Goal: Task Accomplishment & Management: Manage account settings

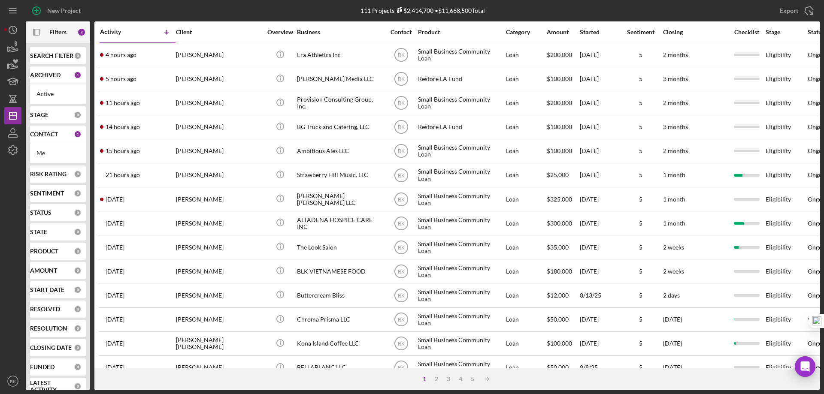
click at [44, 59] on b "SEARCH FILTER" at bounding box center [51, 55] width 43 height 7
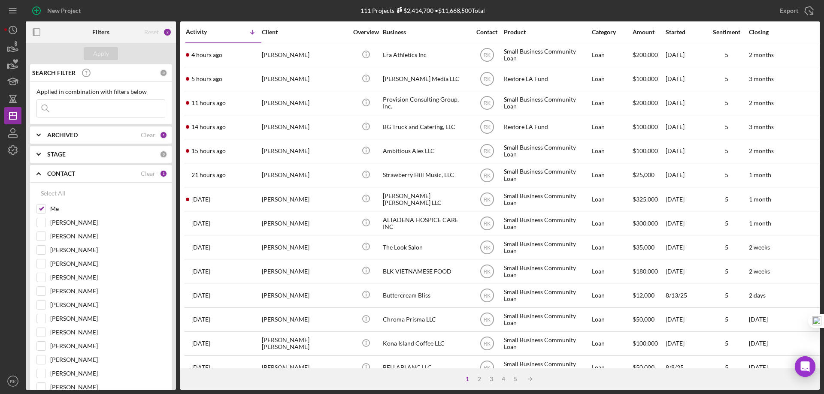
click at [63, 106] on input at bounding box center [101, 108] width 128 height 17
paste input "KINTAUDI,IRVIN"
type input "KINTAUDI,IRVIN"
click at [63, 194] on div "Select All" at bounding box center [53, 193] width 25 height 17
checkbox input "true"
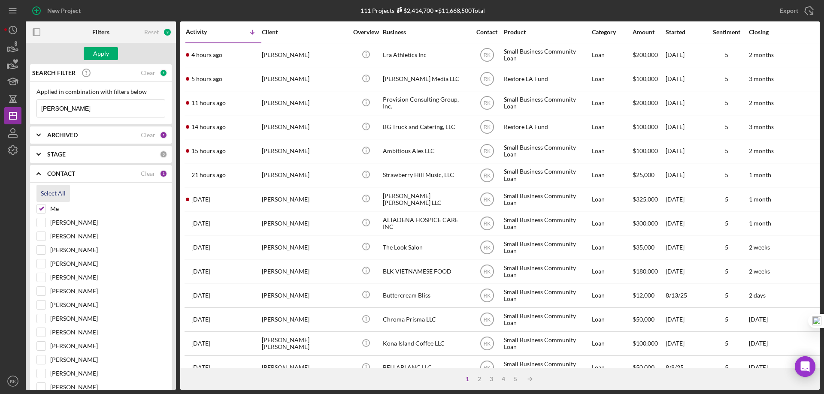
checkbox input "true"
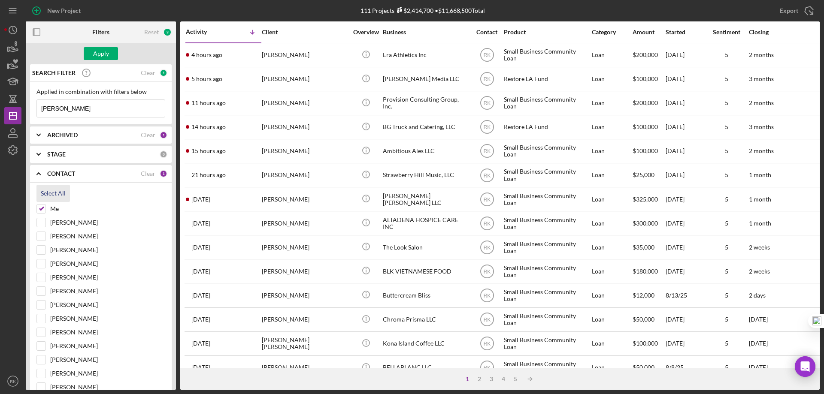
checkbox input "true"
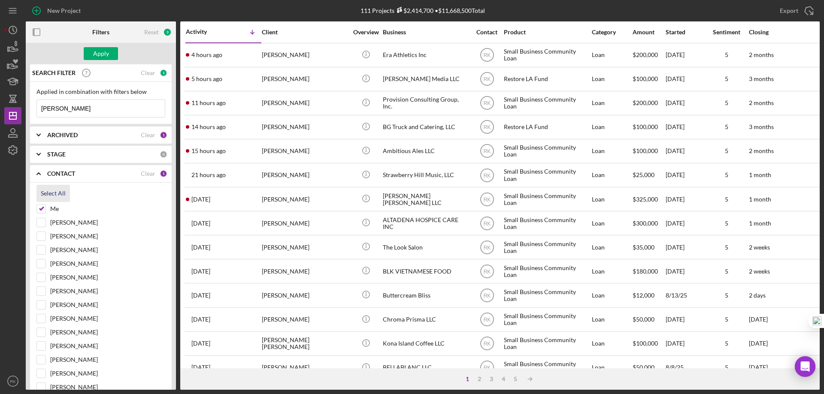
checkbox input "true"
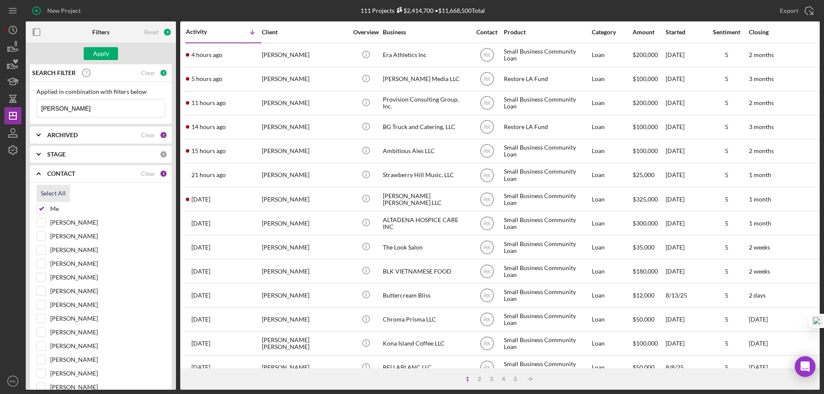
checkbox input "true"
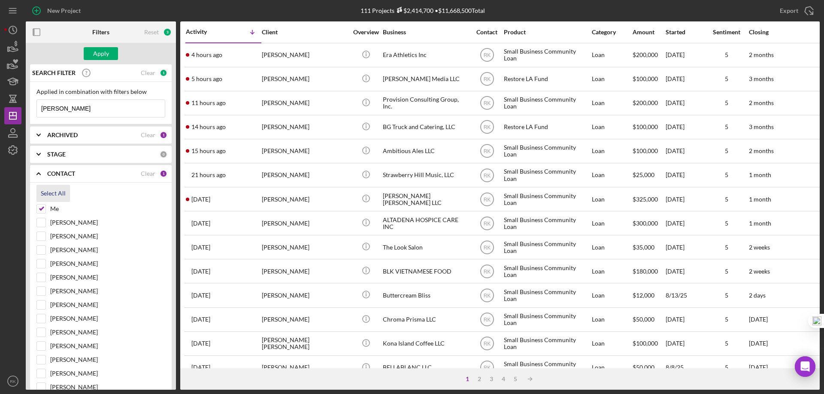
checkbox input "true"
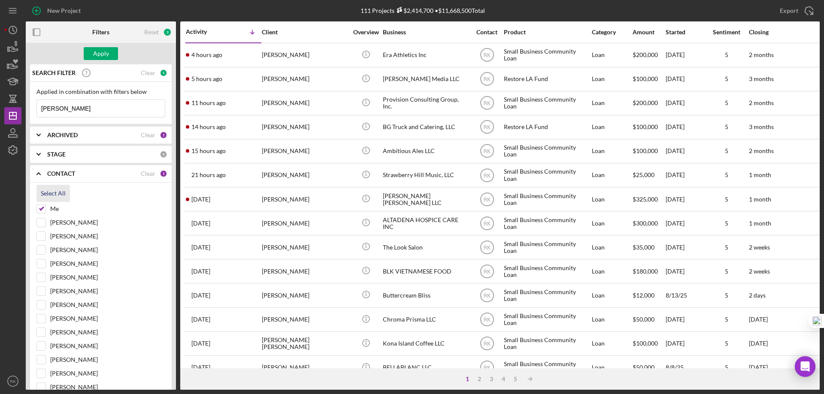
checkbox input "true"
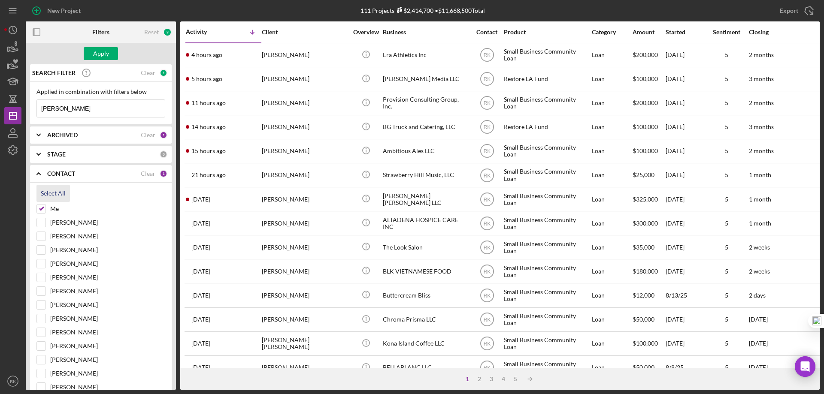
checkbox input "true"
click at [108, 54] on button "Apply" at bounding box center [101, 53] width 34 height 13
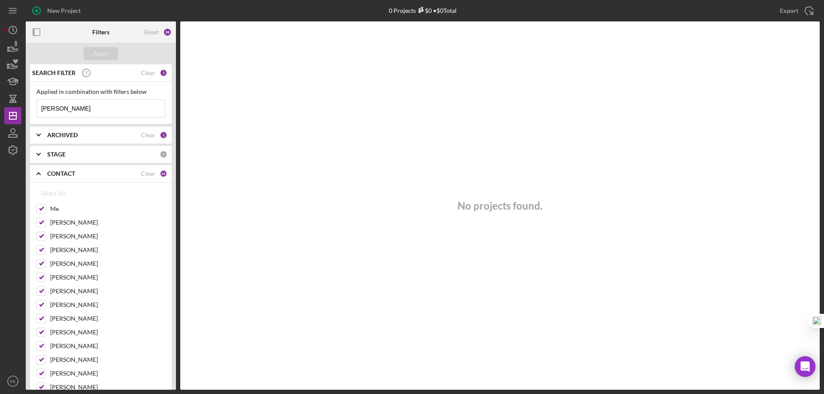
click at [69, 109] on input "KINTAUDI,IRVIN" at bounding box center [101, 108] width 128 height 17
click at [42, 107] on input "KINTAUDI" at bounding box center [101, 108] width 128 height 17
click at [46, 108] on input "ORVIN KINTAUDI" at bounding box center [101, 108] width 128 height 17
type input "IRVIN KINTAUDI"
click at [103, 48] on div "Apply" at bounding box center [101, 53] width 16 height 13
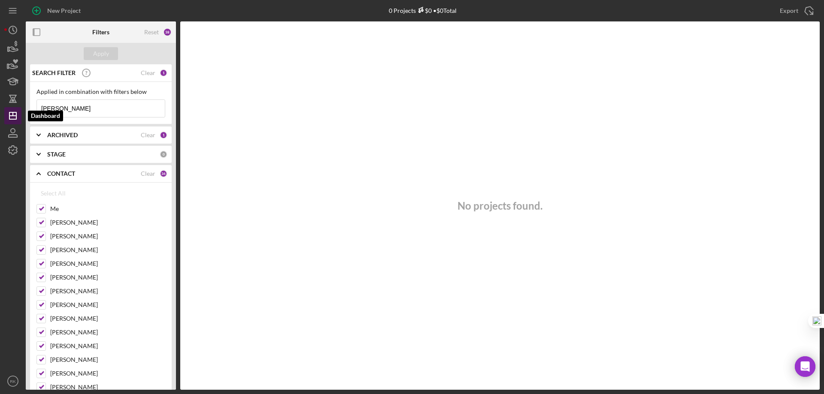
click at [15, 115] on icon "Icon/Dashboard" at bounding box center [12, 115] width 21 height 21
click at [147, 72] on div "Clear" at bounding box center [148, 73] width 15 height 7
click at [146, 174] on div "Clear" at bounding box center [148, 173] width 15 height 7
checkbox input "false"
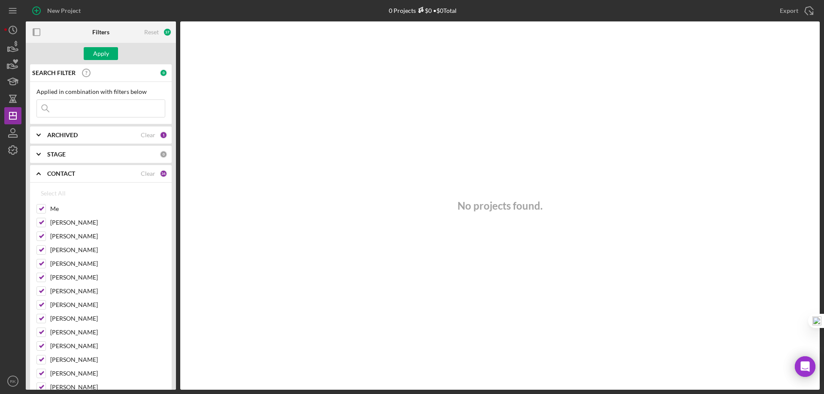
checkbox input "false"
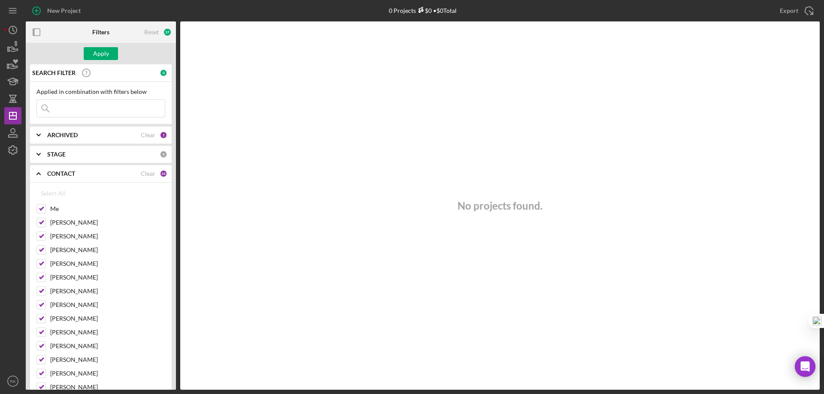
checkbox input "false"
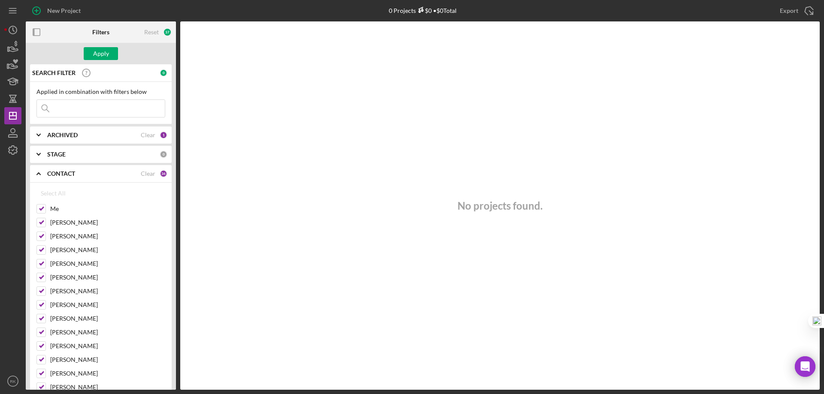
checkbox input "false"
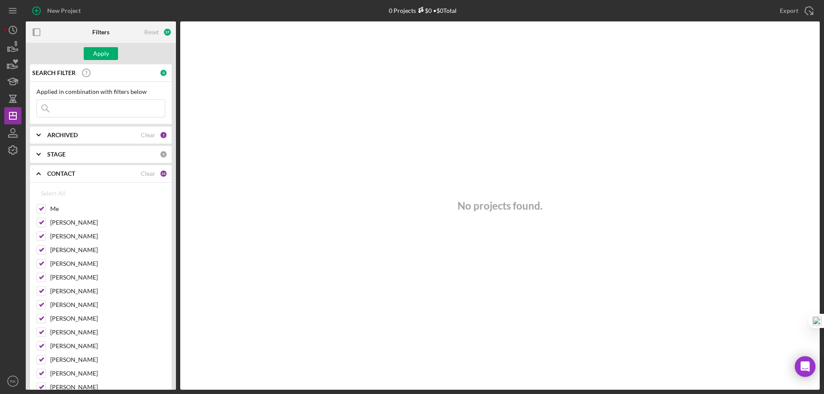
checkbox input "false"
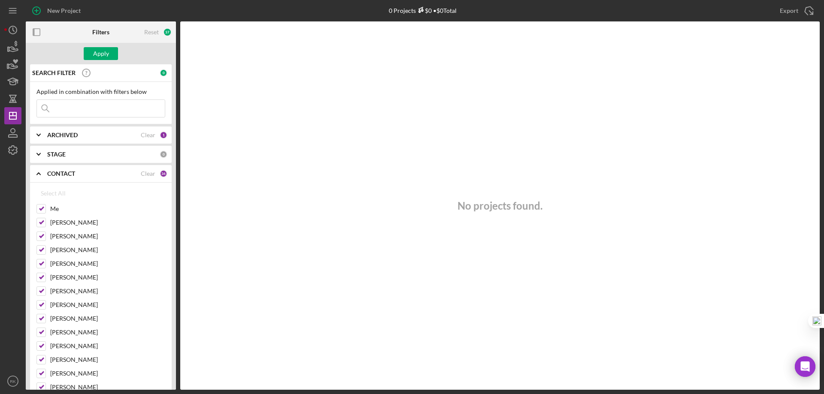
checkbox input "false"
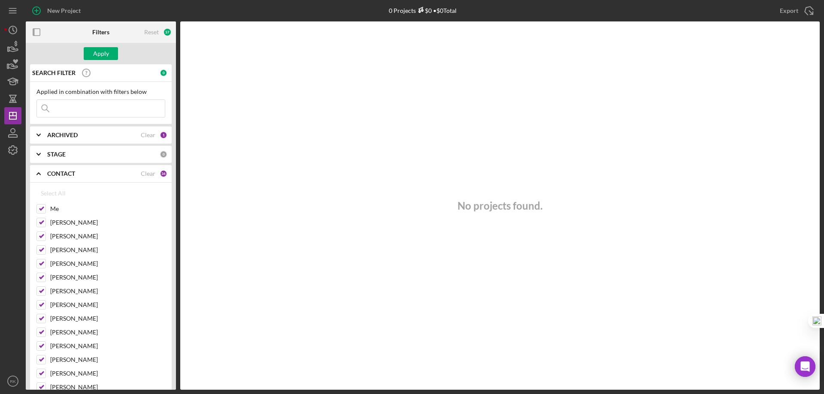
checkbox input "false"
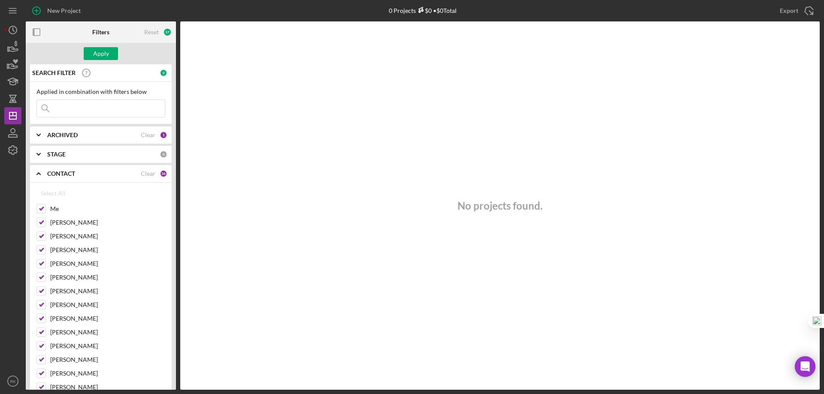
checkbox input "false"
click at [39, 210] on input "Me" at bounding box center [41, 209] width 9 height 9
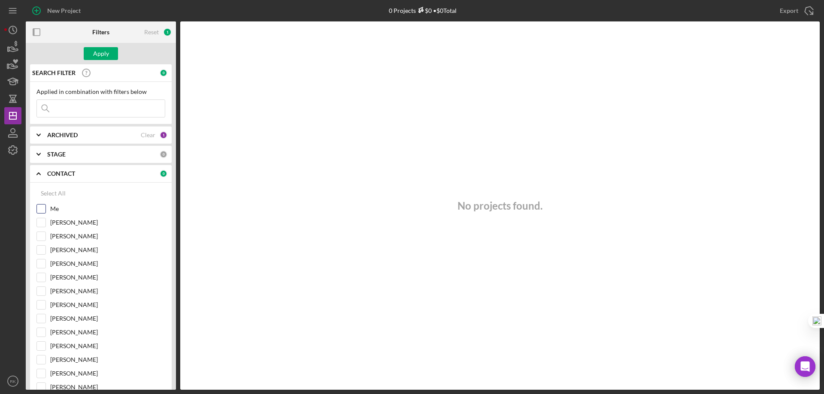
checkbox input "true"
click at [92, 55] on button "Apply" at bounding box center [101, 53] width 34 height 13
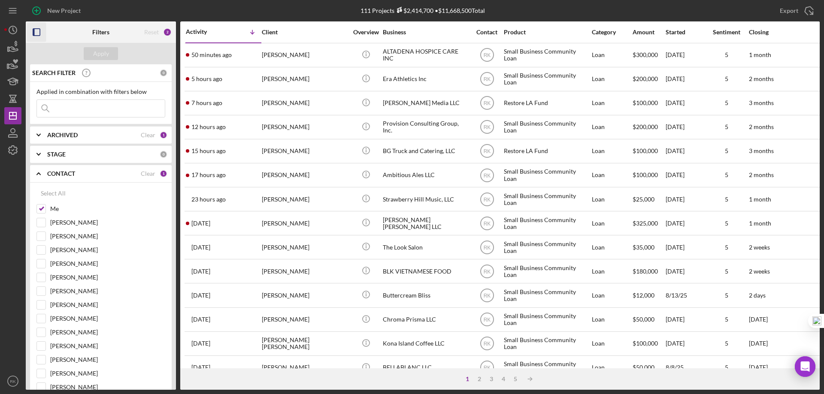
click at [34, 29] on rect "button" at bounding box center [34, 32] width 2 height 7
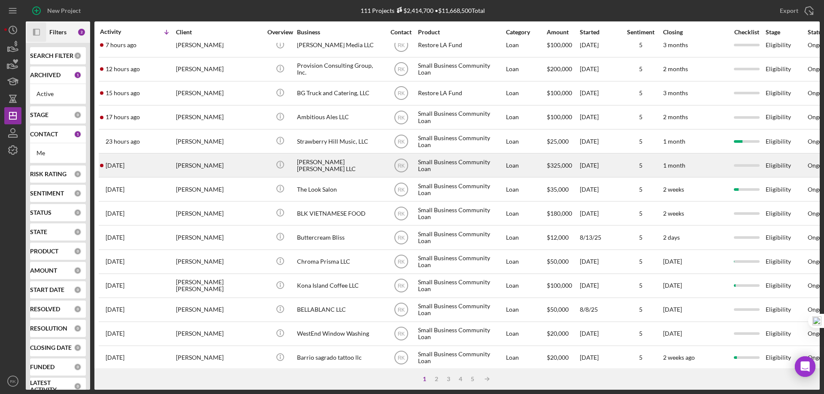
scroll to position [57, 0]
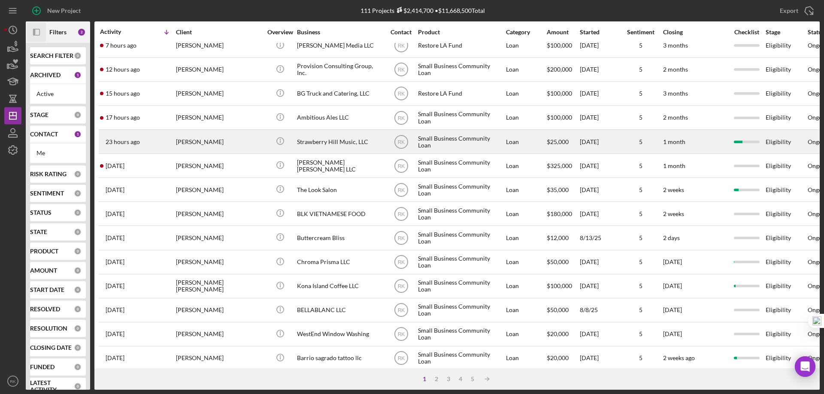
click at [301, 145] on div "Strawberry Hill Music, LLC" at bounding box center [340, 141] width 86 height 23
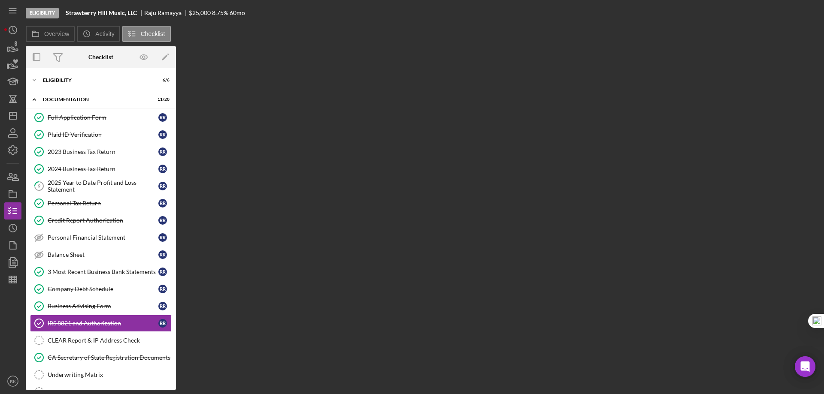
scroll to position [95, 0]
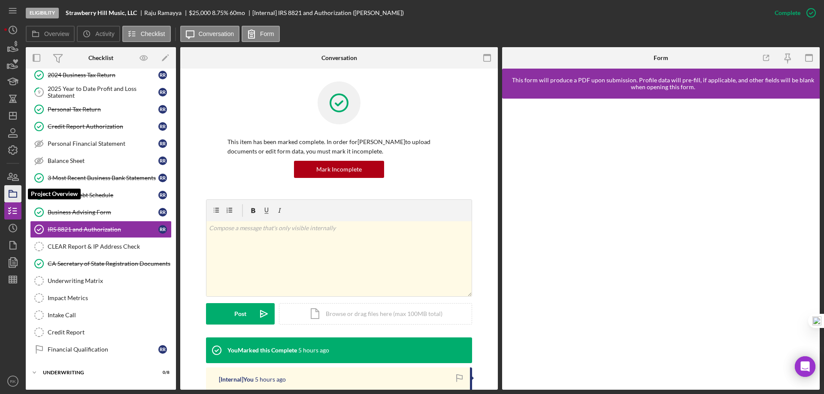
click at [15, 194] on icon "button" at bounding box center [12, 193] width 21 height 21
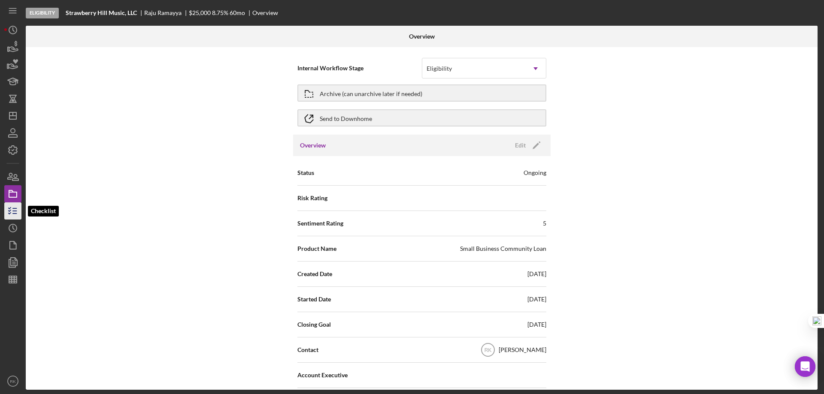
click at [9, 208] on icon "button" at bounding box center [12, 210] width 21 height 21
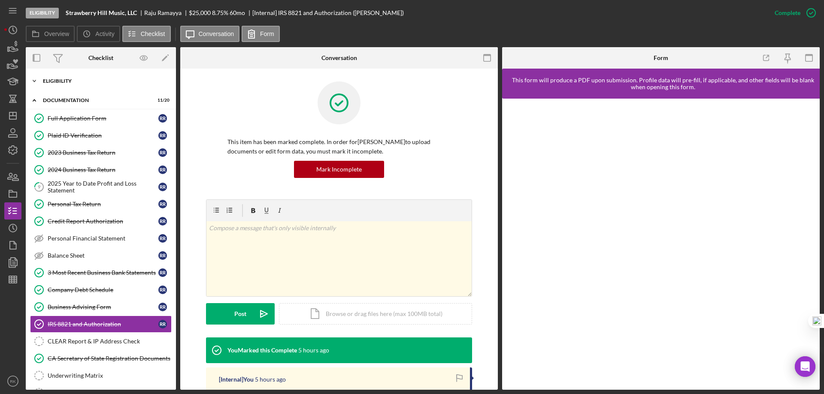
click at [65, 89] on div "Icon/Expander Eligibility 6 / 6" at bounding box center [101, 81] width 150 height 17
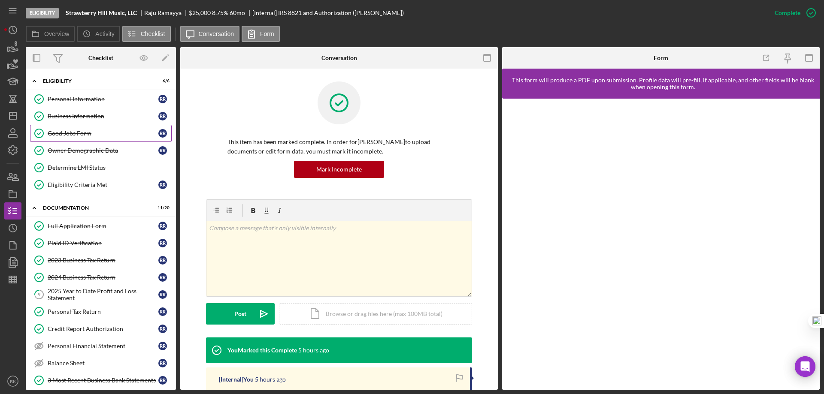
drag, startPoint x: 78, startPoint y: 112, endPoint x: 103, endPoint y: 126, distance: 28.8
click at [79, 112] on link "Business Information Business Information R R" at bounding box center [101, 116] width 142 height 17
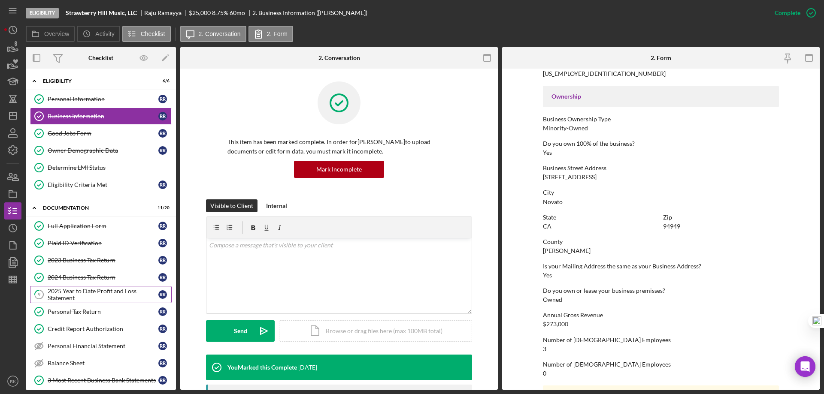
scroll to position [272, 0]
click at [94, 292] on div "2025 Year to Date Profit and Loss Statement" at bounding box center [103, 295] width 111 height 14
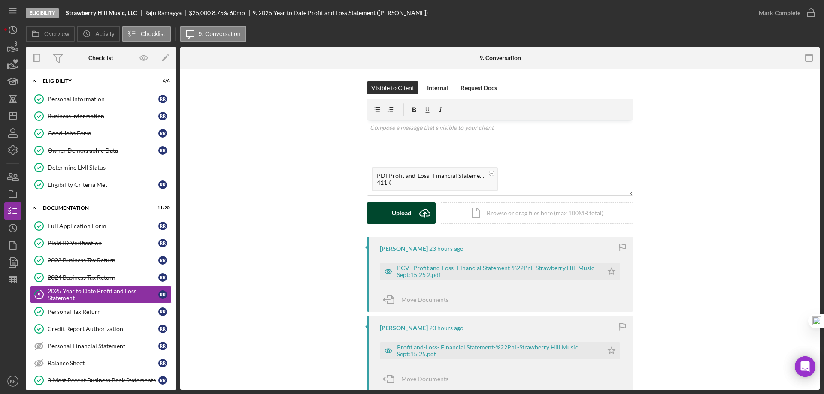
click at [415, 215] on icon "Icon/Upload" at bounding box center [424, 213] width 21 height 21
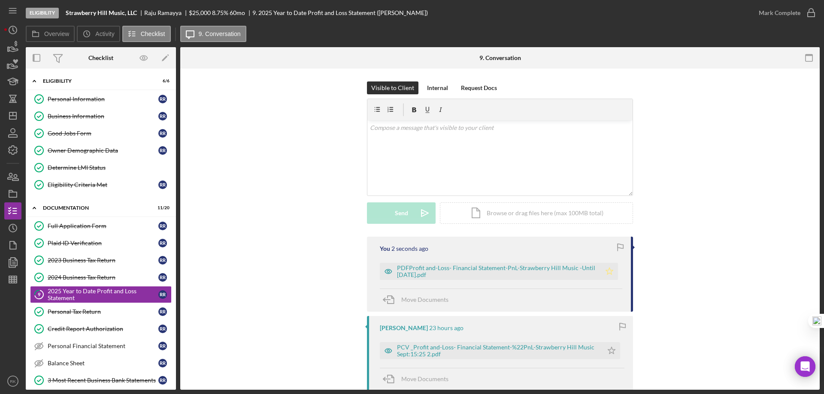
click at [611, 271] on polygon "button" at bounding box center [609, 271] width 7 height 7
click at [535, 276] on div "PDFProfit and-Loss- Financial Statement-PnL-Strawberry Hill Music -Until [DATE]…" at bounding box center [497, 272] width 200 height 14
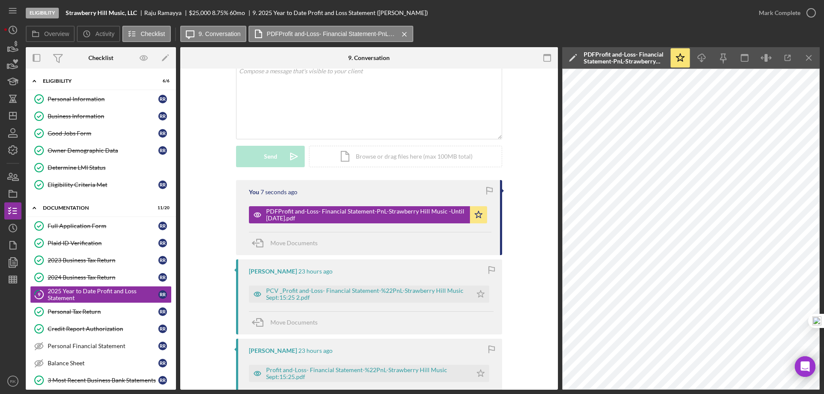
scroll to position [57, 0]
click at [399, 290] on div "PCV _Profit and-Loss- Financial Statement-%22PnL-Strawberry Hill Music Sept:15:…" at bounding box center [367, 294] width 202 height 14
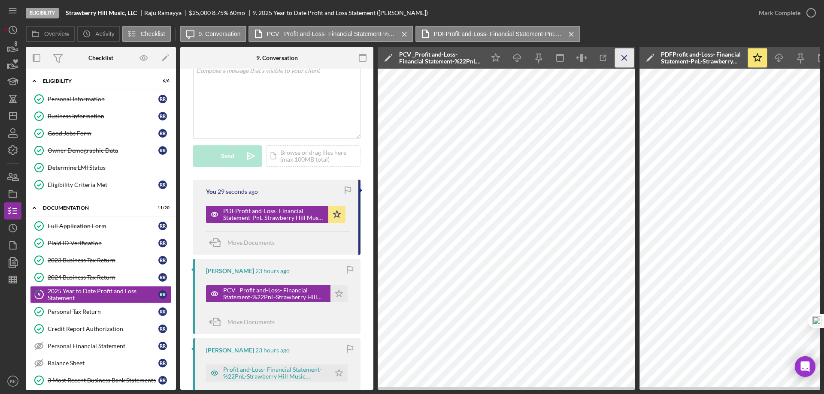
click at [621, 59] on icon "Icon/Menu Close" at bounding box center [624, 57] width 19 height 19
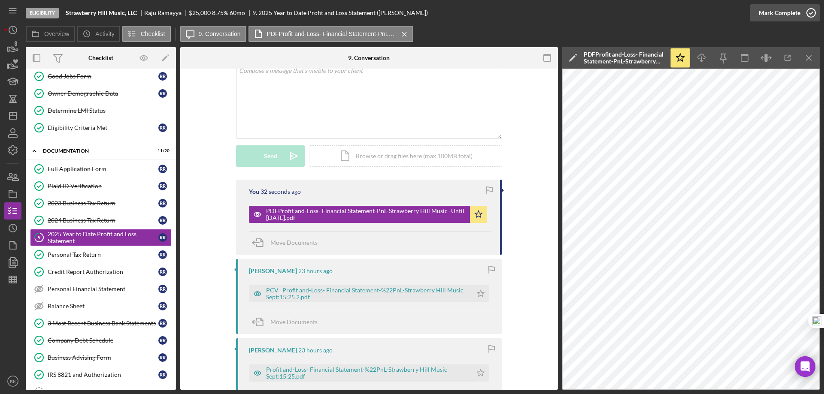
click at [809, 10] on icon "button" at bounding box center [810, 12] width 21 height 21
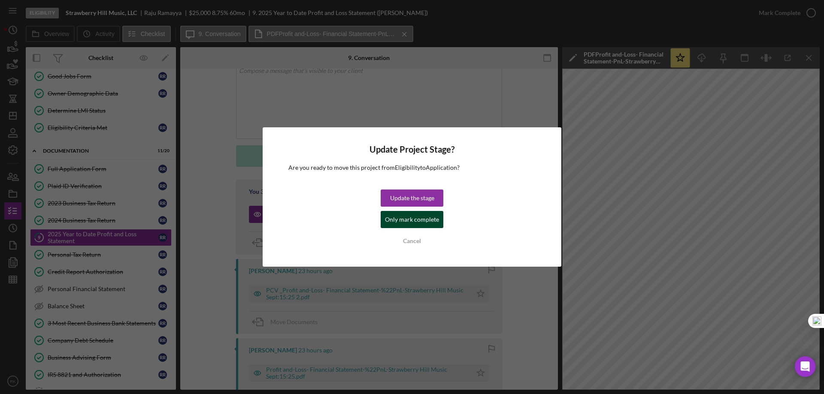
click at [397, 218] on div "Only mark complete" at bounding box center [412, 219] width 54 height 17
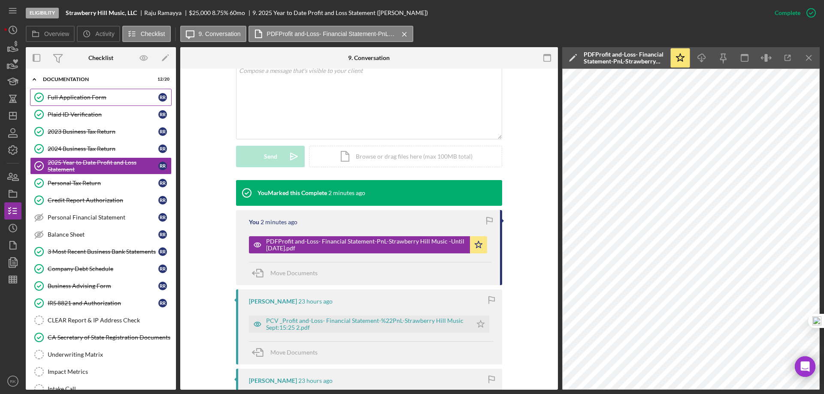
scroll to position [132, 0]
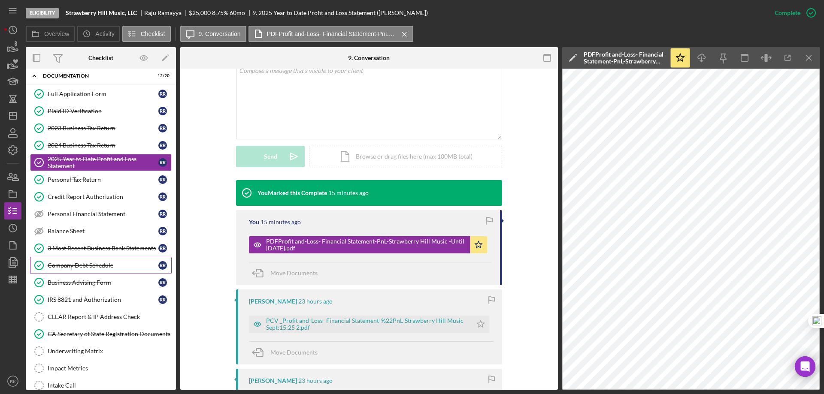
click at [86, 252] on div "3 Most Recent Business Bank Statements" at bounding box center [103, 248] width 111 height 7
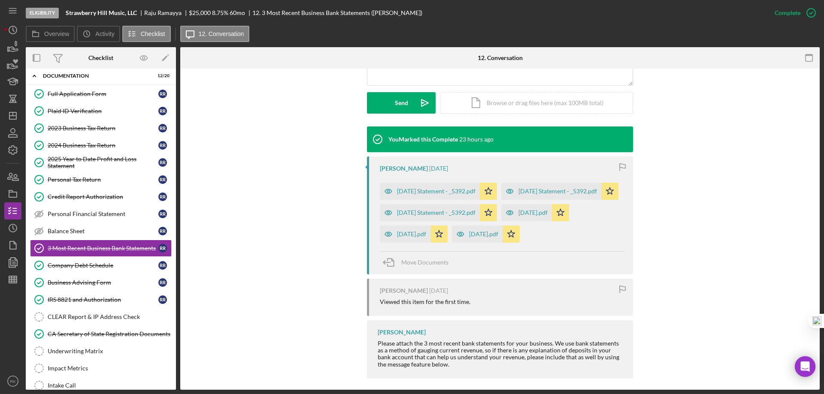
scroll to position [229, 0]
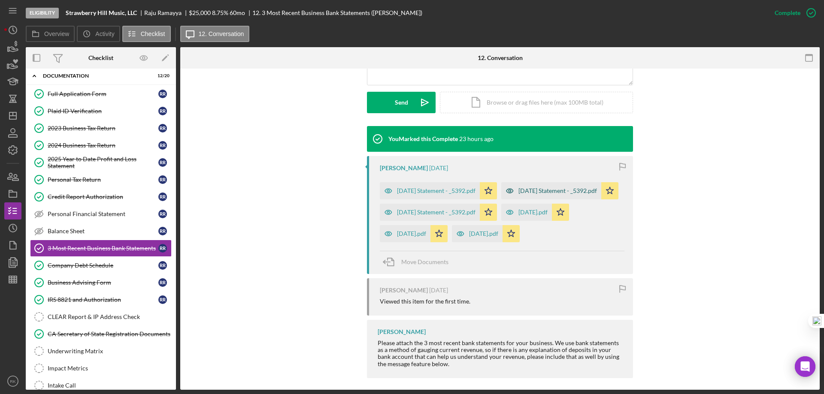
click at [518, 194] on div "June 2025 Statement - _5392.pdf" at bounding box center [557, 190] width 79 height 7
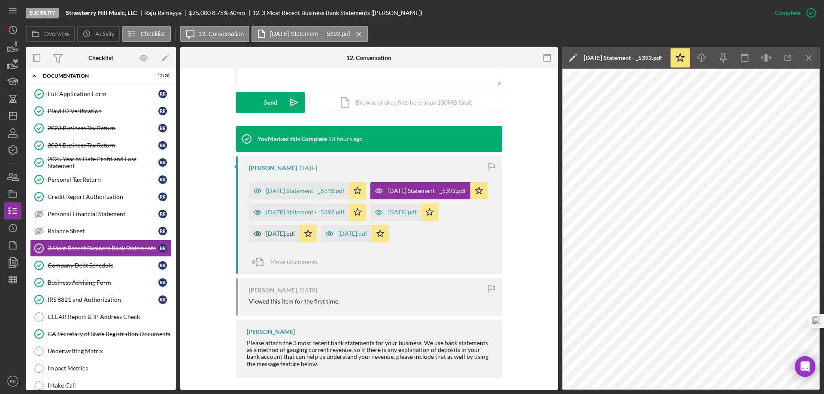
click at [281, 237] on div "July 31.pdf" at bounding box center [280, 233] width 29 height 7
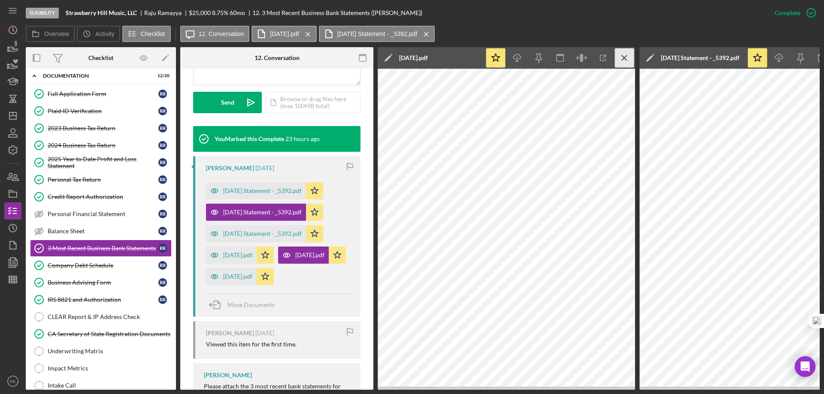
click at [619, 57] on icon "Icon/Menu Close" at bounding box center [624, 57] width 19 height 19
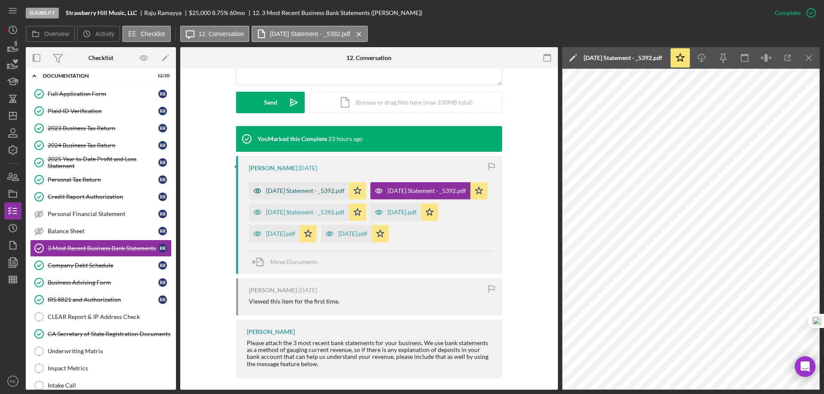
click at [302, 194] on div "July 2025 Statement - _5392.pdf" at bounding box center [305, 190] width 79 height 7
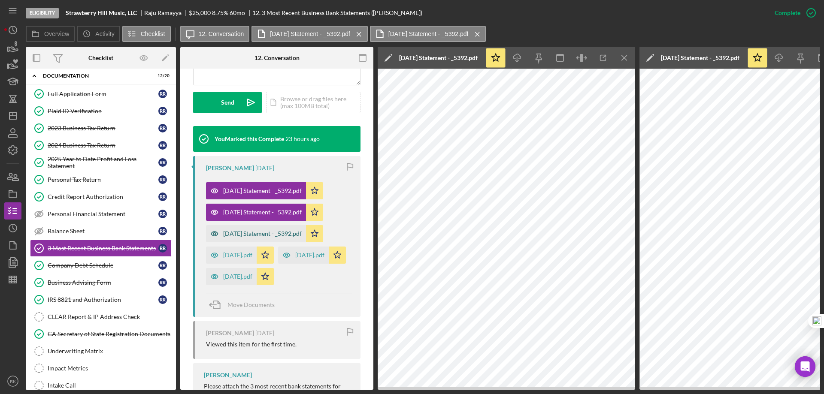
click at [261, 234] on div "August 2025 Statement - _5392.pdf" at bounding box center [262, 233] width 79 height 7
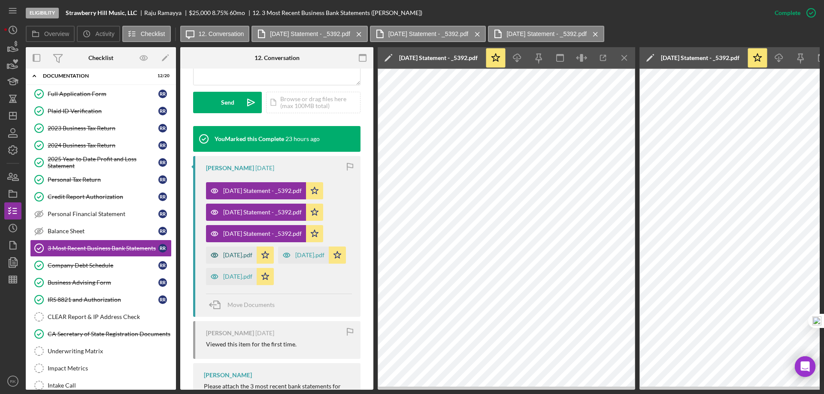
click at [243, 257] on div "June 30.pdf" at bounding box center [237, 255] width 29 height 7
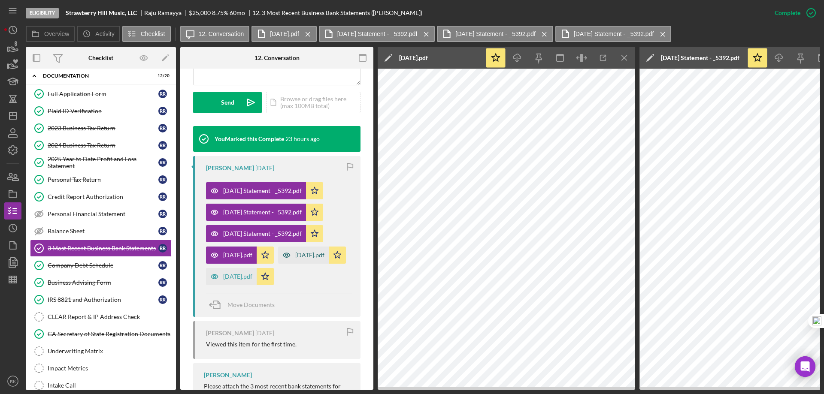
click at [295, 259] on div "July 31.pdf" at bounding box center [309, 255] width 29 height 7
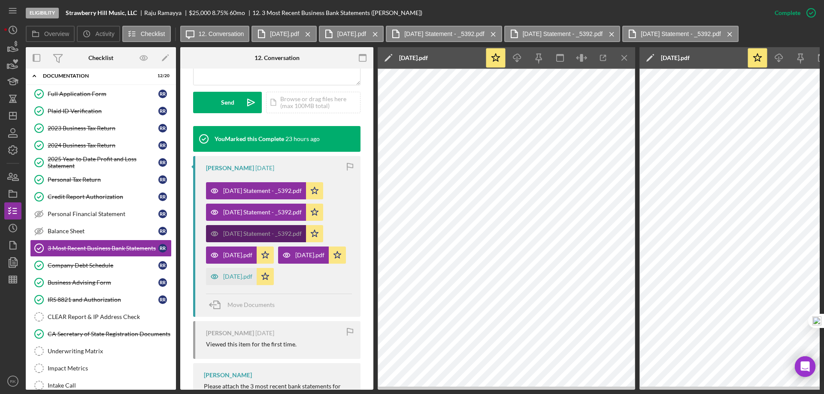
click at [271, 239] on div "August 2025 Statement - _5392.pdf" at bounding box center [256, 233] width 100 height 17
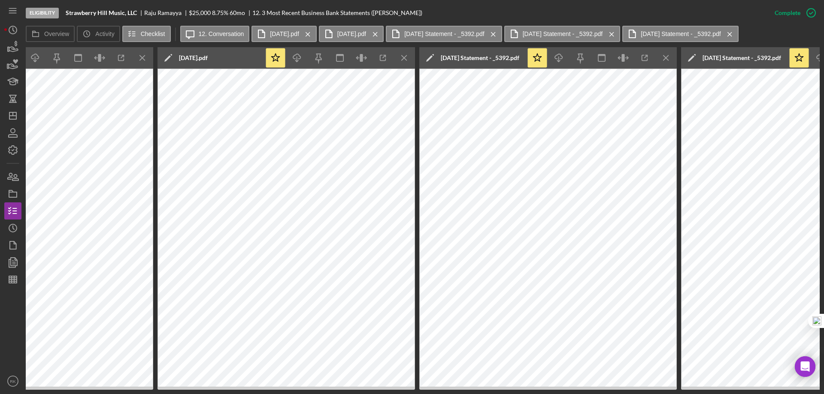
scroll to position [0, 497]
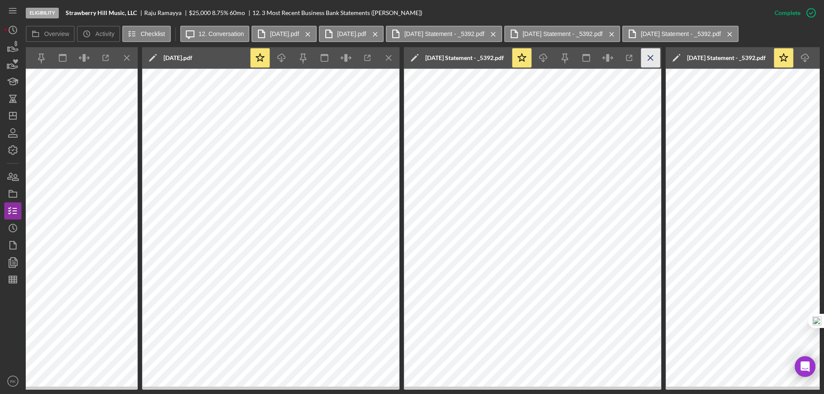
click at [650, 61] on icon "Icon/Menu Close" at bounding box center [650, 57] width 19 height 19
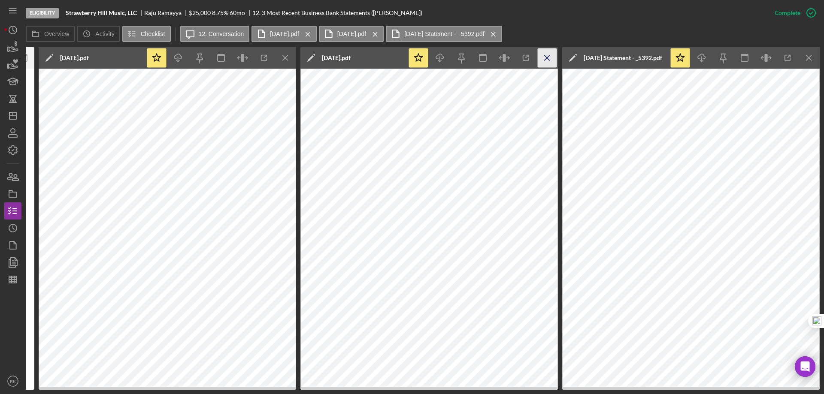
click at [807, 63] on icon "Icon/Menu Close" at bounding box center [808, 57] width 19 height 19
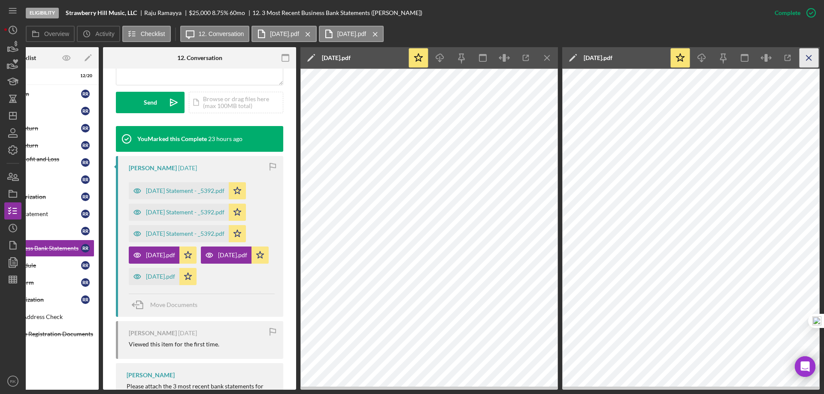
scroll to position [0, 77]
click at [163, 280] on div "August 29.pdf" at bounding box center [160, 276] width 29 height 7
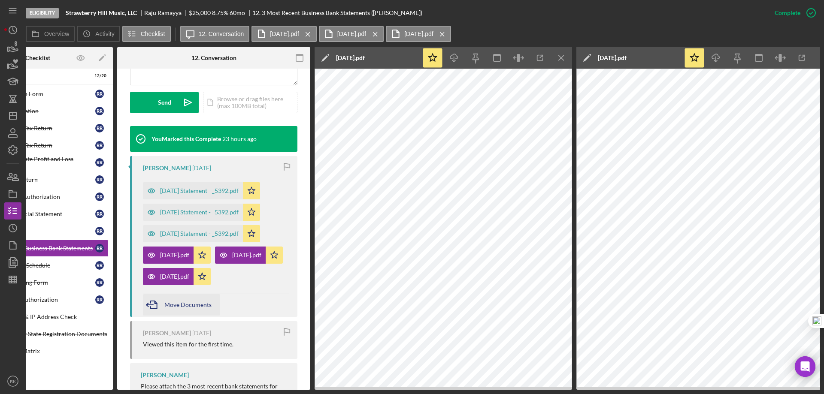
scroll to position [0, 59]
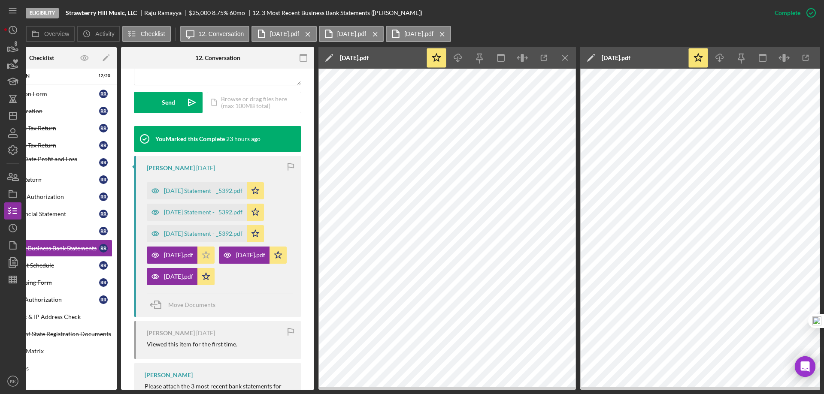
click at [209, 253] on icon "Icon/Star" at bounding box center [205, 255] width 17 height 17
click at [269, 264] on icon "Icon/Star" at bounding box center [277, 255] width 17 height 17
click at [215, 285] on icon "Icon/Star" at bounding box center [205, 276] width 17 height 17
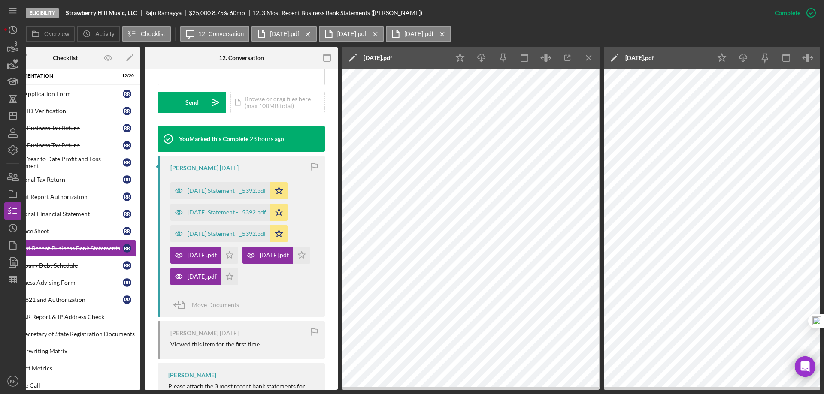
scroll to position [0, 0]
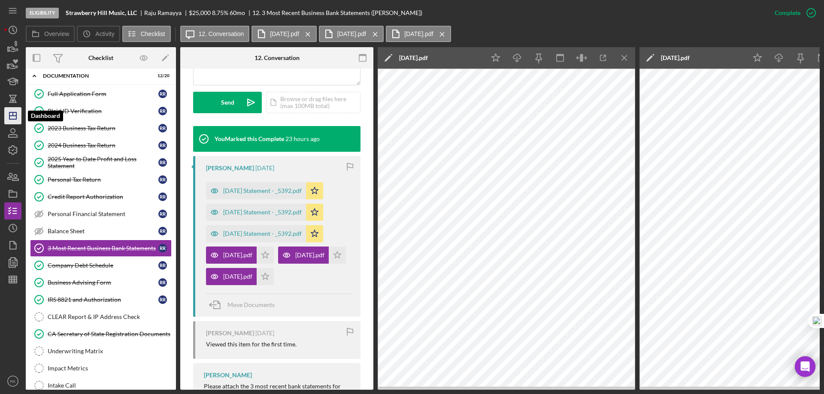
click at [13, 117] on icon "Icon/Dashboard" at bounding box center [12, 115] width 21 height 21
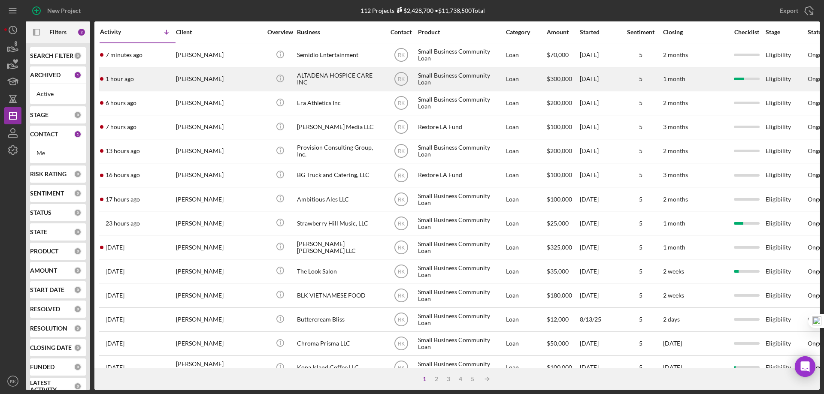
click at [196, 81] on div "[PERSON_NAME]" at bounding box center [219, 79] width 86 height 23
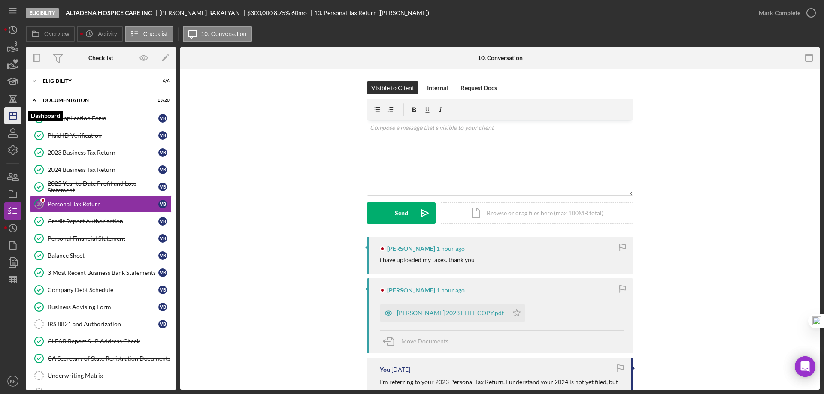
click at [15, 119] on icon "Icon/Dashboard" at bounding box center [12, 115] width 21 height 21
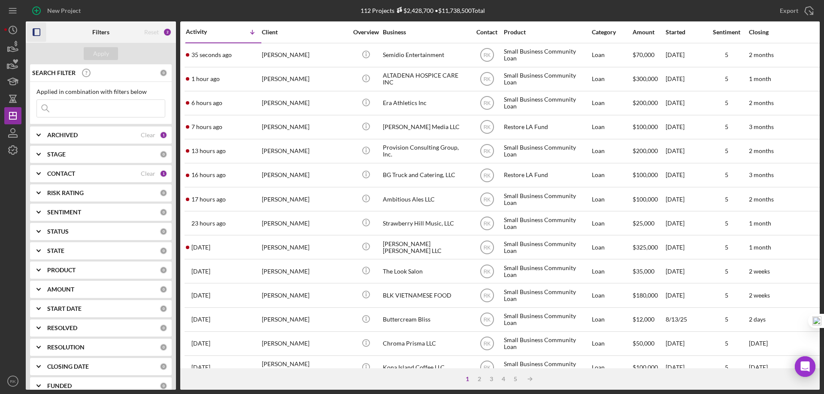
click at [39, 34] on icon "button" at bounding box center [36, 32] width 19 height 19
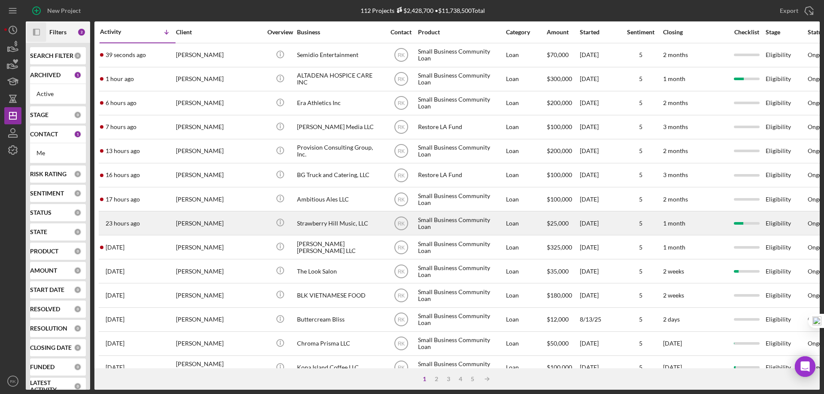
click at [320, 226] on div "Strawberry Hill Music, LLC" at bounding box center [340, 223] width 86 height 23
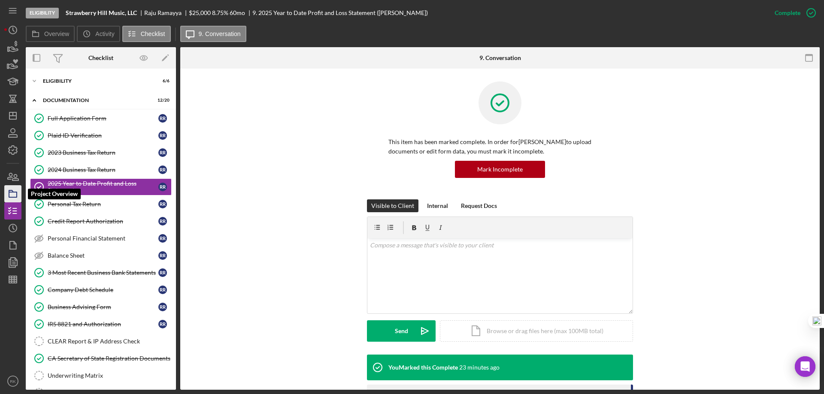
click at [10, 188] on icon "button" at bounding box center [12, 193] width 21 height 21
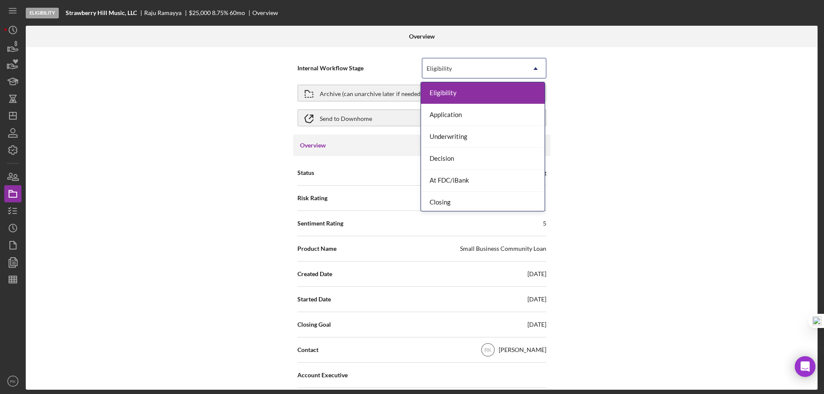
click at [534, 72] on icon "Icon/Dropdown Arrow" at bounding box center [535, 68] width 21 height 21
click at [472, 134] on div "Underwriting" at bounding box center [483, 137] width 124 height 22
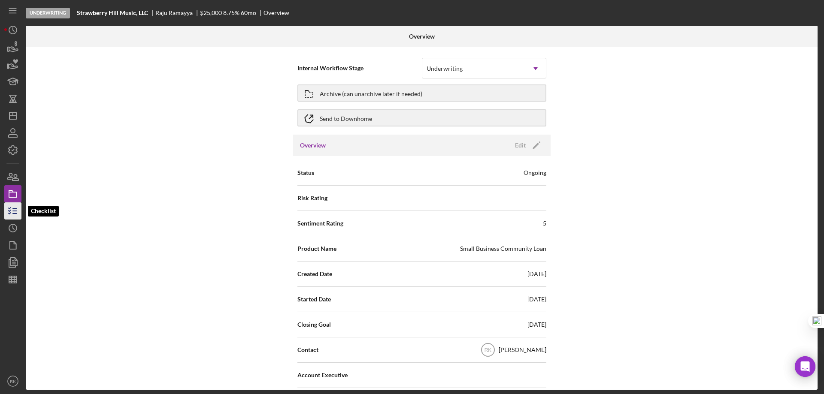
click at [17, 212] on icon "button" at bounding box center [12, 210] width 21 height 21
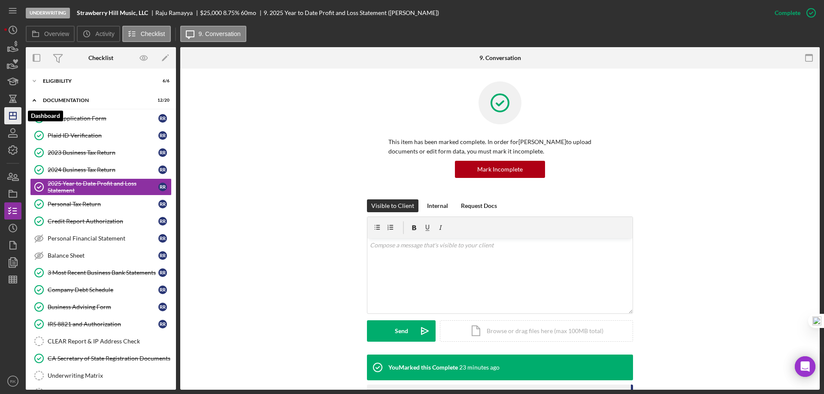
click at [9, 119] on polygon "button" at bounding box center [12, 115] width 7 height 7
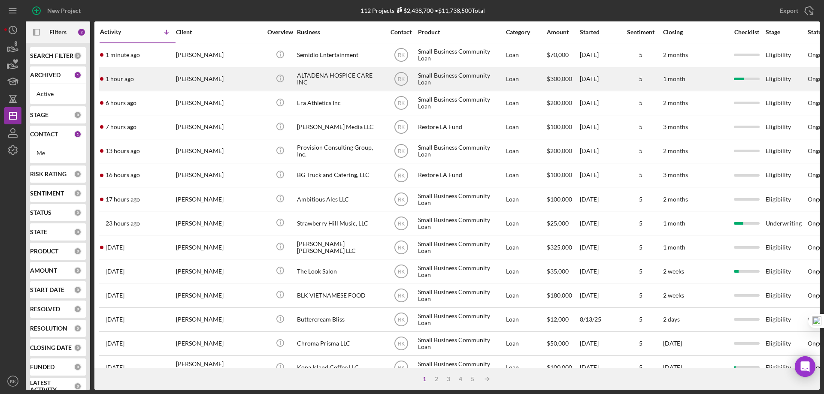
click at [296, 78] on div "Icon/Info" at bounding box center [280, 79] width 32 height 23
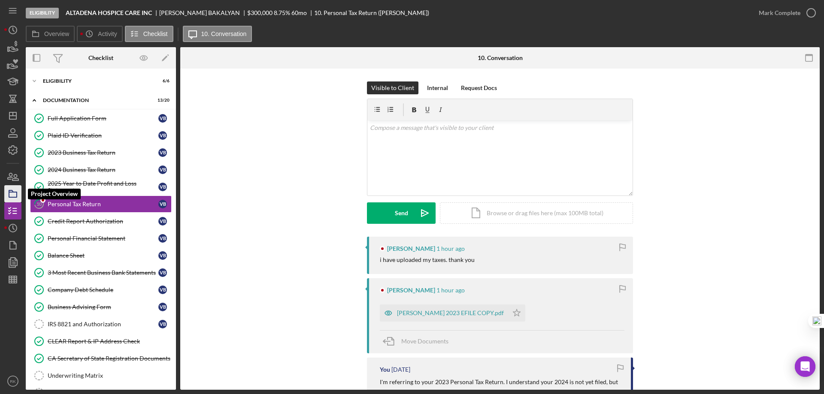
click at [12, 197] on rect "button" at bounding box center [13, 194] width 8 height 5
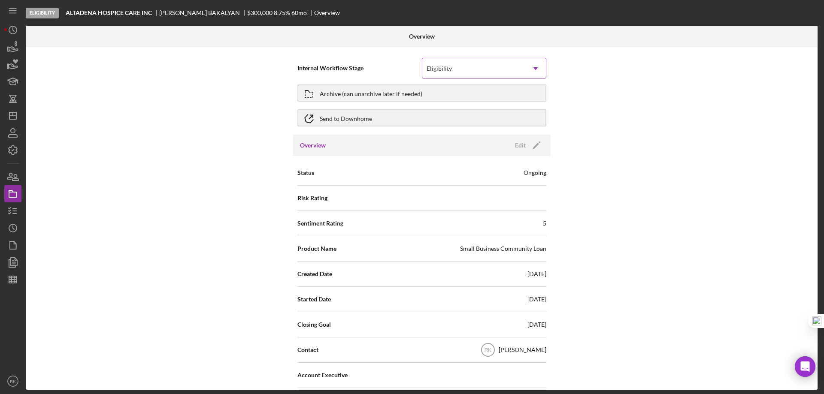
click at [505, 70] on div "Eligibility" at bounding box center [473, 69] width 103 height 20
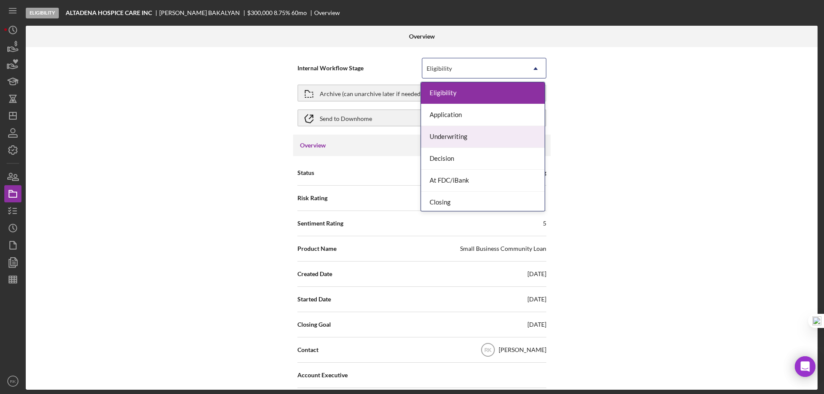
click at [464, 137] on div "Underwriting" at bounding box center [483, 137] width 124 height 22
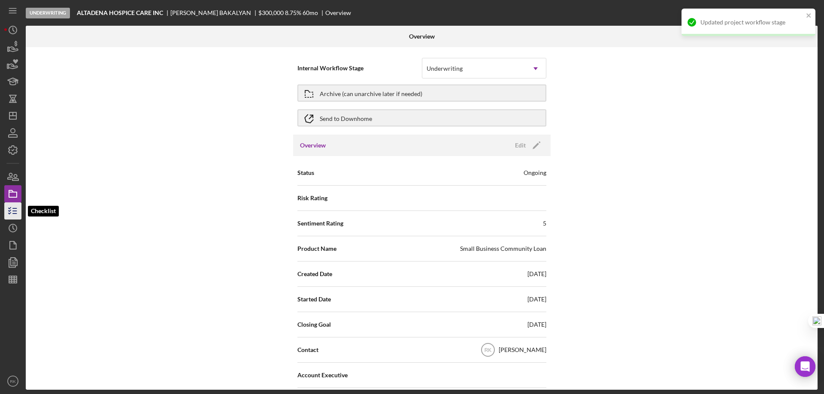
click at [16, 209] on line "button" at bounding box center [15, 209] width 4 height 0
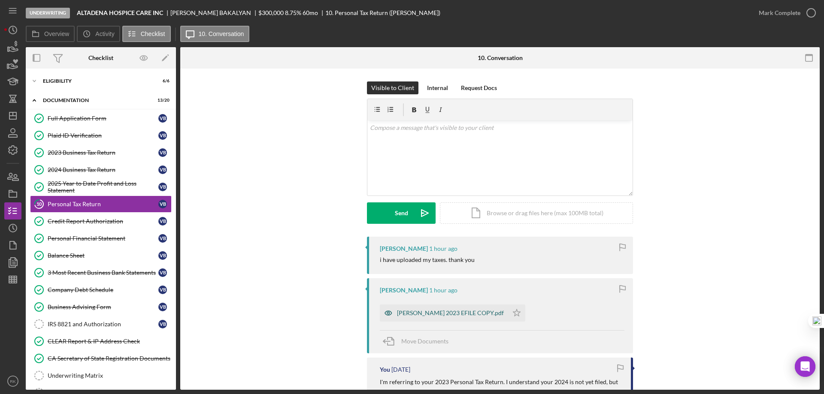
click at [425, 311] on div "VARDAN 2023 EFILE COPY.pdf" at bounding box center [450, 313] width 107 height 7
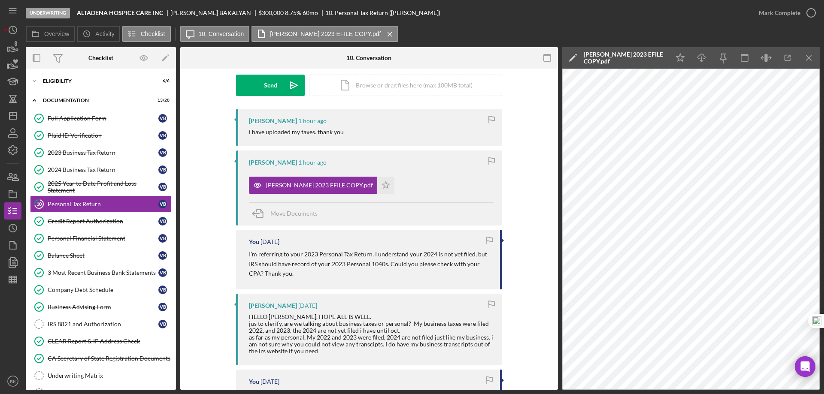
scroll to position [128, 0]
click at [382, 186] on polygon "button" at bounding box center [385, 184] width 7 height 7
click at [43, 85] on div "Icon/Expander Eligibility 6 / 6" at bounding box center [101, 81] width 150 height 17
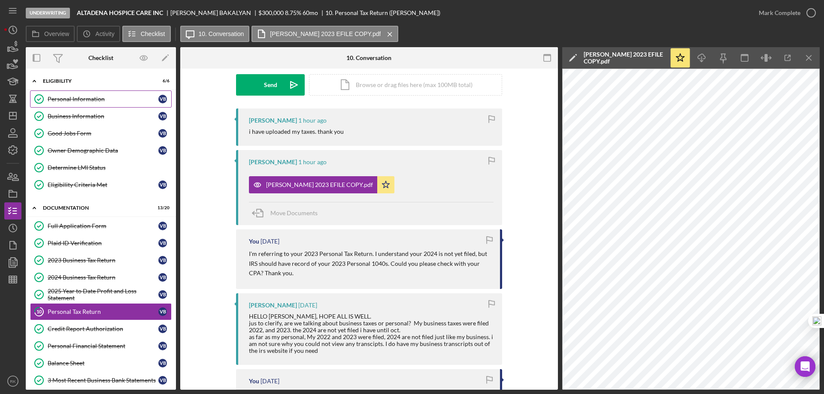
click at [71, 100] on div "Personal Information" at bounding box center [103, 99] width 111 height 7
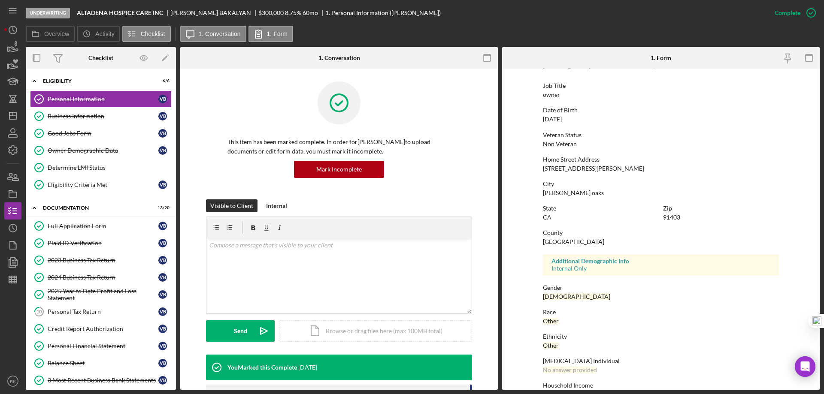
scroll to position [79, 0]
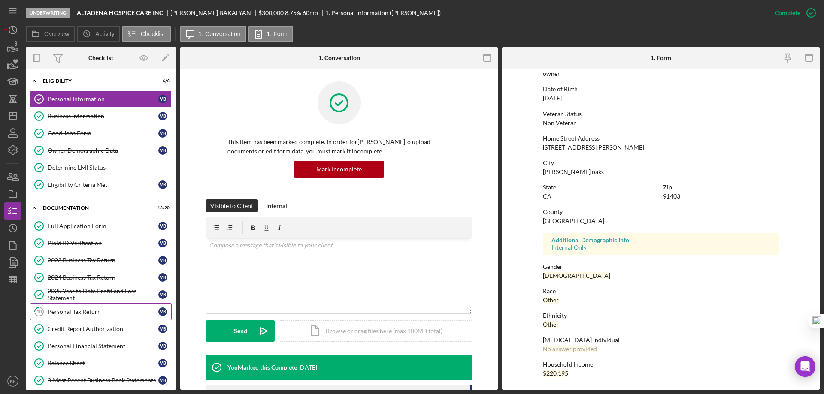
drag, startPoint x: 93, startPoint y: 311, endPoint x: 106, endPoint y: 308, distance: 13.0
click at [93, 311] on div "Personal Tax Return" at bounding box center [103, 311] width 111 height 7
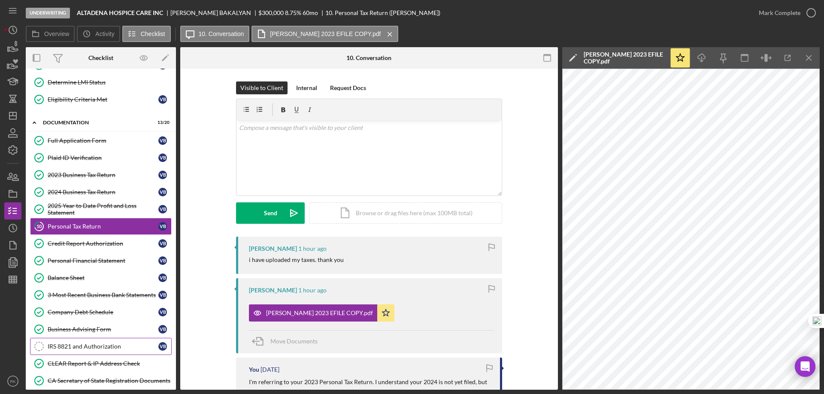
scroll to position [86, 0]
click at [108, 347] on div "IRS 8821 and Authorization" at bounding box center [103, 346] width 111 height 7
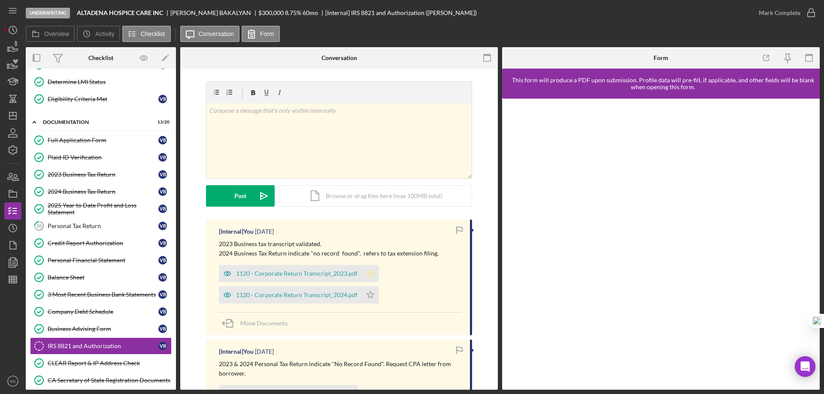
click at [369, 272] on icon "Icon/Star" at bounding box center [370, 273] width 17 height 17
click at [372, 295] on icon "Icon/Star" at bounding box center [370, 295] width 17 height 17
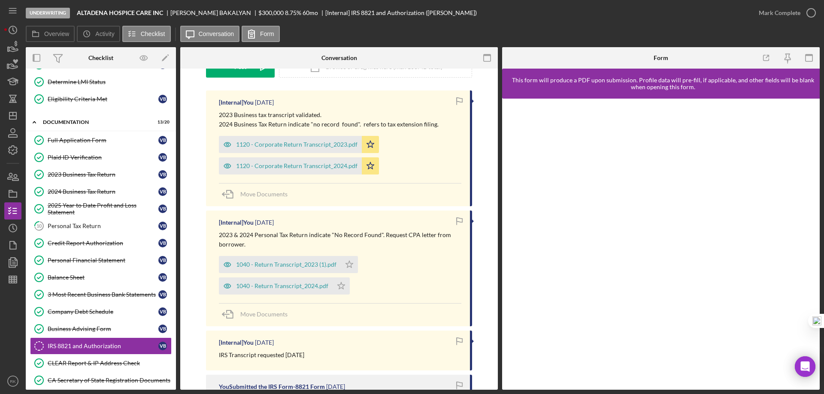
scroll to position [130, 0]
click at [346, 264] on polygon "button" at bounding box center [349, 263] width 7 height 7
click at [344, 284] on icon "Icon/Star" at bounding box center [341, 285] width 17 height 17
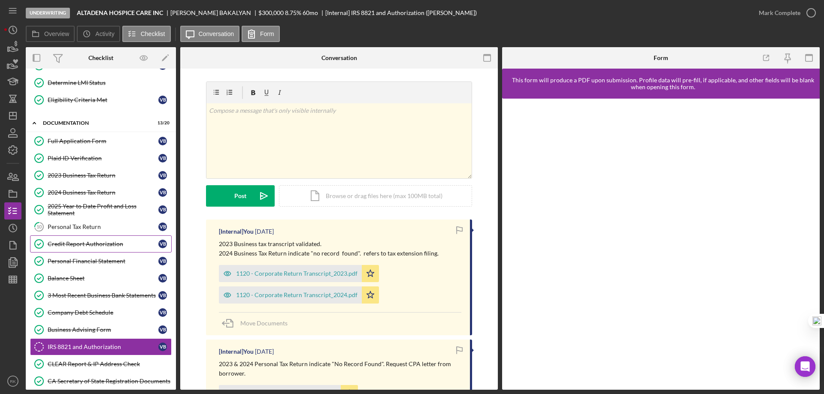
scroll to position [85, 0]
click at [88, 230] on div "Personal Tax Return" at bounding box center [103, 227] width 111 height 7
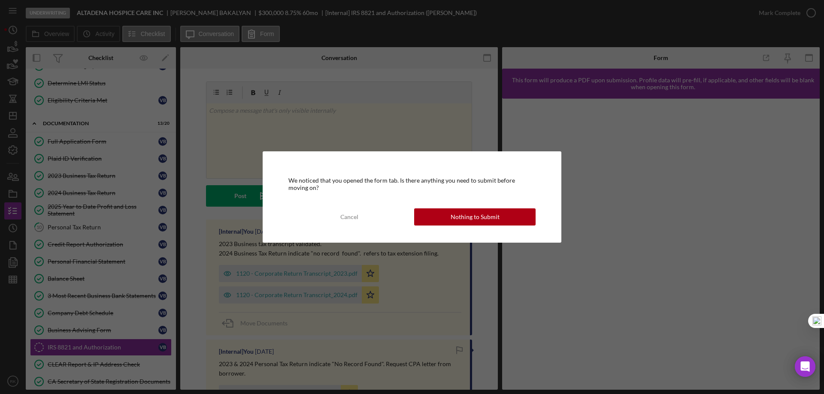
click at [448, 218] on button "Nothing to Submit" at bounding box center [474, 217] width 121 height 17
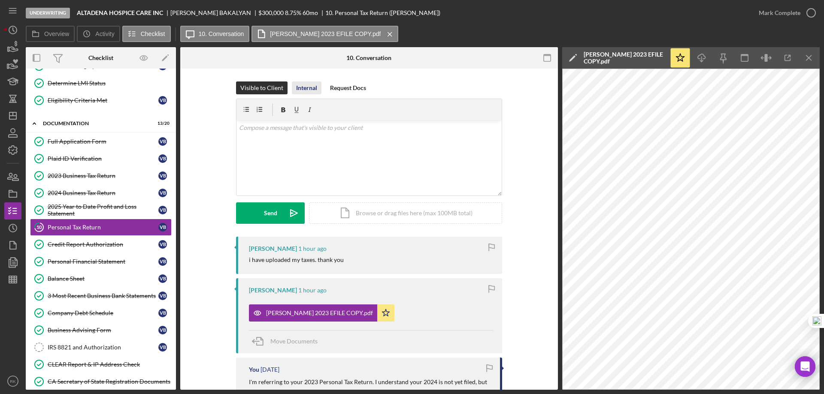
click at [301, 91] on div "Internal" at bounding box center [306, 88] width 21 height 13
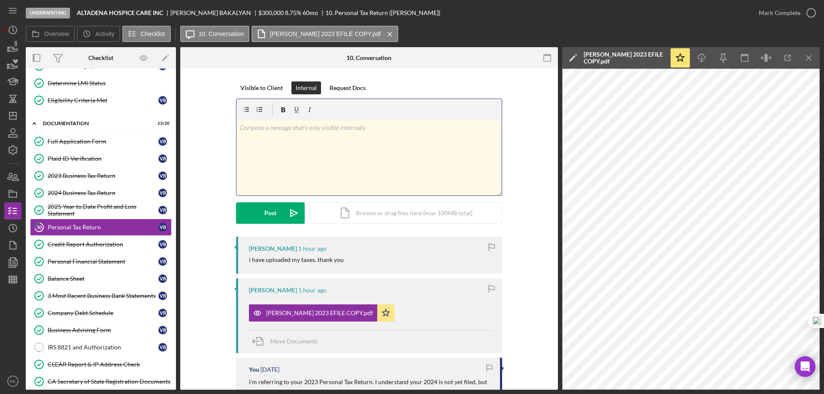
click at [305, 135] on div "v Color teal Color pink Remove color Add row above Add row below Add column bef…" at bounding box center [368, 158] width 265 height 75
click at [299, 129] on p "Self Prepared Personal 1040's." at bounding box center [369, 127] width 260 height 9
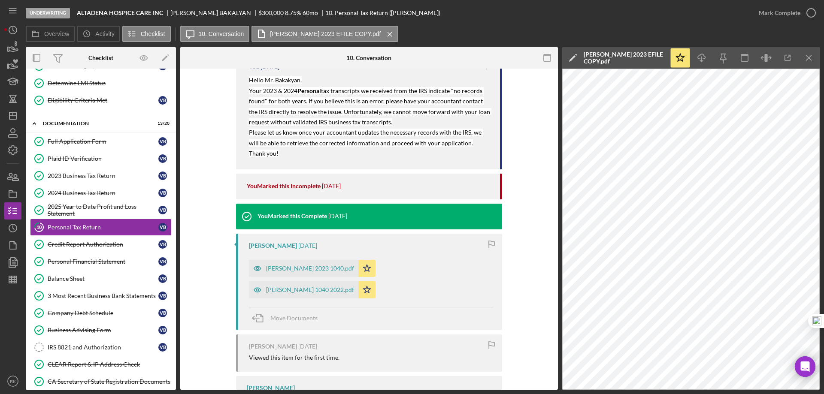
scroll to position [443, 0]
click at [289, 270] on div "vardan bakalyan 2023 1040.pdf" at bounding box center [310, 268] width 88 height 7
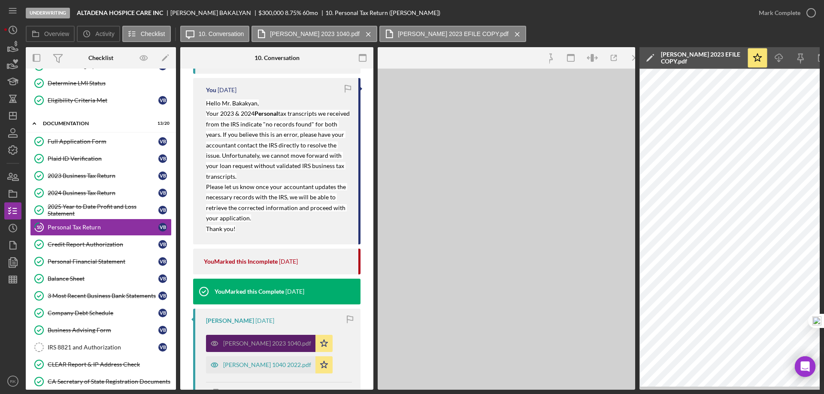
scroll to position [466, 0]
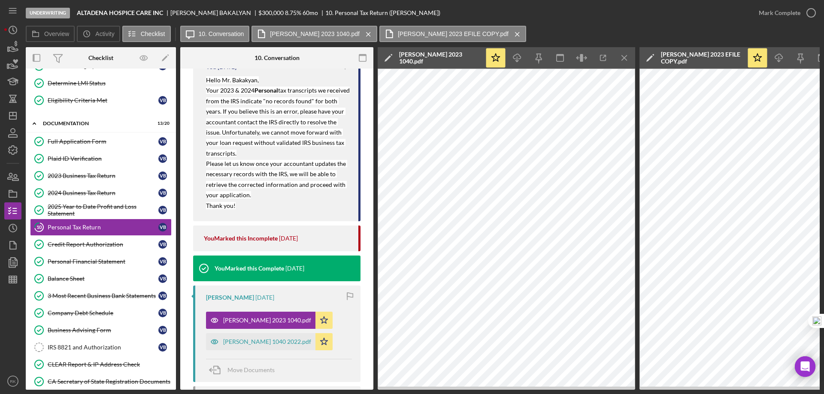
drag, startPoint x: 705, startPoint y: 390, endPoint x: 697, endPoint y: 390, distance: 8.2
click at [705, 390] on div "Underwriting ALTADENA HOSPICE CARE INC VARDAN BAKALYAN $300,000 $180,000 8.75 %…" at bounding box center [412, 197] width 824 height 394
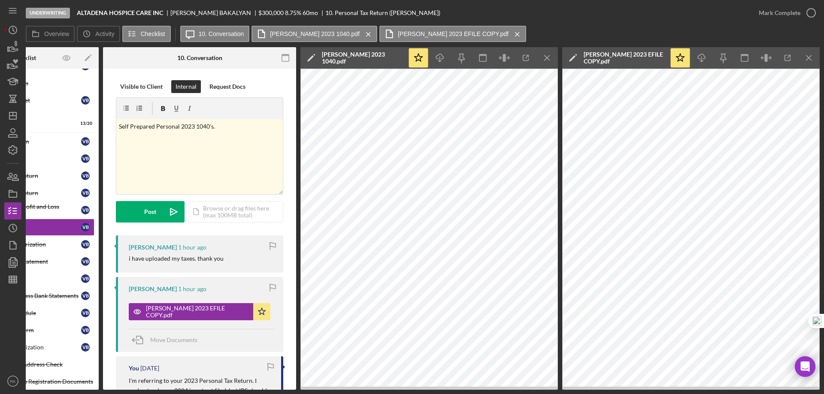
scroll to position [0, 0]
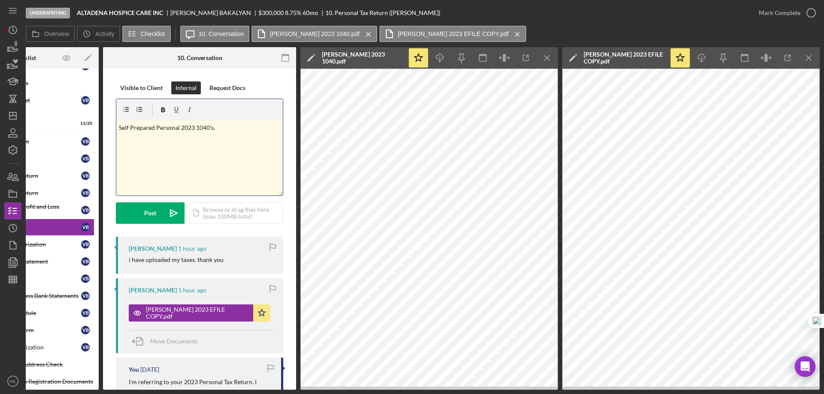
click at [119, 127] on p "Self Prepared Personal 2023 1040's." at bounding box center [200, 127] width 162 height 9
click at [238, 126] on p "Discrepancy found on Self Prepared Personal 2023 1040's." at bounding box center [200, 127] width 162 height 9
click at [178, 126] on p "Discrepancy found on Self Prepared Personal Tax return 2023 1040's." at bounding box center [200, 132] width 162 height 19
drag, startPoint x: 137, startPoint y: 137, endPoint x: 169, endPoint y: 135, distance: 31.8
click at [169, 135] on p "Discrepancy found on 2023 Self Prepared Personal Tax return 2023 1040's." at bounding box center [200, 132] width 162 height 19
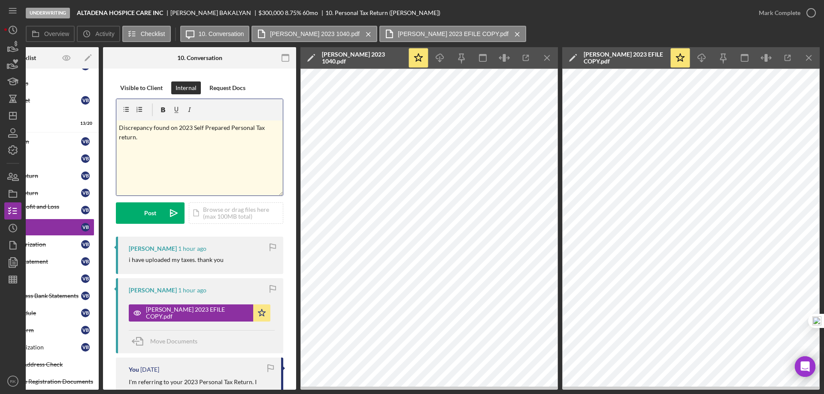
click at [143, 140] on p "Discrepancy found on 2023 Self Prepared Personal Tax return." at bounding box center [200, 132] width 162 height 19
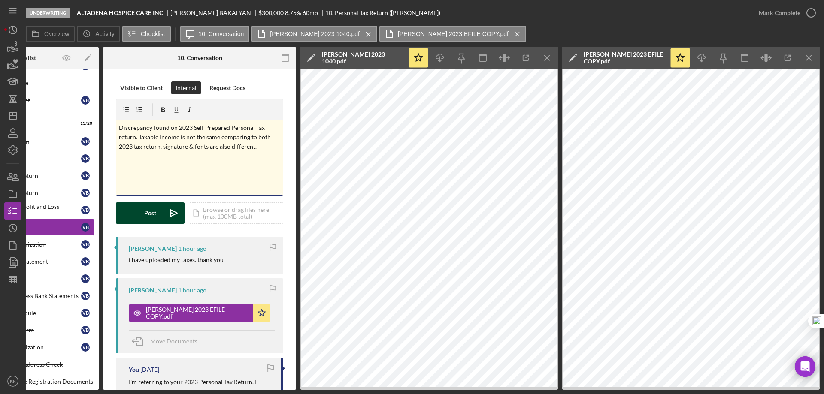
click at [151, 212] on div "Post" at bounding box center [150, 213] width 12 height 21
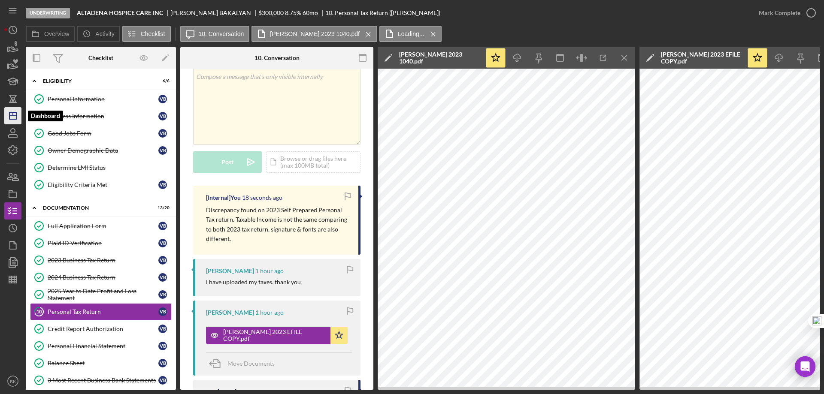
click at [18, 119] on icon "Icon/Dashboard" at bounding box center [12, 115] width 21 height 21
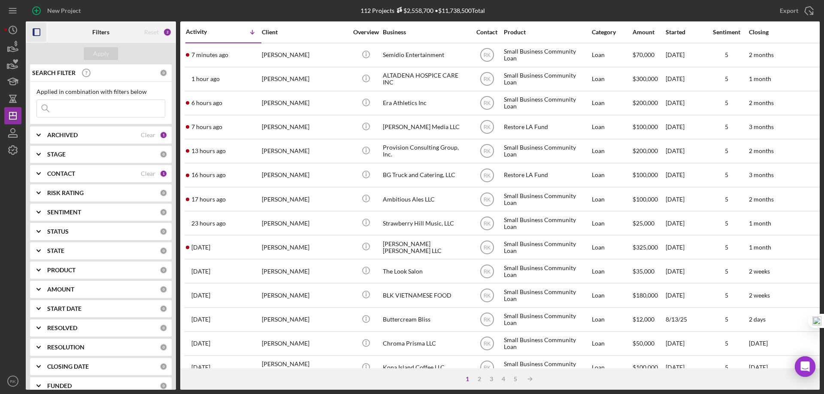
drag, startPoint x: 42, startPoint y: 29, endPoint x: 85, endPoint y: 59, distance: 52.4
click at [42, 29] on icon "button" at bounding box center [36, 32] width 19 height 19
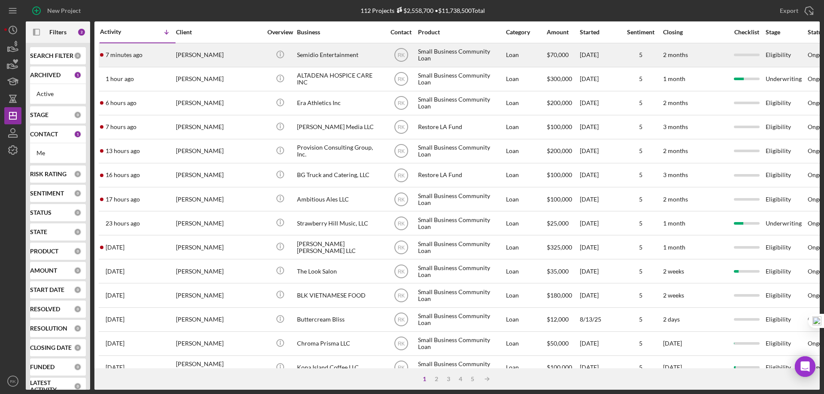
click at [312, 55] on div "Semidio Entertainment" at bounding box center [340, 55] width 86 height 23
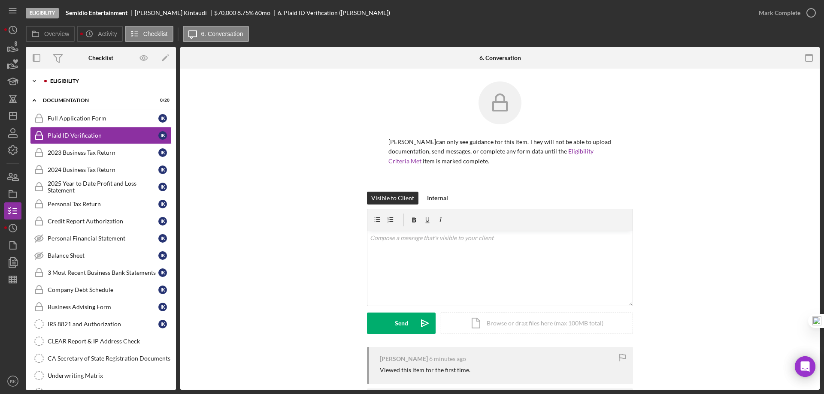
click at [80, 81] on div "Eligibility" at bounding box center [107, 81] width 115 height 5
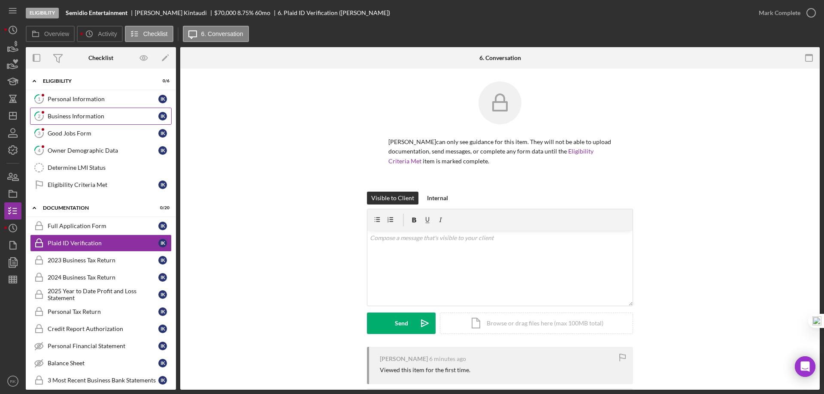
drag, startPoint x: 66, startPoint y: 103, endPoint x: 121, endPoint y: 111, distance: 55.2
click at [67, 103] on div "Personal Information" at bounding box center [103, 99] width 111 height 7
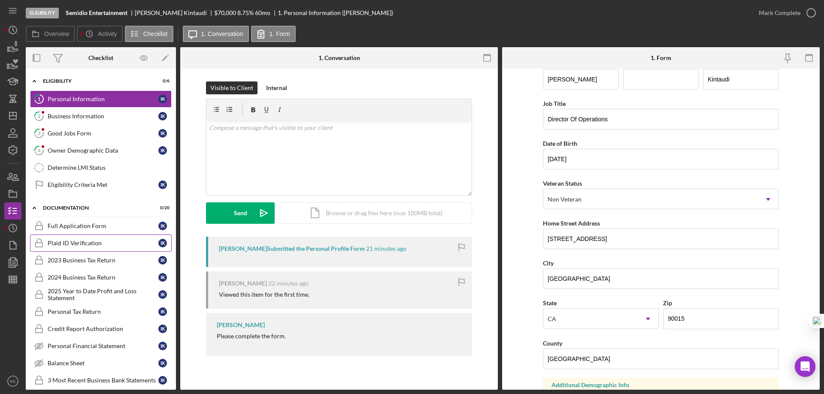
scroll to position [14, 0]
click at [9, 190] on icon "button" at bounding box center [12, 193] width 21 height 21
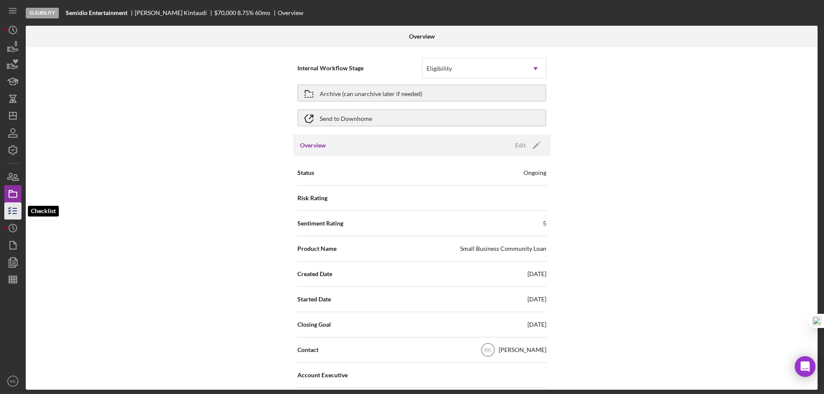
click at [8, 212] on icon "button" at bounding box center [12, 210] width 21 height 21
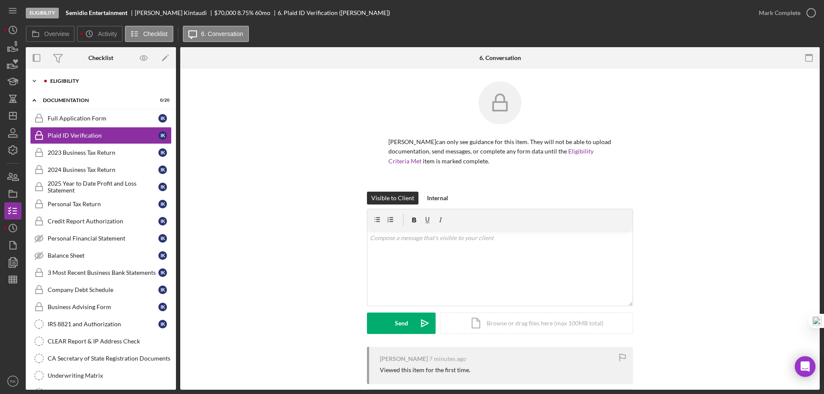
click at [70, 85] on div "Icon/Expander Eligibility 0 / 6" at bounding box center [101, 81] width 150 height 17
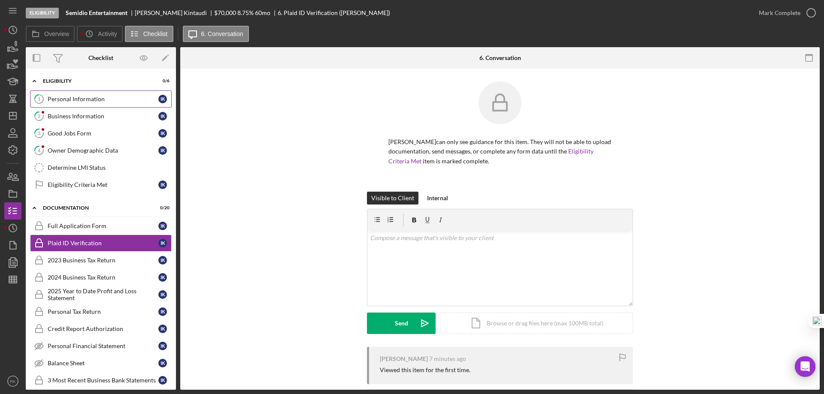
click at [93, 99] on div "Personal Information" at bounding box center [103, 99] width 111 height 7
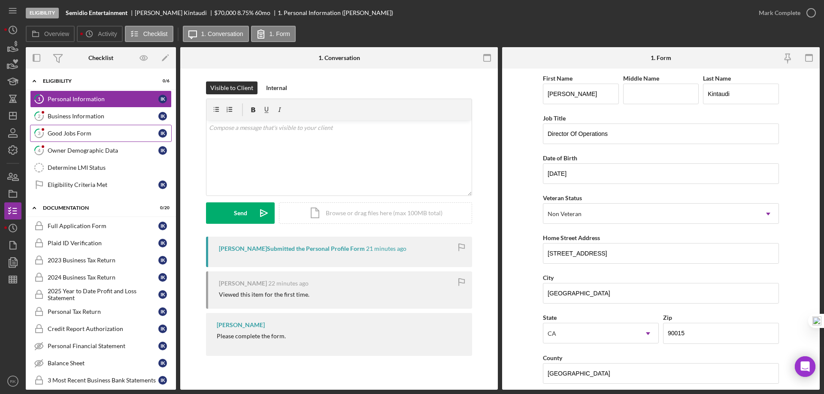
drag, startPoint x: 105, startPoint y: 118, endPoint x: 166, endPoint y: 127, distance: 62.4
click at [105, 118] on div "Business Information" at bounding box center [103, 116] width 111 height 7
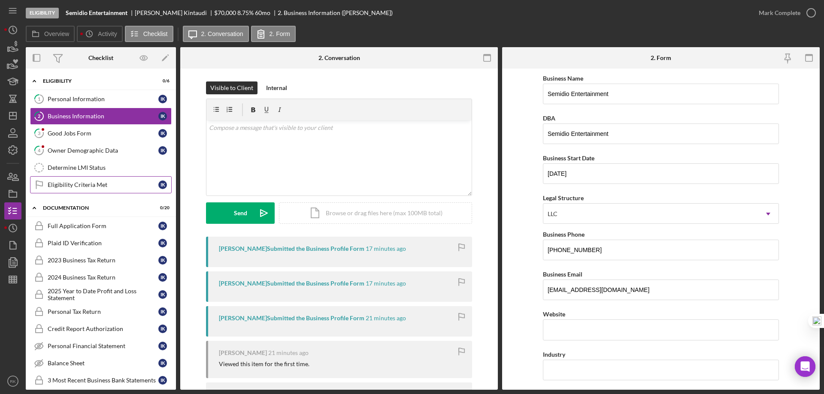
click at [80, 184] on div "Eligibility Criteria Met" at bounding box center [103, 184] width 111 height 7
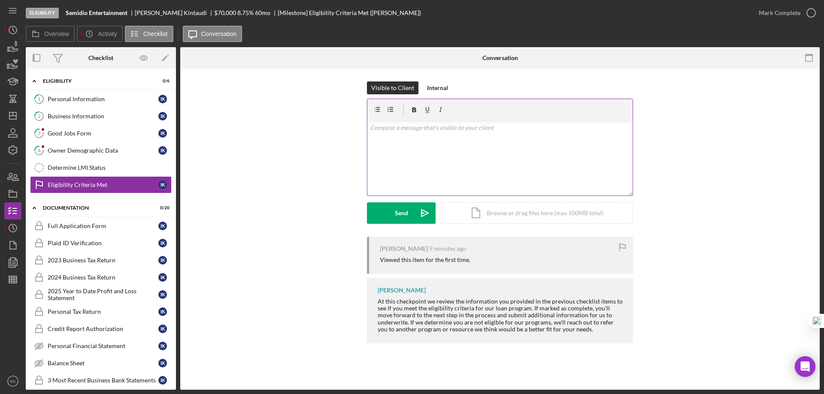
click at [420, 139] on div "v Color teal Color pink Remove color Add row above Add row below Add column bef…" at bounding box center [499, 158] width 265 height 75
drag, startPoint x: 503, startPoint y: 125, endPoint x: 357, endPoint y: 127, distance: 146.3
click at [357, 127] on div "Visible to Client Internal v Color teal Color pink Remove color Add row above A…" at bounding box center [500, 159] width 614 height 155
click at [106, 103] on div "Personal Information" at bounding box center [103, 99] width 111 height 7
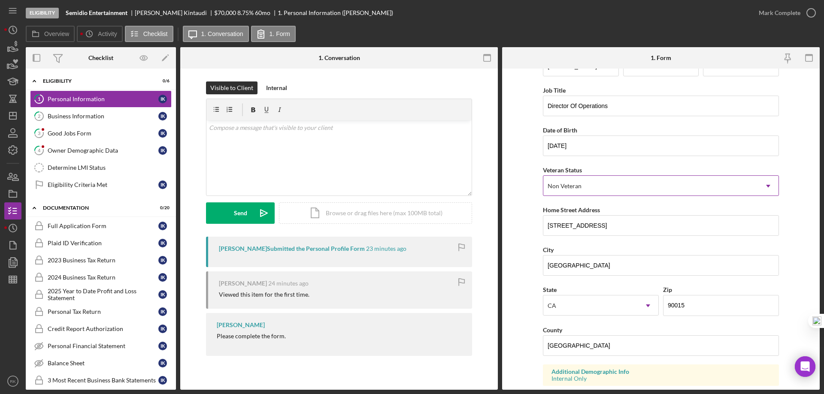
scroll to position [28, 0]
click at [103, 181] on div "Eligibility Criteria Met" at bounding box center [103, 184] width 111 height 7
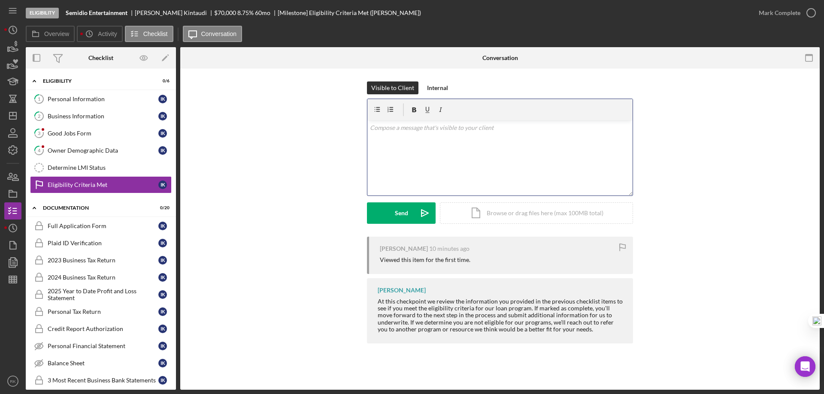
click at [455, 124] on p at bounding box center [500, 127] width 260 height 9
click at [490, 128] on p "Hello, is your business located in Los Angeles? If so, you should apply for our…" at bounding box center [500, 132] width 260 height 19
drag, startPoint x: 503, startPoint y: 129, endPoint x: 547, endPoint y: 129, distance: 44.2
click at [547, 129] on p "Hello, is your business located in Los Angeles? If so, you should apply for our…" at bounding box center [500, 132] width 260 height 19
click at [542, 142] on p "Hello, is your business located in Los Angeles? If so, you should apply for our…" at bounding box center [500, 132] width 260 height 19
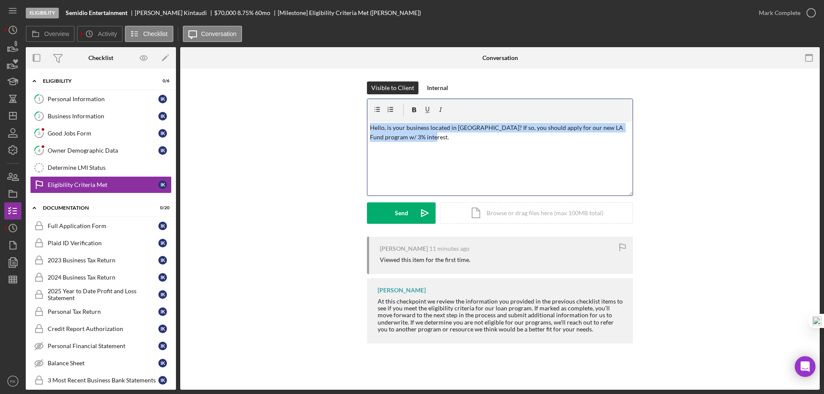
drag, startPoint x: 412, startPoint y: 137, endPoint x: 366, endPoint y: 130, distance: 47.3
click at [366, 130] on div "Visible to Client Internal v Color teal Color pink Remove color Add row above A…" at bounding box center [500, 159] width 614 height 155
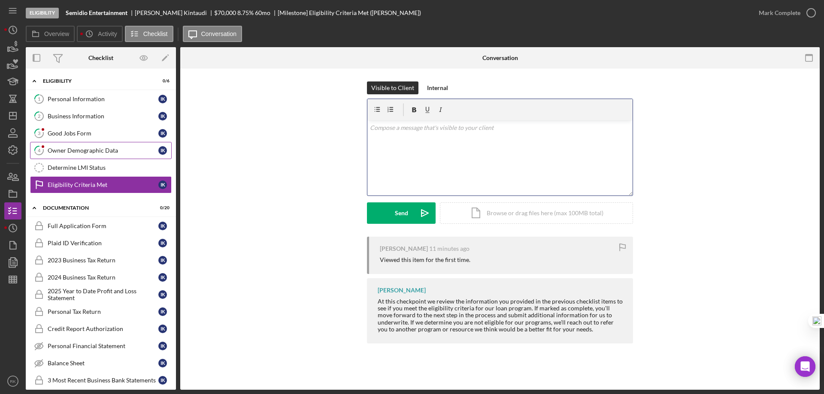
click at [118, 152] on div "Owner Demographic Data" at bounding box center [103, 150] width 111 height 7
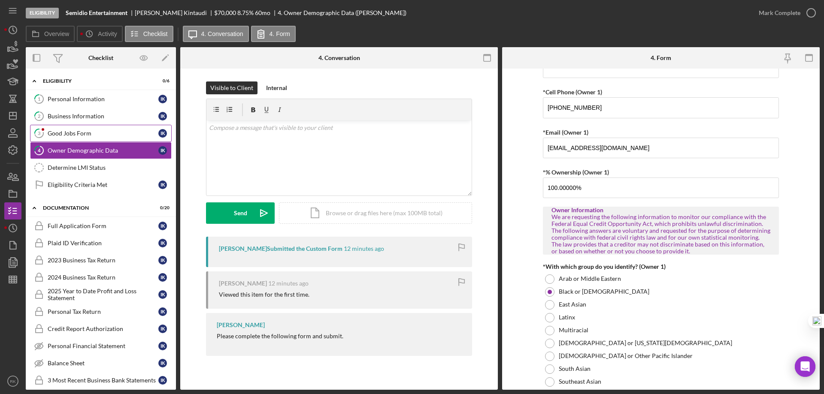
scroll to position [257, 0]
click at [107, 134] on div "Good Jobs Form" at bounding box center [103, 133] width 111 height 7
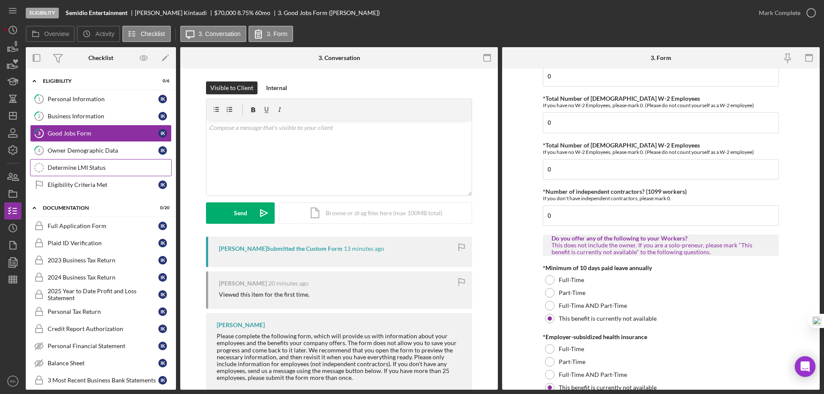
scroll to position [100, 0]
click at [103, 180] on link "Eligibility Criteria Met Eligibility Criteria Met I K" at bounding box center [101, 184] width 142 height 17
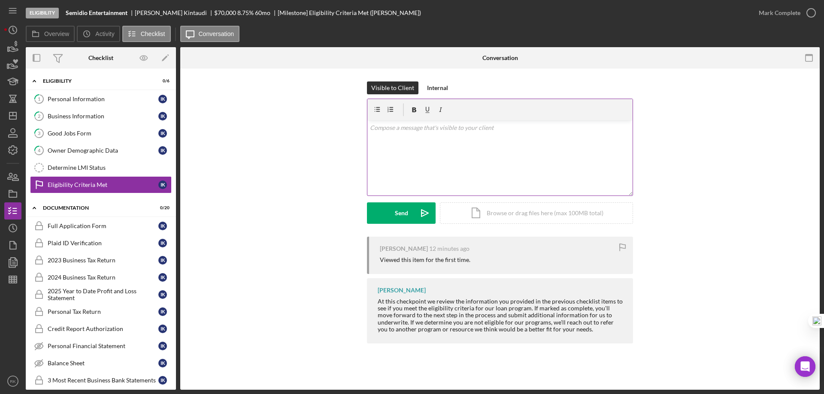
click at [390, 134] on div "v Color teal Color pink Remove color Add row above Add row below Add column bef…" at bounding box center [499, 158] width 265 height 75
click at [532, 127] on p "Hello, is your business located in Los Angeles? If so, you should apply for our…" at bounding box center [500, 132] width 260 height 19
click at [533, 128] on p "Hello, is your business located in Los Angeles? If so, you should apply for our…" at bounding box center [500, 132] width 260 height 19
click at [553, 127] on p "Hello, is your business located in Los Angeles? If so, you should reapply for o…" at bounding box center [500, 132] width 260 height 19
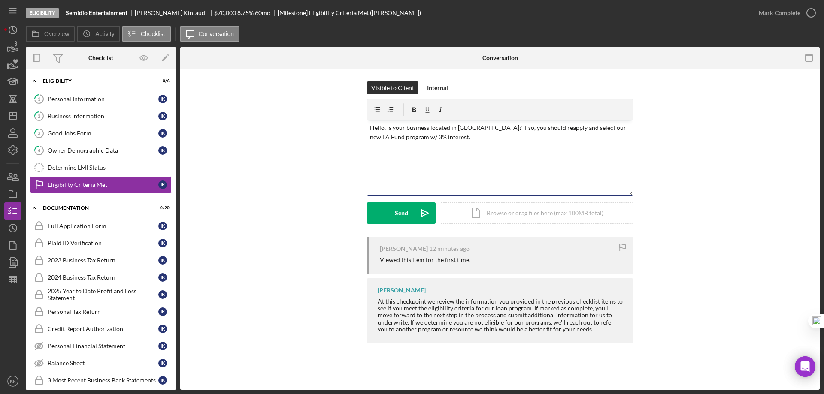
click at [430, 138] on p "Hello, is your business located in Los Angeles? If so, you should reapply and s…" at bounding box center [500, 132] width 260 height 19
click at [474, 141] on p "Hello, is your business located in Los Angeles? If so, you should reapply and s…" at bounding box center [500, 132] width 260 height 19
click at [402, 213] on div "Send" at bounding box center [401, 213] width 13 height 21
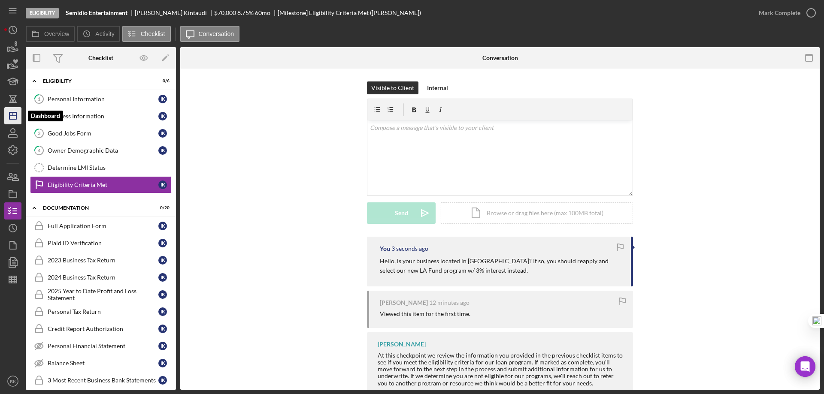
click at [16, 116] on line "button" at bounding box center [12, 116] width 7 height 0
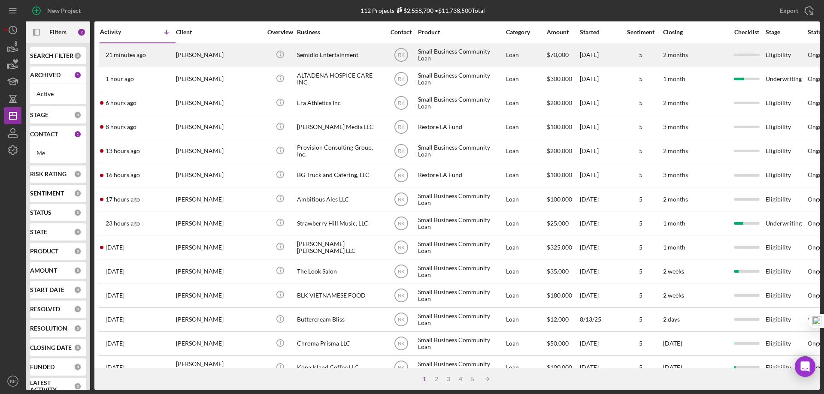
click at [163, 59] on div "21 minutes ago Irvin Kintaudi" at bounding box center [137, 55] width 75 height 23
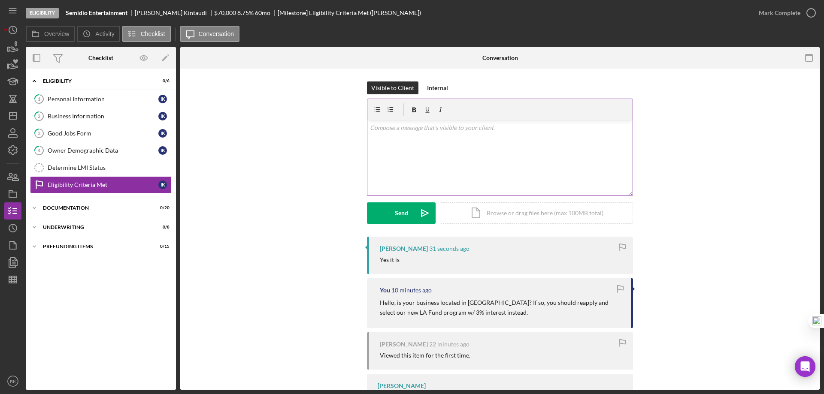
click at [382, 140] on div "v Color teal Color pink Remove color Add row above Add row below Add column bef…" at bounding box center [499, 158] width 265 height 75
click at [513, 129] on p "Go ahead and click on the link and reapply. Please select "LA FUND" Product." at bounding box center [500, 127] width 260 height 9
click at [602, 131] on p "Go ahead and click on the link and reapply. Please select the "LA FUND" Product." at bounding box center [500, 127] width 260 height 9
click at [447, 128] on p "Go ahead and click on the link and reapply. Please select the "LA FUND" Product." at bounding box center [500, 127] width 260 height 9
click at [489, 154] on div "v Color teal Color pink Remove color Add row above Add row below Add column bef…" at bounding box center [499, 158] width 265 height 75
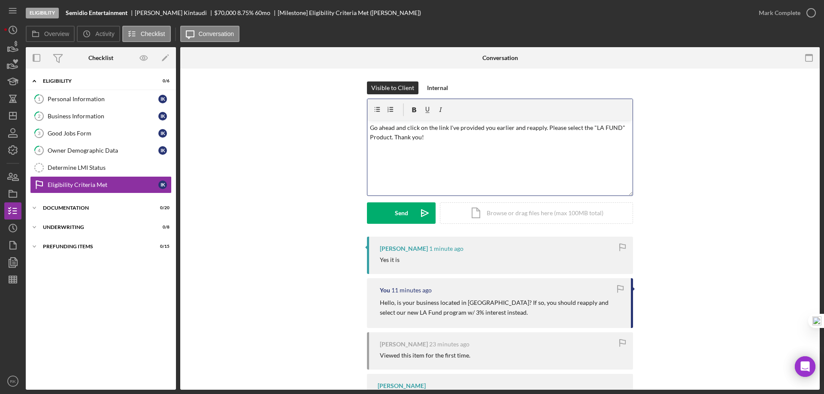
click at [541, 129] on p "Go ahead and click on the link I've provided you earlier and reapply. Please se…" at bounding box center [500, 132] width 260 height 19
click at [578, 131] on p "Go ahead and click on the link I've provided you earlier and reapply again. Ple…" at bounding box center [500, 132] width 260 height 19
click at [500, 163] on div "v Color teal Color pink Remove color Add row above Add row below Add column bef…" at bounding box center [499, 158] width 265 height 75
click at [402, 212] on div "Send" at bounding box center [401, 213] width 13 height 21
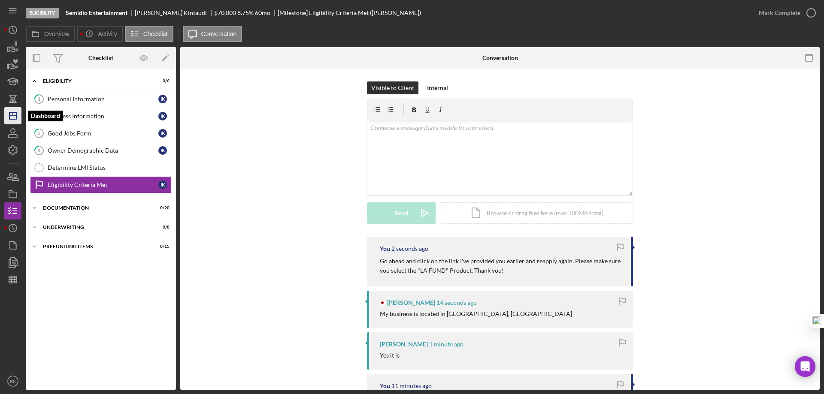
click at [19, 112] on icon "Icon/Dashboard" at bounding box center [12, 115] width 21 height 21
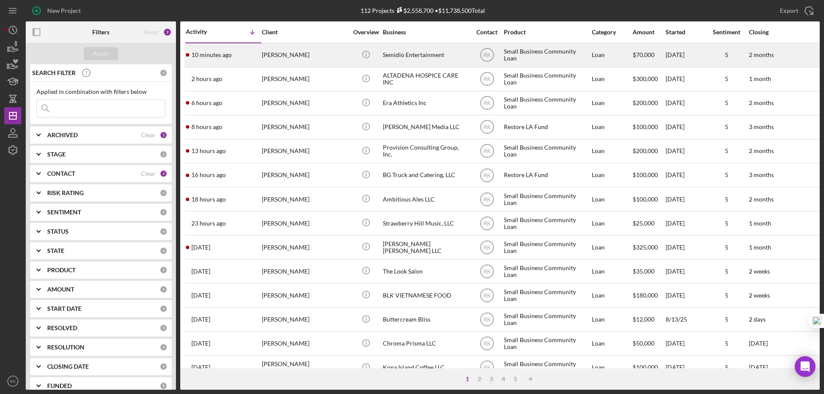
click at [286, 60] on div "[PERSON_NAME]" at bounding box center [305, 55] width 86 height 23
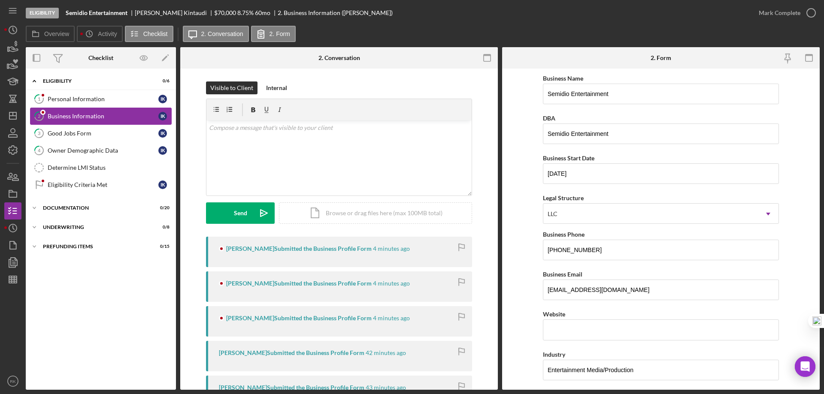
click at [87, 115] on div "Business Information" at bounding box center [103, 116] width 111 height 7
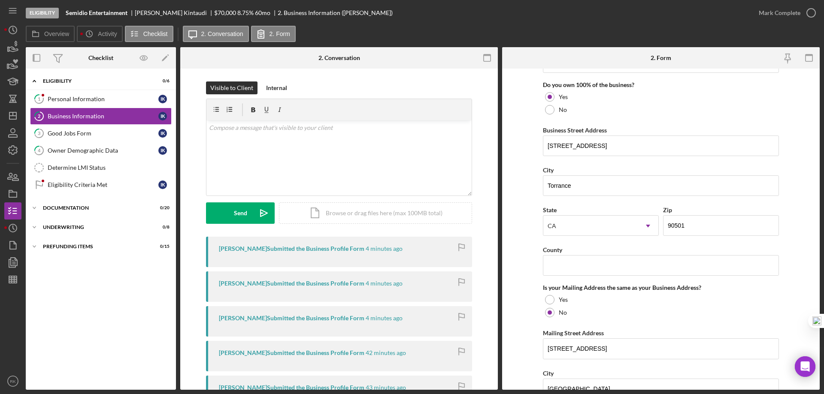
scroll to position [458, 0]
click at [82, 136] on div "Good Jobs Form" at bounding box center [103, 133] width 111 height 7
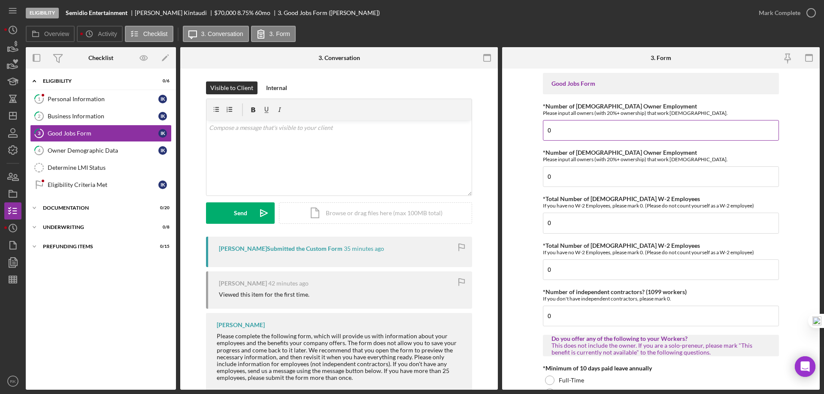
click at [565, 131] on input "0" at bounding box center [661, 130] width 236 height 21
drag, startPoint x: 558, startPoint y: 129, endPoint x: 544, endPoint y: 129, distance: 14.2
click at [544, 129] on input "0" at bounding box center [661, 130] width 236 height 21
click at [523, 117] on form "Good Jobs Form *Number of Full-Time Owner Employment Please input all owners (w…" at bounding box center [660, 229] width 317 height 321
click at [12, 119] on polygon "button" at bounding box center [12, 115] width 7 height 7
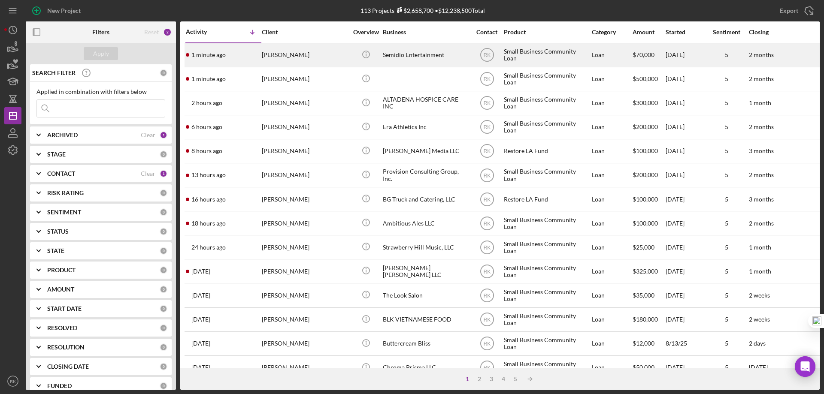
click at [274, 61] on div "[PERSON_NAME]" at bounding box center [305, 55] width 86 height 23
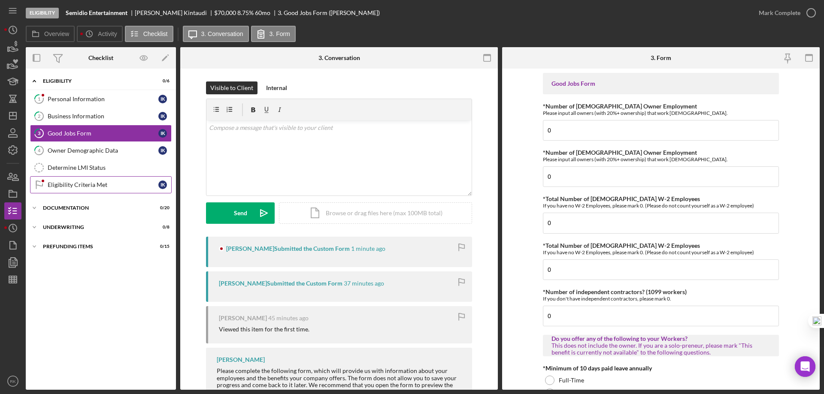
type input "1"
click at [20, 181] on icon "button" at bounding box center [12, 176] width 21 height 21
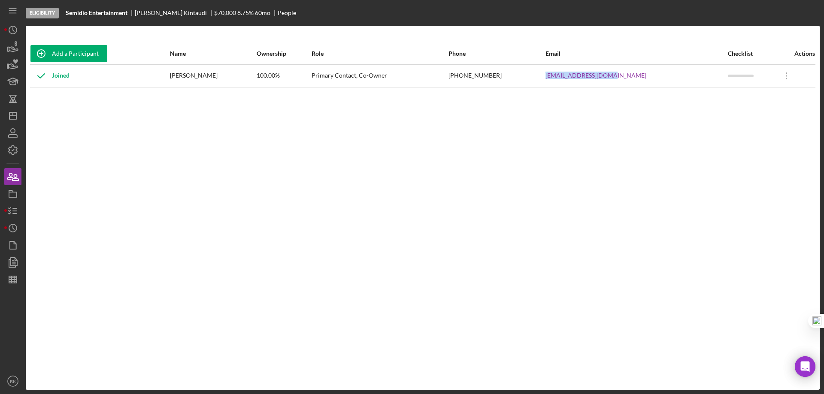
drag, startPoint x: 581, startPoint y: 74, endPoint x: 653, endPoint y: 76, distance: 73.0
click at [653, 76] on tr "Joined Irvin Kintaudi 100.00% Primary Contact, Co-Owner (323) 799-0221 Semidioe…" at bounding box center [422, 75] width 785 height 23
copy tr "[EMAIL_ADDRESS][DOMAIN_NAME]"
click at [12, 210] on icon "button" at bounding box center [12, 210] width 21 height 21
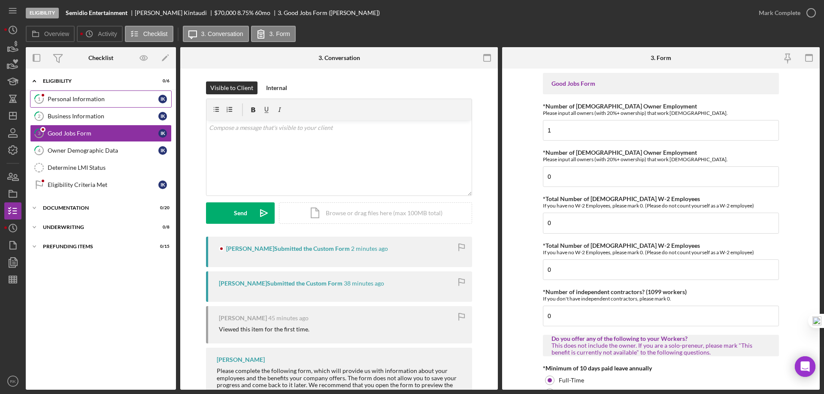
click at [106, 99] on div "Personal Information" at bounding box center [103, 99] width 111 height 7
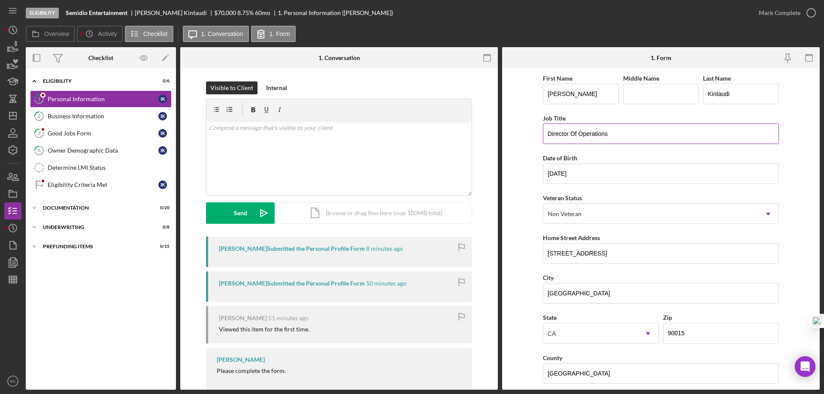
drag, startPoint x: 615, startPoint y: 134, endPoint x: 560, endPoint y: 127, distance: 55.4
click at [538, 133] on form "First Name Irvin Middle Name Last Name Kintaudi Job Title Director Of Operation…" at bounding box center [660, 229] width 317 height 321
drag, startPoint x: 578, startPoint y: 251, endPoint x: 556, endPoint y: 248, distance: 21.4
click at [543, 252] on input "[STREET_ADDRESS]" at bounding box center [661, 253] width 236 height 21
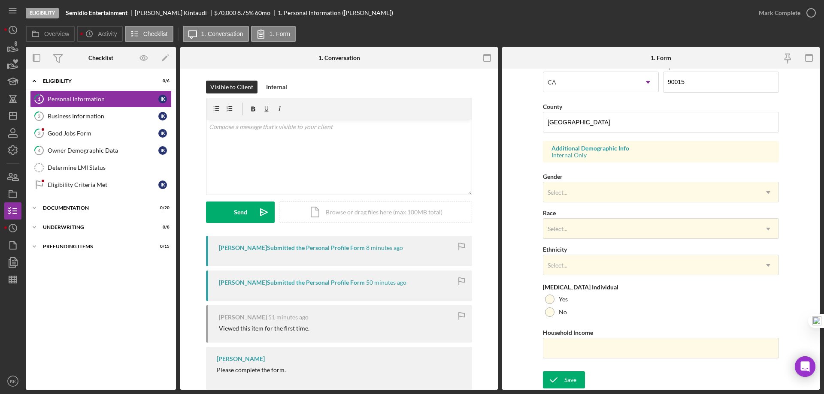
scroll to position [3, 0]
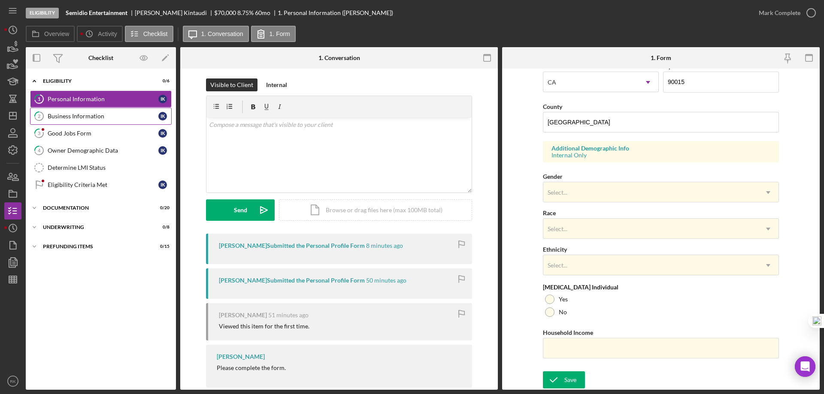
click at [72, 122] on link "2 Business Information I K" at bounding box center [101, 116] width 142 height 17
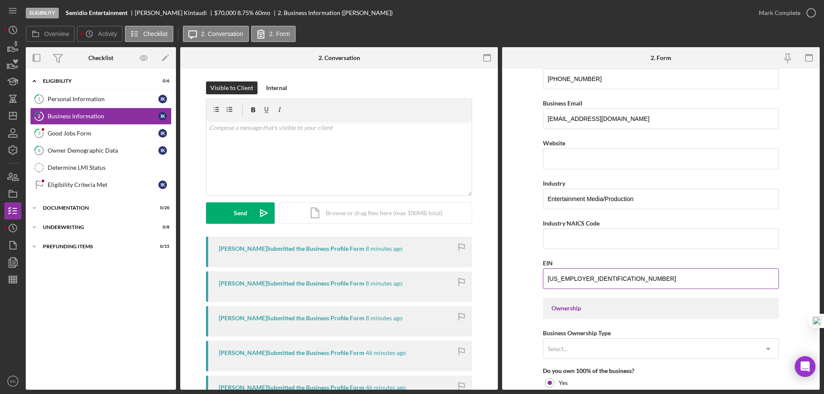
scroll to position [172, 0]
drag, startPoint x: 88, startPoint y: 134, endPoint x: 101, endPoint y: 134, distance: 13.7
click at [88, 134] on div "Good Jobs Form" at bounding box center [103, 133] width 111 height 7
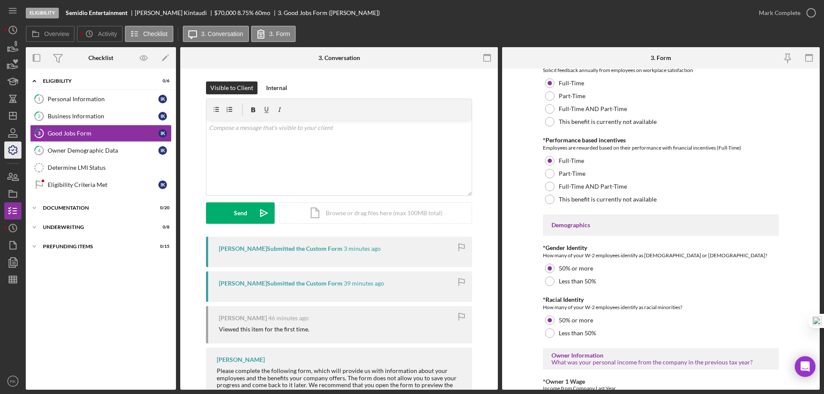
scroll to position [1089, 0]
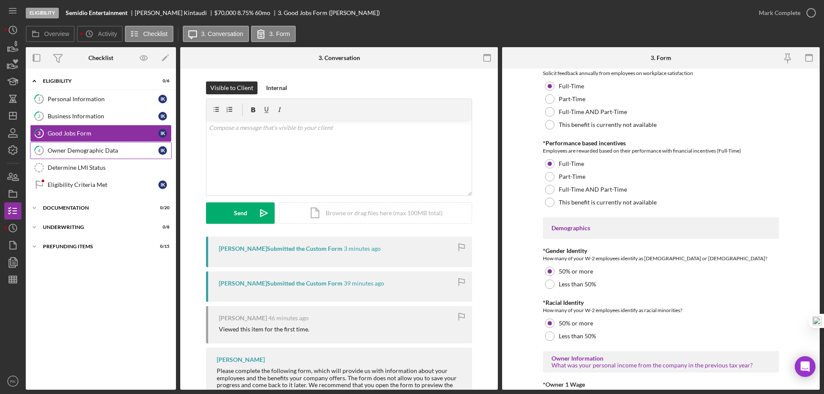
click at [97, 152] on div "Owner Demographic Data" at bounding box center [103, 150] width 111 height 7
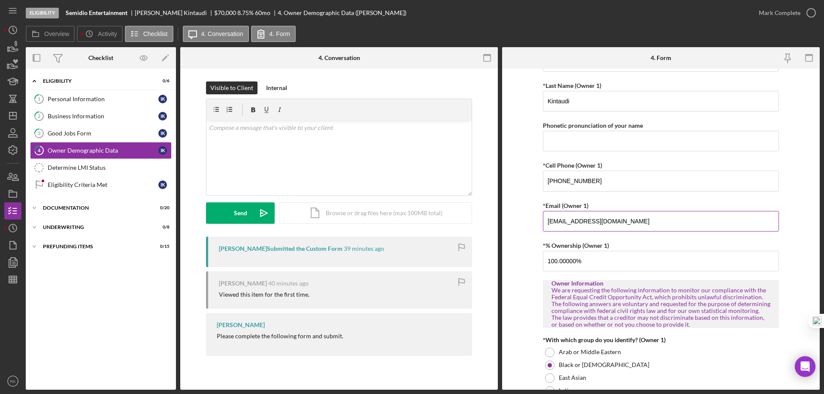
scroll to position [185, 0]
drag, startPoint x: 620, startPoint y: 217, endPoint x: 541, endPoint y: 226, distance: 79.5
click at [543, 226] on input "[EMAIL_ADDRESS][DOMAIN_NAME]" at bounding box center [661, 221] width 236 height 21
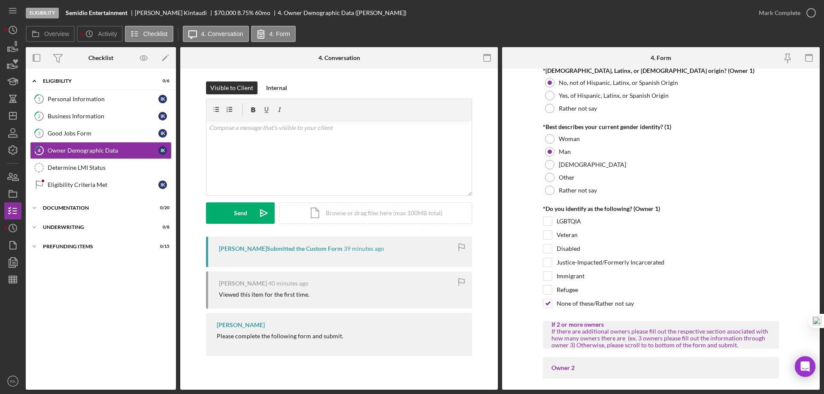
scroll to position [627, 0]
click at [9, 192] on polygon "button" at bounding box center [11, 191] width 4 height 2
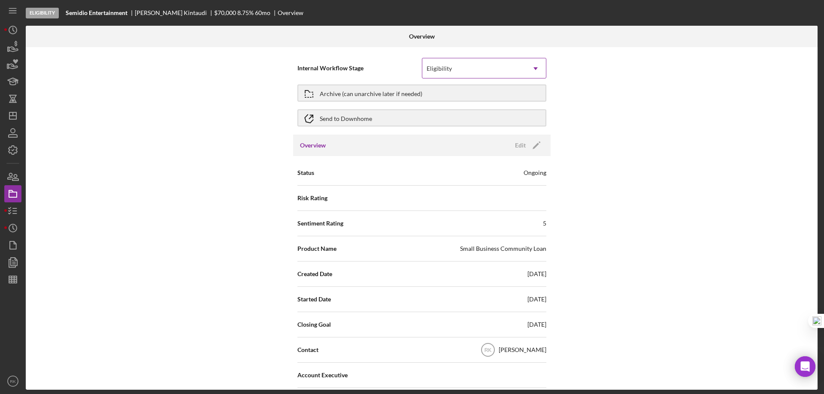
click at [478, 70] on div "Eligibility" at bounding box center [473, 69] width 103 height 20
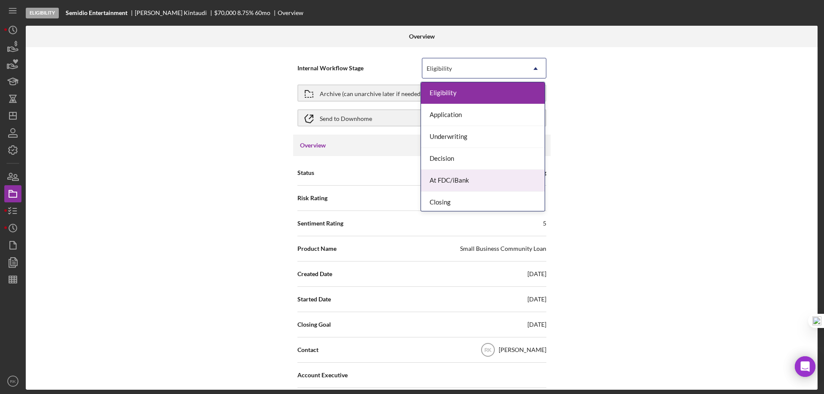
scroll to position [24, 0]
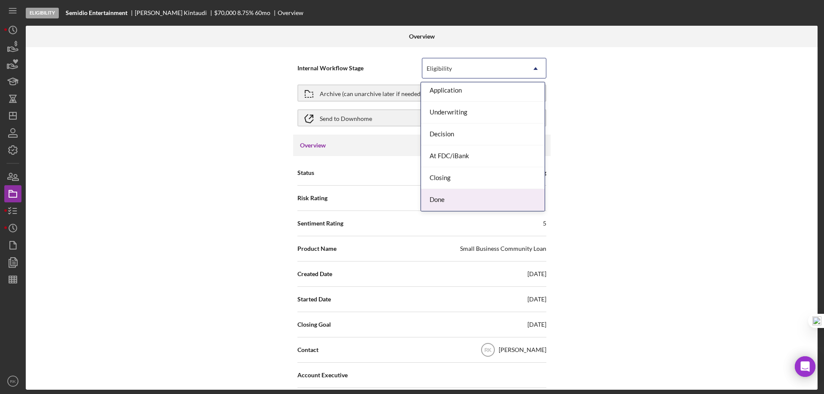
click at [459, 195] on div "Done" at bounding box center [483, 200] width 124 height 22
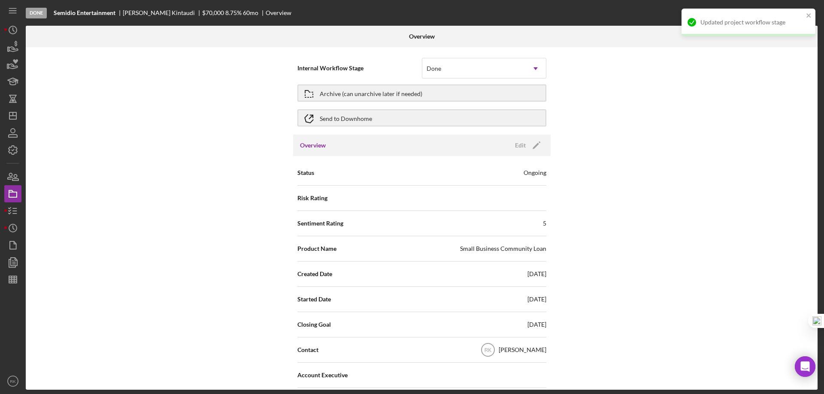
click at [635, 182] on div "Internal Workflow Stage Done Icon/Dropdown Arrow Archive (can unarchive later i…" at bounding box center [422, 218] width 792 height 343
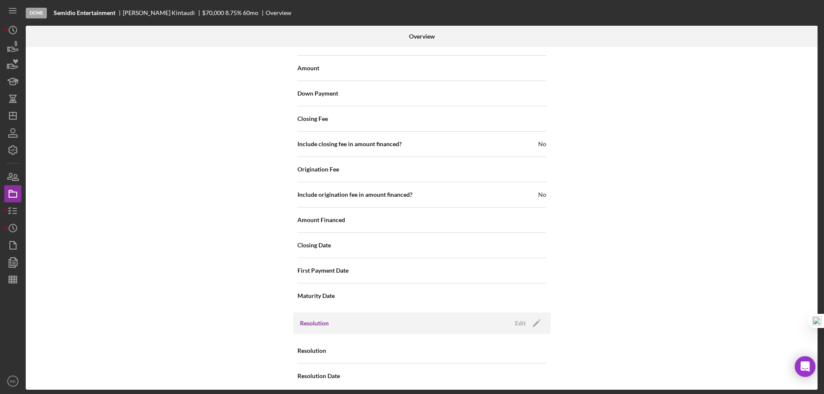
scroll to position [1018, 0]
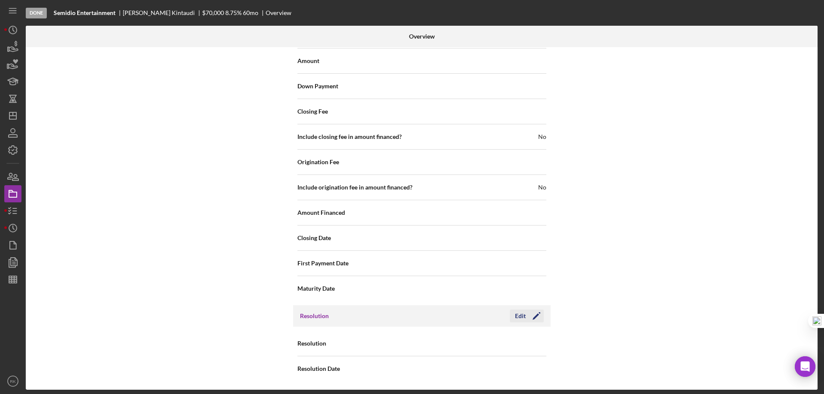
click at [536, 314] on polygon "button" at bounding box center [535, 317] width 6 height 6
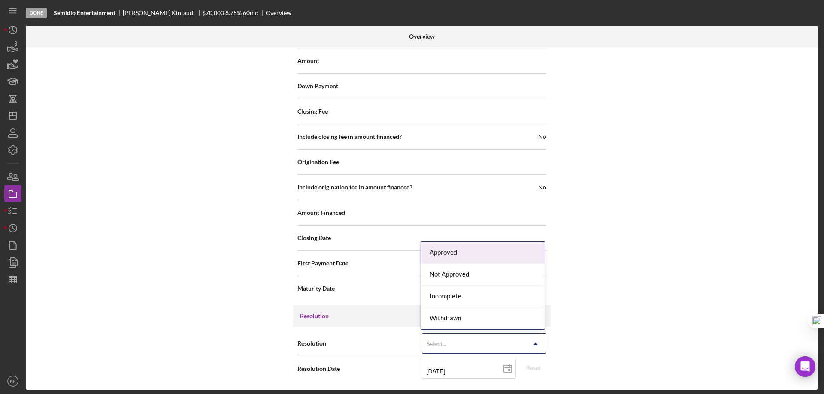
click at [538, 341] on icon "Icon/Dropdown Arrow" at bounding box center [535, 344] width 21 height 21
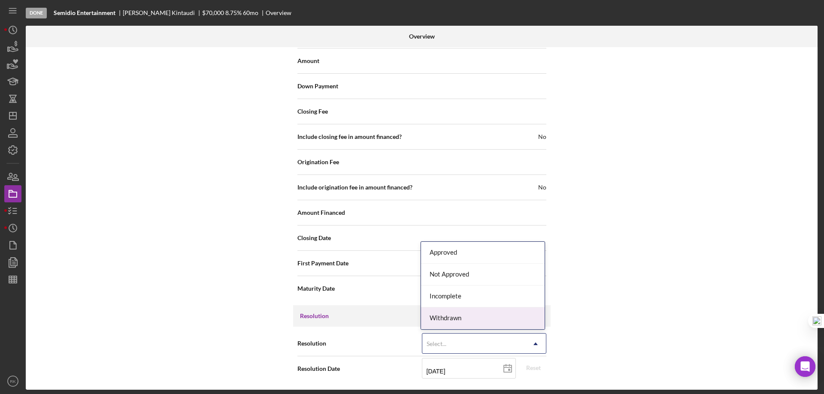
click at [447, 323] on div "Withdrawn" at bounding box center [483, 319] width 124 height 22
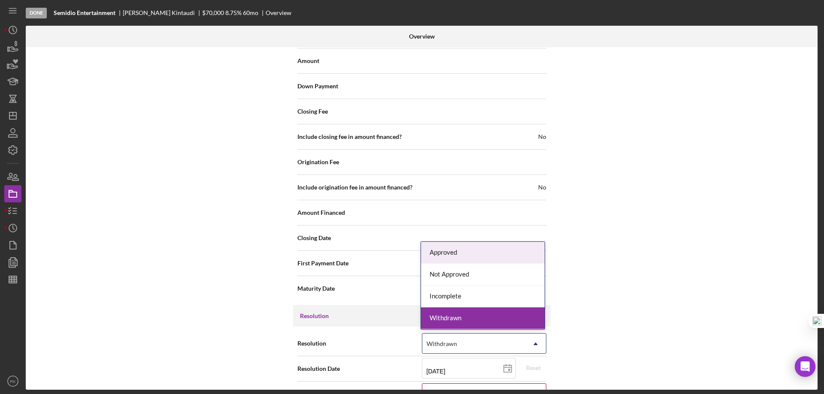
drag, startPoint x: 536, startPoint y: 345, endPoint x: 515, endPoint y: 337, distance: 22.8
click at [536, 344] on icon "Icon/Dropdown Arrow" at bounding box center [535, 344] width 21 height 21
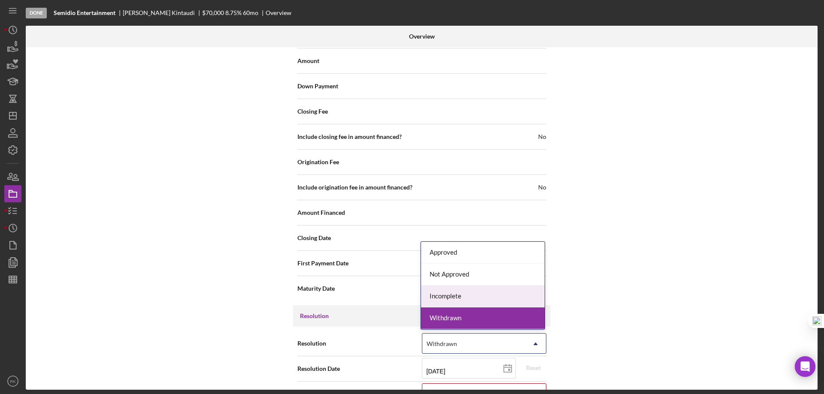
click at [473, 296] on div "Incomplete" at bounding box center [483, 297] width 124 height 22
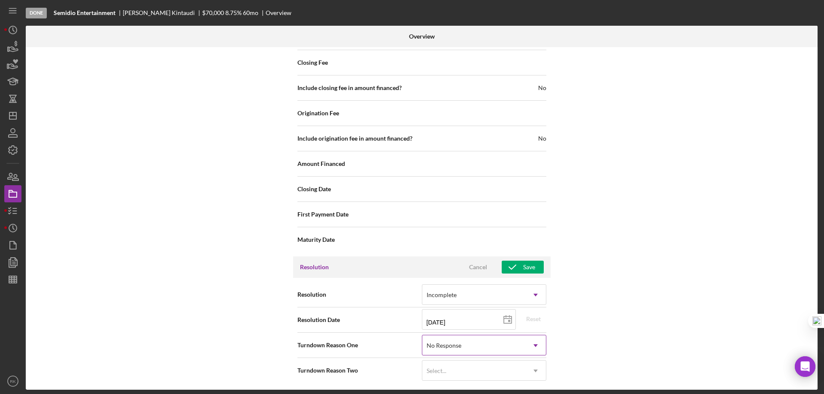
scroll to position [1068, 0]
click at [533, 345] on use at bounding box center [535, 344] width 4 height 3
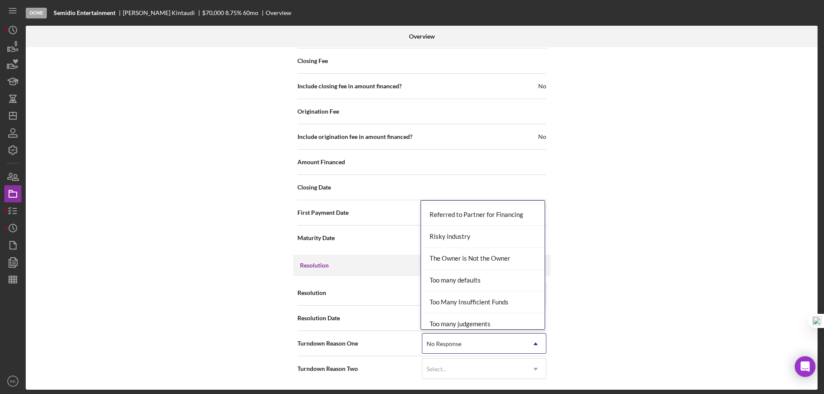
scroll to position [943, 0]
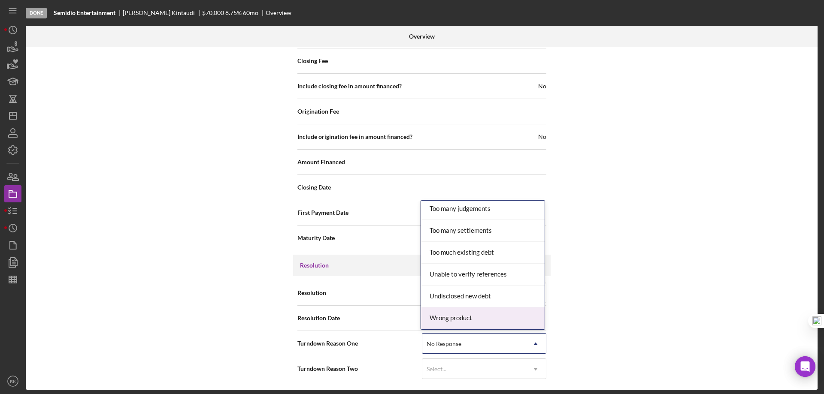
drag, startPoint x: 468, startPoint y: 320, endPoint x: 535, endPoint y: 311, distance: 67.5
click at [470, 320] on div "Wrong product" at bounding box center [483, 319] width 124 height 22
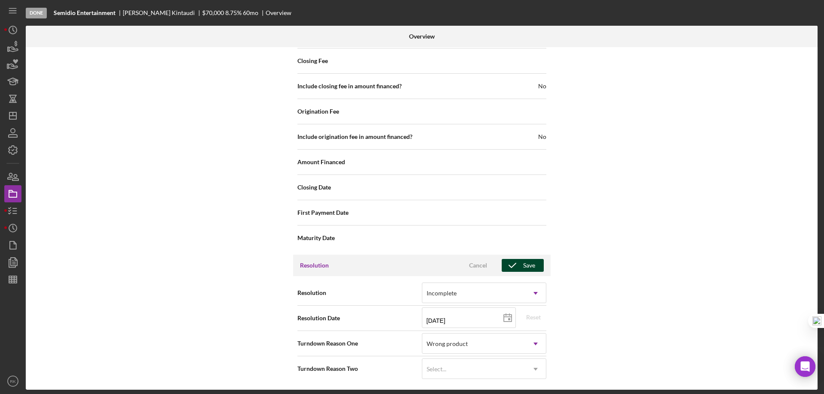
click at [529, 266] on div "Save" at bounding box center [529, 265] width 12 height 13
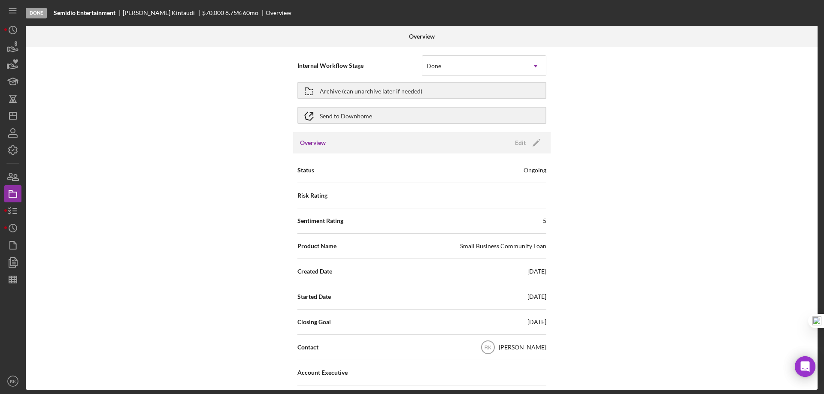
scroll to position [0, 0]
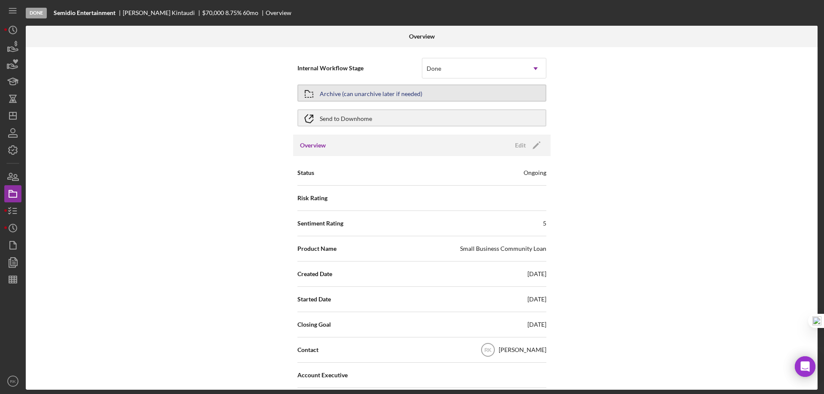
click at [314, 96] on icon "button" at bounding box center [308, 93] width 21 height 21
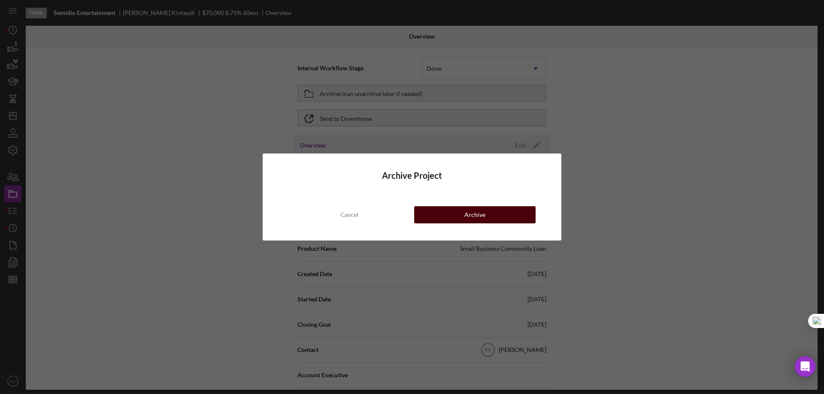
click at [452, 213] on button "Archive" at bounding box center [474, 214] width 121 height 17
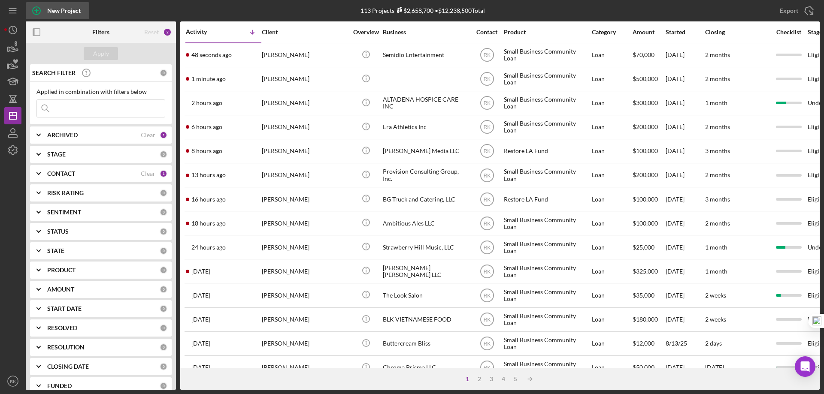
click at [49, 9] on div "New Project" at bounding box center [63, 10] width 33 height 17
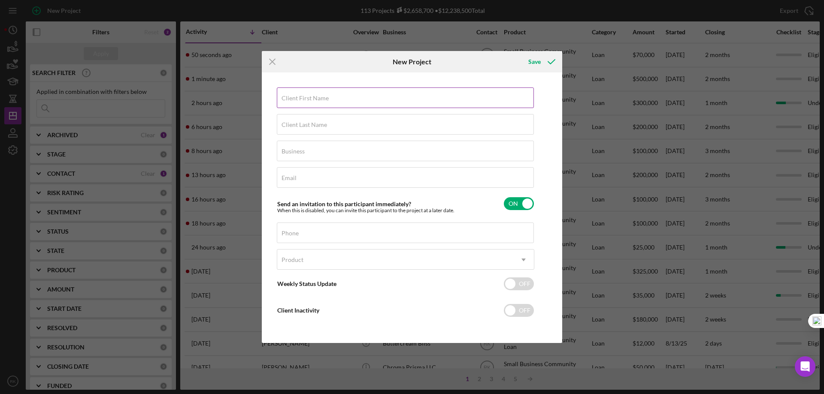
click at [343, 97] on div "Client First Name Required" at bounding box center [405, 98] width 257 height 21
type input "[PERSON_NAME]"
click at [353, 124] on div "Client Last Name Required" at bounding box center [405, 124] width 257 height 21
type input "Kintaudi"
click at [353, 158] on input "Business" at bounding box center [405, 151] width 257 height 21
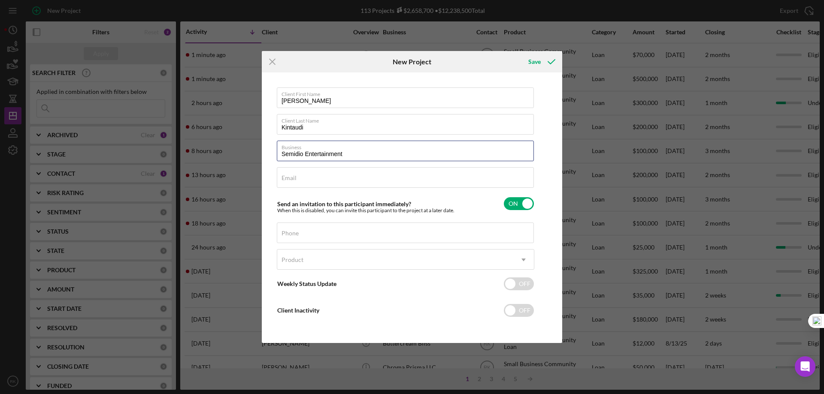
type input "Semidio Entertainment"
click at [285, 179] on label "Email" at bounding box center [288, 178] width 15 height 7
click at [285, 179] on input "Email" at bounding box center [405, 177] width 257 height 21
paste input "[EMAIL_ADDRESS][DOMAIN_NAME]"
type input "[EMAIL_ADDRESS][DOMAIN_NAME]"
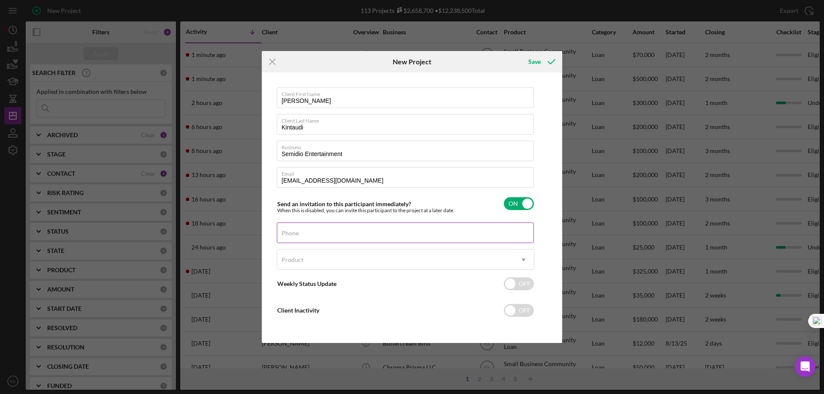
click at [302, 230] on div "Phone" at bounding box center [405, 233] width 257 height 21
type input "[PHONE_NUMBER]"
click at [313, 264] on div "Product" at bounding box center [395, 260] width 236 height 20
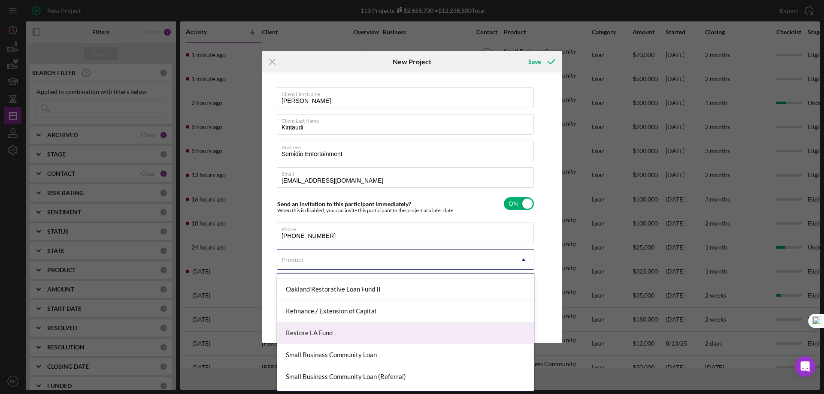
scroll to position [214, 0]
click at [322, 334] on div "Restore LA Fund" at bounding box center [405, 333] width 257 height 22
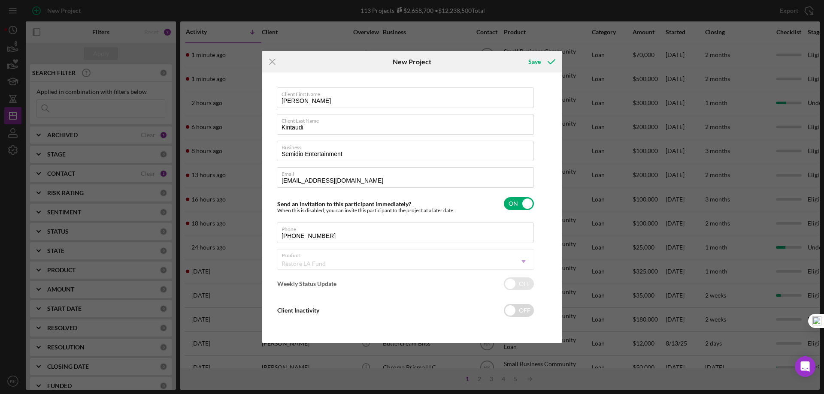
checkbox input "true"
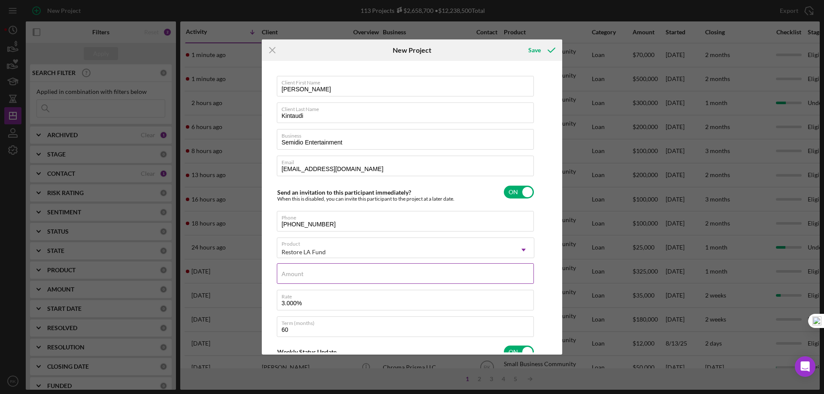
click at [395, 272] on div "Amount" at bounding box center [405, 273] width 257 height 21
type input "$70,000"
click at [555, 317] on div "Client First Name Irvin Client Last Name Kintaudi Business Semidio Entertainmen…" at bounding box center [412, 208] width 296 height 290
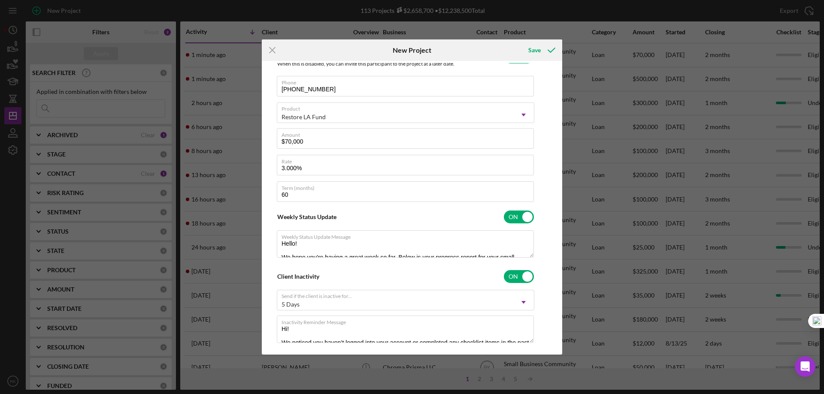
scroll to position [148, 0]
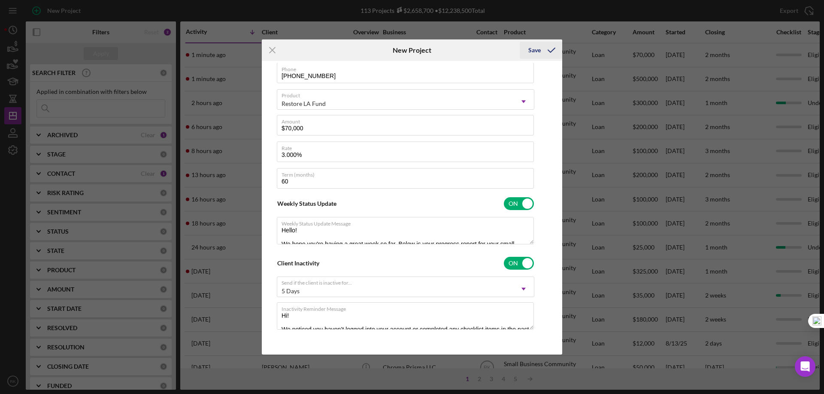
click at [546, 53] on icon "submit" at bounding box center [551, 49] width 21 height 21
checkbox input "false"
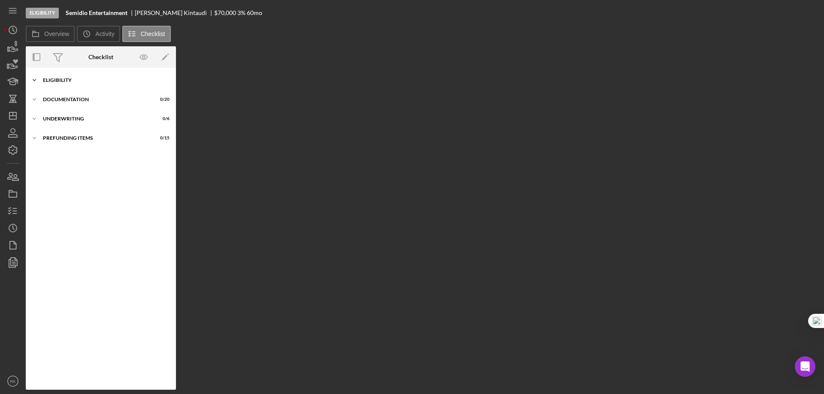
click at [67, 81] on div "Eligibility" at bounding box center [104, 80] width 122 height 5
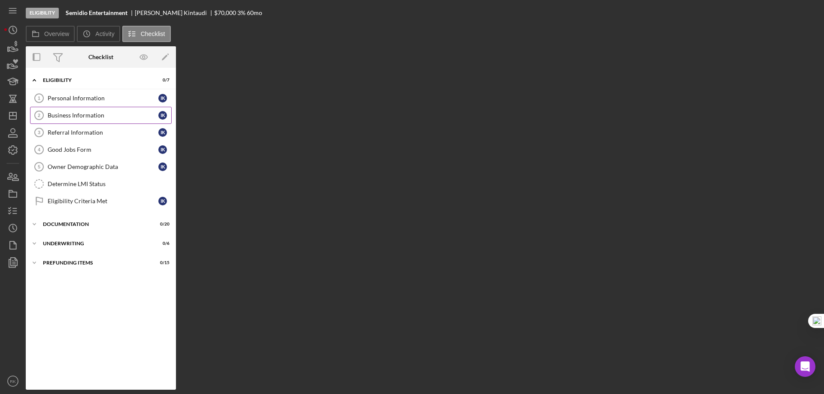
drag, startPoint x: 106, startPoint y: 101, endPoint x: 149, endPoint y: 111, distance: 44.5
click at [106, 100] on div "Personal Information" at bounding box center [103, 98] width 111 height 7
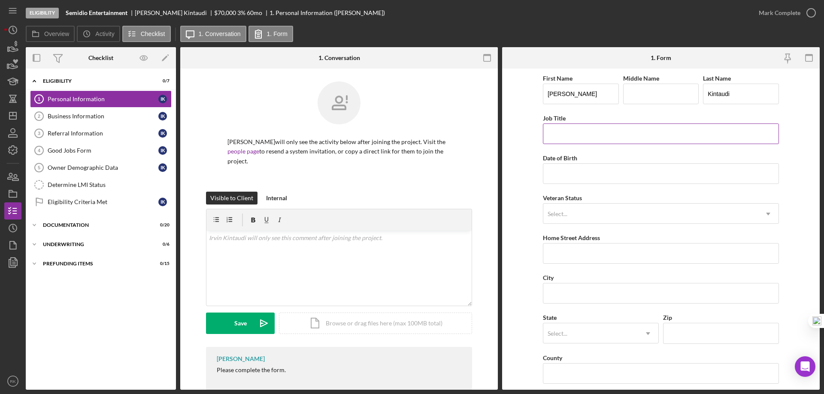
click at [575, 136] on input "Job Title" at bounding box center [661, 134] width 236 height 21
paste input "Director Of Operations"
type input "Director Of Operations"
click at [562, 169] on input "Date of Birth" at bounding box center [661, 173] width 236 height 21
type input "[DATE]"
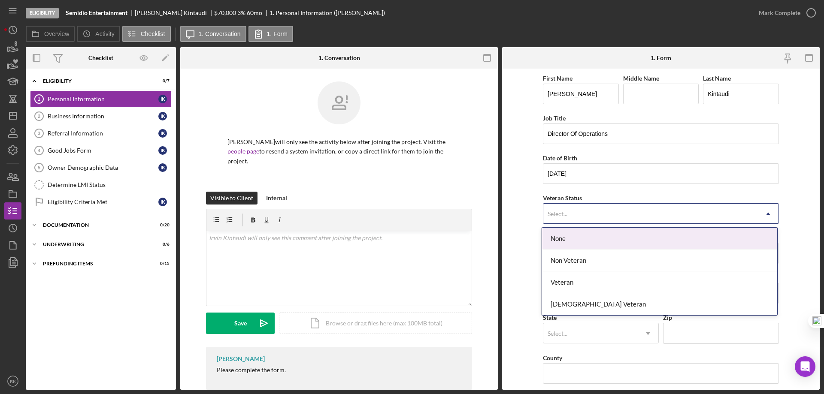
click at [562, 218] on div "Select..." at bounding box center [650, 214] width 215 height 20
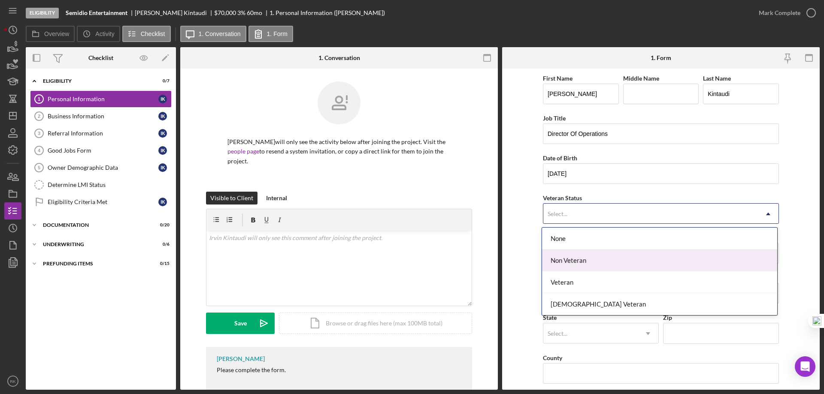
click at [578, 261] on div "Non Veteran" at bounding box center [659, 261] width 235 height 22
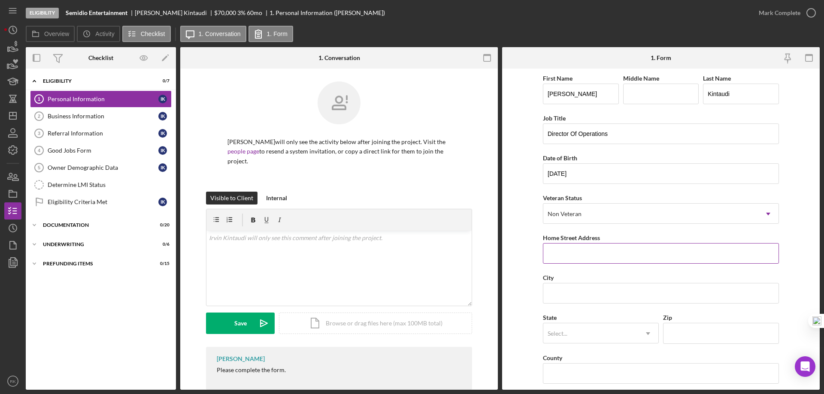
click at [588, 259] on input "Home Street Address" at bounding box center [661, 253] width 236 height 21
paste input "[STREET_ADDRESS]"
type input "[STREET_ADDRESS]"
click at [561, 287] on input "City" at bounding box center [661, 293] width 236 height 21
type input "[GEOGRAPHIC_DATA]"
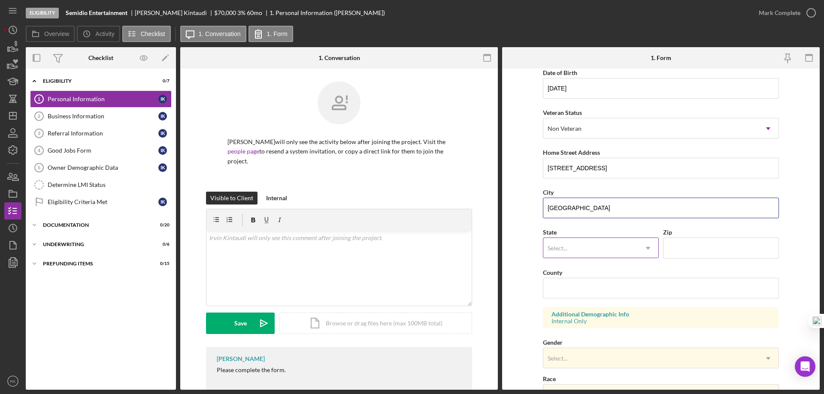
scroll to position [86, 0]
click at [599, 245] on div "Select..." at bounding box center [590, 248] width 94 height 20
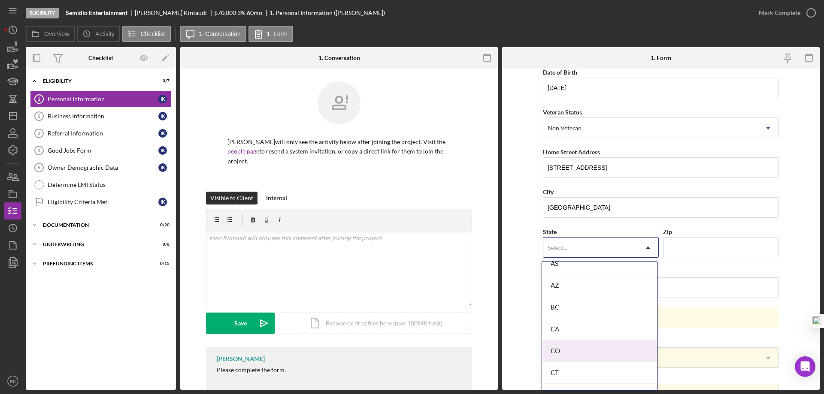
scroll to position [186, 0]
click at [562, 322] on div "CA" at bounding box center [599, 328] width 115 height 22
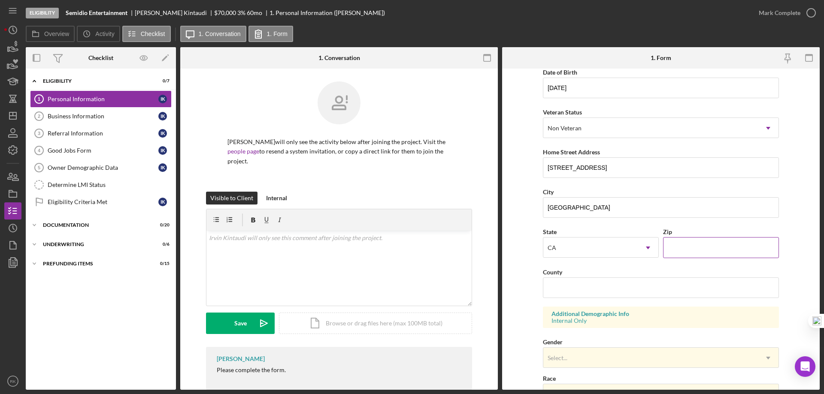
click at [689, 249] on input "Zip" at bounding box center [721, 247] width 116 height 21
type input "90015"
click at [649, 290] on input "County" at bounding box center [661, 288] width 236 height 21
type input "[GEOGRAPHIC_DATA]"
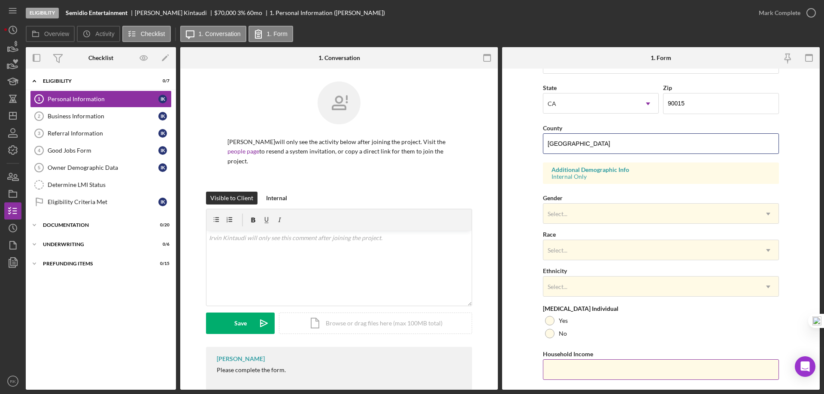
scroll to position [251, 0]
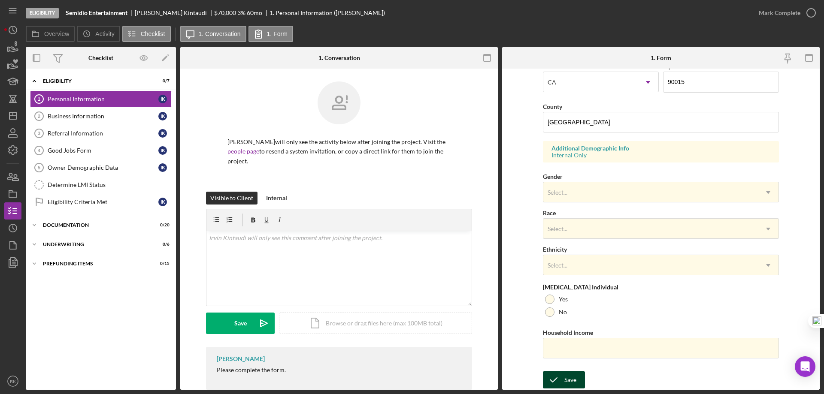
click at [574, 381] on div "Save" at bounding box center [570, 380] width 12 height 17
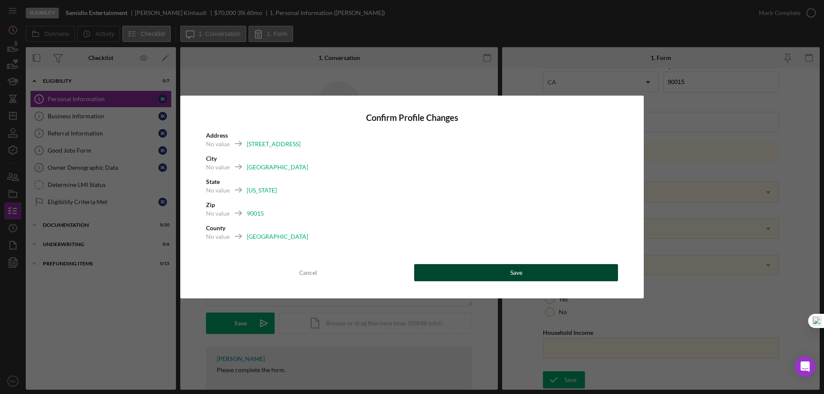
click at [514, 268] on div "Save" at bounding box center [516, 272] width 12 height 17
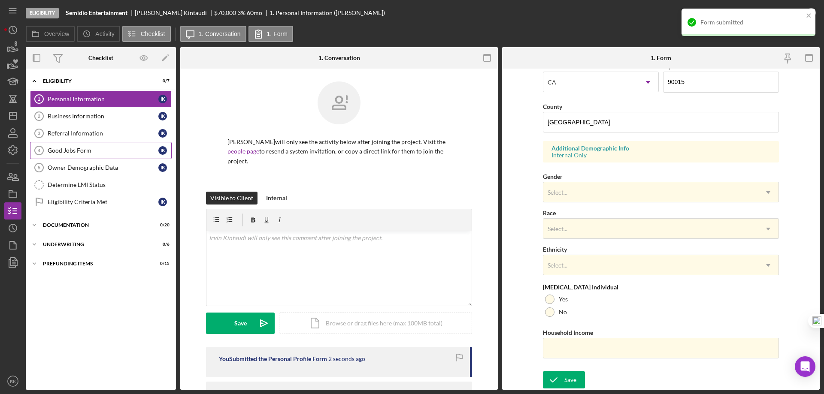
drag, startPoint x: 70, startPoint y: 123, endPoint x: 91, endPoint y: 144, distance: 29.7
click at [70, 123] on link "Business Information 2 Business Information I K" at bounding box center [101, 116] width 142 height 17
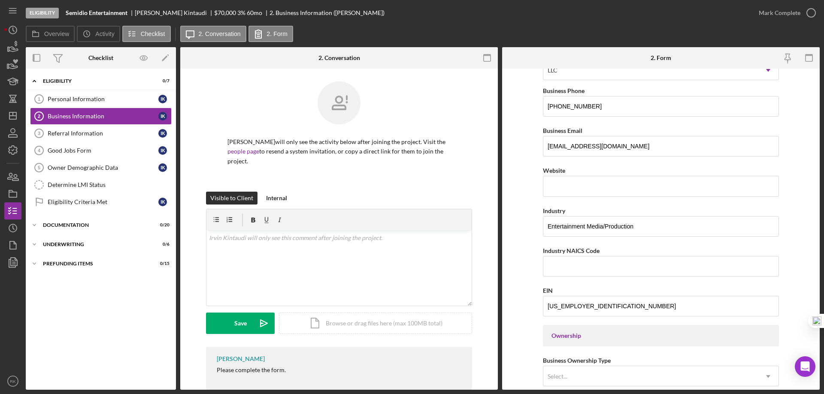
scroll to position [143, 0]
click at [95, 134] on div "Referral Information" at bounding box center [103, 133] width 111 height 7
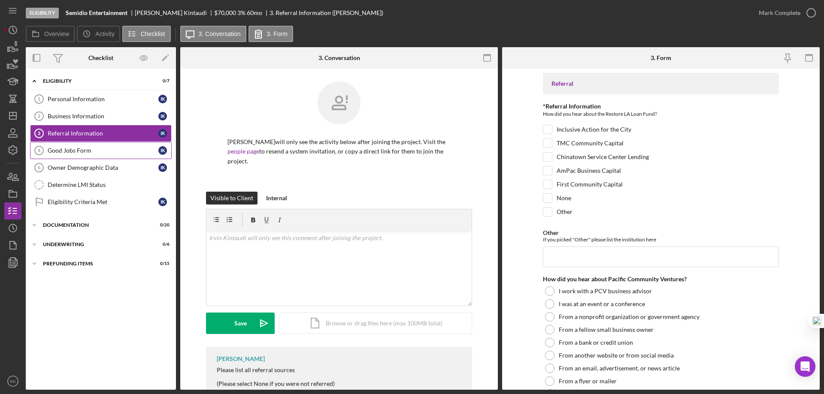
click at [91, 151] on div "Good Jobs Form" at bounding box center [103, 150] width 111 height 7
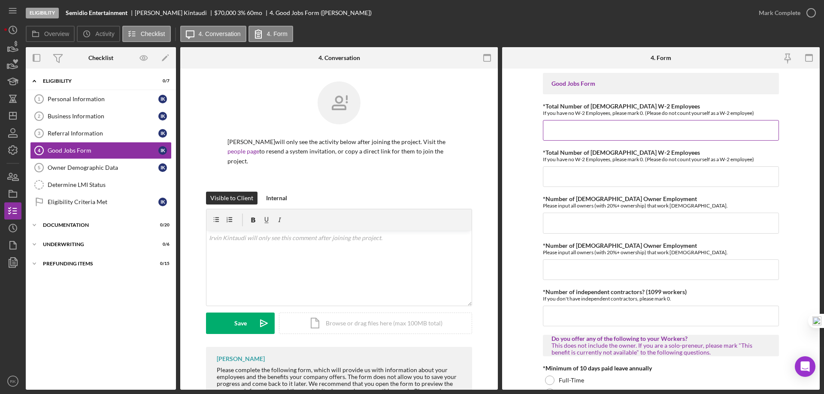
click at [553, 132] on input "*Total Number of [DEMOGRAPHIC_DATA] W-2 Employees" at bounding box center [661, 130] width 236 height 21
type input "1"
click at [598, 175] on input "*Total Number of [DEMOGRAPHIC_DATA] W-2 Employees" at bounding box center [661, 176] width 236 height 21
type input "0"
click at [594, 218] on input "*Number of [DEMOGRAPHIC_DATA] Owner Employment" at bounding box center [661, 223] width 236 height 21
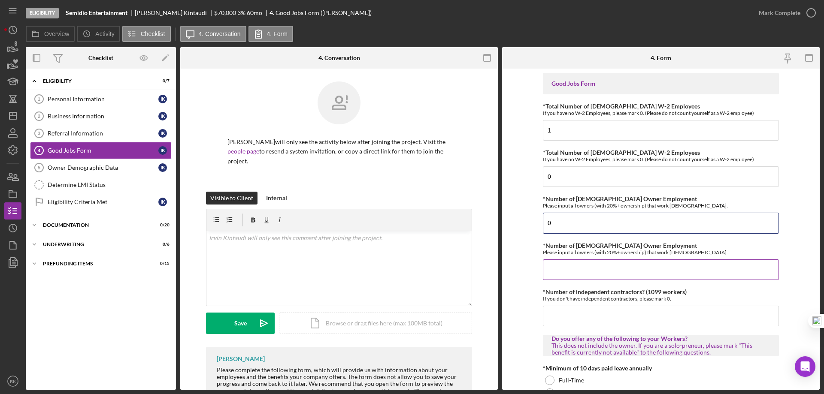
type input "0"
click at [593, 266] on input "0" at bounding box center [661, 270] width 236 height 21
type input "0"
click at [592, 314] on input "*Number of independent contractors? (1099 workers)" at bounding box center [661, 316] width 236 height 21
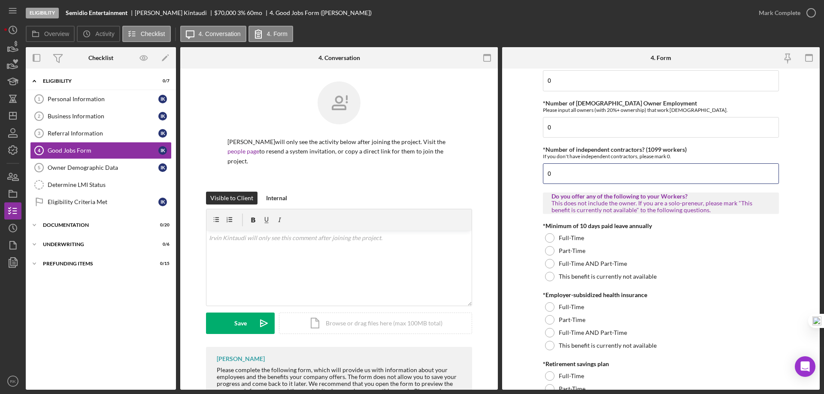
scroll to position [143, 0]
type input "0"
click at [546, 238] on div at bounding box center [549, 237] width 9 height 9
click at [552, 305] on div at bounding box center [549, 306] width 9 height 9
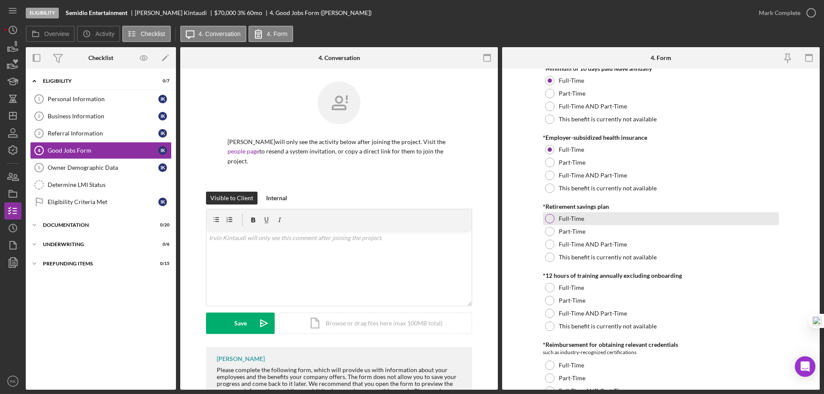
scroll to position [300, 0]
click at [546, 218] on div at bounding box center [549, 218] width 9 height 9
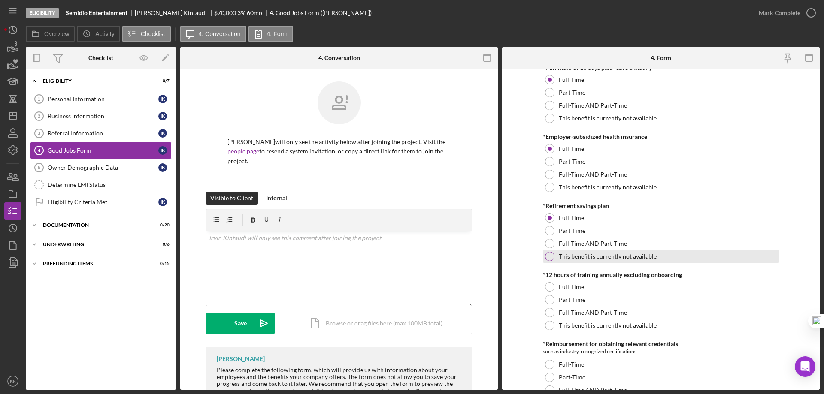
click at [547, 260] on div at bounding box center [549, 256] width 9 height 9
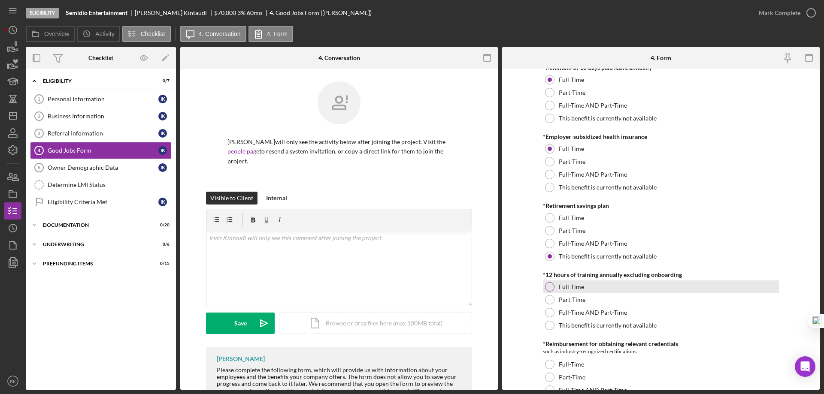
click at [550, 284] on div at bounding box center [549, 286] width 9 height 9
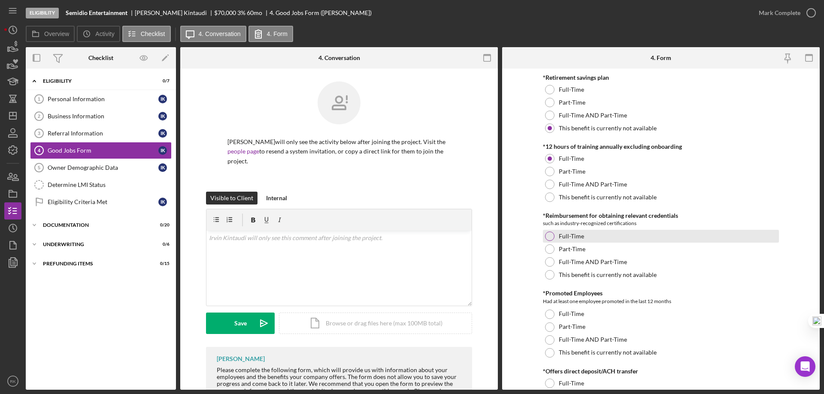
scroll to position [429, 0]
click at [120, 172] on link "Owner Demographic Data 5 Owner Demographic Data I K" at bounding box center [101, 167] width 142 height 17
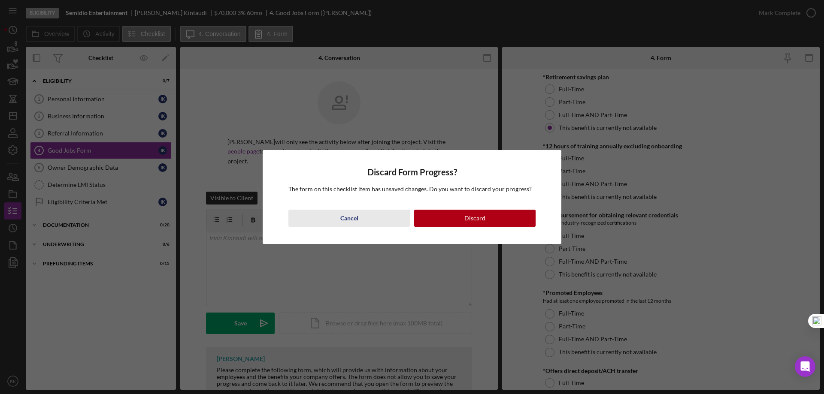
click at [356, 220] on div "Cancel" at bounding box center [349, 218] width 18 height 17
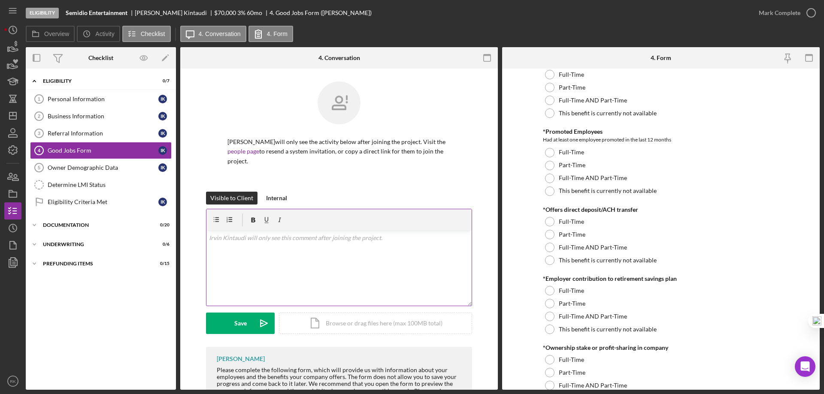
scroll to position [590, 0]
click at [106, 171] on div "Owner Demographic Data" at bounding box center [103, 167] width 111 height 7
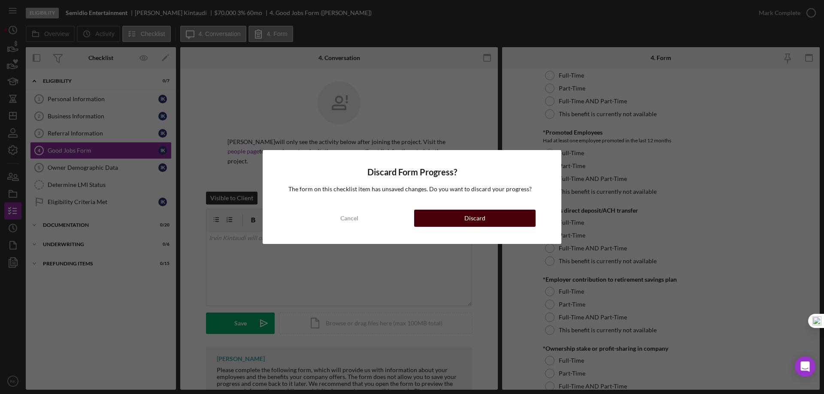
click at [469, 216] on div "Discard" at bounding box center [474, 218] width 21 height 17
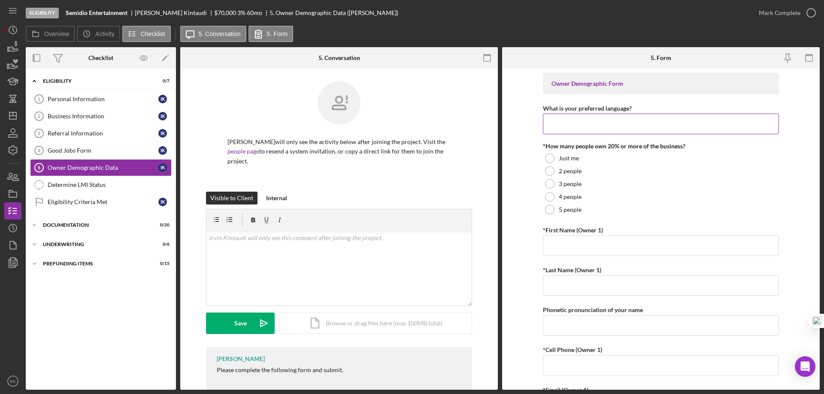
click at [582, 124] on input "What is your preferred language?" at bounding box center [661, 124] width 236 height 21
type input "English"
click at [549, 160] on div at bounding box center [549, 158] width 9 height 9
click at [605, 250] on input "*First Name (Owner 1)" at bounding box center [661, 246] width 236 height 21
type input "[PERSON_NAME]"
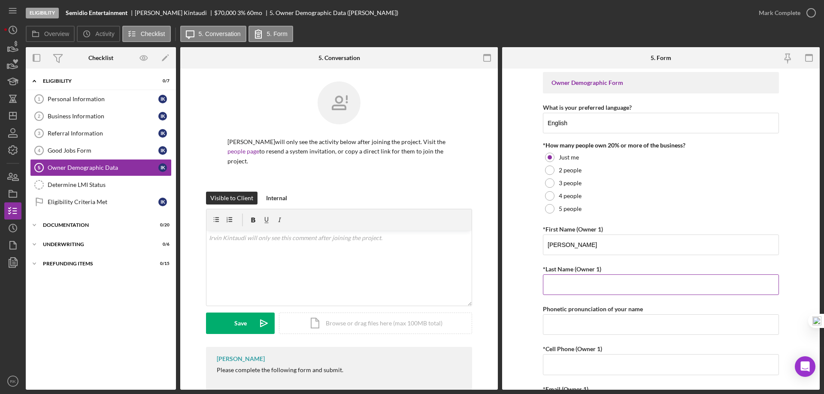
click at [543, 284] on input "*Last Name (Owner 1)" at bounding box center [661, 285] width 236 height 21
type input "Kintaudi"
click at [578, 369] on input "*Cell Phone (Owner 1)" at bounding box center [661, 364] width 236 height 21
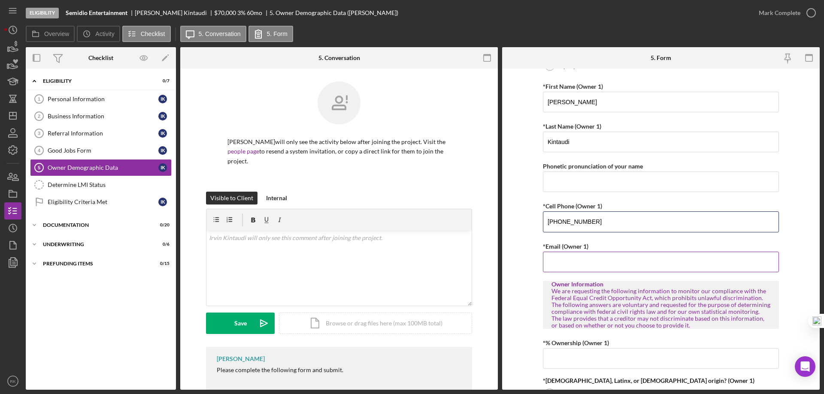
type input "[PHONE_NUMBER]"
click at [602, 256] on input "*Email (Owner 1)" at bounding box center [661, 261] width 236 height 21
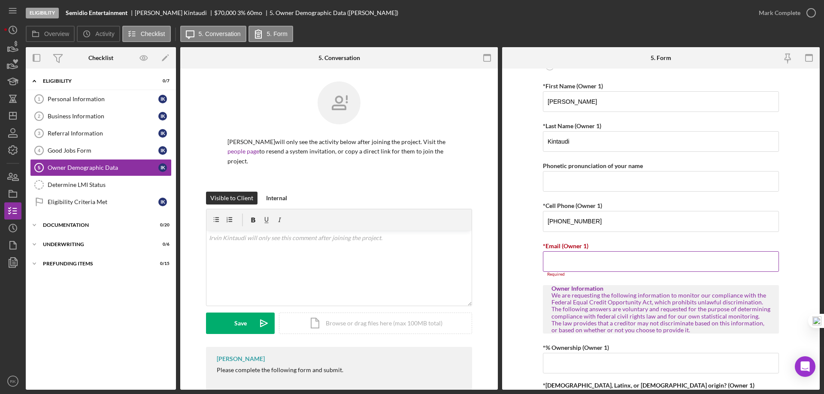
click at [586, 262] on input "*Email (Owner 1)" at bounding box center [661, 261] width 236 height 21
paste input "[EMAIL_ADDRESS][DOMAIN_NAME]"
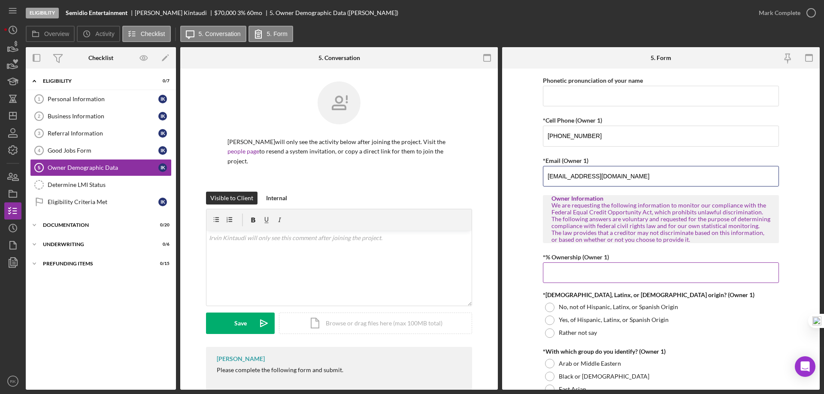
type input "[EMAIL_ADDRESS][DOMAIN_NAME]"
click at [592, 271] on input "*% Ownership (Owner 1)" at bounding box center [661, 273] width 236 height 21
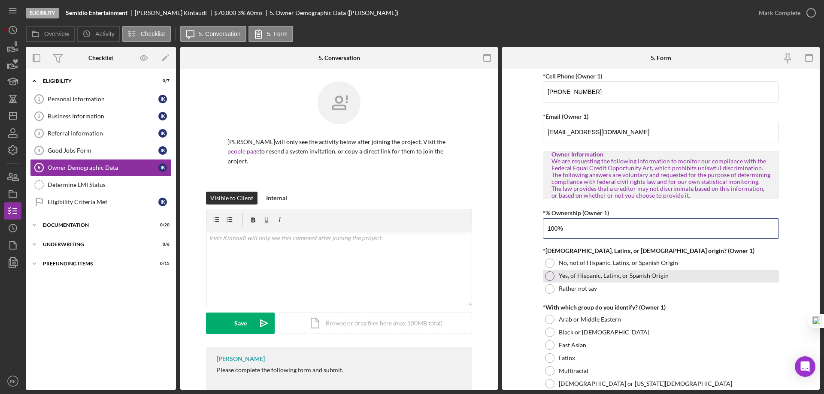
scroll to position [274, 0]
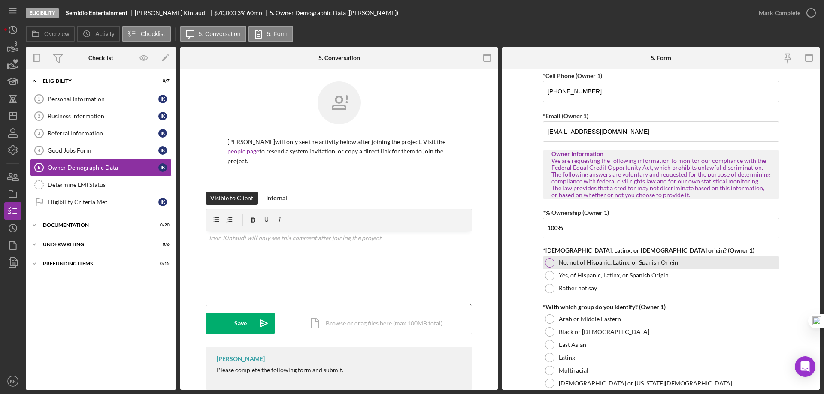
type input "100.00000%"
click at [550, 261] on div at bounding box center [549, 262] width 9 height 9
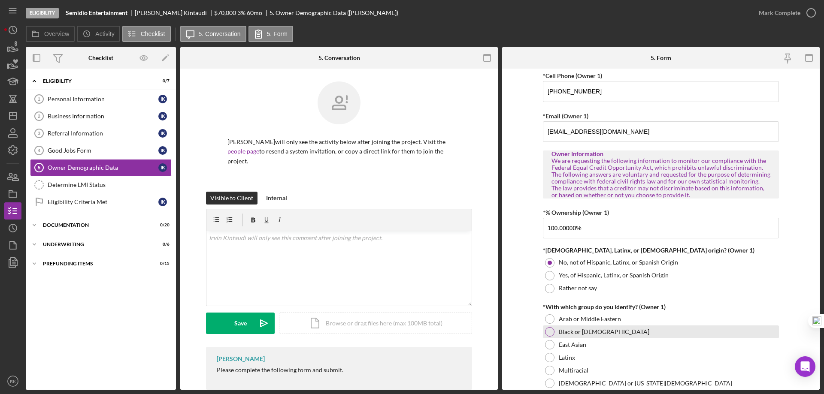
click at [551, 333] on div at bounding box center [549, 331] width 9 height 9
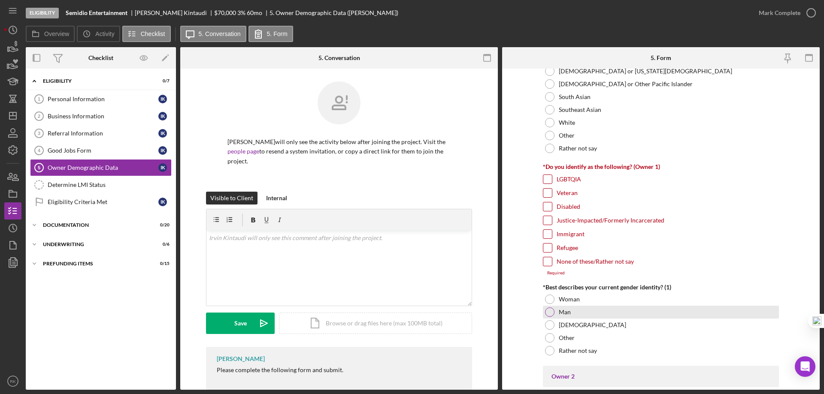
scroll to position [587, 0]
click at [551, 313] on div at bounding box center [549, 311] width 9 height 9
click at [546, 257] on input "None of these/Rather not say" at bounding box center [547, 261] width 9 height 9
checkbox input "true"
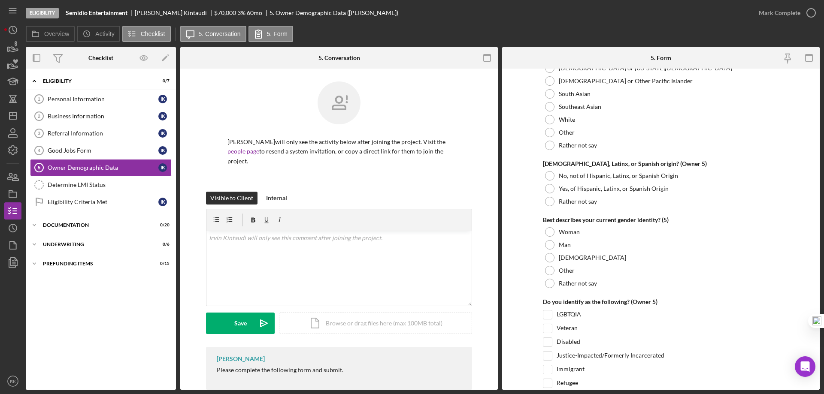
scroll to position [3241, 0]
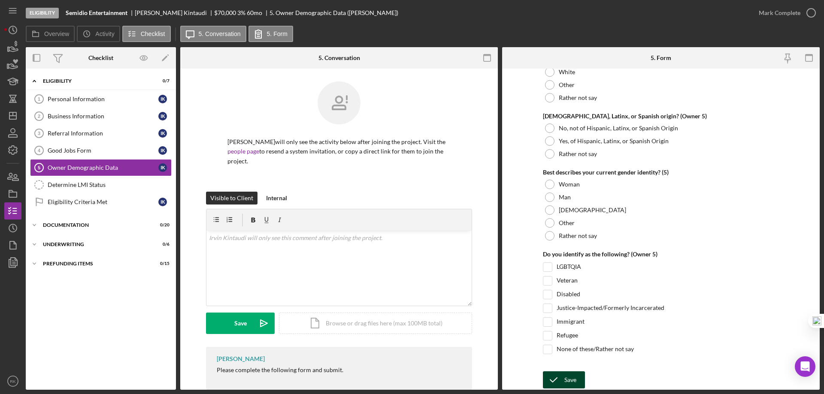
click at [555, 384] on icon "submit" at bounding box center [553, 379] width 21 height 21
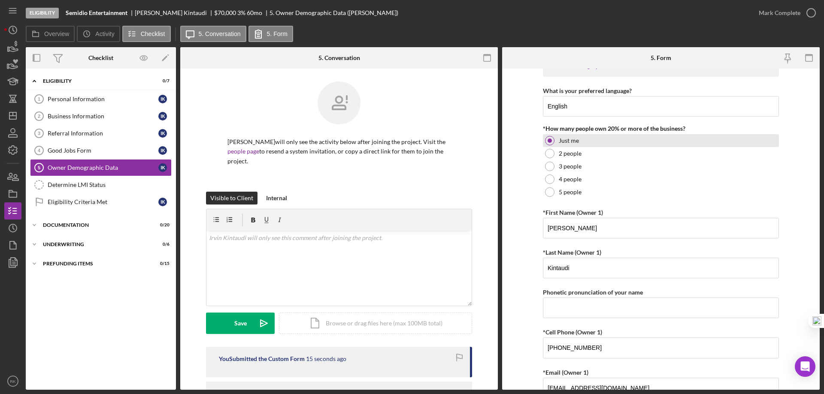
scroll to position [0, 0]
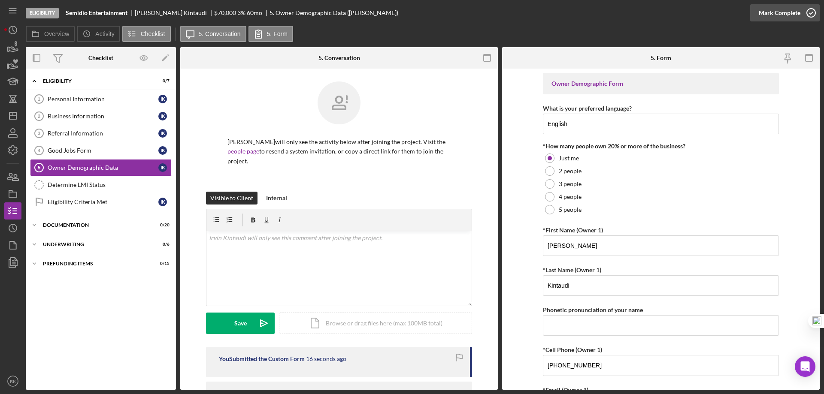
click at [813, 14] on icon "button" at bounding box center [810, 12] width 21 height 21
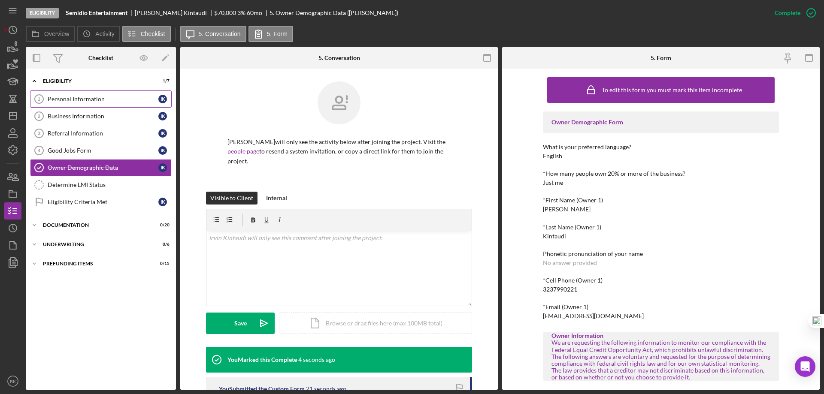
click at [85, 100] on div "Personal Information" at bounding box center [103, 99] width 111 height 7
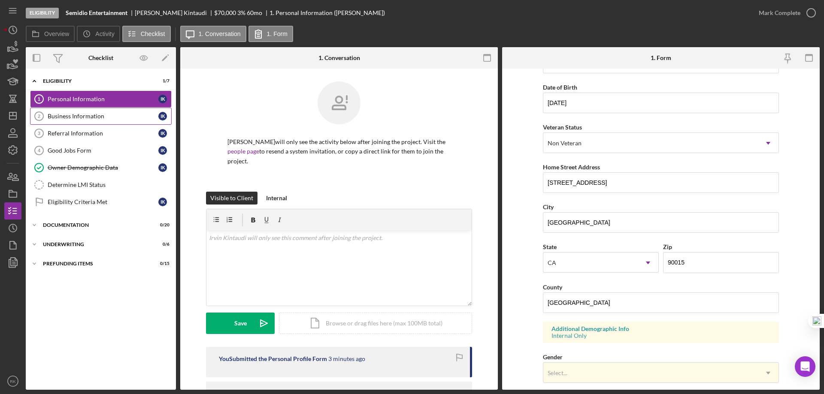
scroll to position [71, 0]
click at [88, 117] on div "Business Information" at bounding box center [103, 116] width 111 height 7
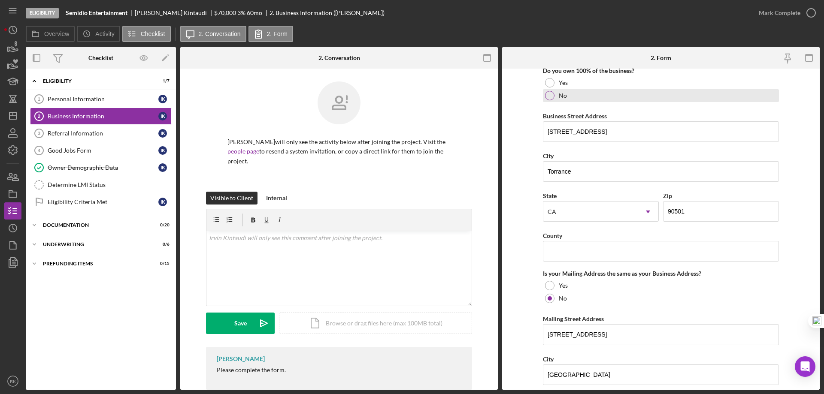
scroll to position [472, 0]
click at [597, 250] on input "County" at bounding box center [661, 251] width 236 height 21
type input "[GEOGRAPHIC_DATA]"
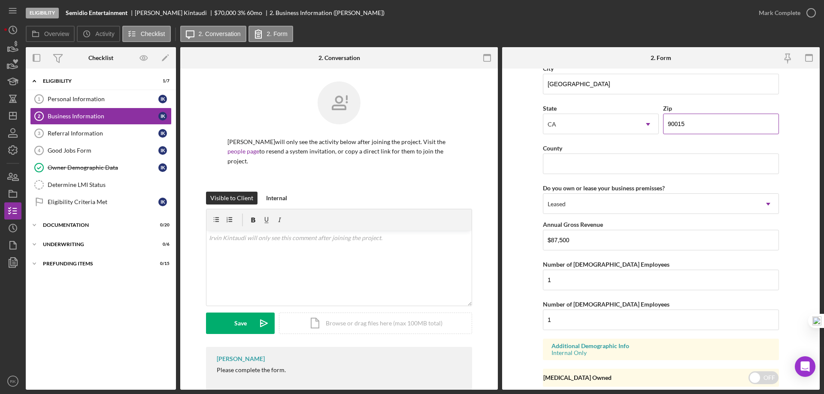
scroll to position [791, 0]
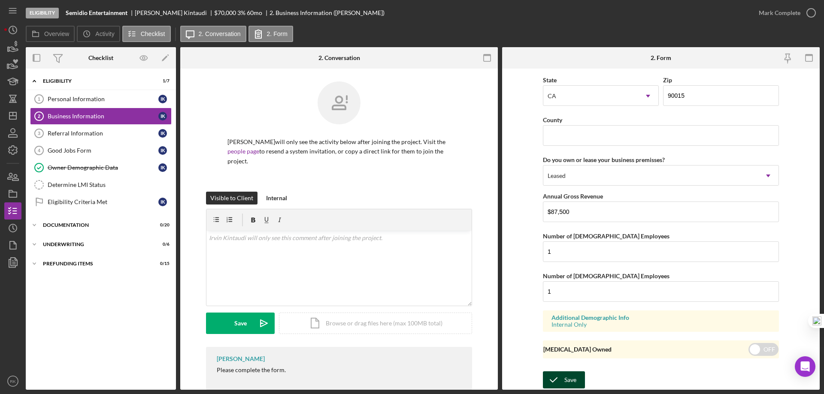
click at [577, 381] on button "Save" at bounding box center [564, 380] width 42 height 17
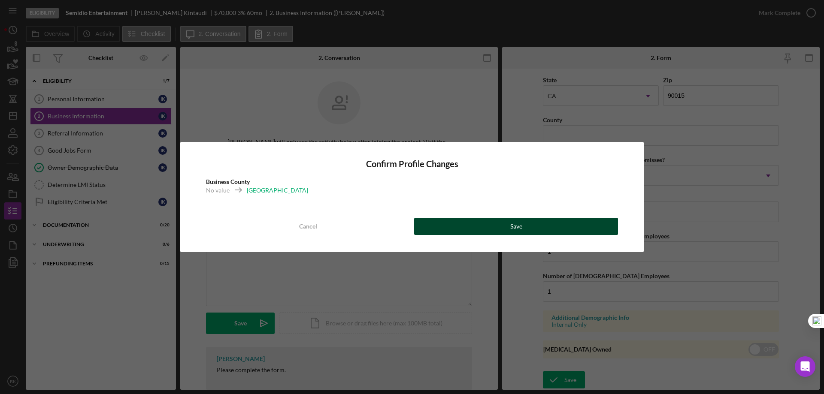
click at [513, 229] on div "Save" at bounding box center [516, 226] width 12 height 17
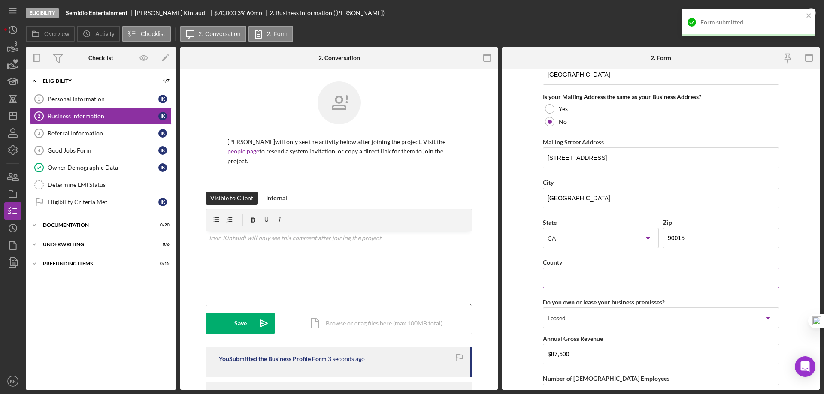
scroll to position [648, 0]
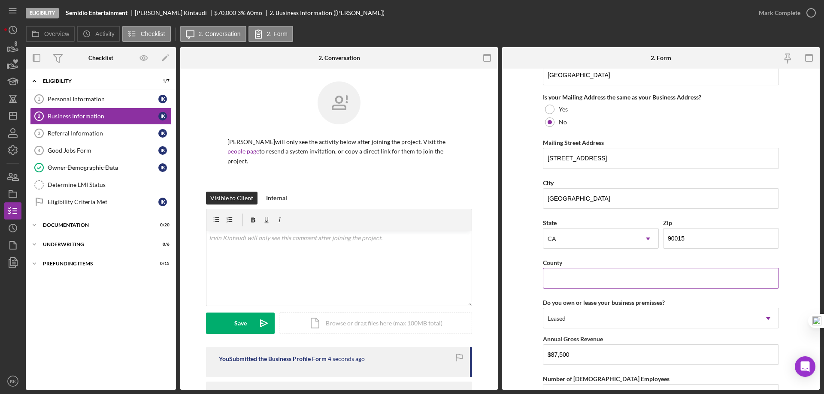
click at [592, 284] on input "County" at bounding box center [661, 278] width 236 height 21
type input "[GEOGRAPHIC_DATA]"
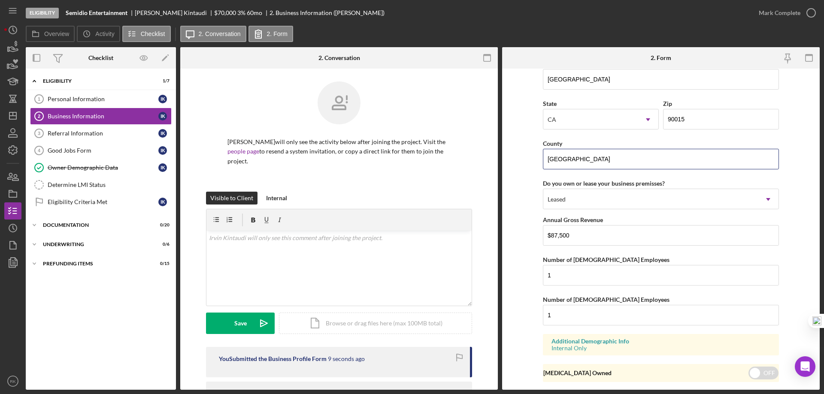
scroll to position [791, 0]
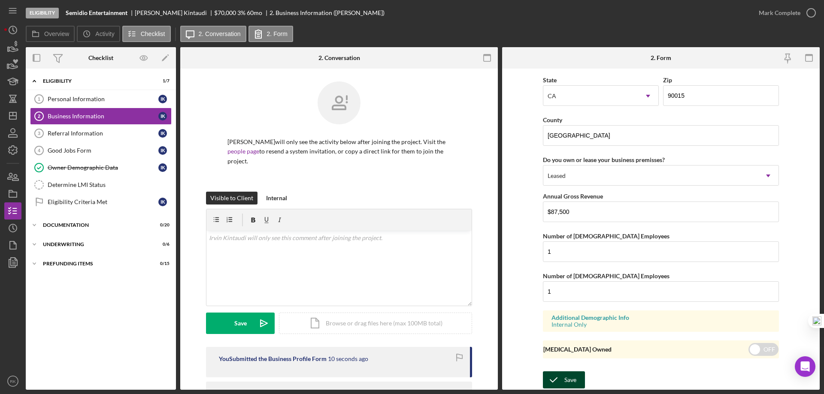
click at [567, 381] on div "Save" at bounding box center [570, 380] width 12 height 17
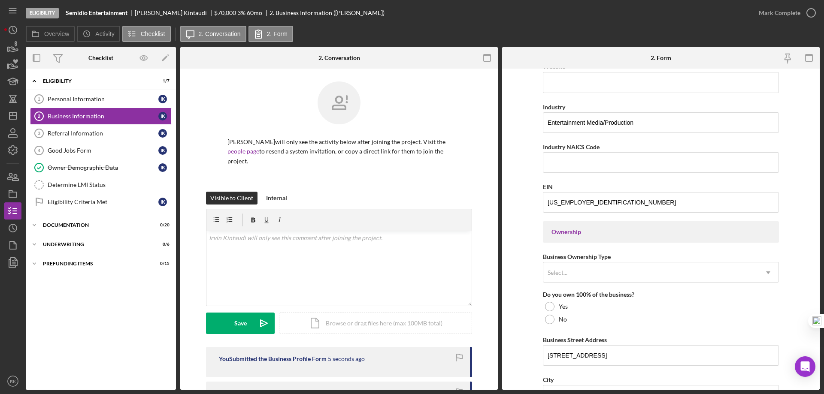
scroll to position [247, 0]
click at [546, 307] on div at bounding box center [549, 306] width 9 height 9
click at [629, 276] on div "Select..." at bounding box center [650, 273] width 215 height 20
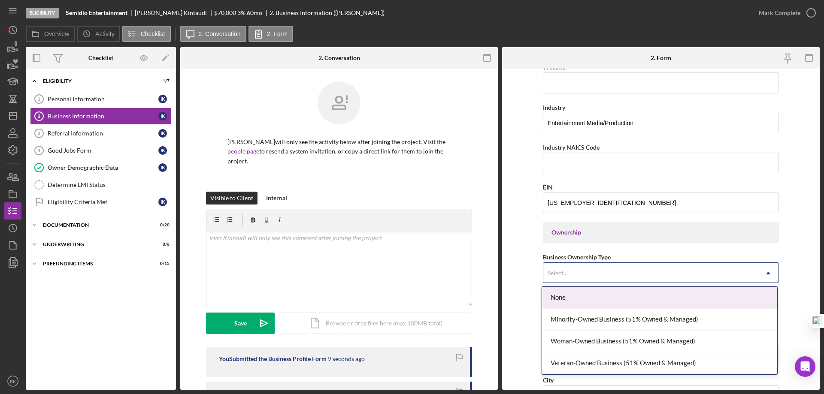
click at [620, 289] on div "None" at bounding box center [659, 298] width 235 height 22
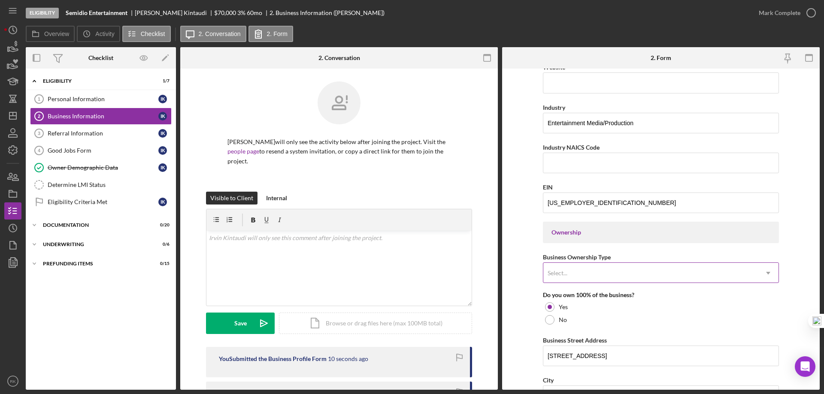
click at [676, 271] on div "Select..." at bounding box center [650, 273] width 215 height 20
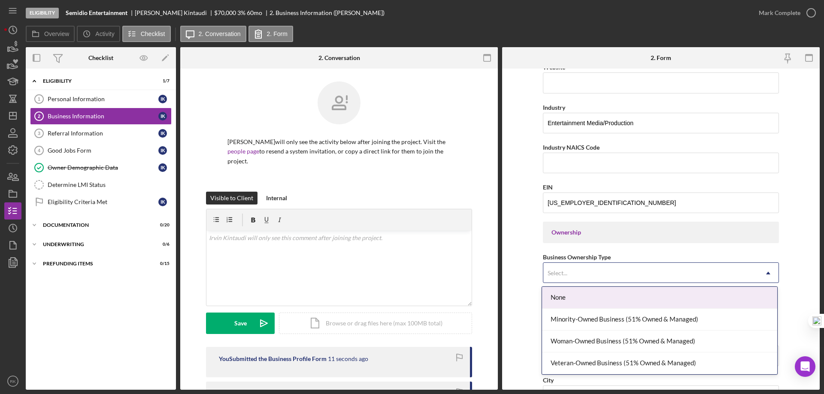
click at [676, 271] on div "Select..." at bounding box center [650, 273] width 215 height 20
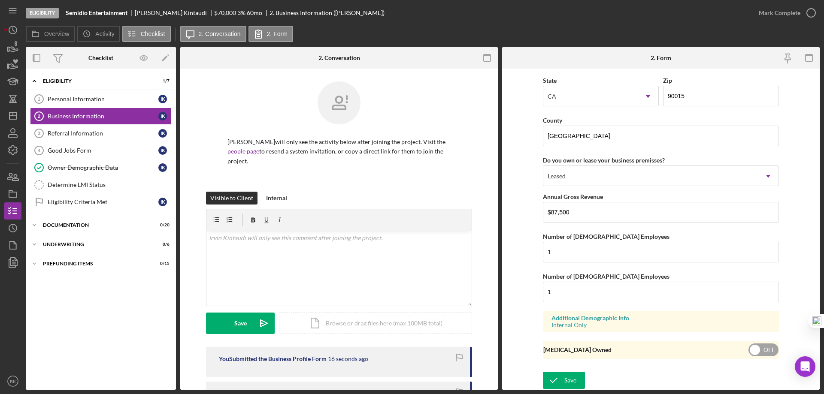
scroll to position [791, 0]
click at [564, 378] on div "Save" at bounding box center [570, 380] width 12 height 17
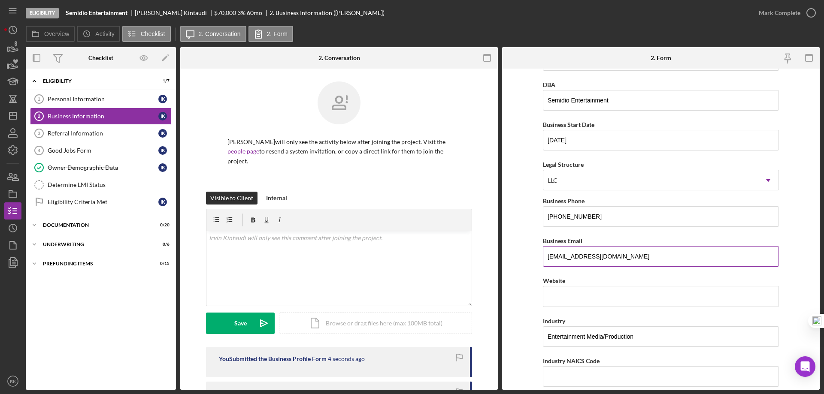
scroll to position [33, 0]
click at [235, 238] on div "v Color teal Color pink Remove color Add row above Add row below Add column bef…" at bounding box center [338, 268] width 265 height 75
click at [240, 316] on div "Save" at bounding box center [240, 323] width 12 height 21
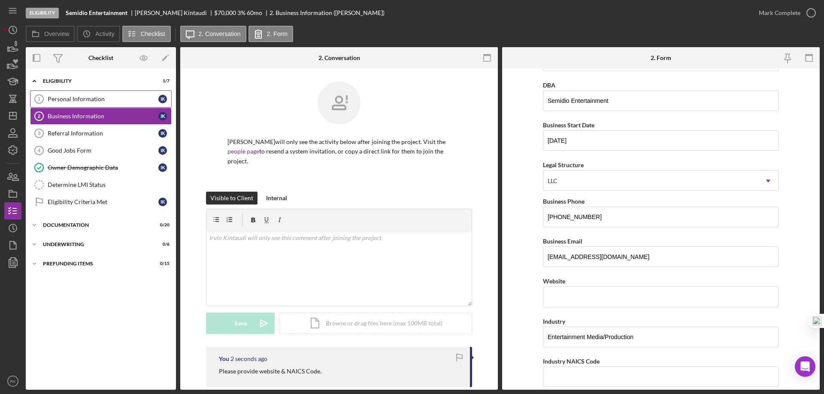
click at [90, 101] on div "Personal Information" at bounding box center [103, 99] width 111 height 7
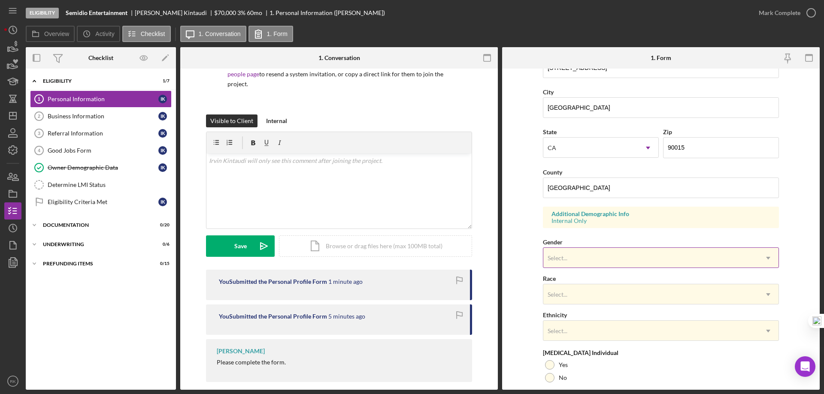
scroll to position [187, 0]
click at [581, 260] on div "Select..." at bounding box center [650, 258] width 215 height 20
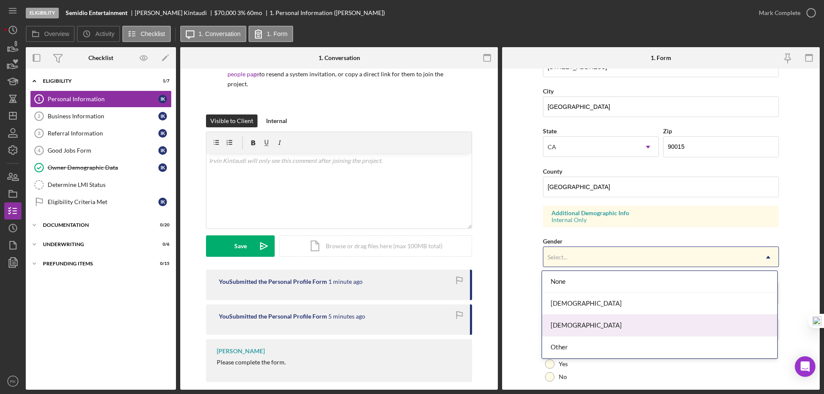
click at [574, 324] on div "[DEMOGRAPHIC_DATA]" at bounding box center [659, 326] width 235 height 22
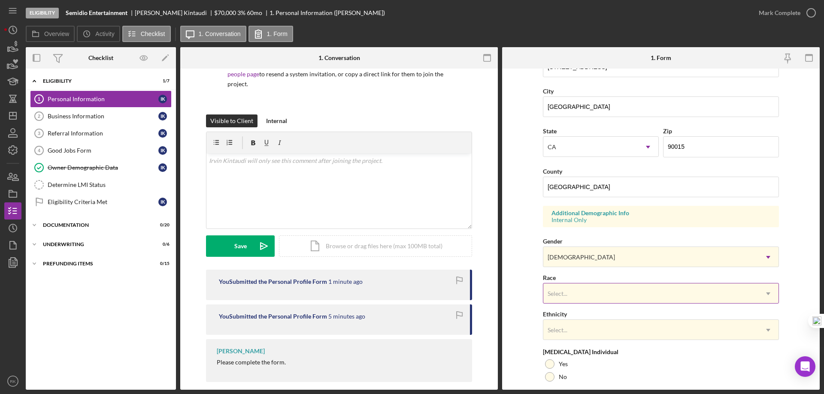
click at [572, 297] on div "Select..." at bounding box center [650, 294] width 215 height 20
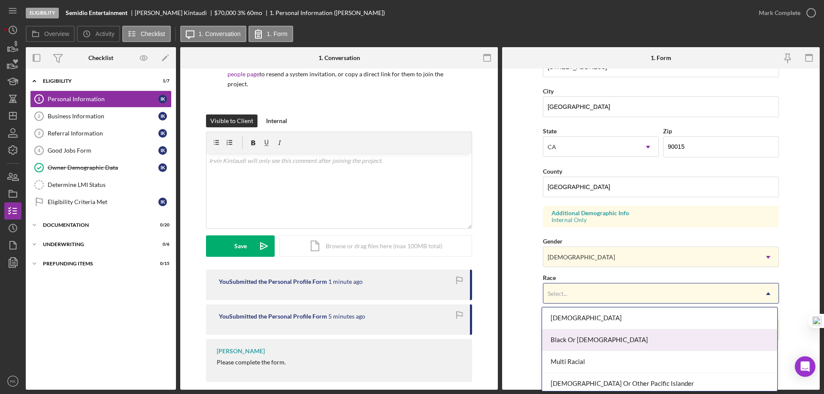
scroll to position [43, 0]
click at [583, 336] on div "Black Or [DEMOGRAPHIC_DATA]" at bounding box center [659, 341] width 235 height 22
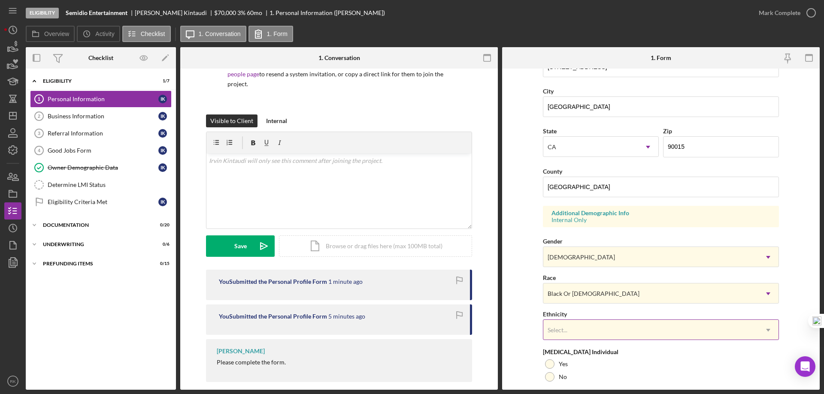
click at [592, 331] on div "Select..." at bounding box center [650, 331] width 215 height 20
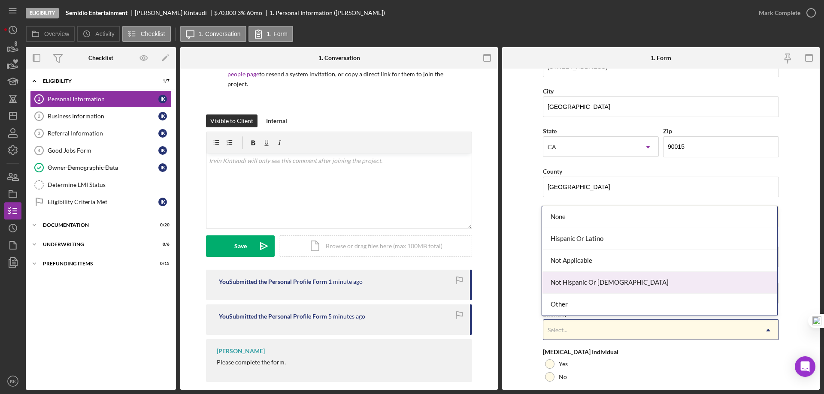
click at [572, 286] on div "Not Hispanic Or [DEMOGRAPHIC_DATA]" at bounding box center [659, 283] width 235 height 22
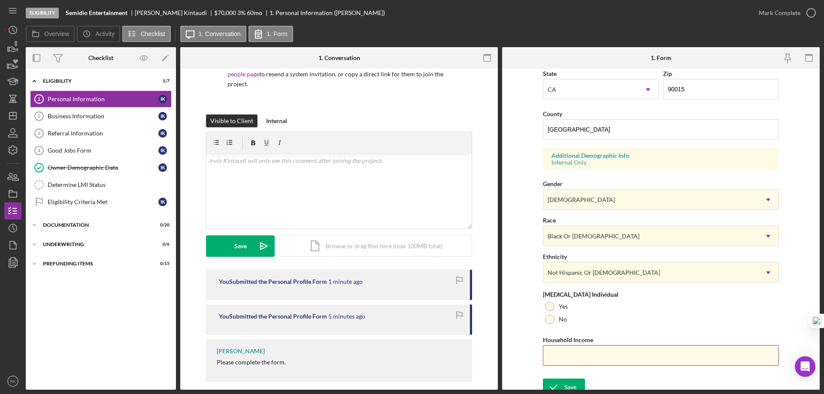
scroll to position [251, 0]
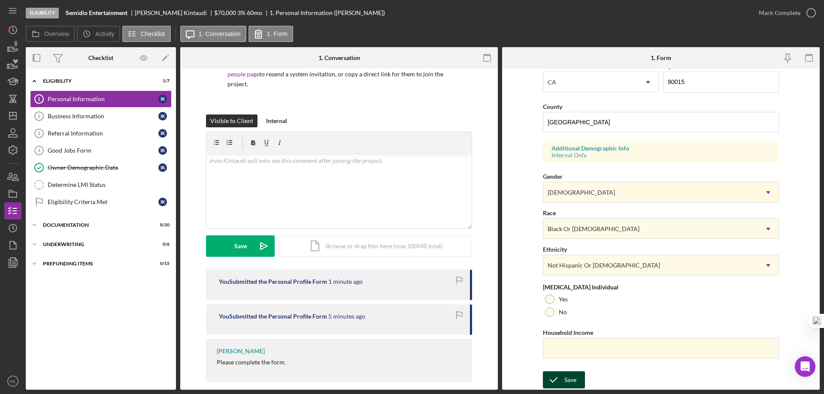
drag, startPoint x: 578, startPoint y: 380, endPoint x: 583, endPoint y: 376, distance: 6.2
click at [577, 380] on button "Save" at bounding box center [564, 380] width 42 height 17
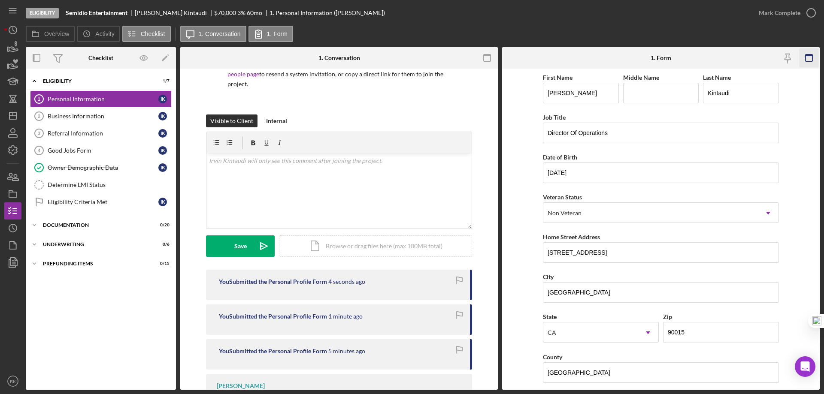
scroll to position [0, 0]
click at [811, 15] on icon "button" at bounding box center [810, 12] width 21 height 21
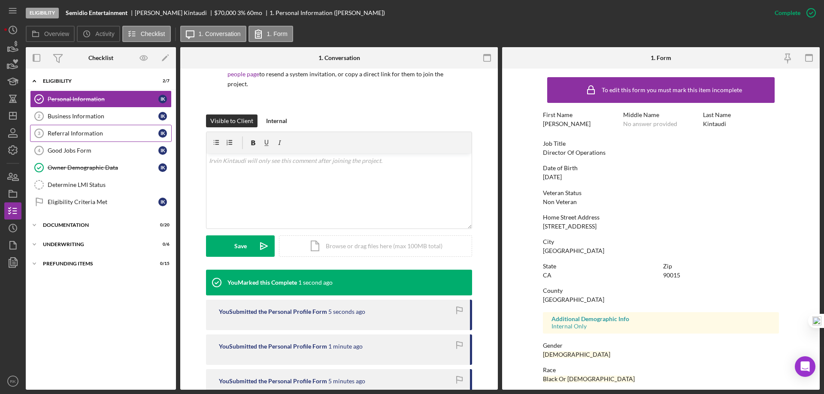
click at [68, 133] on div "Referral Information" at bounding box center [103, 133] width 111 height 7
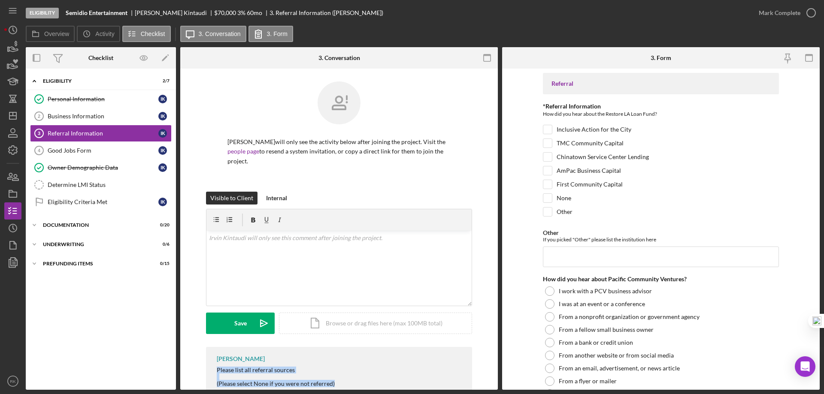
drag, startPoint x: 216, startPoint y: 361, endPoint x: 338, endPoint y: 379, distance: 123.2
click at [338, 379] on div "Raymond Ko Please list all referral sources (Please select None if you were not…" at bounding box center [339, 372] width 266 height 51
drag, startPoint x: 307, startPoint y: 376, endPoint x: 295, endPoint y: 359, distance: 20.9
click at [294, 367] on div "Please list all referral sources" at bounding box center [276, 370] width 118 height 7
drag, startPoint x: 295, startPoint y: 360, endPoint x: 238, endPoint y: 360, distance: 57.5
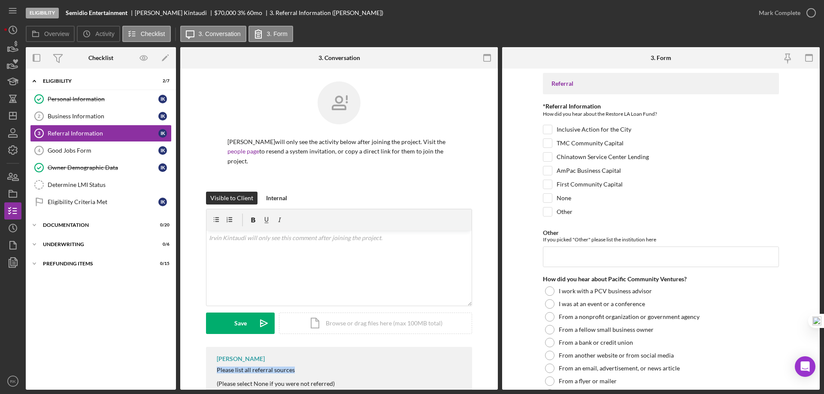
click at [218, 367] on div "Please list all referral sources" at bounding box center [276, 370] width 118 height 7
drag, startPoint x: 239, startPoint y: 359, endPoint x: 292, endPoint y: 361, distance: 53.2
click at [292, 367] on div "Please list all referral sources" at bounding box center [276, 370] width 118 height 7
copy div "Please list all referral sources"
click at [251, 236] on div "v Color teal Color pink Remove color Add row above Add row below Add column bef…" at bounding box center [338, 268] width 265 height 75
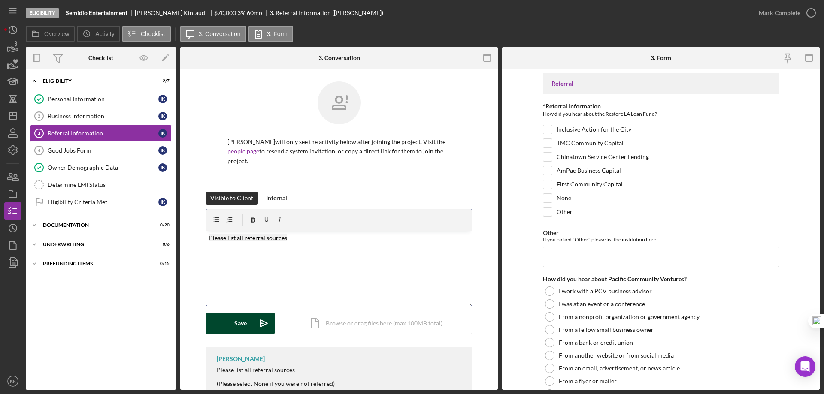
click at [245, 316] on button "Save Icon/icon-invite-send" at bounding box center [240, 323] width 69 height 21
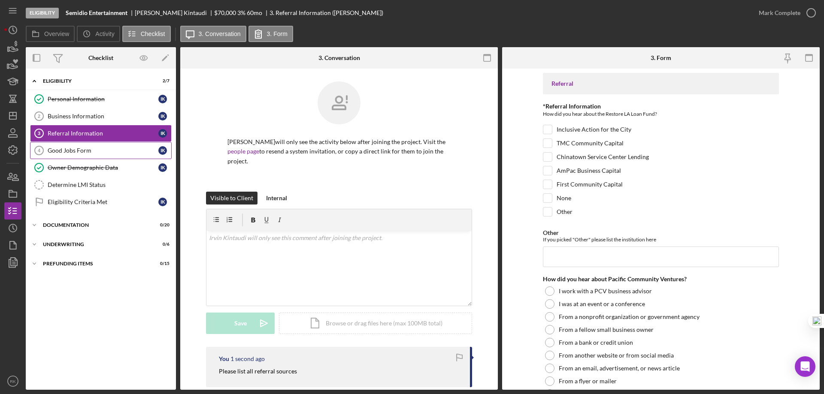
click at [86, 151] on div "Good Jobs Form" at bounding box center [103, 150] width 111 height 7
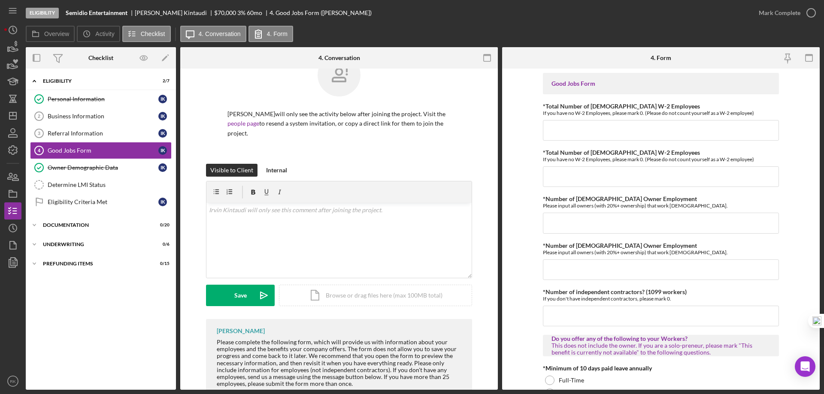
scroll to position [28, 0]
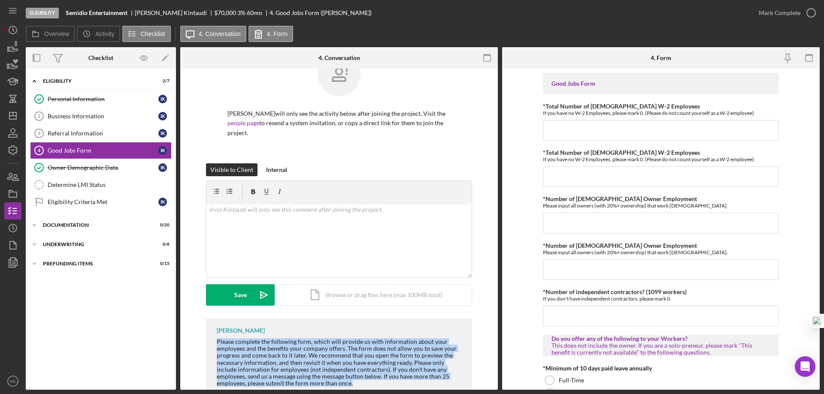
drag, startPoint x: 215, startPoint y: 333, endPoint x: 339, endPoint y: 375, distance: 131.1
click at [339, 375] on div "Raymond Ko Please complete the following form, which will provide us with infor…" at bounding box center [339, 358] width 266 height 79
copy div "Please complete the following form, which will provide us with information abou…"
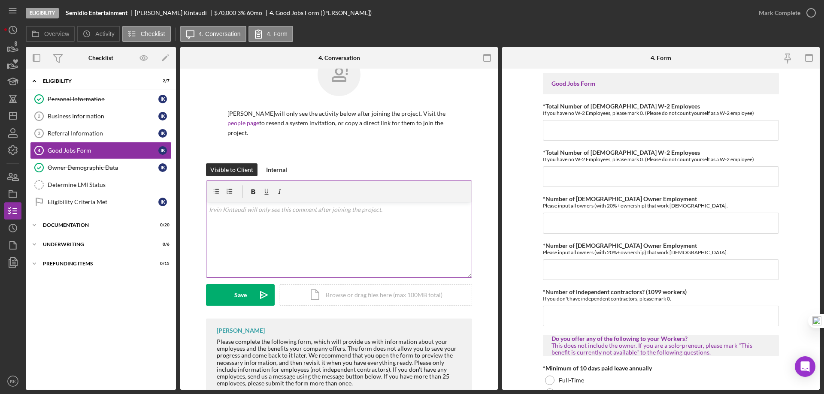
click at [239, 205] on p at bounding box center [339, 209] width 260 height 9
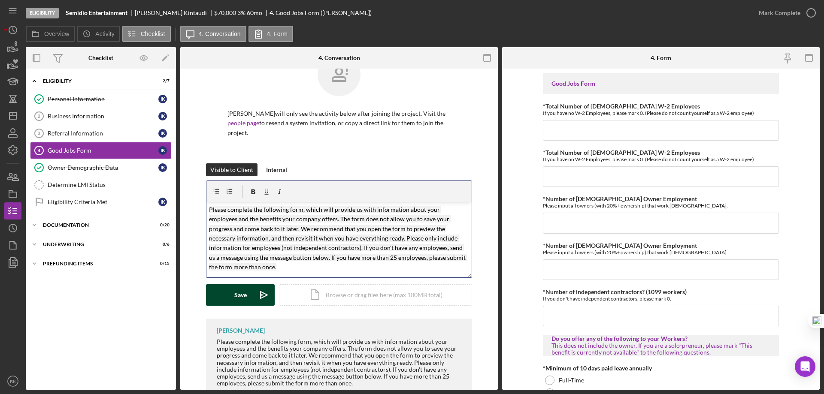
click at [241, 286] on div "Save" at bounding box center [240, 294] width 12 height 21
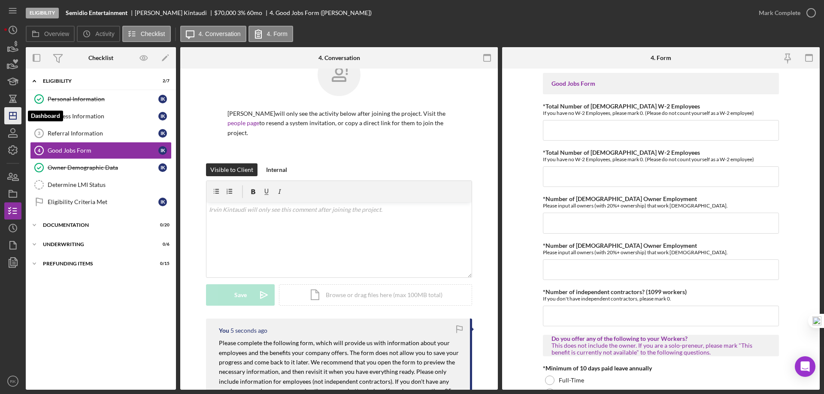
click at [18, 114] on icon "Icon/Dashboard" at bounding box center [12, 115] width 21 height 21
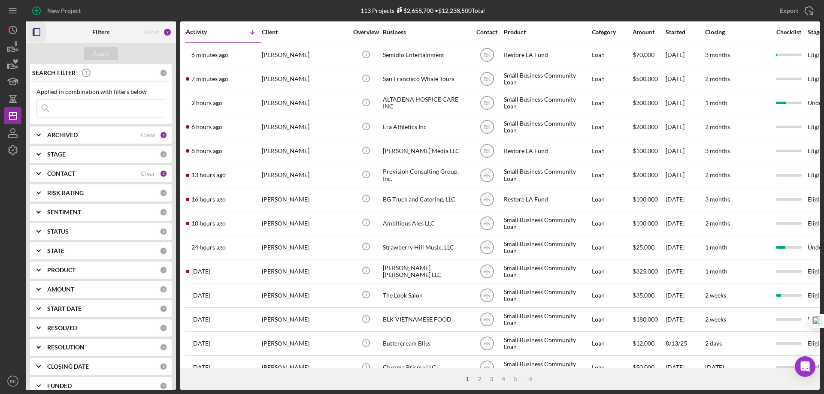
click at [39, 32] on icon "button" at bounding box center [36, 32] width 19 height 19
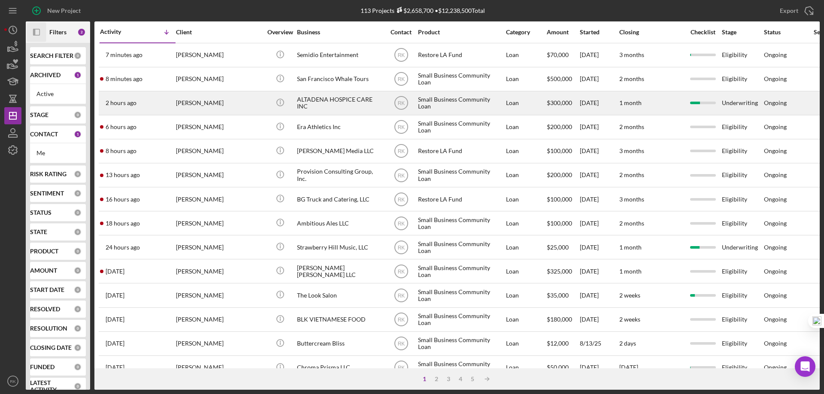
click at [215, 107] on div "[PERSON_NAME]" at bounding box center [219, 103] width 86 height 23
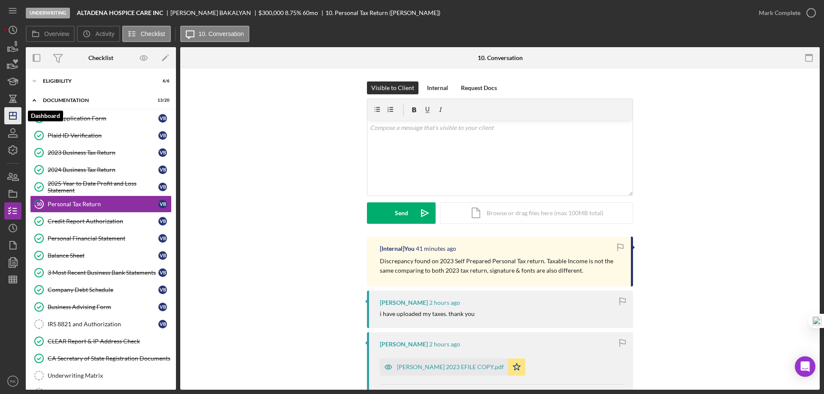
click at [15, 116] on line "button" at bounding box center [12, 116] width 7 height 0
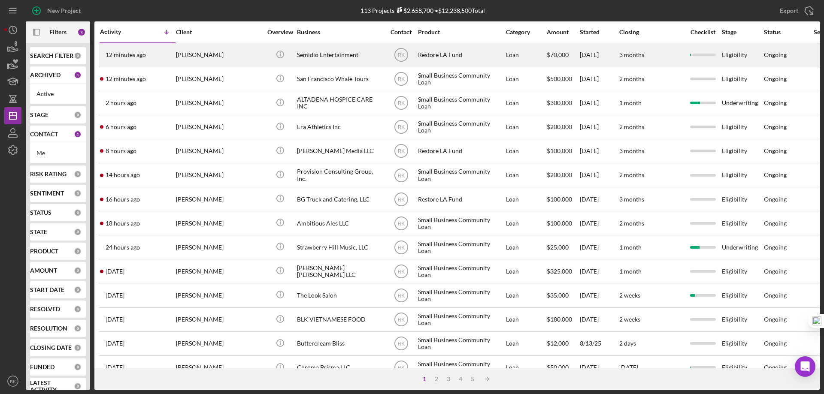
click at [200, 58] on div "[PERSON_NAME]" at bounding box center [219, 55] width 86 height 23
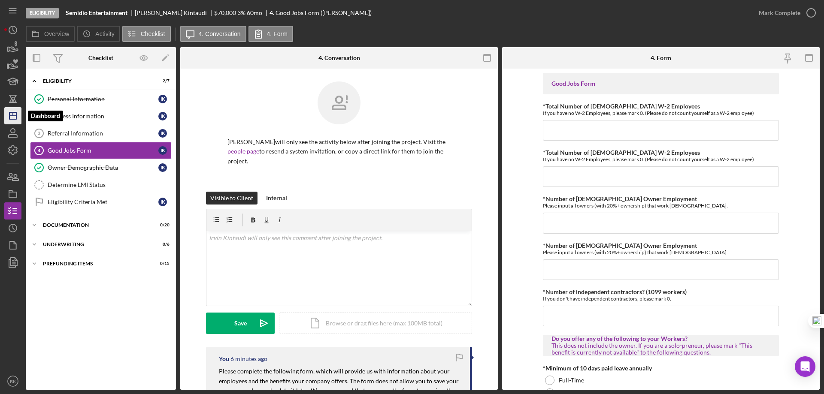
click at [13, 115] on line "button" at bounding box center [13, 113] width 0 height 3
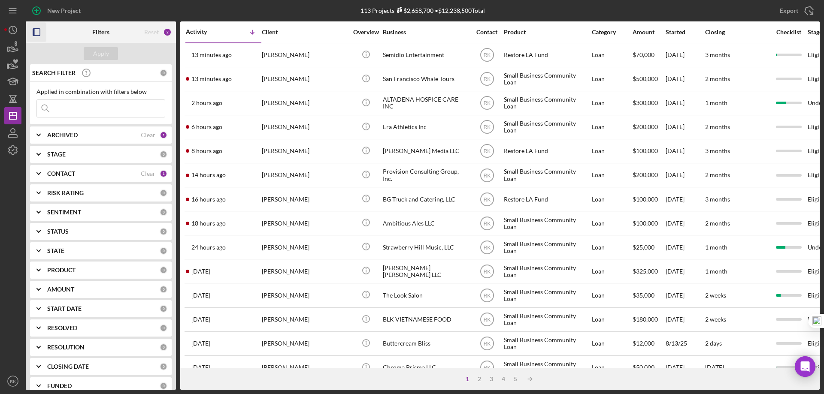
click at [36, 33] on icon "button" at bounding box center [36, 32] width 19 height 19
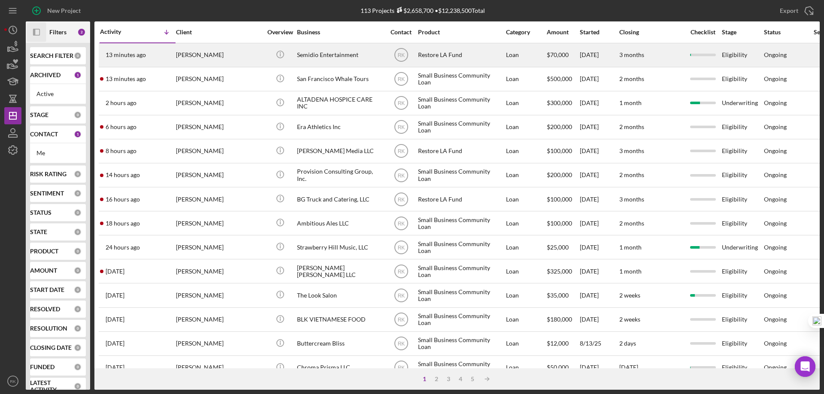
click at [314, 57] on div "Semidio Entertainment" at bounding box center [340, 55] width 86 height 23
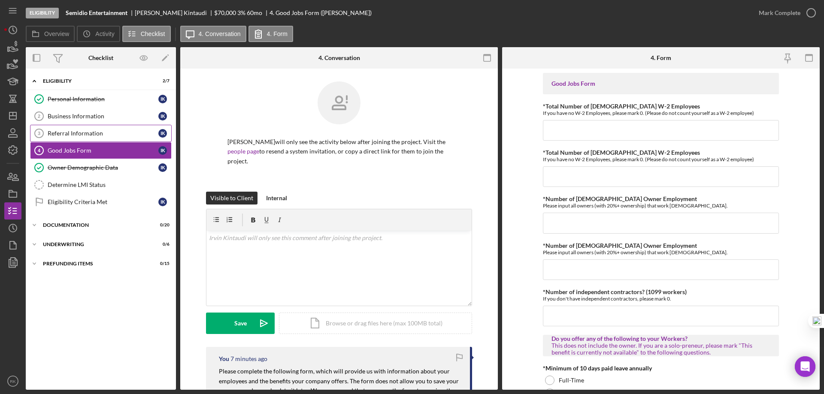
click at [107, 130] on div "Referral Information" at bounding box center [103, 133] width 111 height 7
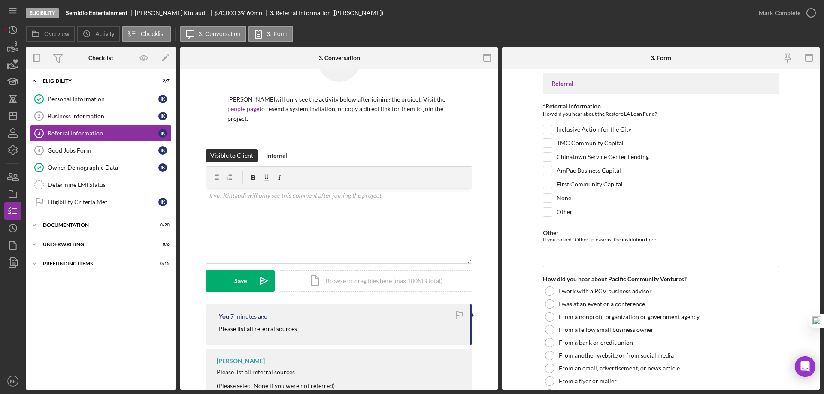
scroll to position [43, 0]
drag, startPoint x: 7, startPoint y: 118, endPoint x: 25, endPoint y: 121, distance: 18.4
click at [7, 118] on icon "Icon/Dashboard" at bounding box center [12, 115] width 21 height 21
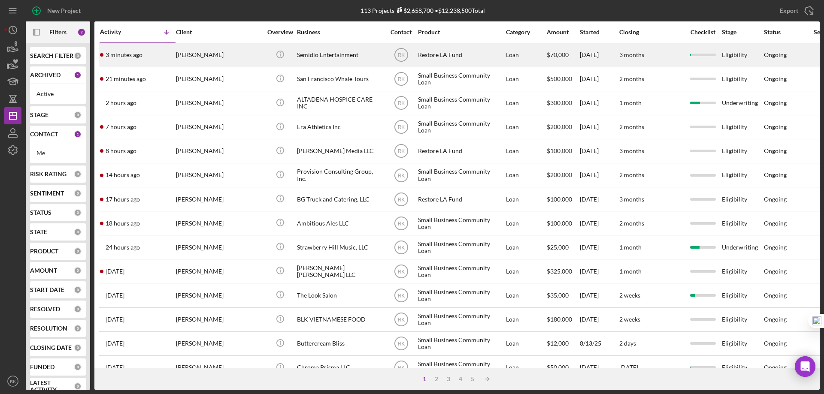
click at [199, 54] on div "[PERSON_NAME]" at bounding box center [219, 55] width 86 height 23
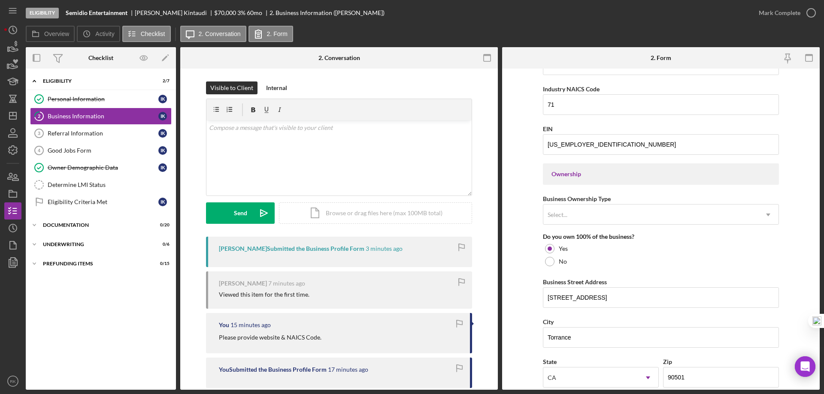
scroll to position [306, 0]
click at [70, 103] on link "Personal Information Personal Information I K" at bounding box center [101, 99] width 142 height 17
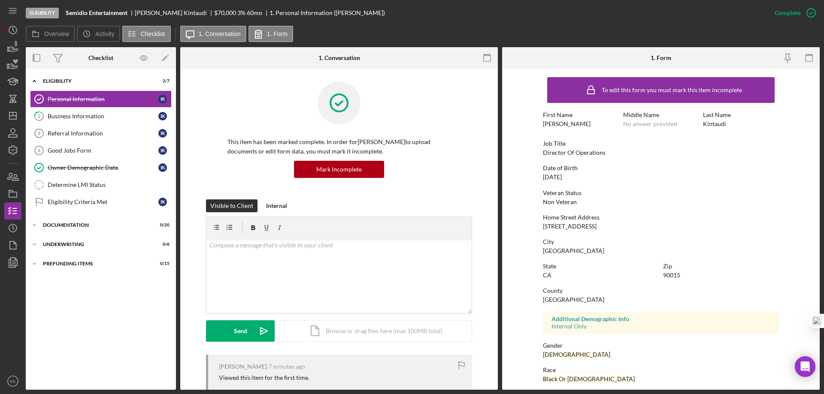
drag, startPoint x: 538, startPoint y: 228, endPoint x: 608, endPoint y: 229, distance: 69.5
click at [608, 229] on form "To edit this form you must mark this item incomplete First Name [PERSON_NAME] M…" at bounding box center [660, 229] width 317 height 321
copy div "[STREET_ADDRESS]"
click at [75, 120] on div "Business Information" at bounding box center [103, 116] width 111 height 7
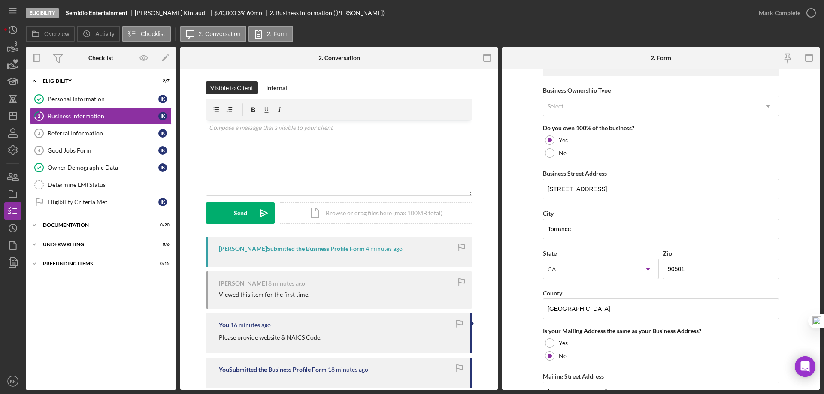
scroll to position [414, 0]
drag, startPoint x: 614, startPoint y: 186, endPoint x: 542, endPoint y: 186, distance: 72.1
click at [543, 186] on input "[STREET_ADDRESS]" at bounding box center [661, 188] width 236 height 21
click at [92, 184] on div "Determine LMI Status" at bounding box center [110, 184] width 124 height 7
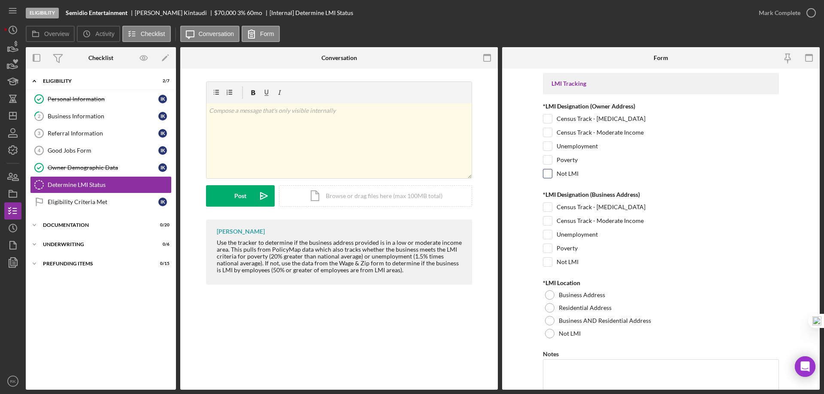
click at [545, 174] on input "Not LMI" at bounding box center [547, 173] width 9 height 9
checkbox input "true"
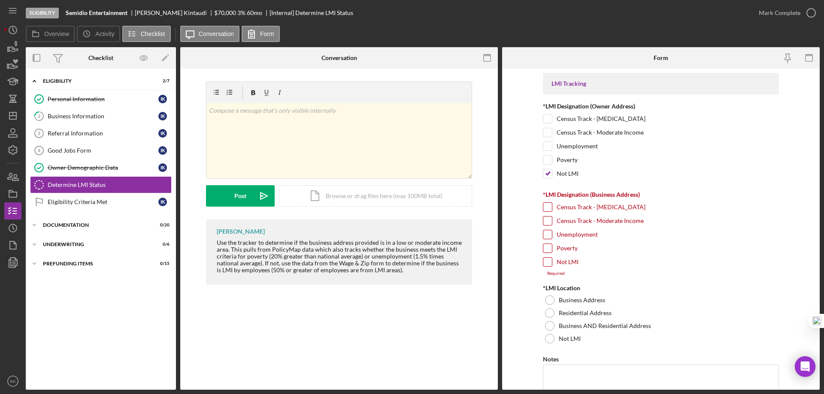
click at [547, 222] on input "Census Track - Moderate Income" at bounding box center [547, 221] width 9 height 9
checkbox input "true"
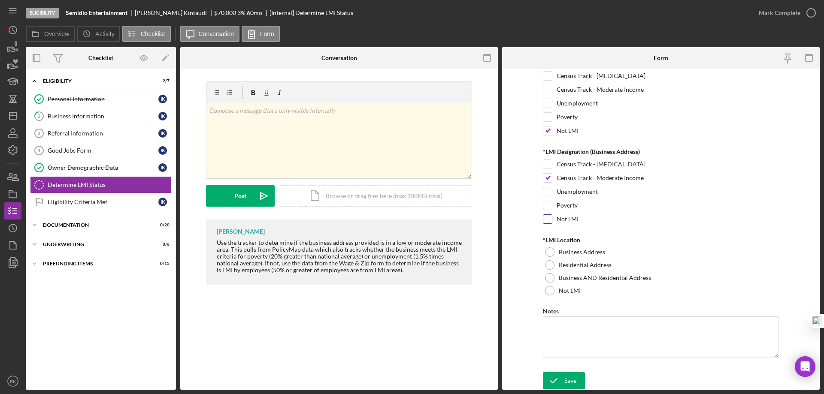
scroll to position [44, 0]
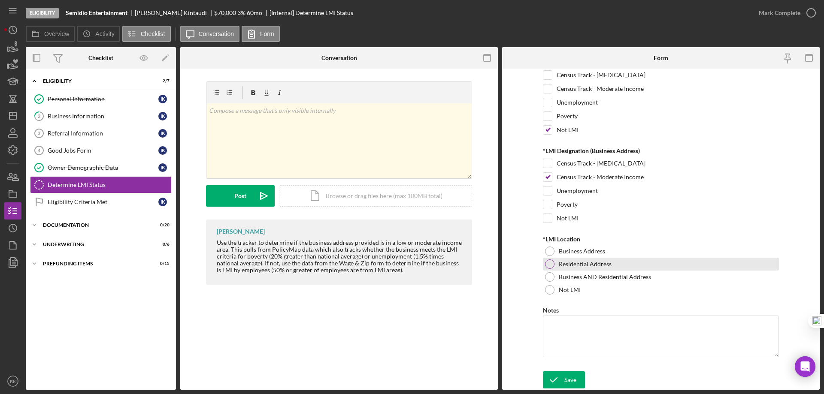
click at [548, 269] on div at bounding box center [549, 264] width 9 height 9
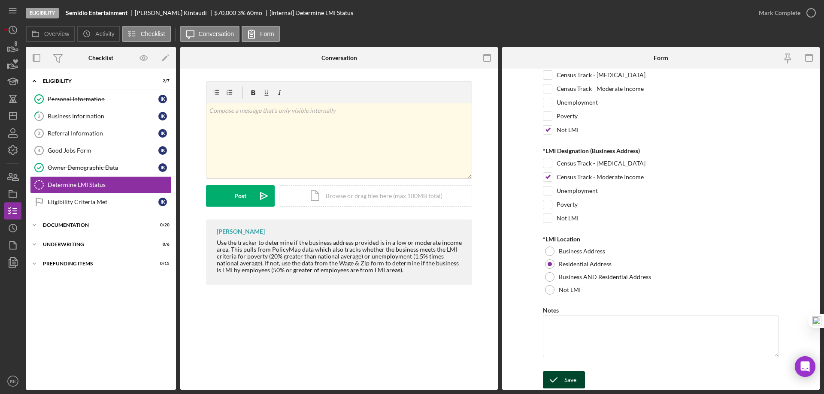
click at [570, 381] on div "Save" at bounding box center [570, 380] width 12 height 17
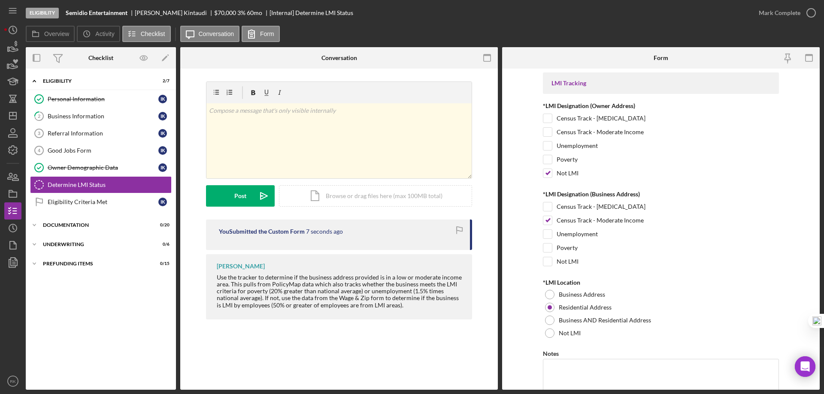
scroll to position [0, 0]
click at [811, 12] on icon "button" at bounding box center [810, 12] width 21 height 21
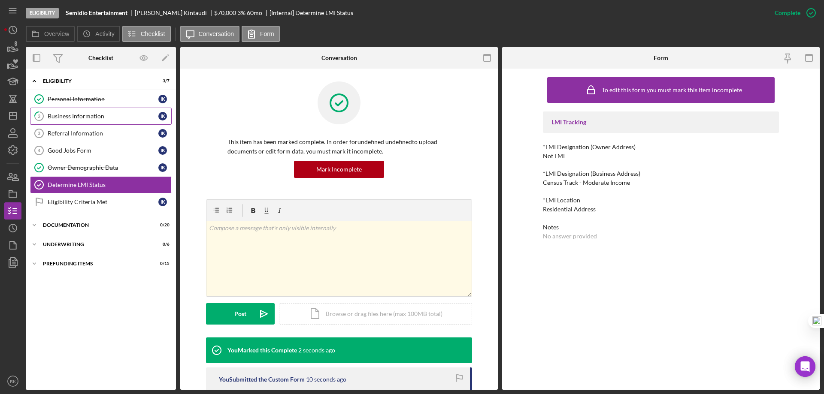
click at [80, 120] on div "Business Information" at bounding box center [103, 116] width 111 height 7
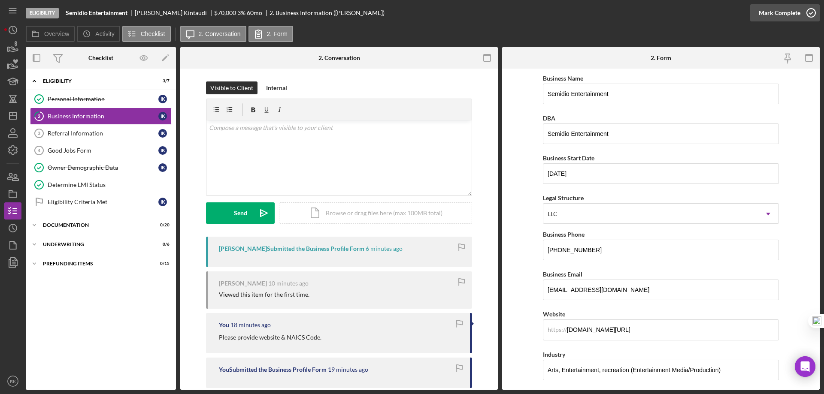
drag, startPoint x: 814, startPoint y: 13, endPoint x: 808, endPoint y: 16, distance: 6.7
click at [814, 12] on icon "button" at bounding box center [810, 12] width 21 height 21
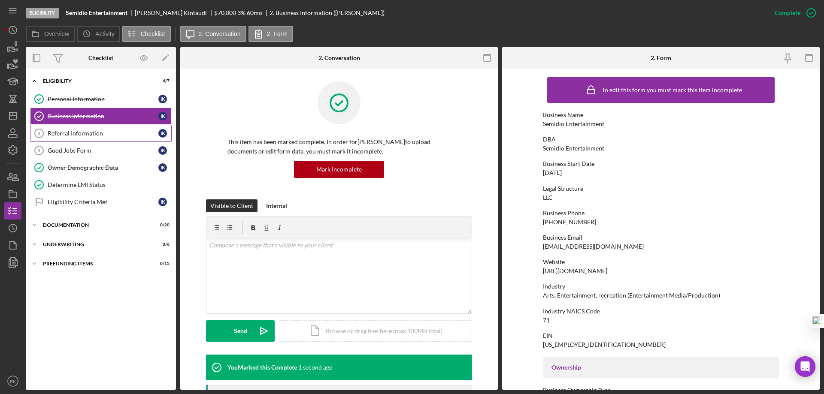
click at [70, 136] on div "Referral Information" at bounding box center [103, 133] width 111 height 7
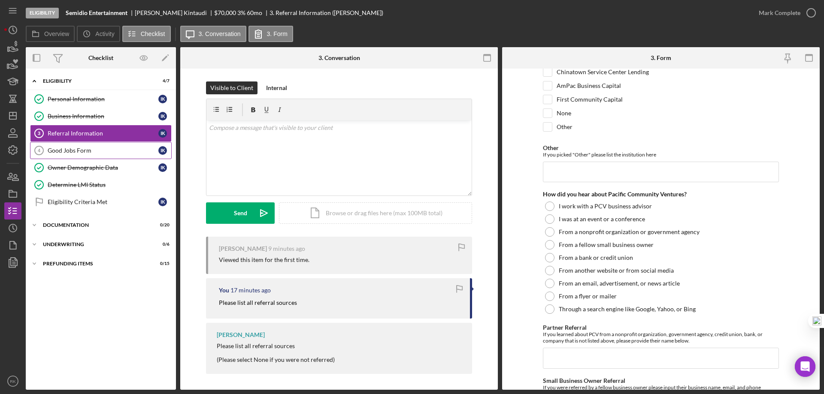
scroll to position [85, 0]
click at [66, 152] on div "Good Jobs Form" at bounding box center [103, 150] width 111 height 7
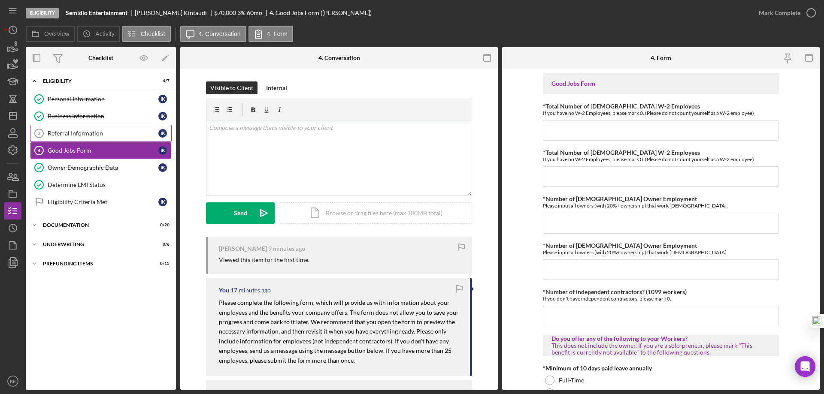
drag, startPoint x: 88, startPoint y: 135, endPoint x: 88, endPoint y: 141, distance: 5.6
click at [88, 135] on div "Referral Information" at bounding box center [103, 133] width 111 height 7
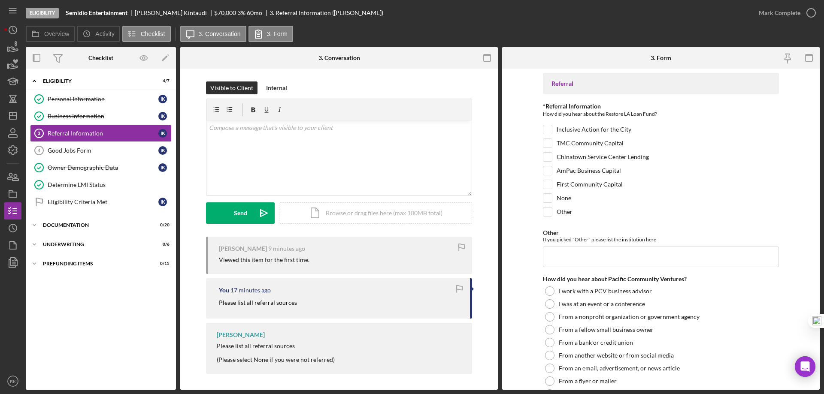
checkbox input "true"
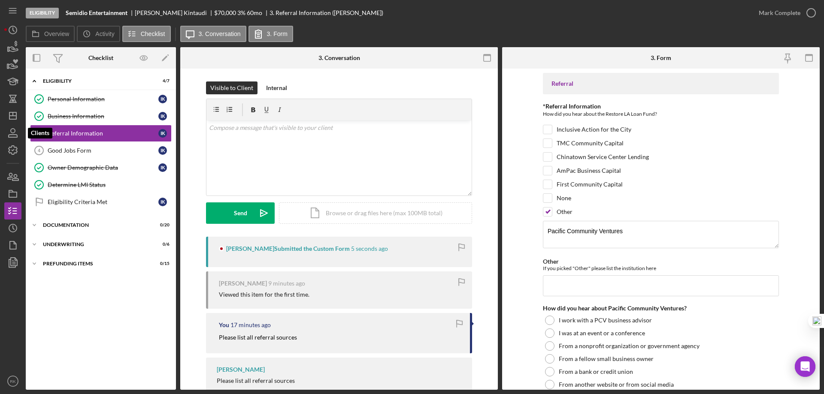
click at [10, 122] on icon "Icon/Dashboard" at bounding box center [12, 115] width 21 height 21
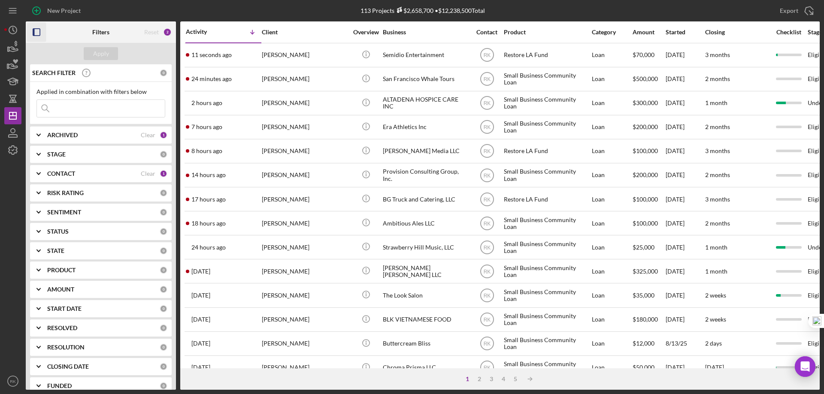
click at [36, 34] on icon "button" at bounding box center [36, 32] width 19 height 19
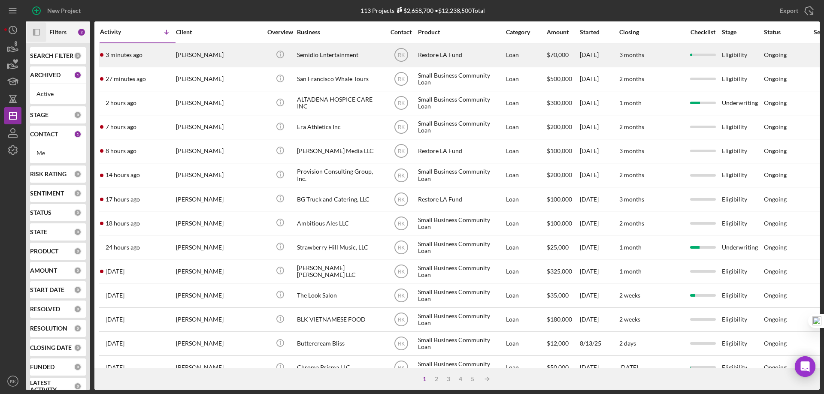
click at [220, 55] on div "[PERSON_NAME]" at bounding box center [219, 55] width 86 height 23
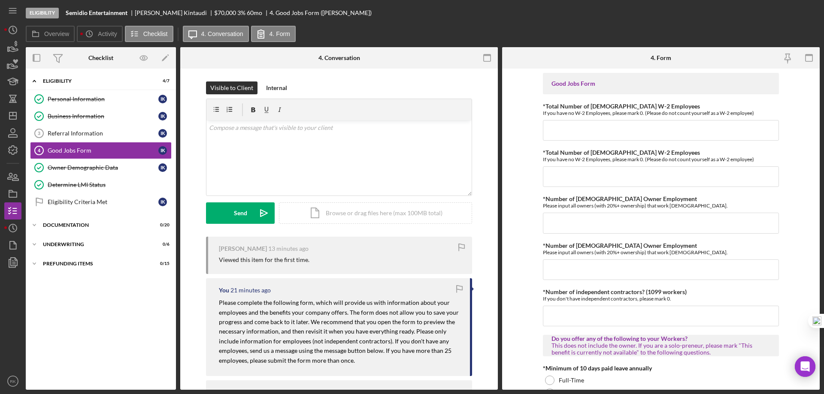
type input "1"
type input "0"
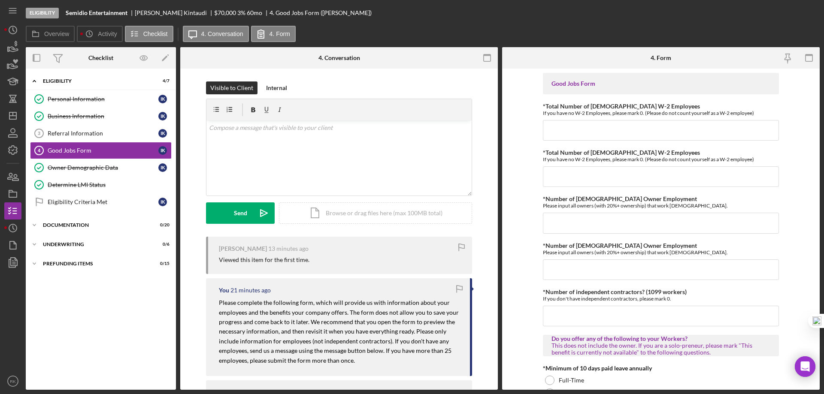
type input "87,500"
type input "0"
type input "5"
type input "10"
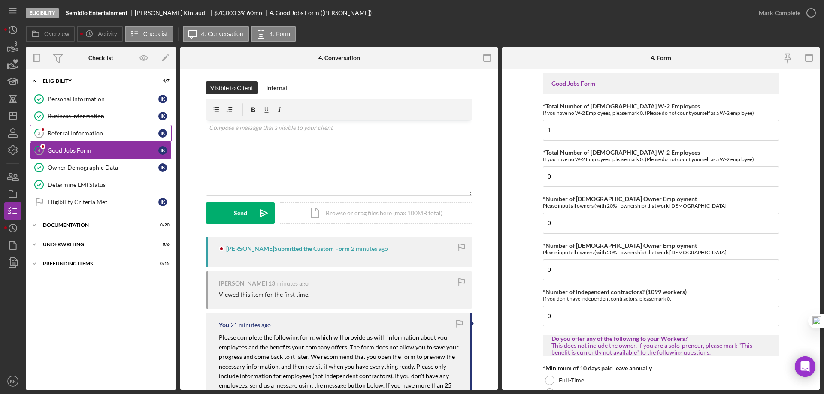
click at [121, 135] on div "Referral Information" at bounding box center [103, 133] width 111 height 7
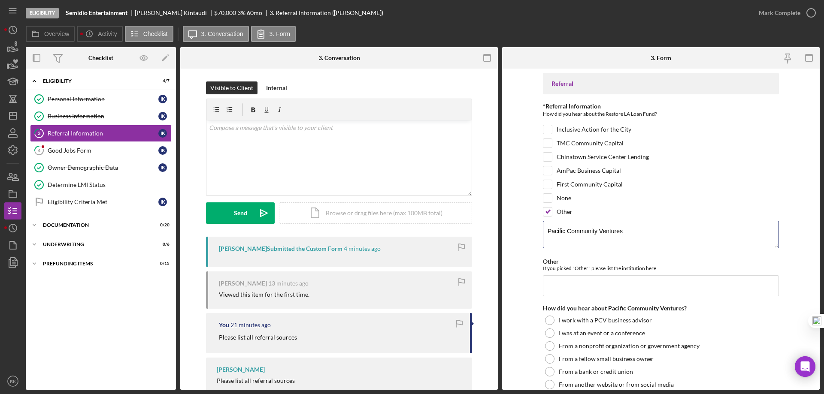
drag, startPoint x: 642, startPoint y: 229, endPoint x: 552, endPoint y: 231, distance: 90.6
click at [541, 235] on form "Referral *Referral Information How did you hear about the Restore LA Loan Fund?…" at bounding box center [660, 229] width 317 height 321
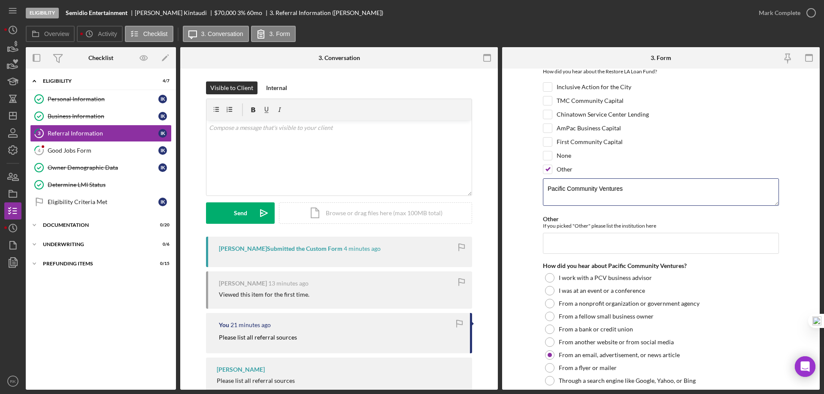
scroll to position [42, 0]
click at [810, 14] on polyline "button" at bounding box center [810, 13] width 3 height 2
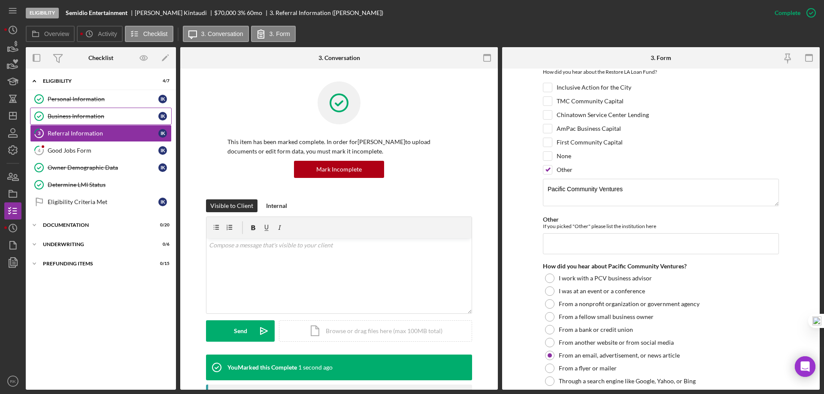
click at [97, 118] on div "Business Information" at bounding box center [103, 116] width 111 height 7
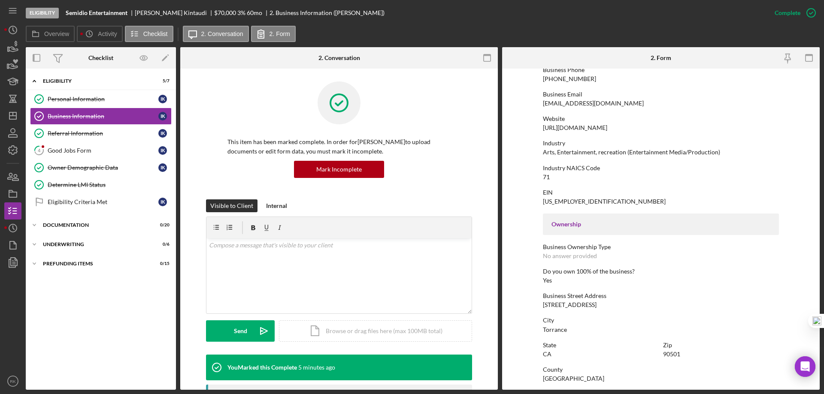
scroll to position [143, 0]
drag, startPoint x: 539, startPoint y: 152, endPoint x: 703, endPoint y: 154, distance: 163.9
click at [722, 152] on form "To edit this form you must mark this item incomplete Business Name Semidio Ente…" at bounding box center [660, 229] width 317 height 321
copy div "Arts, Entertainment, recreation (Entertainment Media/Production)"
click at [89, 147] on div "Good Jobs Form" at bounding box center [103, 150] width 111 height 7
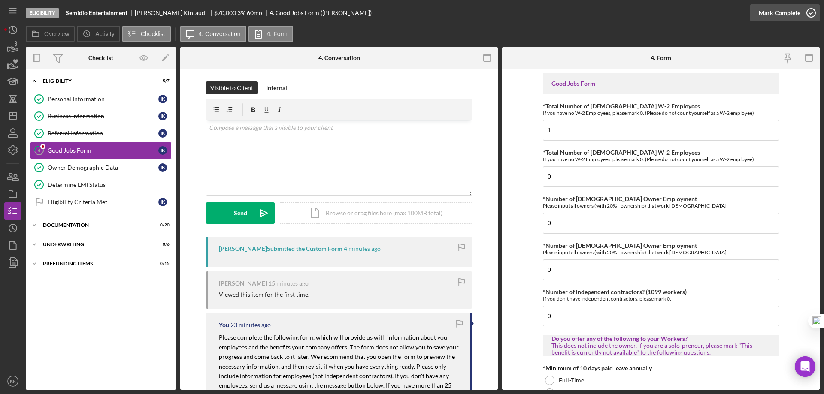
click at [811, 15] on icon "button" at bounding box center [810, 12] width 21 height 21
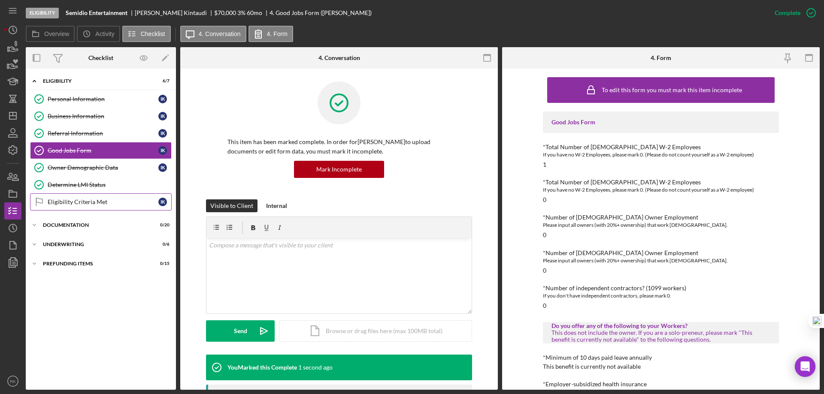
click at [100, 197] on link "Eligibility Criteria Met Eligibility Criteria Met I K" at bounding box center [101, 202] width 142 height 17
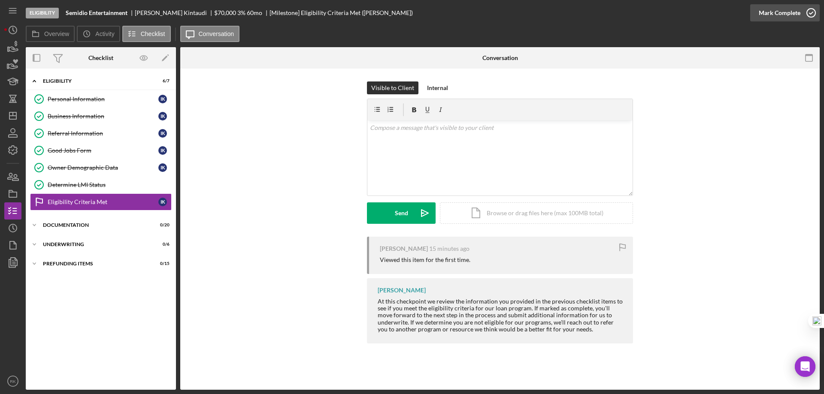
click at [809, 14] on icon "button" at bounding box center [810, 12] width 21 height 21
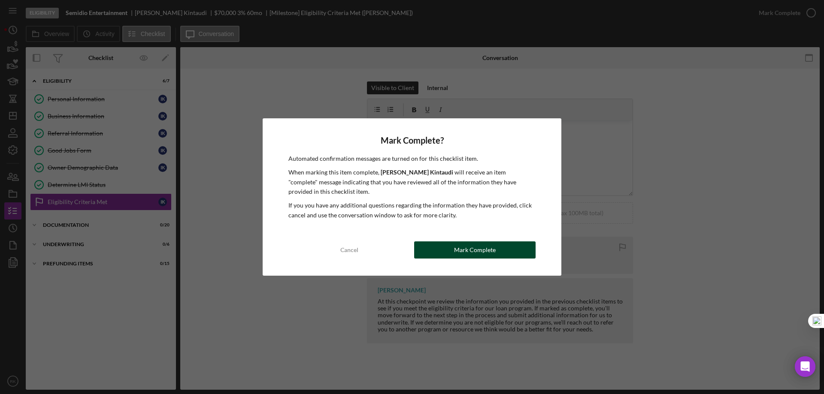
click at [452, 248] on button "Mark Complete" at bounding box center [474, 250] width 121 height 17
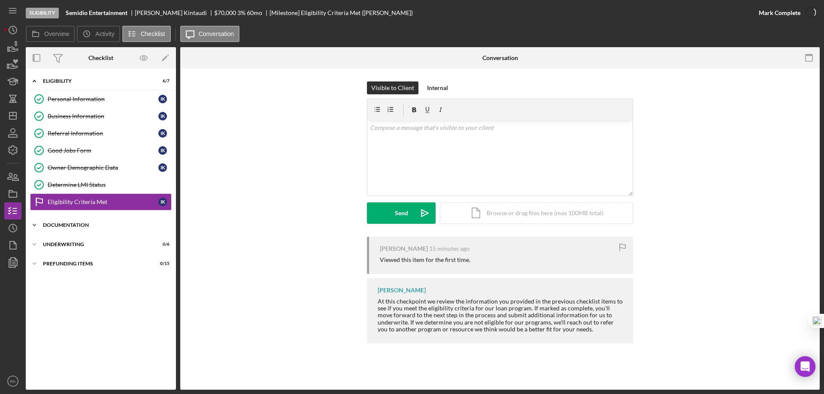
click at [60, 224] on div "Documentation" at bounding box center [104, 225] width 122 height 5
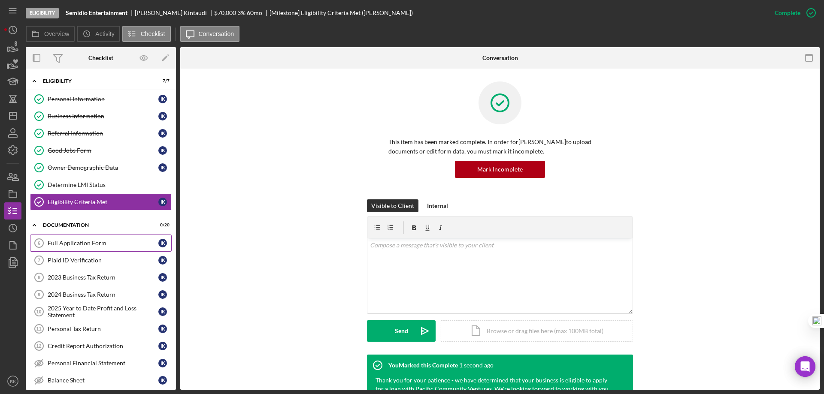
click at [84, 248] on link "Full Application Form 6 Full Application Form I K" at bounding box center [101, 243] width 142 height 17
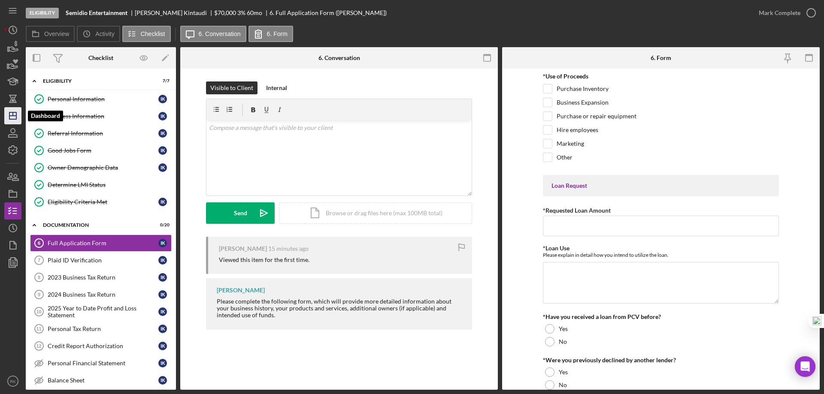
click at [16, 118] on polygon "button" at bounding box center [12, 115] width 7 height 7
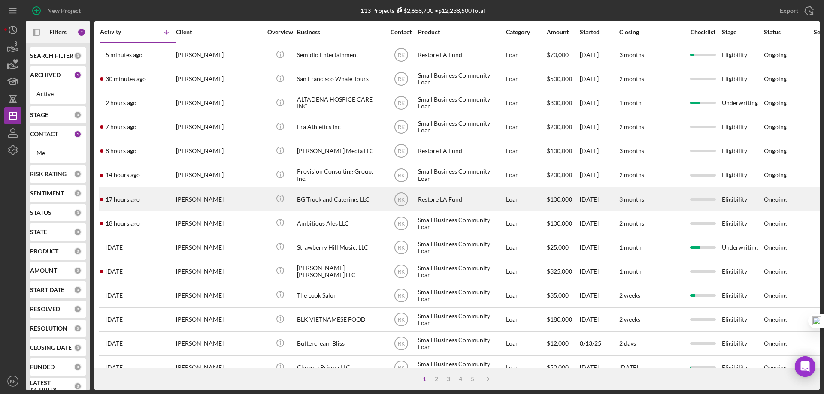
click at [333, 202] on div "BG Truck and Catering, LLC" at bounding box center [340, 199] width 86 height 23
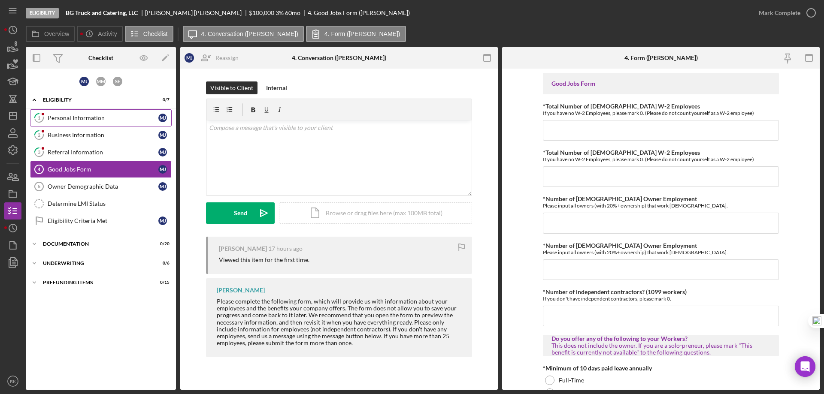
click at [85, 117] on div "Personal Information" at bounding box center [103, 118] width 111 height 7
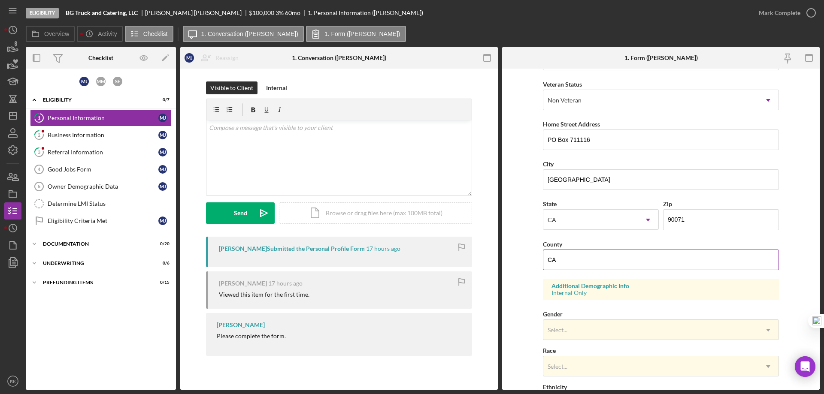
scroll to position [114, 0]
click at [94, 154] on div "Referral Information" at bounding box center [103, 152] width 111 height 7
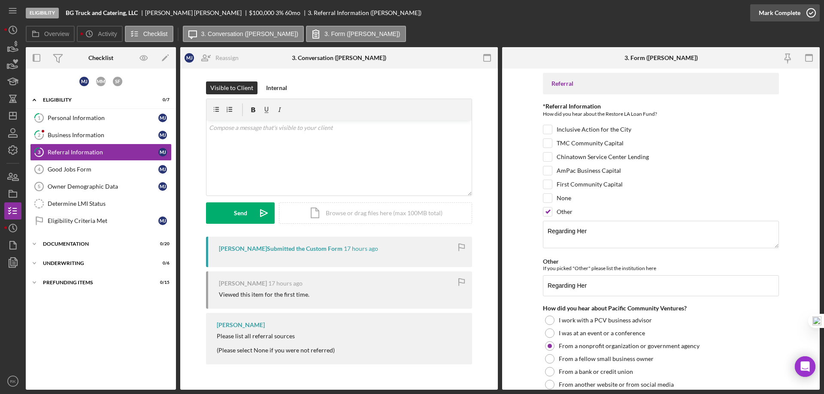
click at [813, 13] on icon "button" at bounding box center [810, 12] width 21 height 21
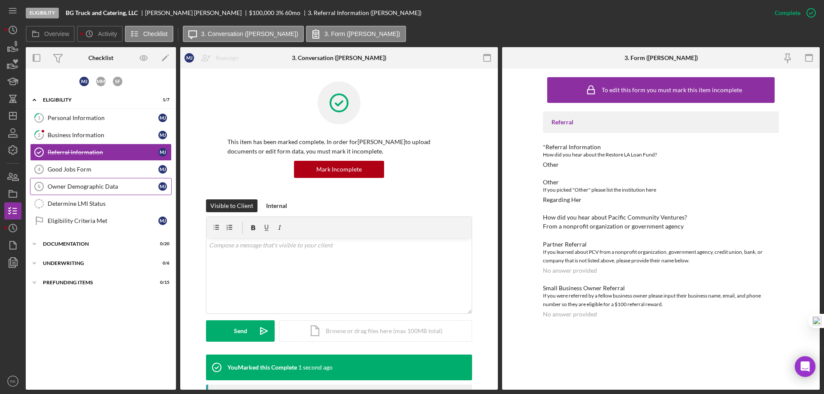
click at [98, 185] on div "Owner Demographic Data" at bounding box center [103, 186] width 111 height 7
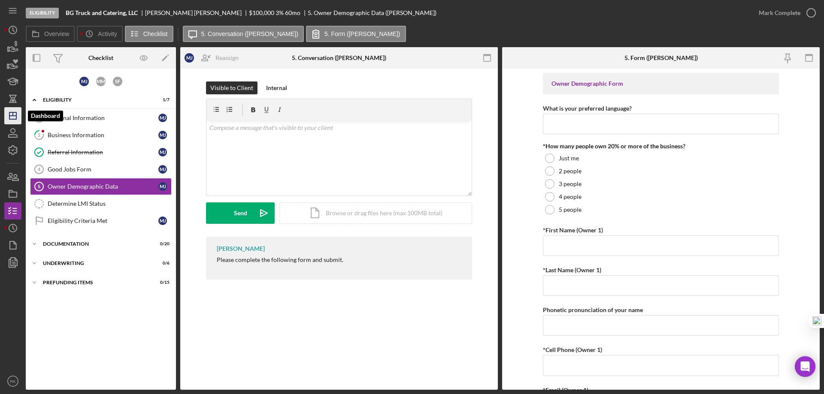
click at [14, 118] on icon "Icon/Dashboard" at bounding box center [12, 115] width 21 height 21
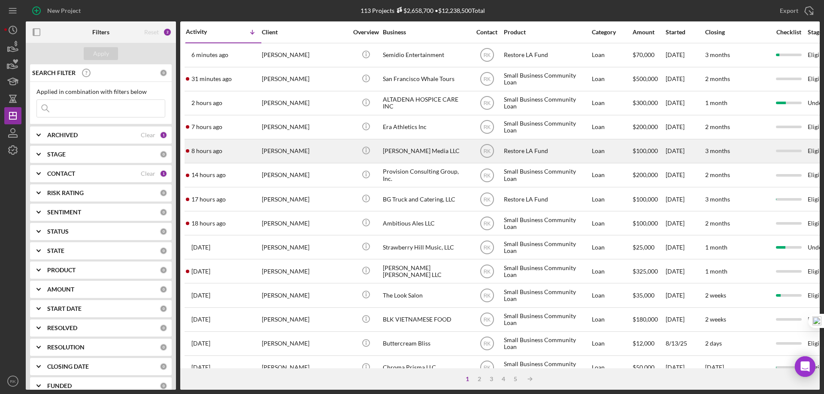
click at [408, 149] on div "[PERSON_NAME] Media LLC" at bounding box center [426, 151] width 86 height 23
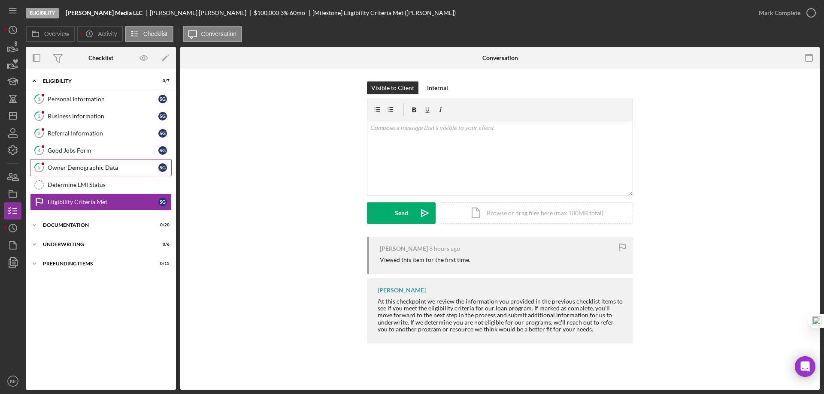
click at [121, 173] on link "5 Owner Demographic Data S G" at bounding box center [101, 167] width 142 height 17
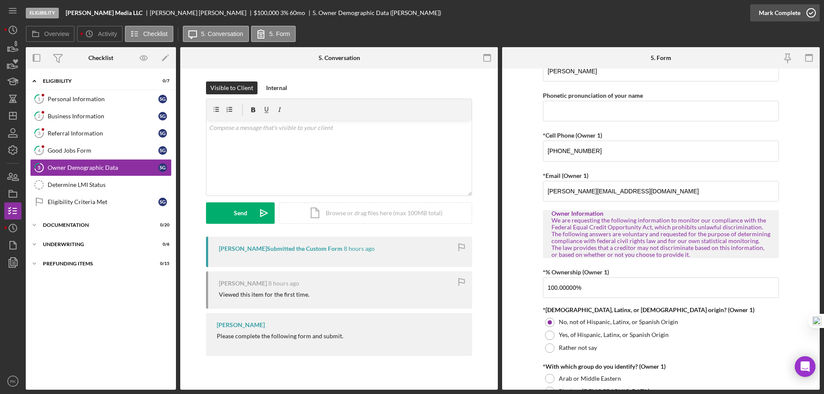
click at [816, 6] on icon "button" at bounding box center [810, 12] width 21 height 21
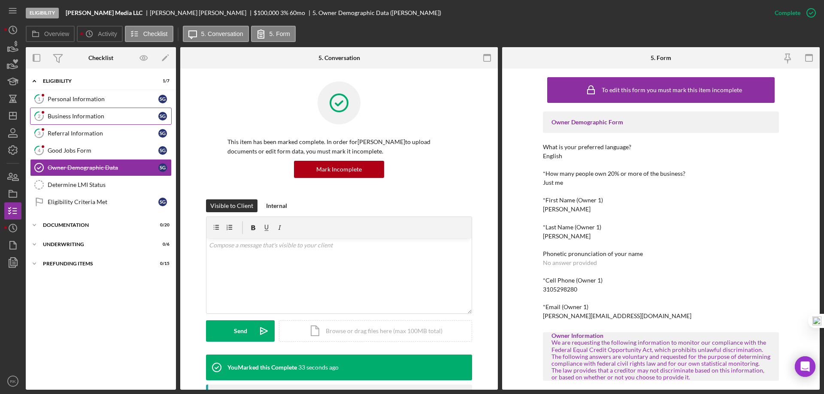
drag, startPoint x: 96, startPoint y: 118, endPoint x: 213, endPoint y: 126, distance: 117.0
click at [97, 118] on div "Business Information" at bounding box center [103, 116] width 111 height 7
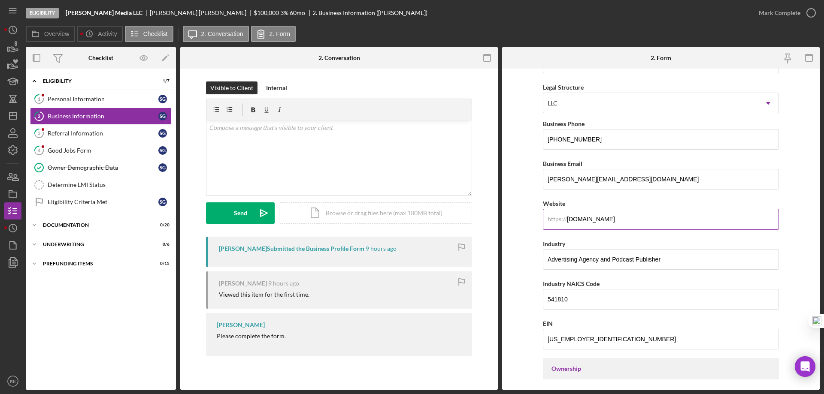
scroll to position [100, 0]
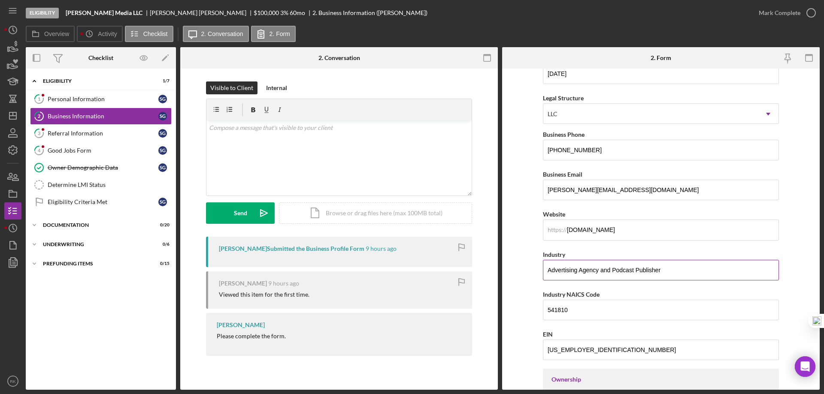
drag, startPoint x: 661, startPoint y: 270, endPoint x: 550, endPoint y: 272, distance: 110.3
click at [534, 275] on form "Business Name [PERSON_NAME] Media LLC DBA [PERSON_NAME] Media Business Start Da…" at bounding box center [660, 229] width 317 height 321
drag, startPoint x: 107, startPoint y: 135, endPoint x: 124, endPoint y: 146, distance: 20.6
click at [107, 135] on div "Referral Information" at bounding box center [103, 133] width 111 height 7
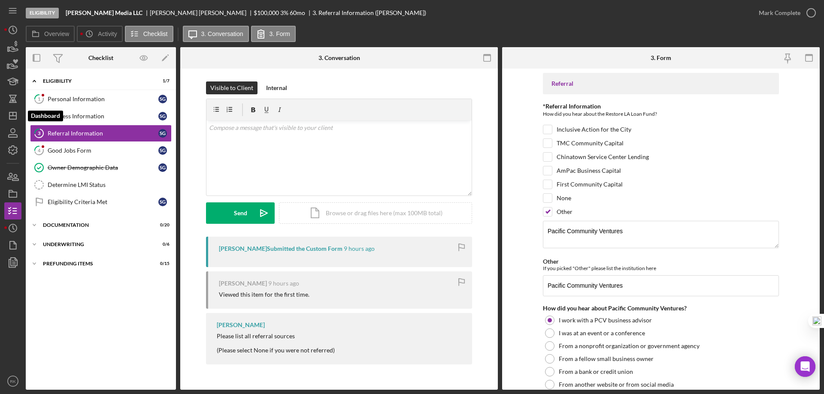
drag, startPoint x: 15, startPoint y: 115, endPoint x: 25, endPoint y: 121, distance: 12.3
click at [15, 115] on icon "Icon/Dashboard" at bounding box center [12, 115] width 21 height 21
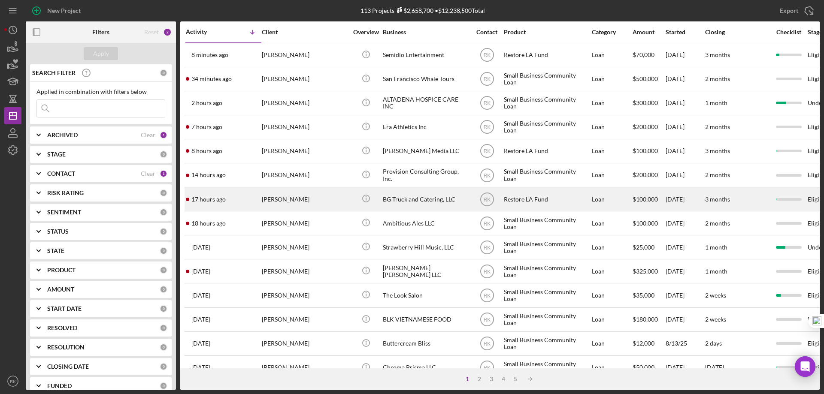
click at [420, 200] on div "BG Truck and Catering, LLC" at bounding box center [426, 199] width 86 height 23
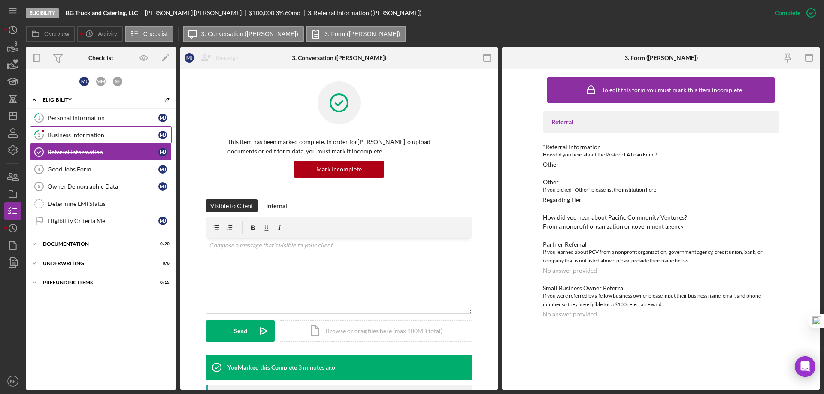
click at [72, 138] on div "Business Information" at bounding box center [103, 135] width 111 height 7
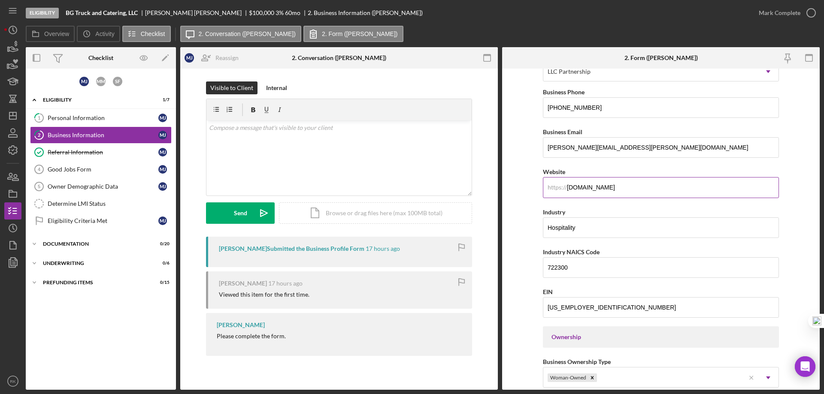
scroll to position [143, 0]
drag, startPoint x: 602, startPoint y: 227, endPoint x: 551, endPoint y: 230, distance: 50.3
click at [540, 232] on form "Business Name BG Truck and Catering, LLC DBA Business Start Date [DATE] Legal S…" at bounding box center [660, 229] width 317 height 321
click at [88, 116] on div "Personal Information" at bounding box center [103, 118] width 111 height 7
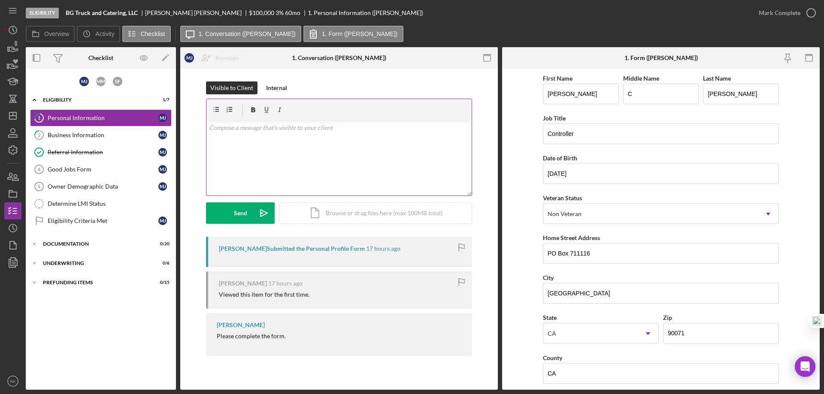
click at [281, 133] on div "v Color teal Color pink Remove color Add row above Add row below Add column bef…" at bounding box center [338, 158] width 265 height 75
click at [236, 215] on div "Send" at bounding box center [240, 213] width 13 height 21
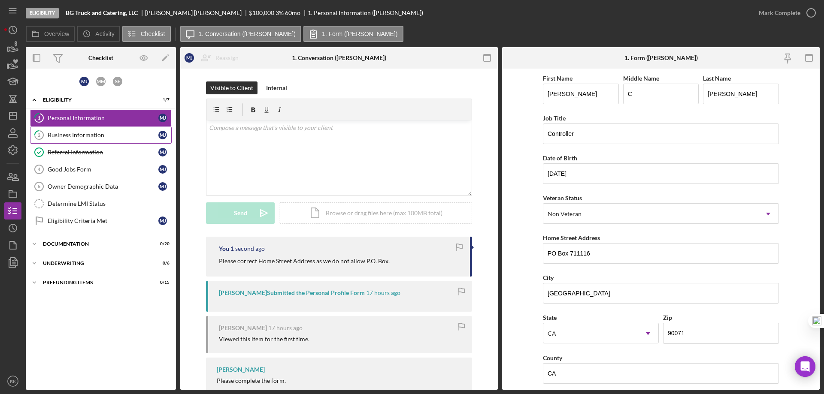
click at [83, 138] on div "Business Information" at bounding box center [103, 135] width 111 height 7
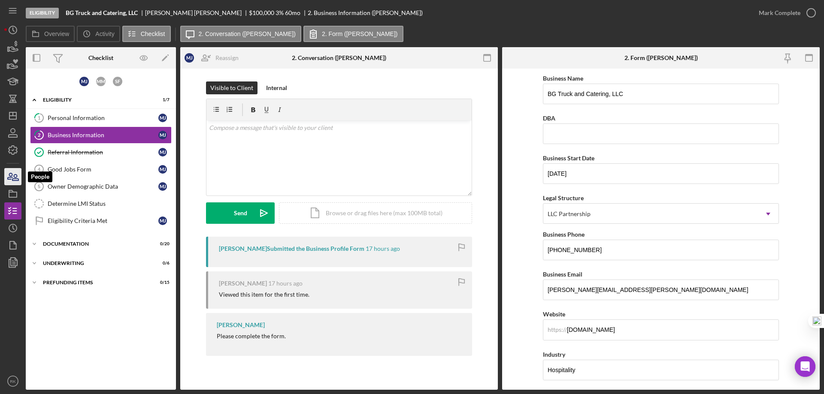
click at [17, 180] on icon "button" at bounding box center [12, 176] width 21 height 21
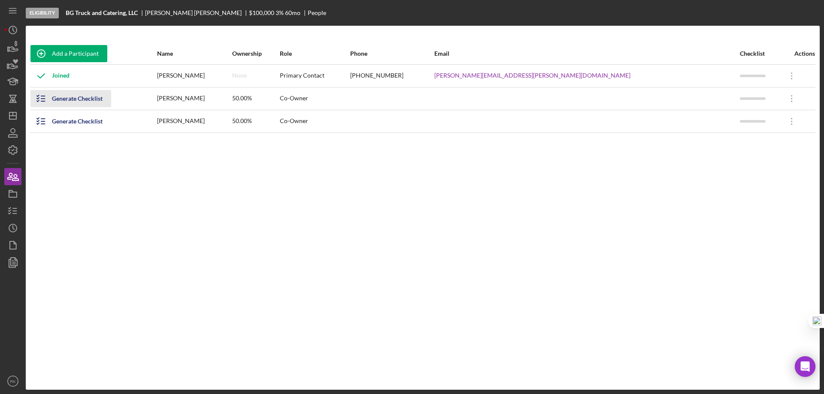
click at [43, 100] on icon "button" at bounding box center [40, 98] width 21 height 21
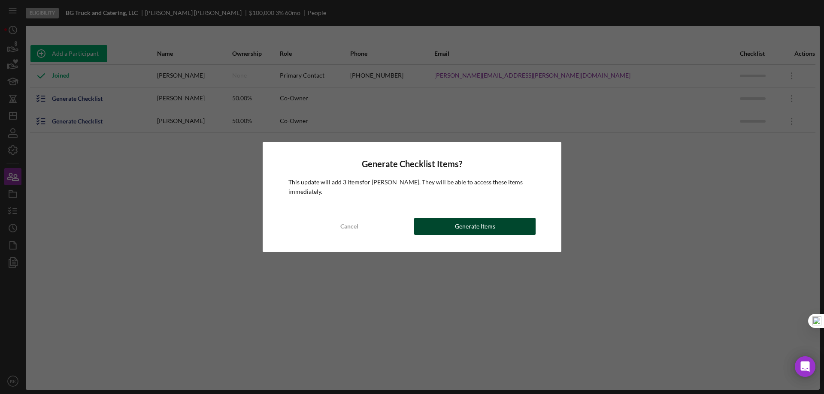
click at [452, 223] on button "Generate Items" at bounding box center [474, 226] width 121 height 17
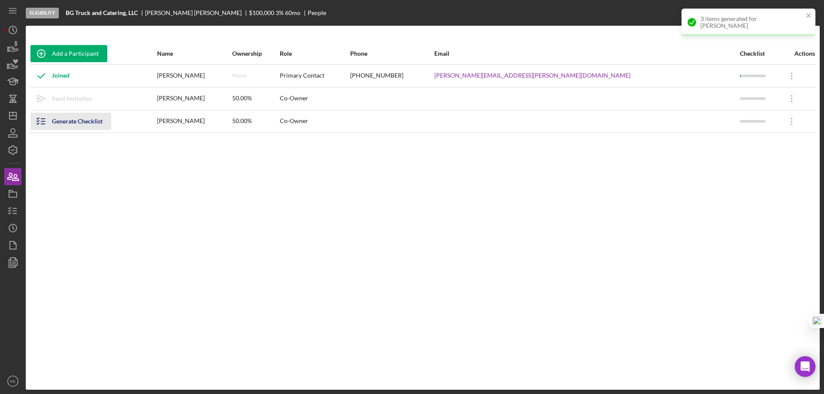
click at [45, 122] on icon "button" at bounding box center [40, 121] width 21 height 21
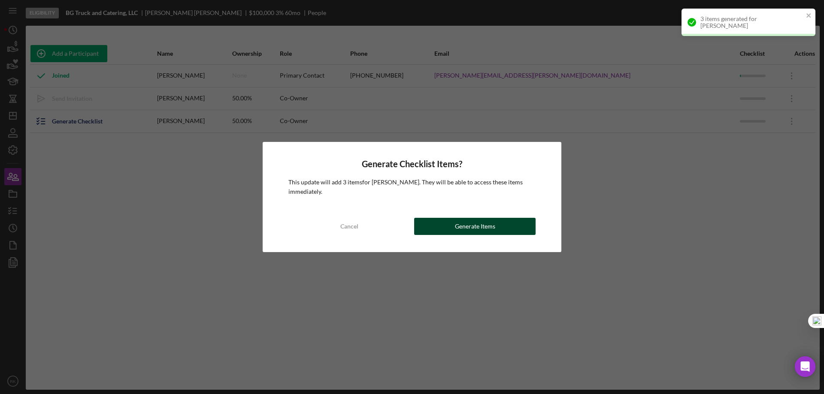
click at [435, 225] on button "Generate Items" at bounding box center [474, 226] width 121 height 17
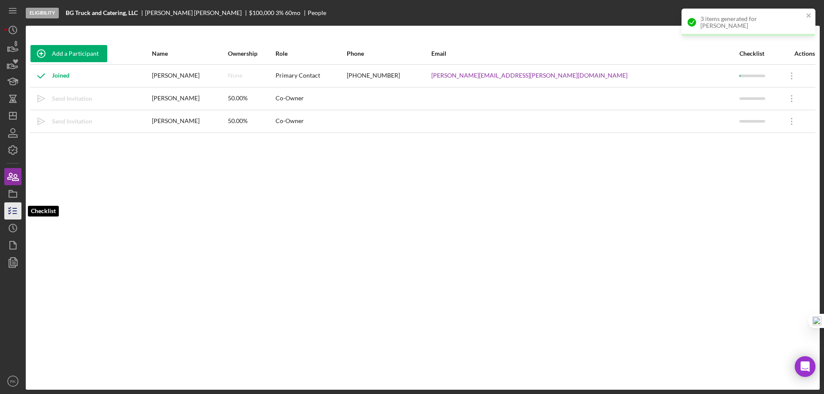
click at [16, 210] on icon "button" at bounding box center [12, 210] width 21 height 21
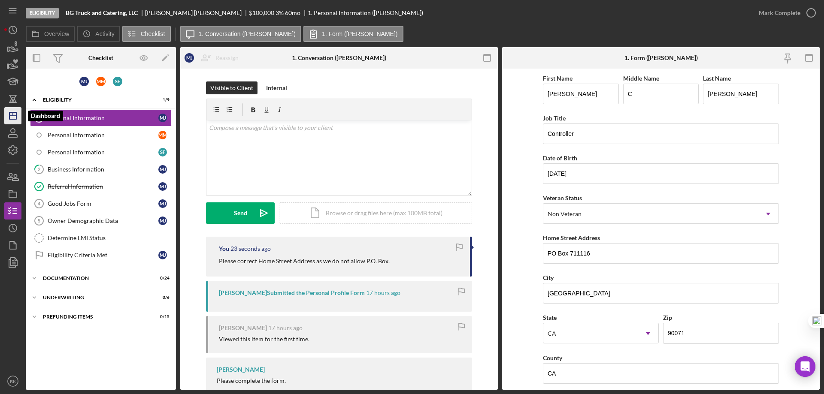
click at [16, 114] on polygon "button" at bounding box center [12, 115] width 7 height 7
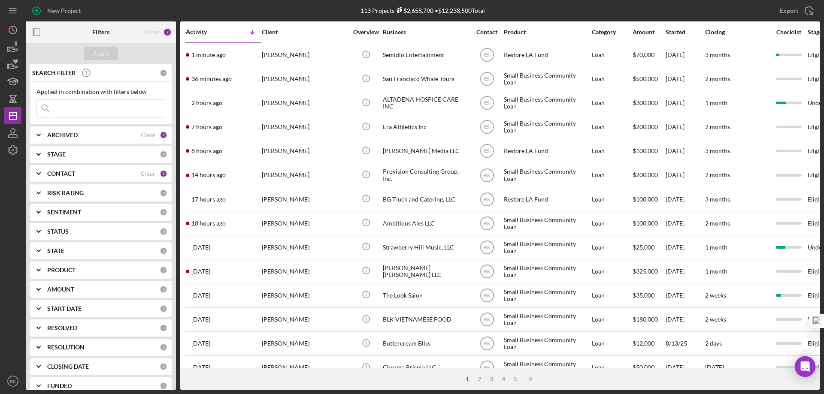
click at [67, 173] on b "CONTACT" at bounding box center [61, 173] width 28 height 7
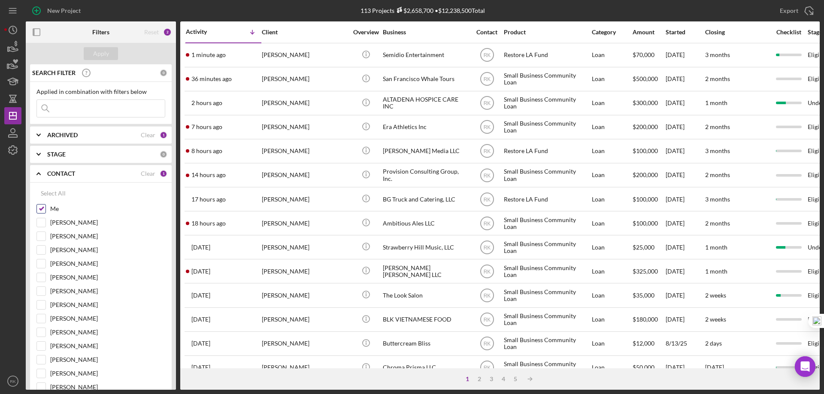
click at [38, 210] on input "Me" at bounding box center [41, 209] width 9 height 9
checkbox input "false"
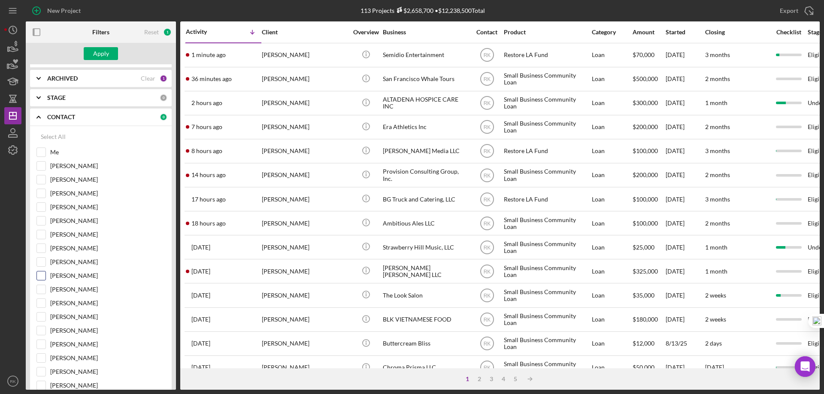
scroll to position [57, 0]
click at [41, 264] on input "[PERSON_NAME]" at bounding box center [41, 261] width 9 height 9
click at [101, 55] on div "Apply" at bounding box center [101, 53] width 16 height 13
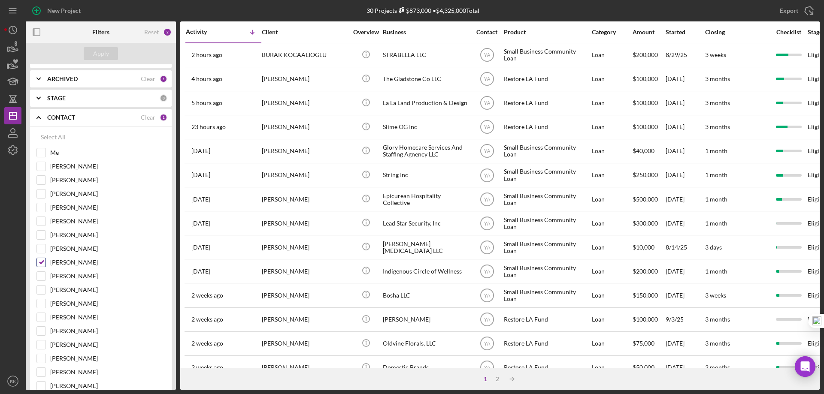
scroll to position [56, 0]
click at [39, 264] on input "[PERSON_NAME]" at bounding box center [41, 263] width 9 height 9
checkbox input "false"
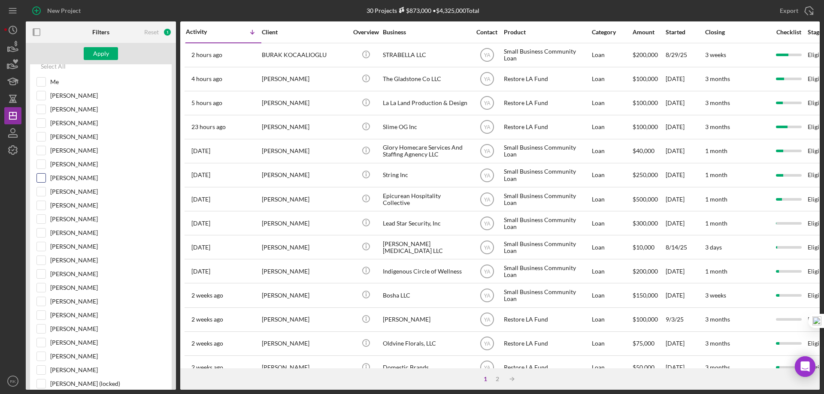
scroll to position [127, 0]
click at [43, 161] on input "[PERSON_NAME]" at bounding box center [41, 164] width 9 height 9
checkbox input "true"
click at [97, 57] on div "Apply" at bounding box center [101, 53] width 16 height 13
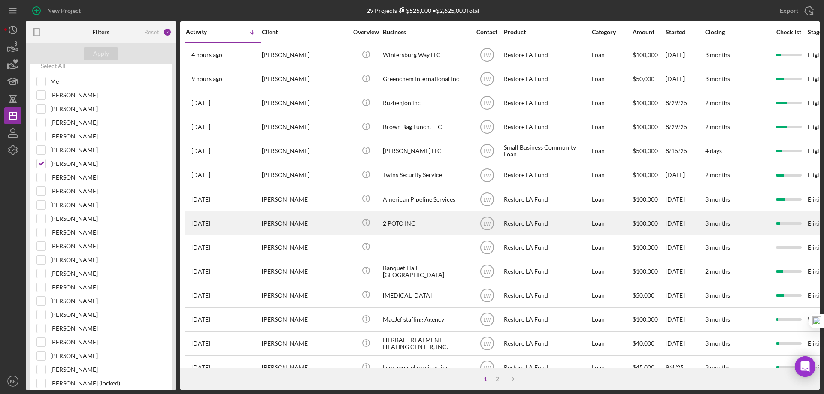
click at [405, 224] on div "2 POTO INC" at bounding box center [426, 223] width 86 height 23
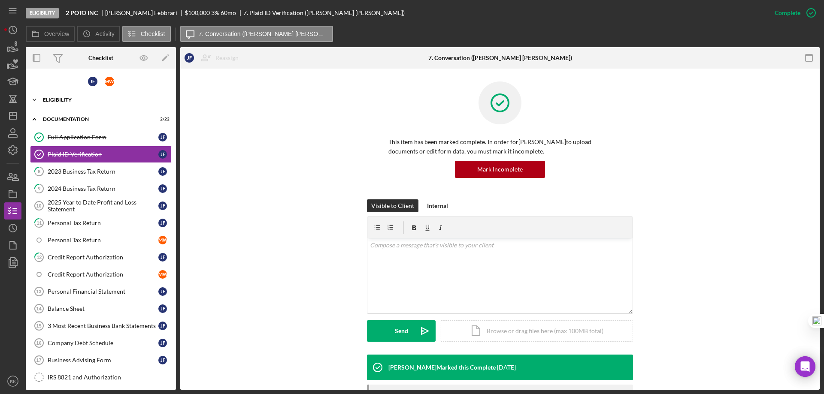
click at [58, 97] on div "Icon/Expander Eligibility 6 / 8" at bounding box center [101, 99] width 150 height 17
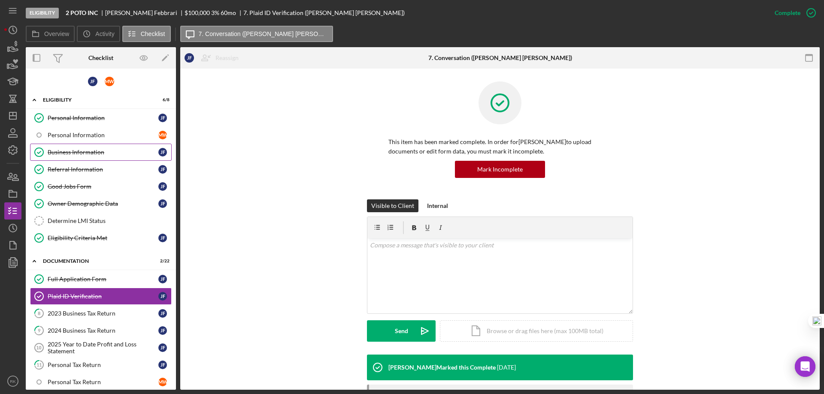
drag, startPoint x: 82, startPoint y: 152, endPoint x: 100, endPoint y: 155, distance: 18.2
click at [82, 152] on div "Business Information" at bounding box center [103, 152] width 111 height 7
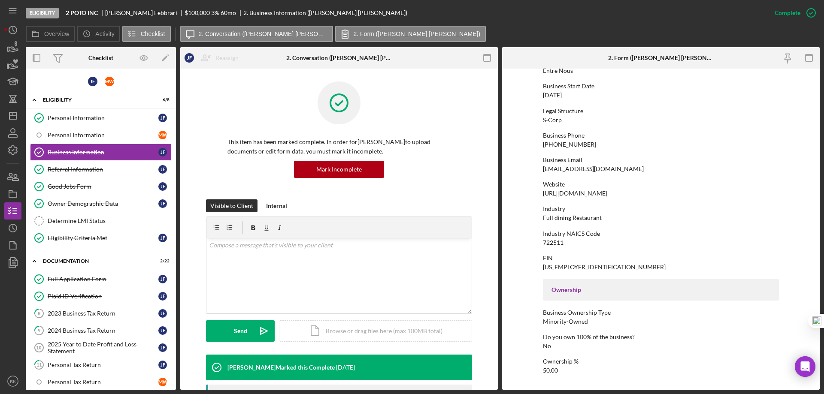
scroll to position [71, 0]
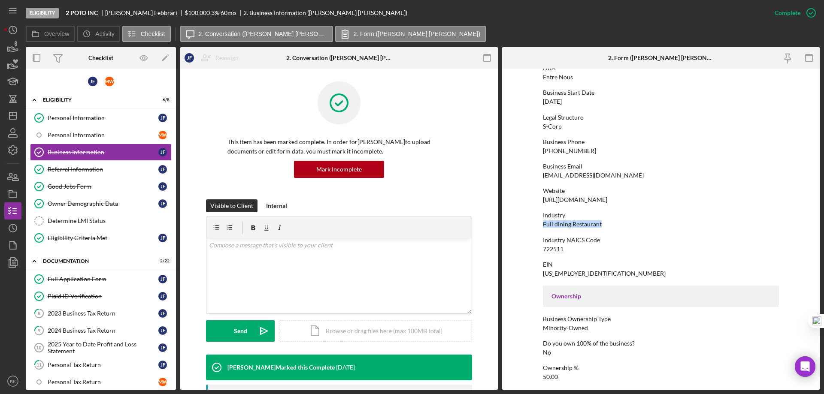
drag, startPoint x: 540, startPoint y: 224, endPoint x: 607, endPoint y: 223, distance: 67.0
click at [607, 223] on form "To edit this form you must mark this item incomplete Business Name 2 POTO INC D…" at bounding box center [660, 229] width 317 height 321
copy div "Full dining Restaurant"
drag, startPoint x: 69, startPoint y: 170, endPoint x: 263, endPoint y: 167, distance: 194.0
click at [71, 169] on div "Referral Information" at bounding box center [103, 169] width 111 height 7
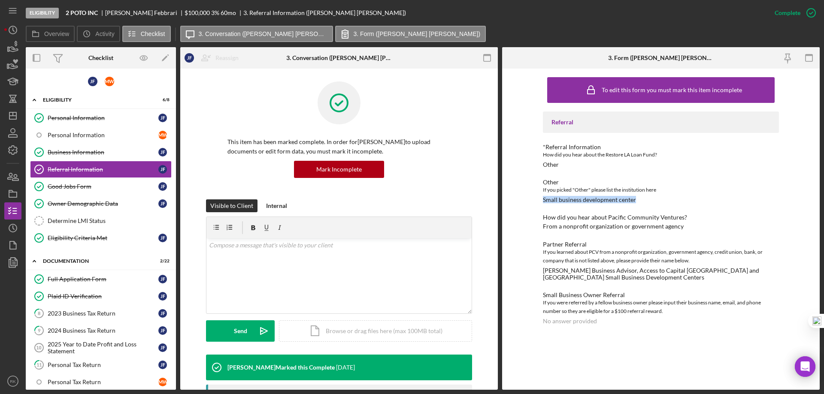
drag, startPoint x: 539, startPoint y: 202, endPoint x: 638, endPoint y: 200, distance: 98.7
click at [638, 200] on div "To edit this form you must mark this item incomplete Referral *Referral Informa…" at bounding box center [660, 229] width 317 height 321
copy div "Small business development center"
drag, startPoint x: 96, startPoint y: 207, endPoint x: 111, endPoint y: 203, distance: 15.0
click at [96, 207] on div "Owner Demographic Data" at bounding box center [103, 203] width 111 height 7
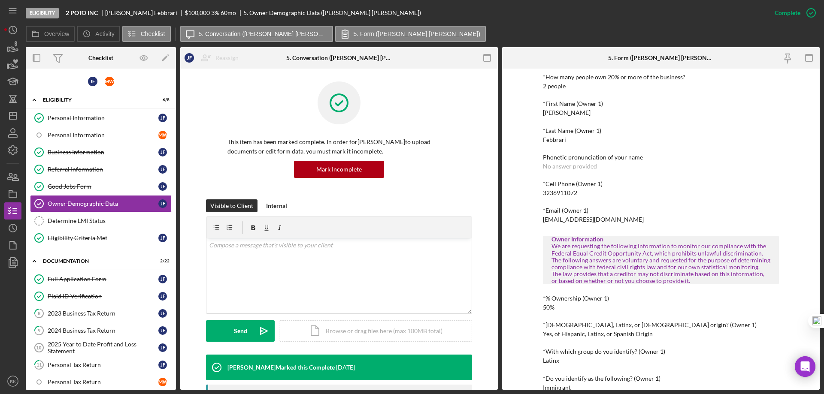
scroll to position [86, 0]
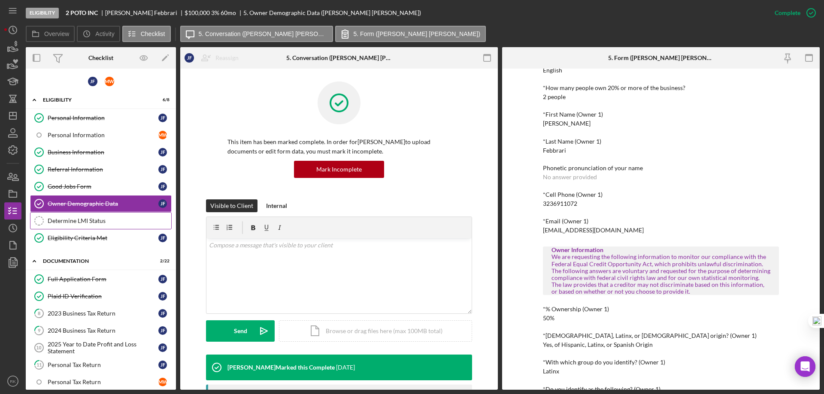
click at [94, 224] on div "Determine LMI Status" at bounding box center [110, 221] width 124 height 7
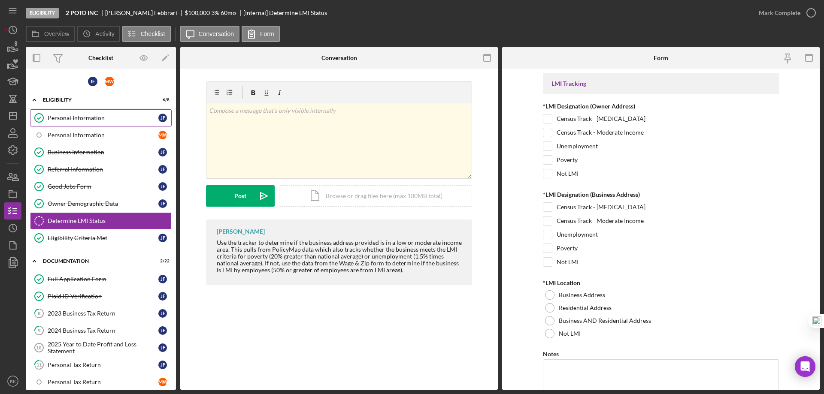
click at [96, 120] on div "Personal Information" at bounding box center [103, 118] width 111 height 7
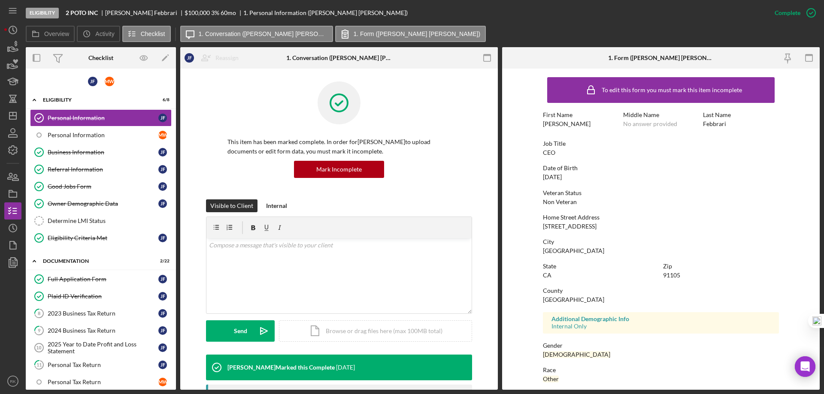
drag, startPoint x: 541, startPoint y: 226, endPoint x: 625, endPoint y: 226, distance: 84.1
click at [638, 226] on form "To edit this form you must mark this item incomplete First Name [PERSON_NAME] M…" at bounding box center [660, 229] width 317 height 321
copy div "[STREET_ADDRESS]"
click at [78, 222] on div "Determine LMI Status" at bounding box center [110, 221] width 124 height 7
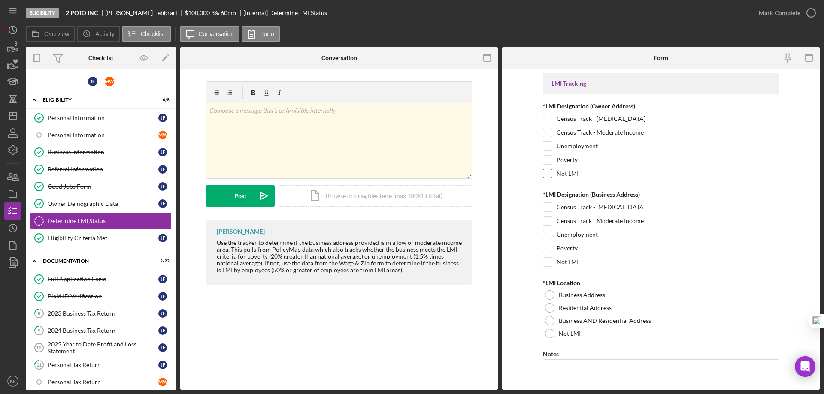
click at [547, 176] on input "Not LMI" at bounding box center [547, 173] width 9 height 9
checkbox input "true"
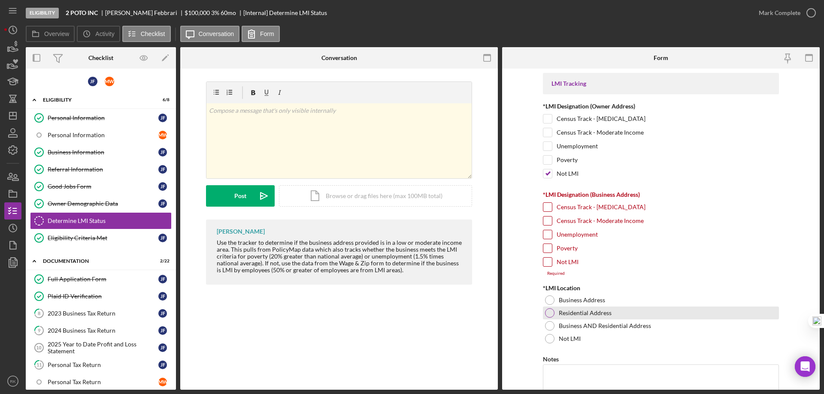
click at [550, 314] on div at bounding box center [549, 312] width 9 height 9
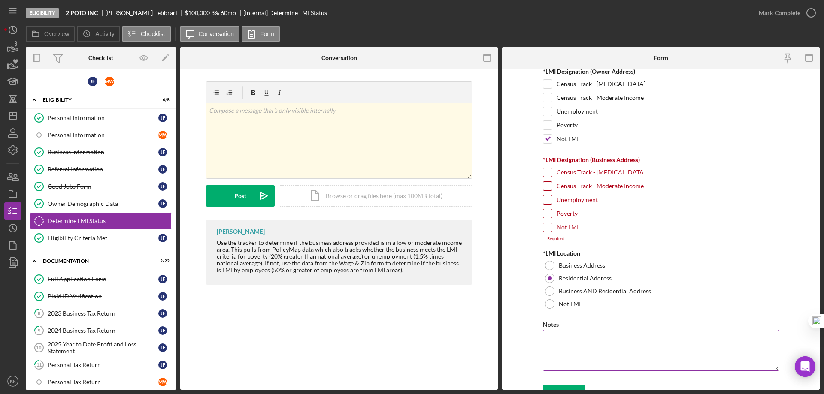
scroll to position [48, 0]
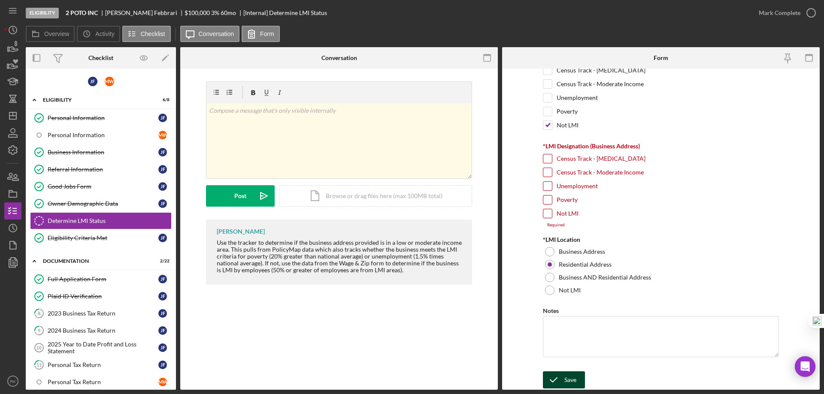
click at [576, 380] on button "Save" at bounding box center [564, 380] width 42 height 17
click at [565, 380] on div "Save" at bounding box center [570, 380] width 12 height 17
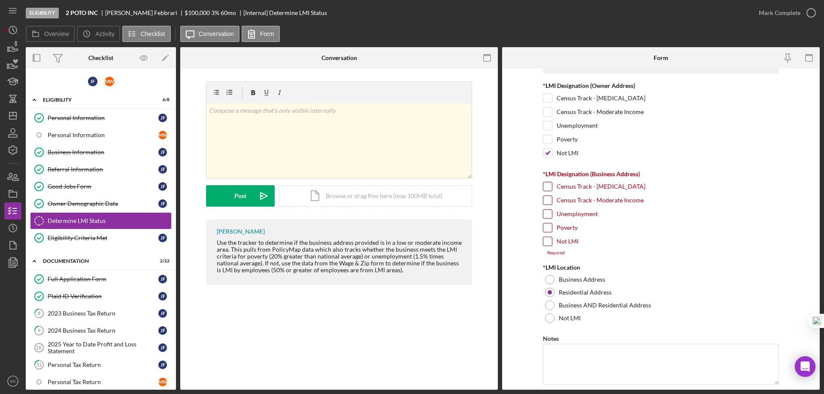
scroll to position [20, 0]
click at [548, 245] on input "Not LMI" at bounding box center [547, 242] width 9 height 9
checkbox input "true"
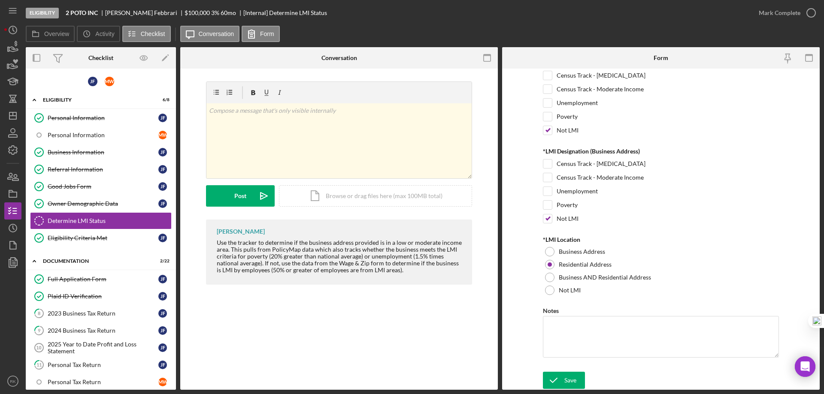
scroll to position [44, 0]
click at [576, 382] on button "Save" at bounding box center [564, 380] width 42 height 17
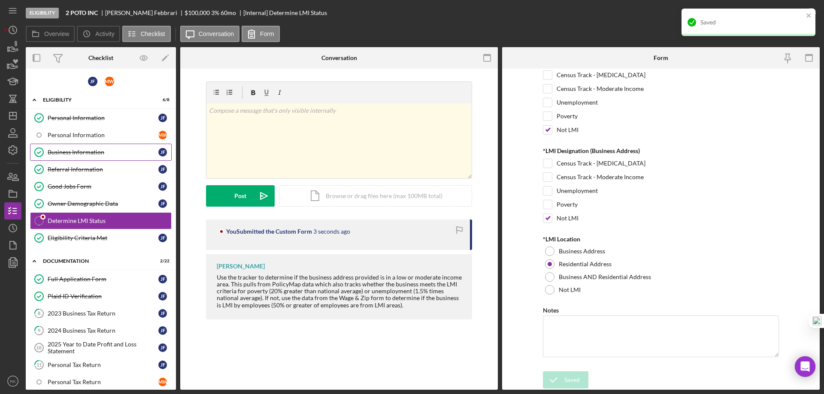
click at [103, 153] on div "Business Information" at bounding box center [103, 152] width 111 height 7
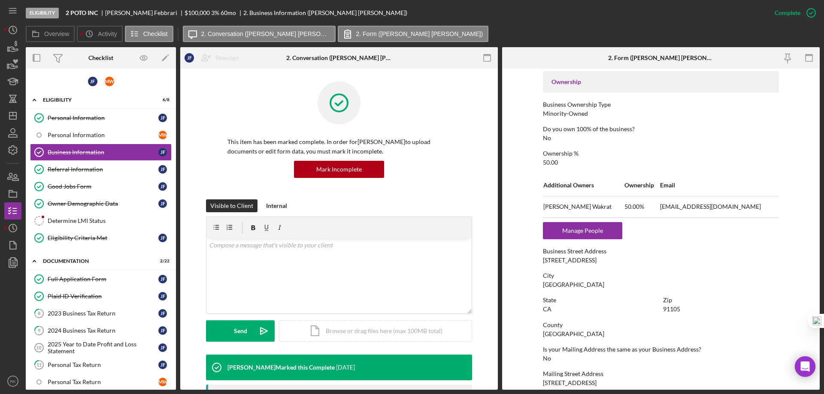
scroll to position [286, 0]
drag, startPoint x: 542, startPoint y: 260, endPoint x: 602, endPoint y: 258, distance: 59.7
click at [602, 258] on div "Business Street Address [STREET_ADDRESS]" at bounding box center [661, 256] width 236 height 16
copy div "[STREET_ADDRESS]"
click at [95, 218] on div "Determine LMI Status" at bounding box center [110, 221] width 124 height 7
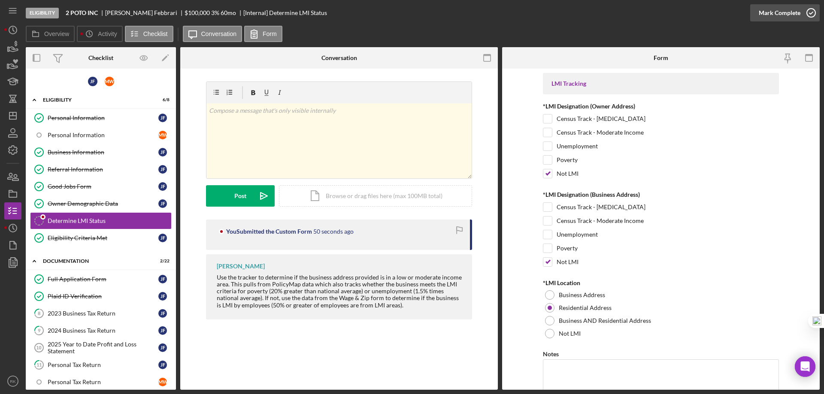
click at [811, 12] on icon "button" at bounding box center [810, 12] width 21 height 21
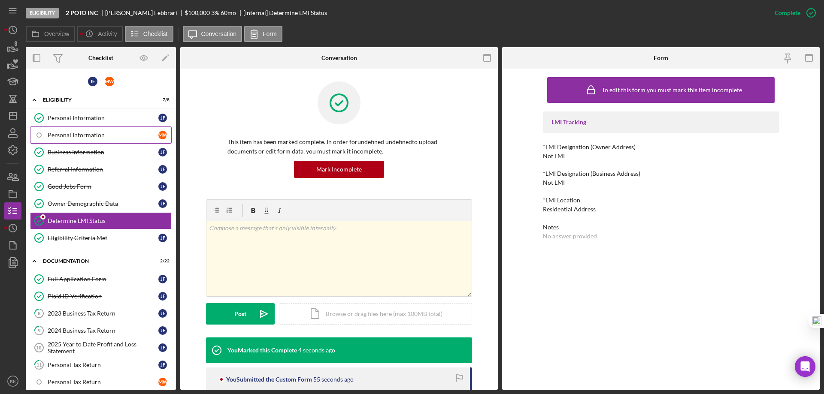
click at [88, 135] on div "Personal Information" at bounding box center [103, 135] width 111 height 7
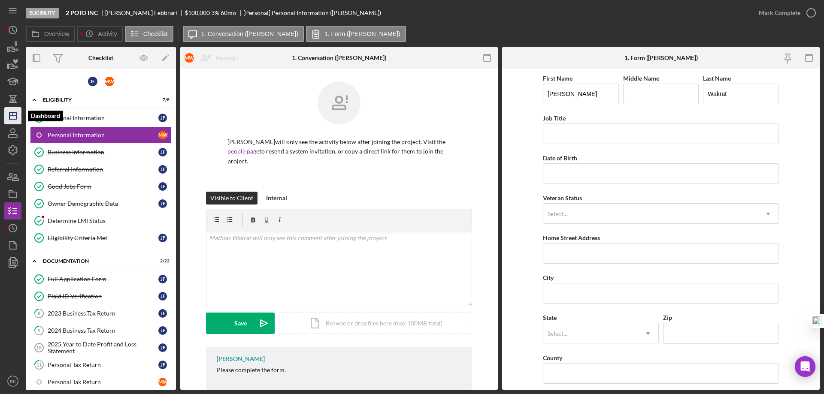
drag, startPoint x: 12, startPoint y: 119, endPoint x: 17, endPoint y: 122, distance: 5.6
click at [12, 119] on polygon "button" at bounding box center [12, 115] width 7 height 7
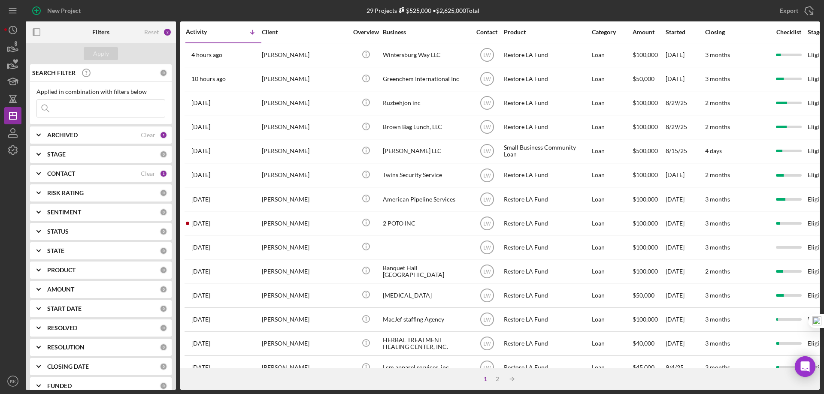
click at [138, 171] on div "CONTACT" at bounding box center [94, 173] width 94 height 7
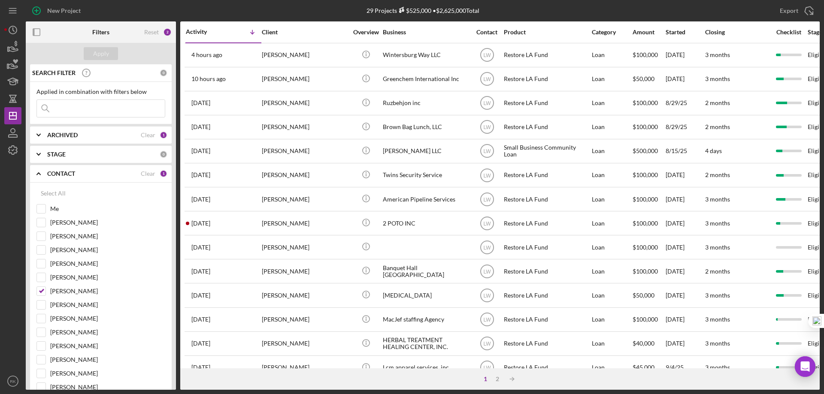
click at [67, 172] on b "CONTACT" at bounding box center [61, 173] width 28 height 7
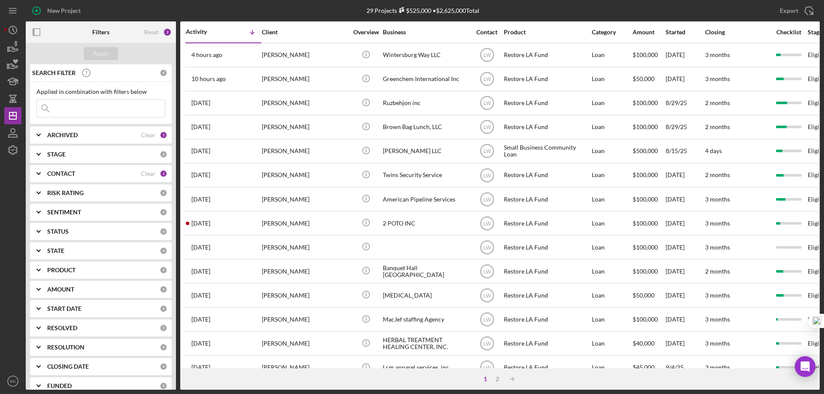
click at [58, 172] on b "CONTACT" at bounding box center [61, 173] width 28 height 7
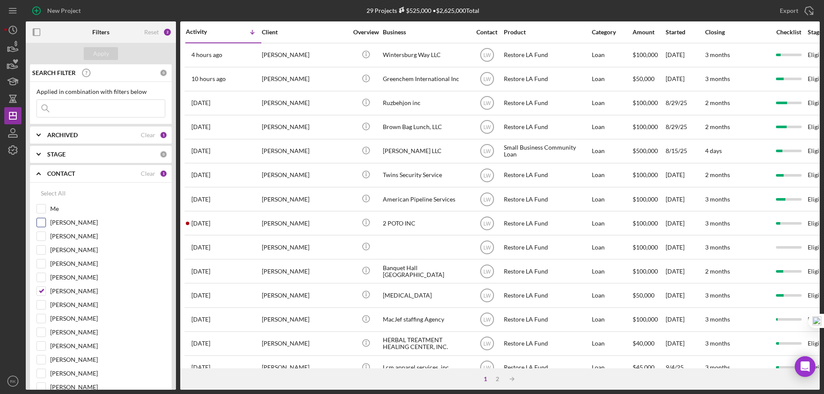
click at [42, 211] on input "Me" at bounding box center [41, 209] width 9 height 9
checkbox input "true"
click at [42, 290] on input "[PERSON_NAME]" at bounding box center [41, 291] width 9 height 9
checkbox input "false"
click at [101, 52] on div "Apply" at bounding box center [101, 53] width 16 height 13
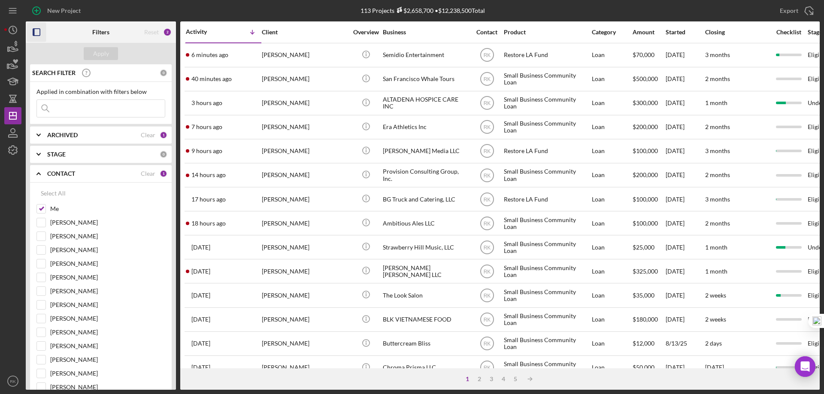
click at [39, 32] on icon "button" at bounding box center [36, 32] width 19 height 19
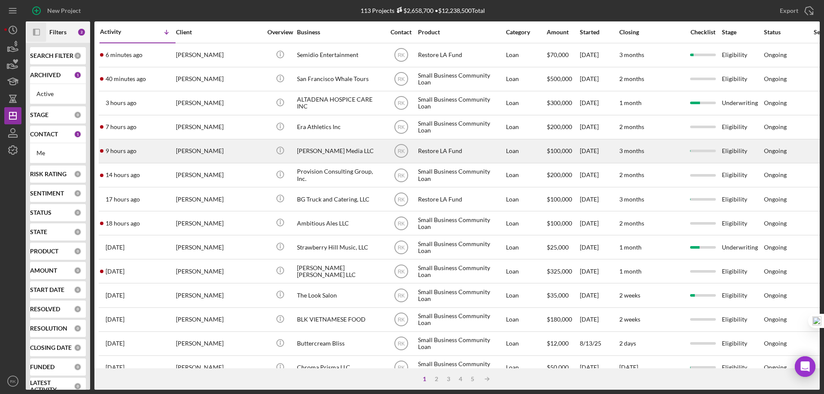
click at [314, 149] on div "[PERSON_NAME] Media LLC" at bounding box center [340, 151] width 86 height 23
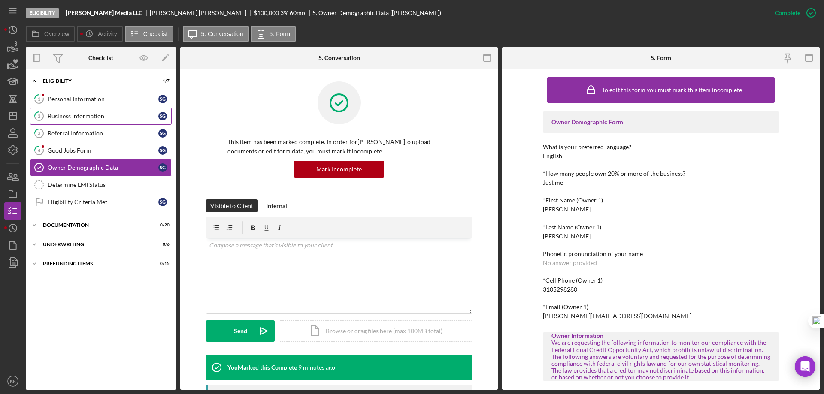
click at [95, 119] on div "Business Information" at bounding box center [103, 116] width 111 height 7
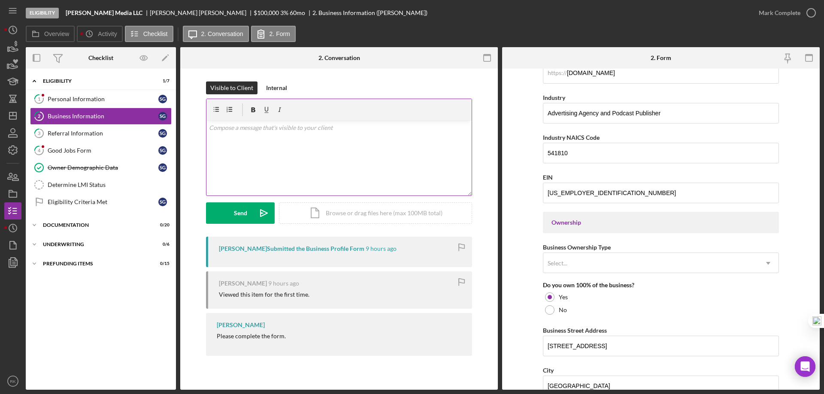
scroll to position [257, 0]
drag, startPoint x: 79, startPoint y: 103, endPoint x: 113, endPoint y: 102, distance: 33.9
click at [79, 102] on div "Personal Information" at bounding box center [103, 99] width 111 height 7
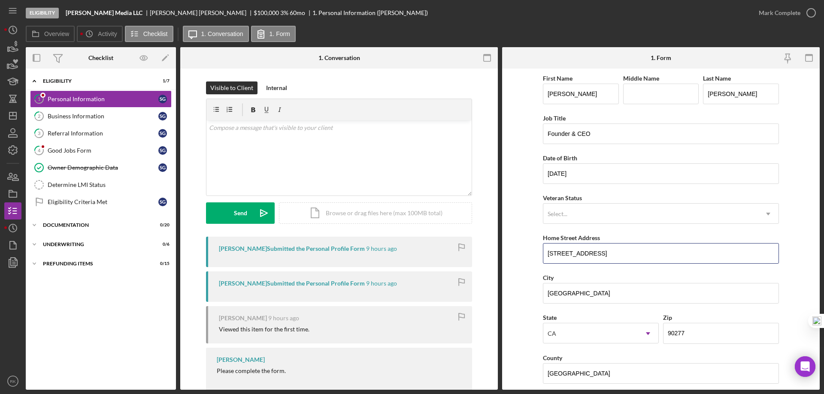
drag, startPoint x: 617, startPoint y: 256, endPoint x: 532, endPoint y: 255, distance: 85.0
click at [532, 255] on form "First Name [PERSON_NAME] Middle Name Last Name [PERSON_NAME] Title Founder & CE…" at bounding box center [660, 229] width 317 height 321
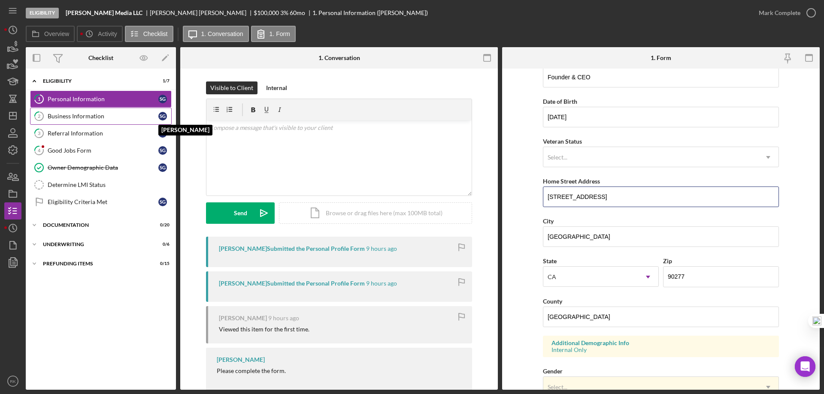
scroll to position [57, 0]
click at [124, 112] on link "2 Business Information S G" at bounding box center [101, 116] width 142 height 17
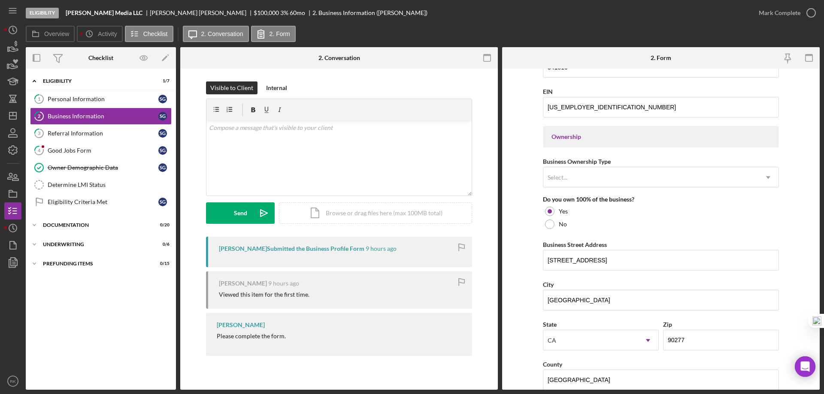
scroll to position [343, 0]
click at [75, 97] on div "Personal Information" at bounding box center [103, 99] width 111 height 7
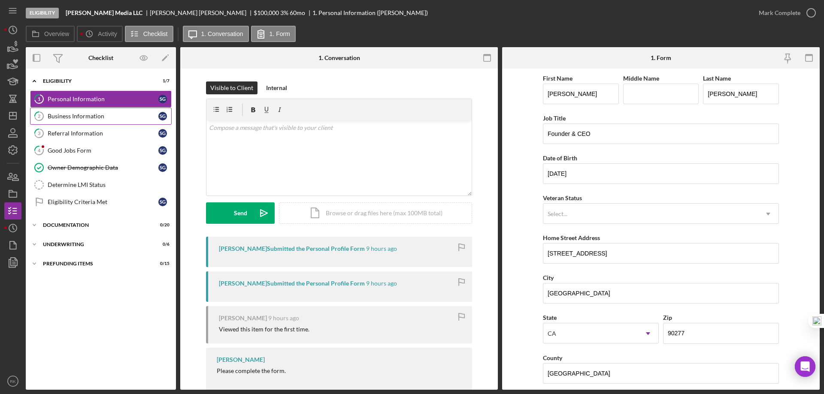
click at [86, 114] on div "Business Information" at bounding box center [103, 116] width 111 height 7
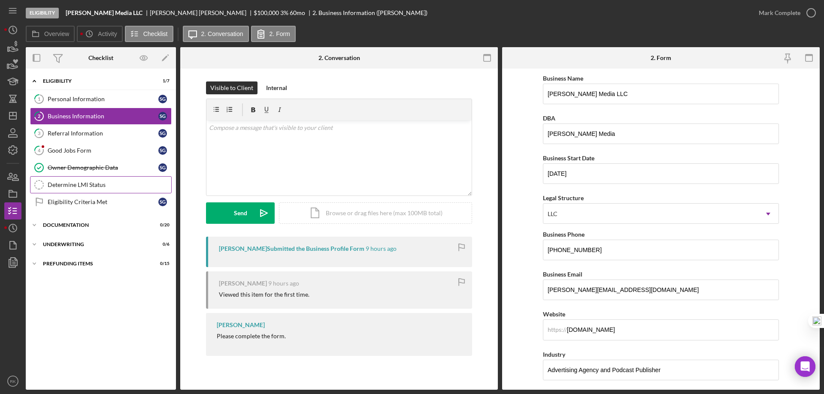
click at [94, 187] on div "Determine LMI Status" at bounding box center [110, 184] width 124 height 7
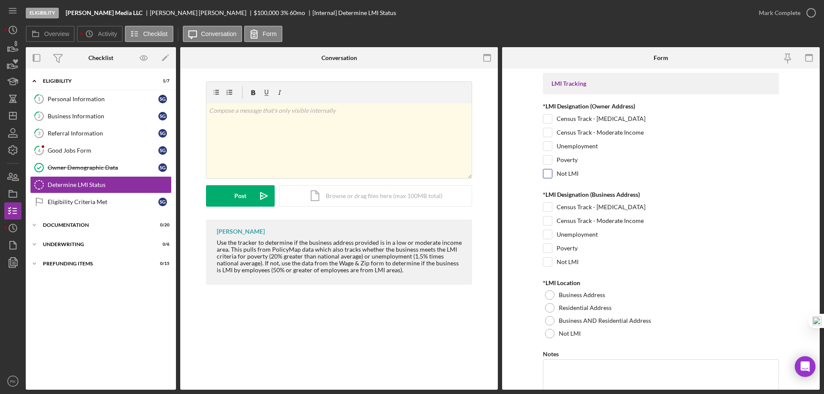
click at [548, 177] on input "Not LMI" at bounding box center [547, 173] width 9 height 9
checkbox input "true"
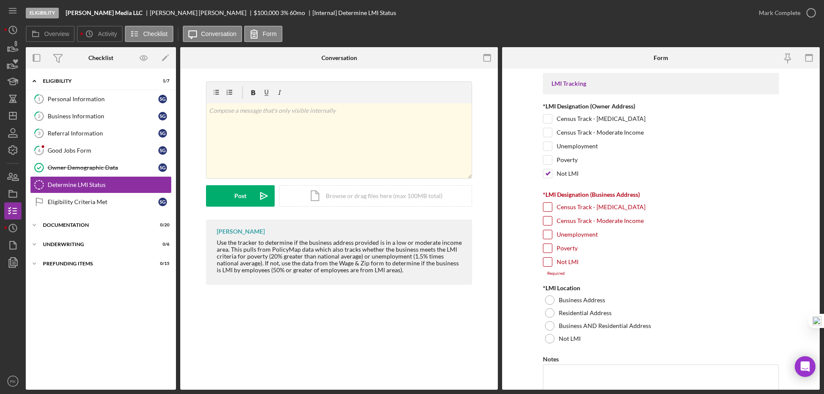
click at [550, 266] on input "Not LMI" at bounding box center [547, 262] width 9 height 9
checkbox input "true"
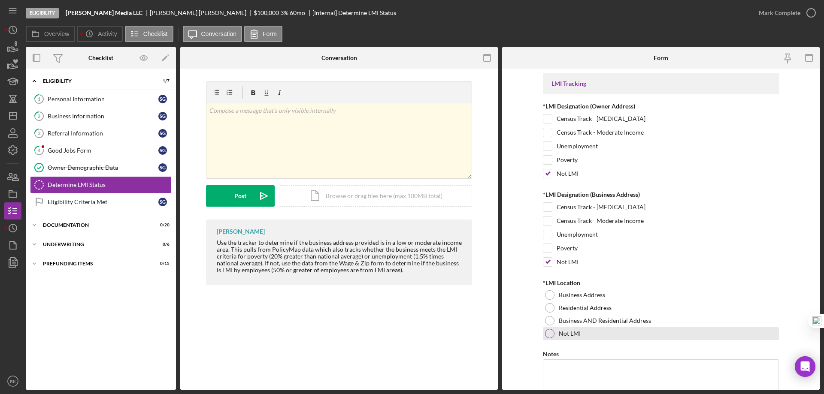
click at [548, 335] on div at bounding box center [549, 333] width 9 height 9
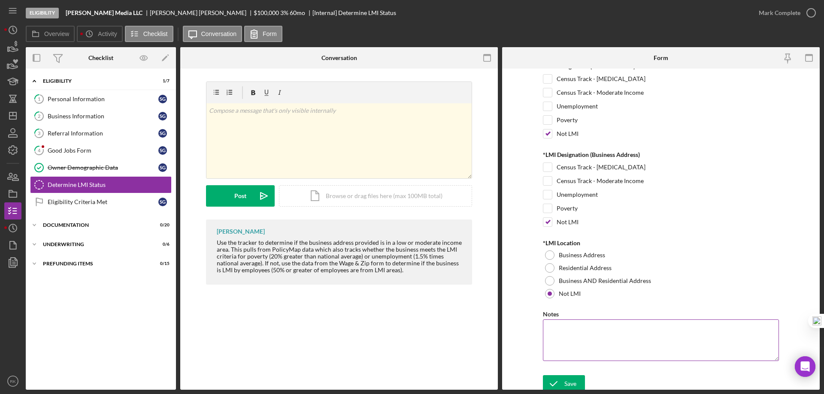
scroll to position [44, 0]
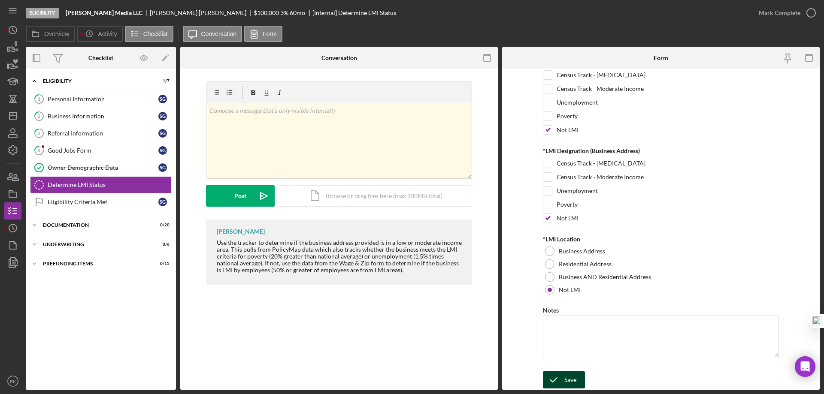
click at [570, 384] on div "Save" at bounding box center [570, 380] width 12 height 17
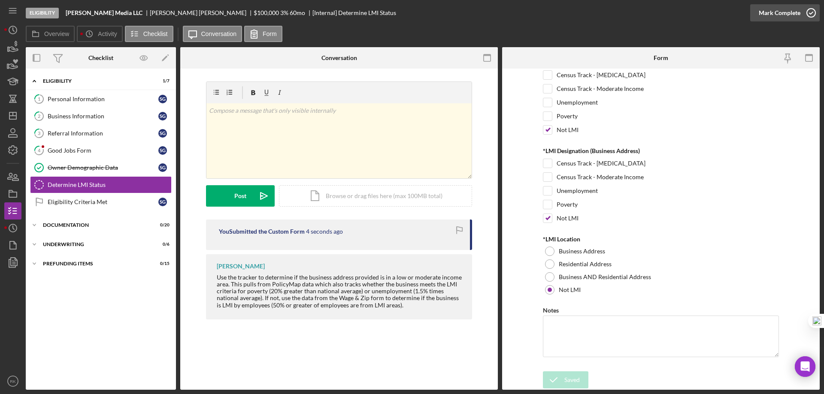
click at [807, 14] on icon "button" at bounding box center [810, 12] width 21 height 21
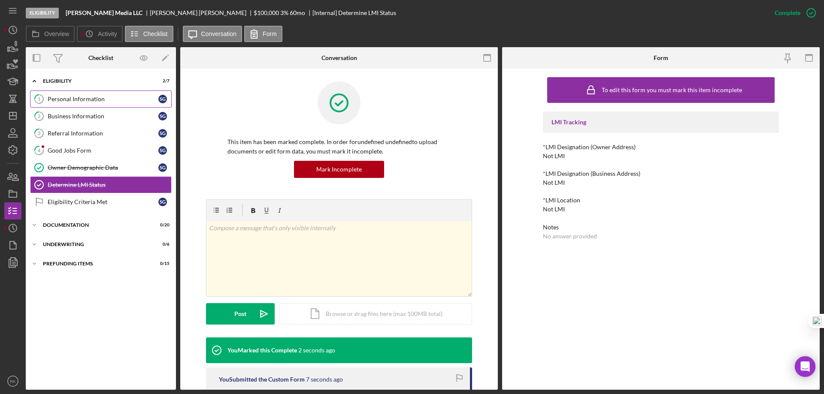
click at [95, 104] on link "1 Personal Information S G" at bounding box center [101, 99] width 142 height 17
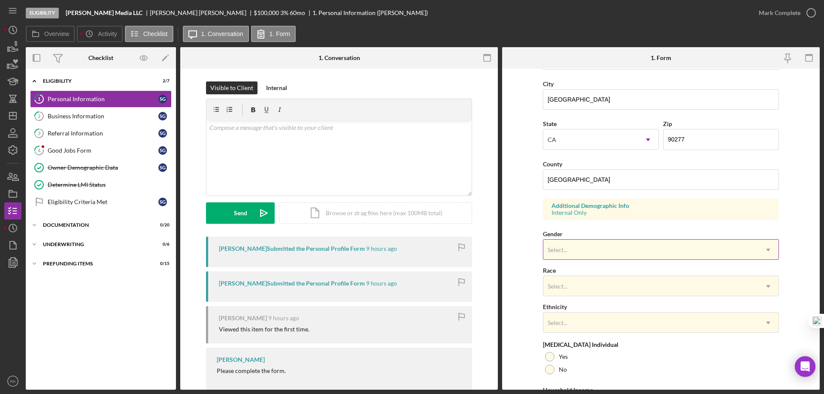
scroll to position [194, 0]
click at [109, 169] on div "Owner Demographic Data" at bounding box center [103, 167] width 111 height 7
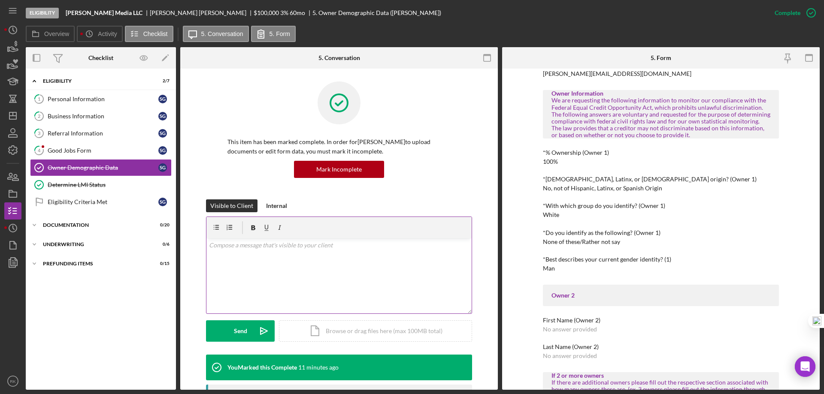
scroll to position [243, 0]
click at [91, 103] on div "Personal Information" at bounding box center [103, 99] width 111 height 7
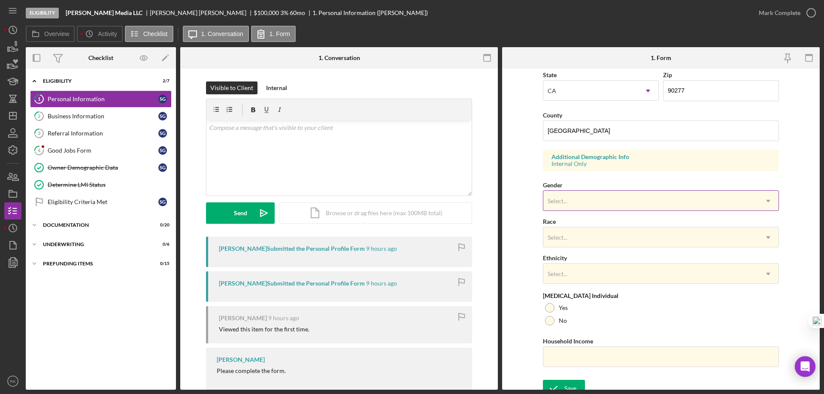
scroll to position [243, 0]
click at [559, 201] on div "Select..." at bounding box center [557, 200] width 20 height 7
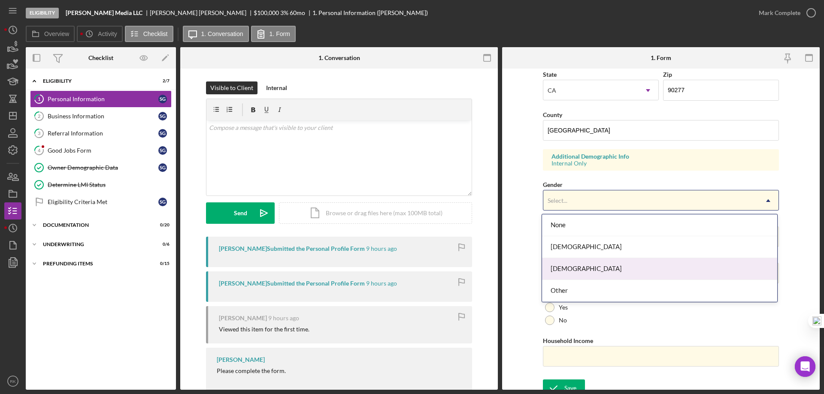
click at [568, 274] on div "[DEMOGRAPHIC_DATA]" at bounding box center [659, 269] width 235 height 22
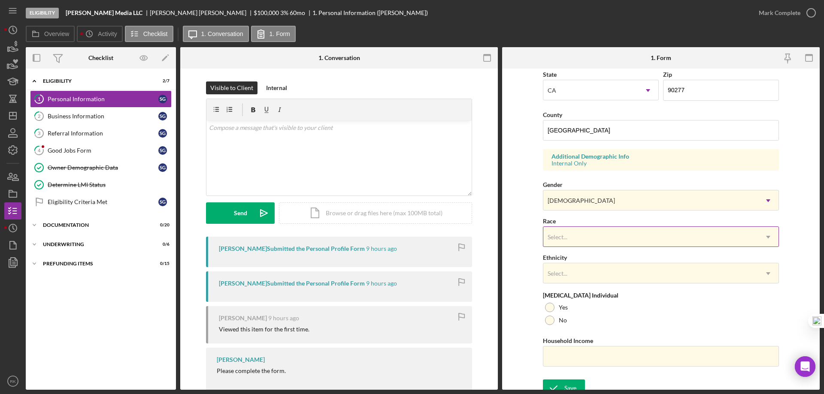
click at [563, 238] on div "Select..." at bounding box center [557, 237] width 20 height 7
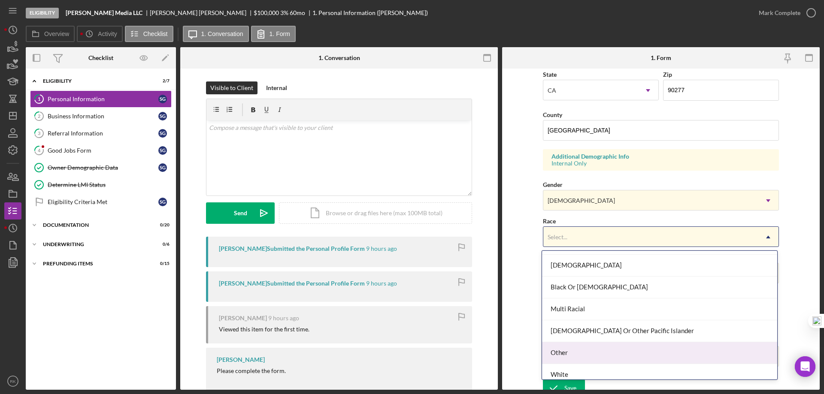
scroll to position [46, 0]
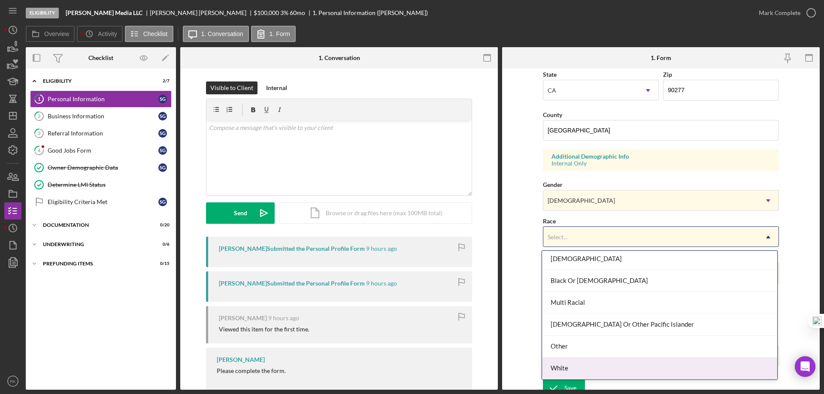
click at [570, 368] on div "White" at bounding box center [659, 369] width 235 height 22
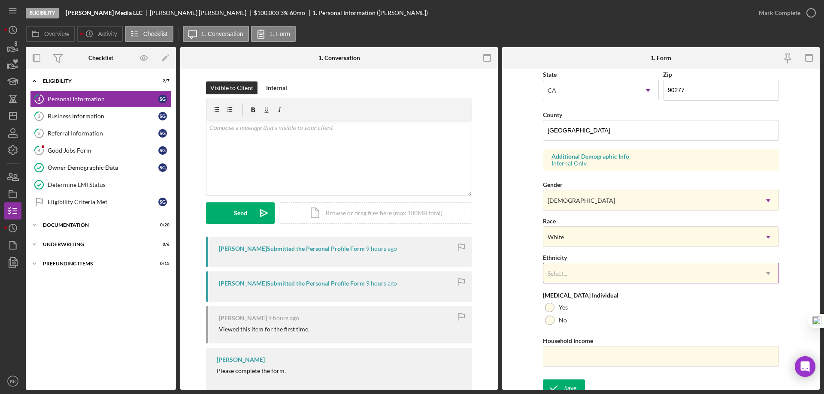
click at [555, 274] on div "Select..." at bounding box center [557, 273] width 20 height 7
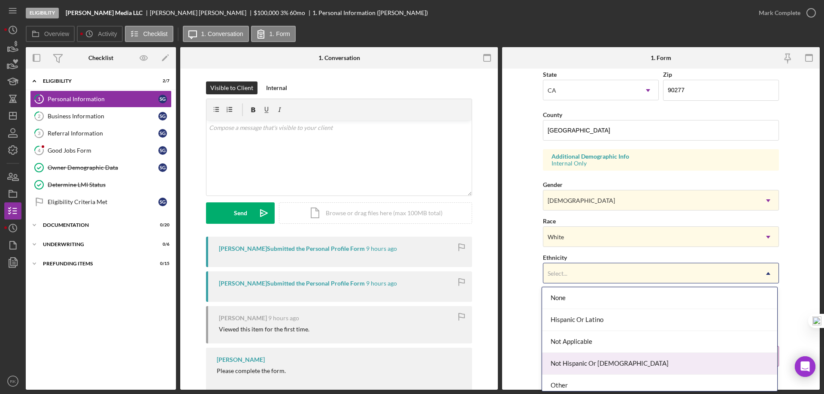
click at [562, 365] on div "Not Hispanic Or [DEMOGRAPHIC_DATA]" at bounding box center [659, 364] width 235 height 22
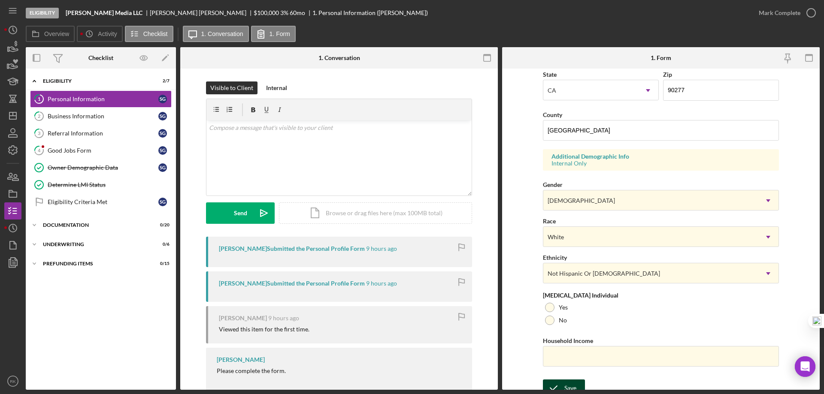
click at [567, 385] on div "Save" at bounding box center [570, 388] width 12 height 17
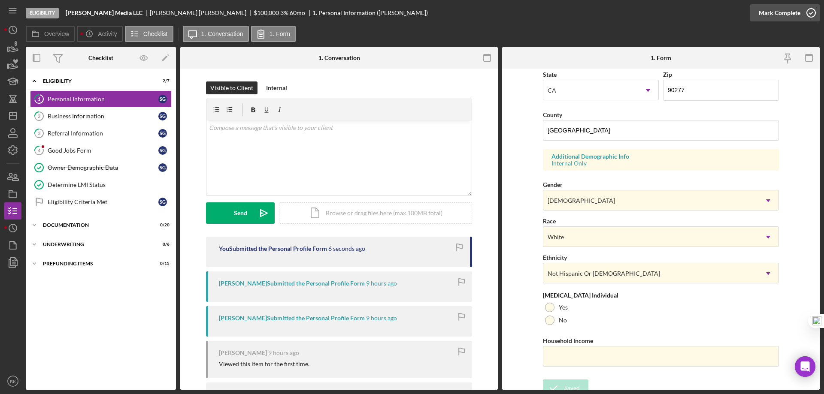
click at [806, 15] on icon "button" at bounding box center [810, 12] width 21 height 21
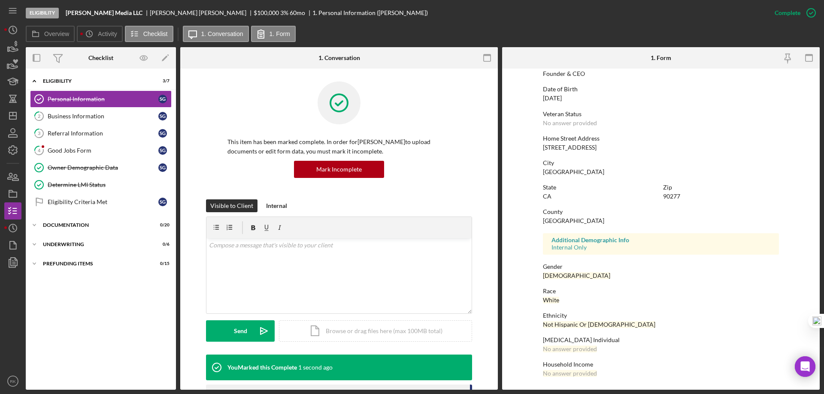
scroll to position [79, 0]
click at [108, 113] on div "Business Information" at bounding box center [103, 116] width 111 height 7
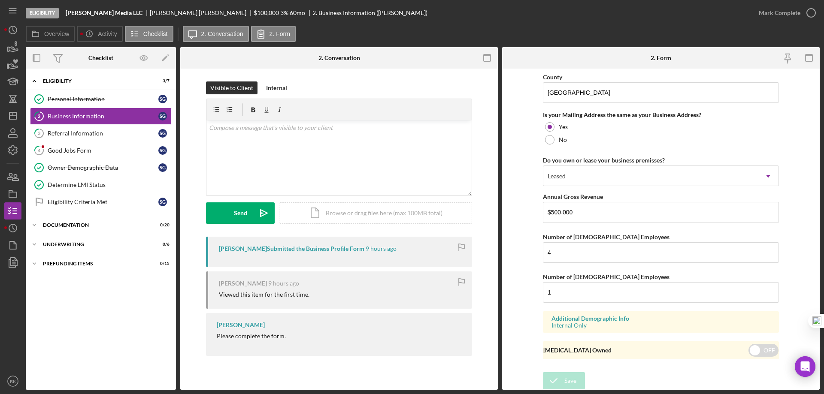
scroll to position [631, 0]
click at [810, 10] on icon "button" at bounding box center [810, 12] width 21 height 21
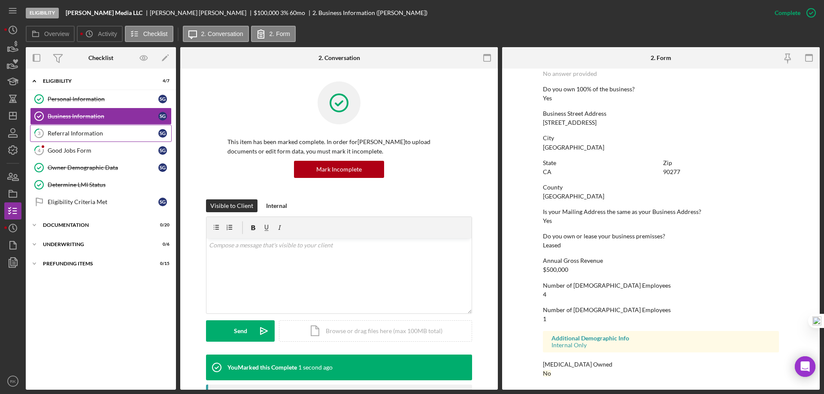
scroll to position [326, 0]
click at [73, 133] on div "Referral Information" at bounding box center [103, 133] width 111 height 7
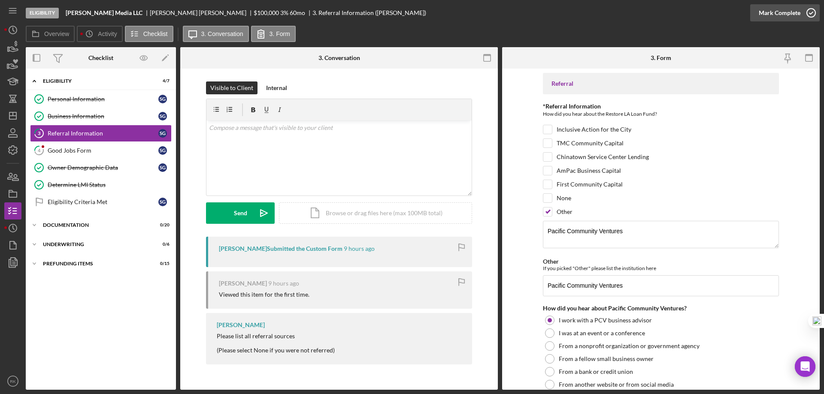
click at [808, 10] on icon "button" at bounding box center [810, 12] width 21 height 21
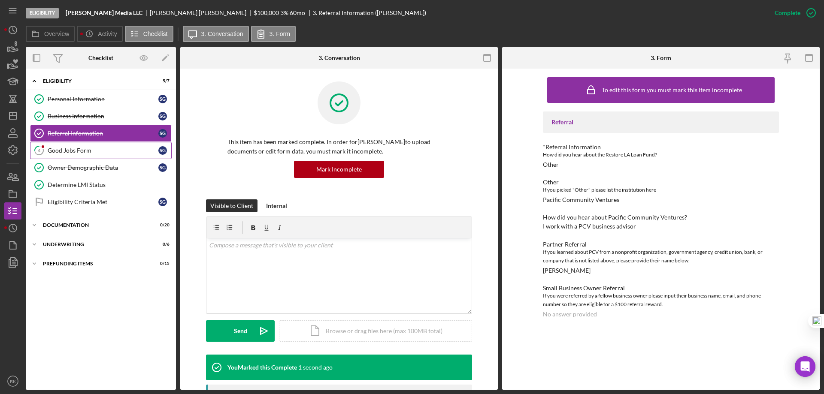
click at [103, 156] on link "4 Good Jobs Form S G" at bounding box center [101, 150] width 142 height 17
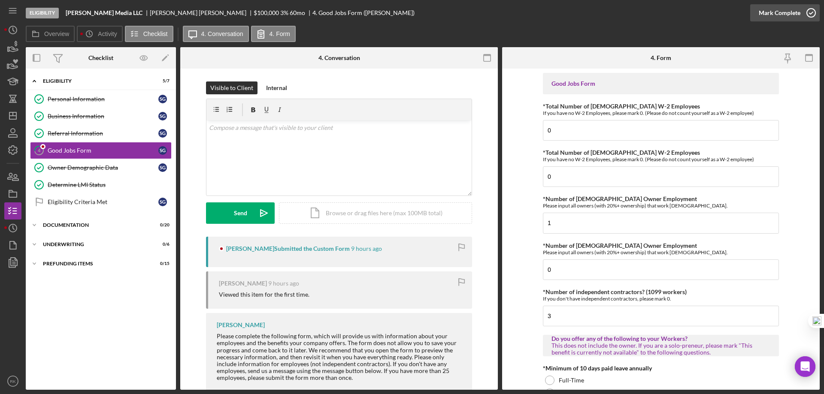
click at [808, 14] on icon "button" at bounding box center [810, 12] width 21 height 21
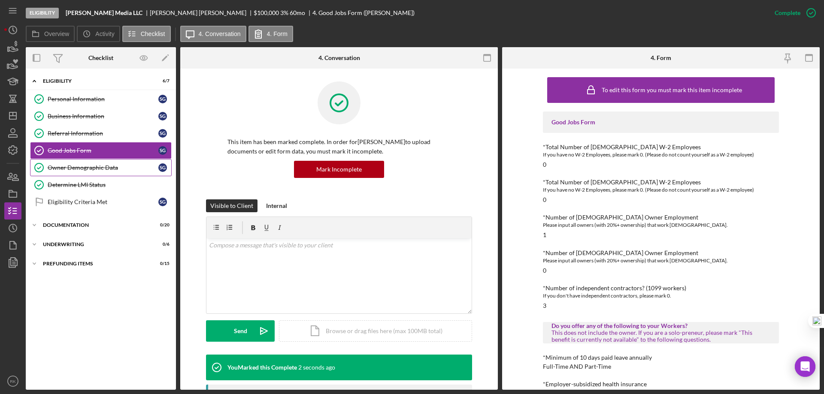
click at [86, 172] on link "Owner Demographic Data Owner Demographic Data S G" at bounding box center [101, 167] width 142 height 17
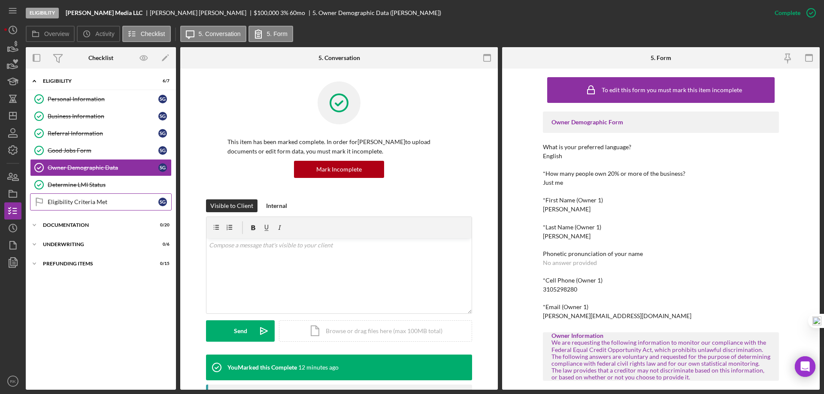
click at [78, 201] on div "Eligibility Criteria Met" at bounding box center [103, 202] width 111 height 7
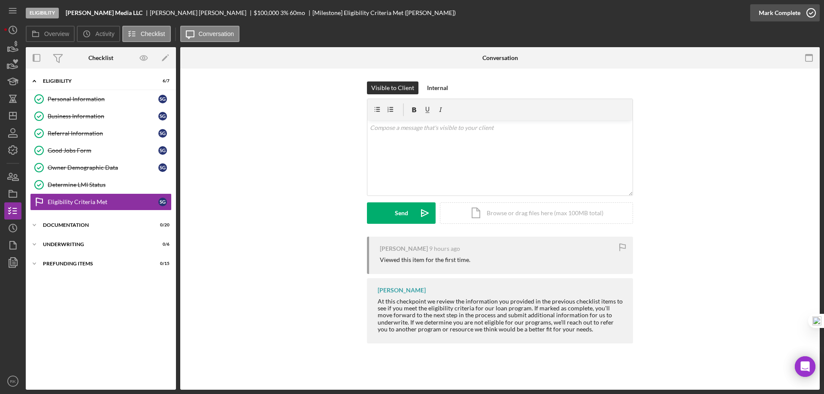
click at [807, 11] on circle "button" at bounding box center [811, 13] width 9 height 9
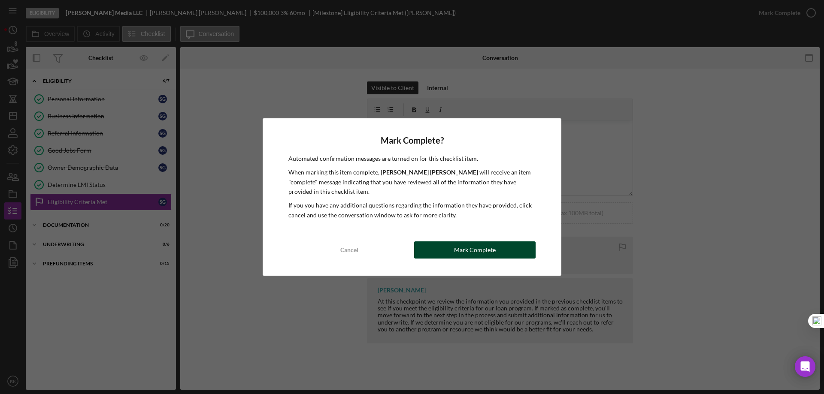
click at [452, 249] on button "Mark Complete" at bounding box center [474, 250] width 121 height 17
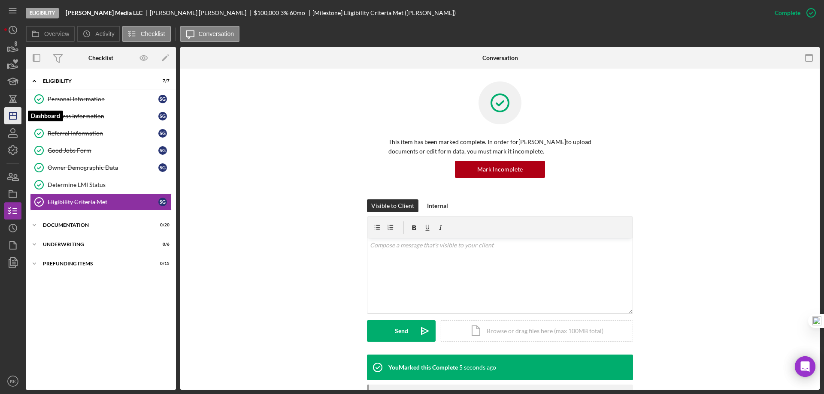
click at [13, 118] on icon "Icon/Dashboard" at bounding box center [12, 115] width 21 height 21
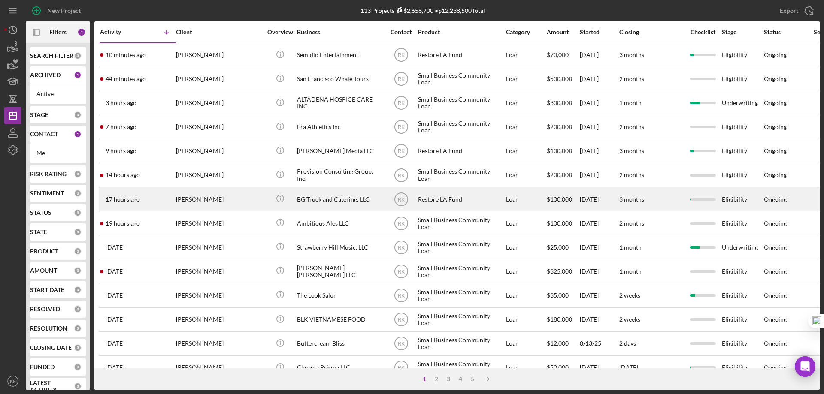
click at [321, 200] on div "BG Truck and Catering, LLC" at bounding box center [340, 199] width 86 height 23
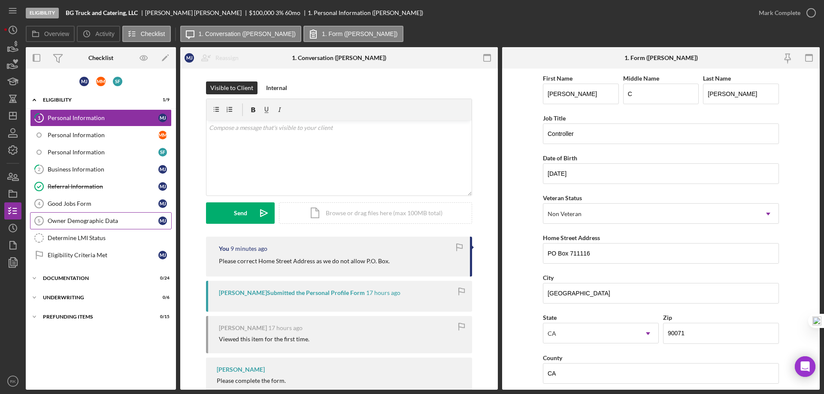
click at [94, 224] on div "Owner Demographic Data" at bounding box center [103, 221] width 111 height 7
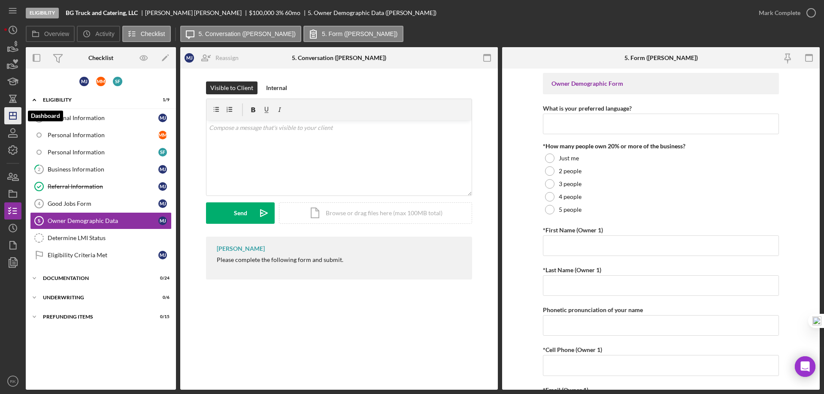
click at [9, 114] on polygon "button" at bounding box center [12, 115] width 7 height 7
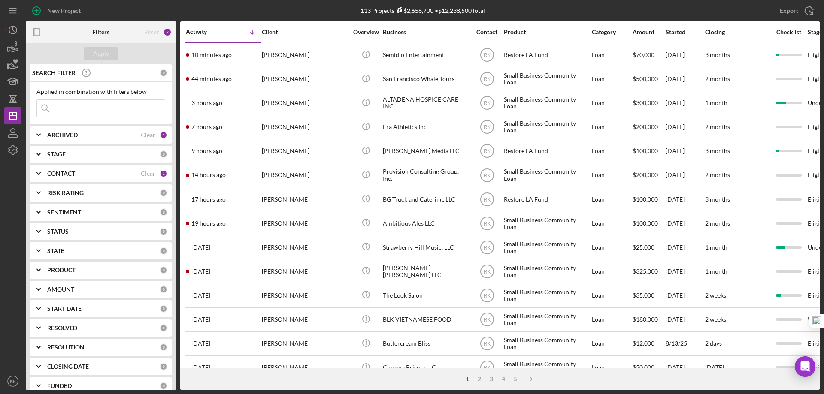
click at [58, 176] on b "CONTACT" at bounding box center [61, 173] width 28 height 7
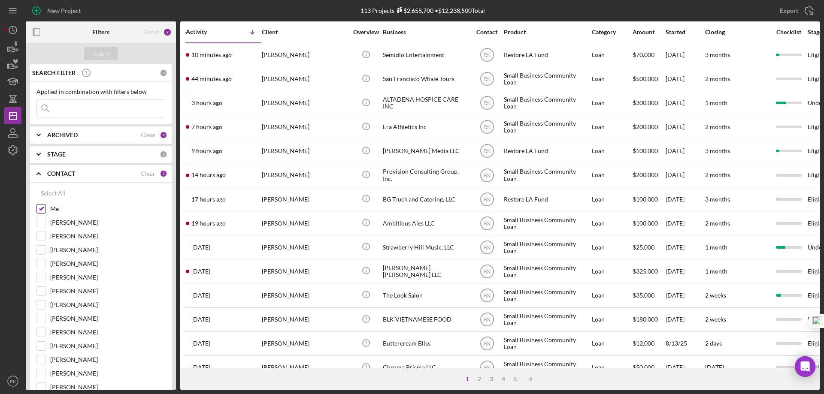
click at [40, 209] on input "Me" at bounding box center [41, 209] width 9 height 9
checkbox input "false"
click at [45, 292] on input "[PERSON_NAME]" at bounding box center [41, 291] width 9 height 9
checkbox input "true"
drag, startPoint x: 101, startPoint y: 54, endPoint x: 104, endPoint y: 63, distance: 9.6
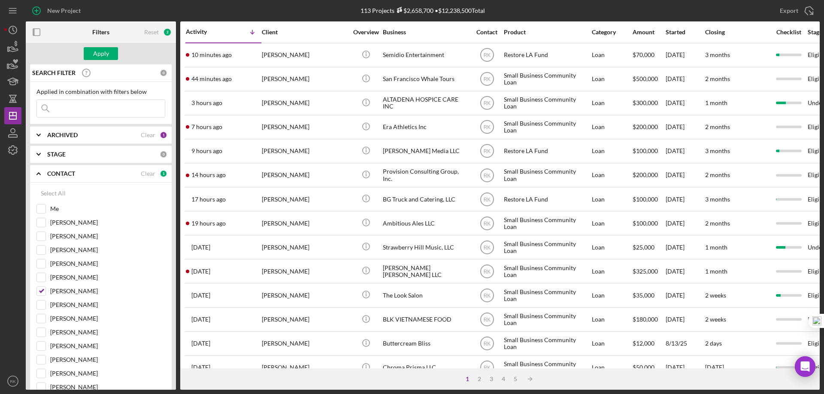
click at [101, 55] on div "Apply" at bounding box center [101, 53] width 16 height 13
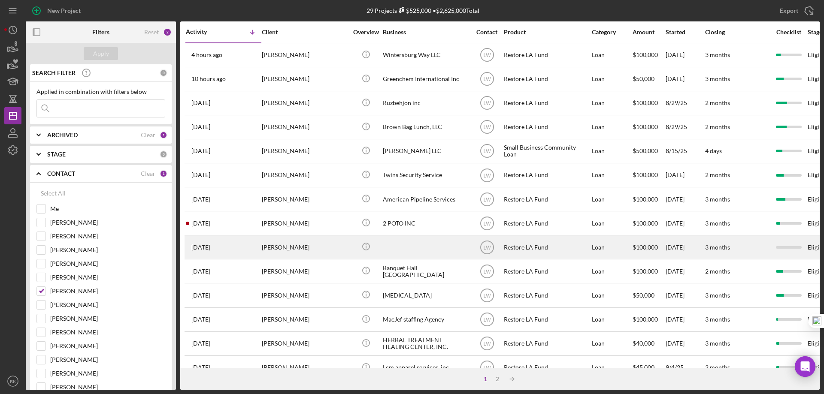
click at [291, 251] on div "[PERSON_NAME]" at bounding box center [305, 247] width 86 height 23
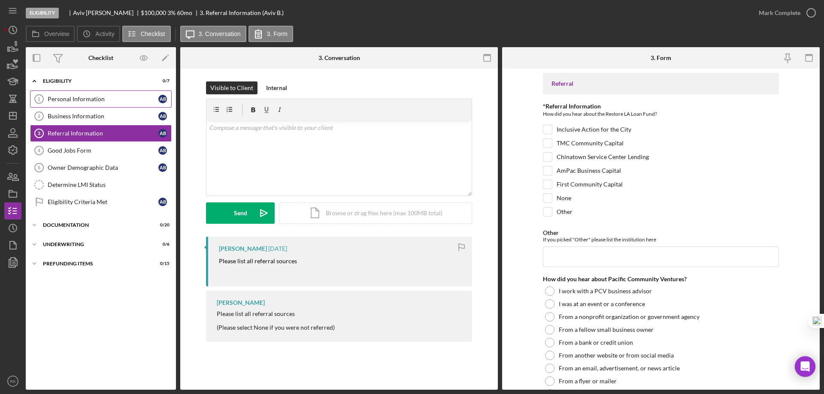
click at [61, 104] on link "Personal Information 1 Personal Information A B" at bounding box center [101, 99] width 142 height 17
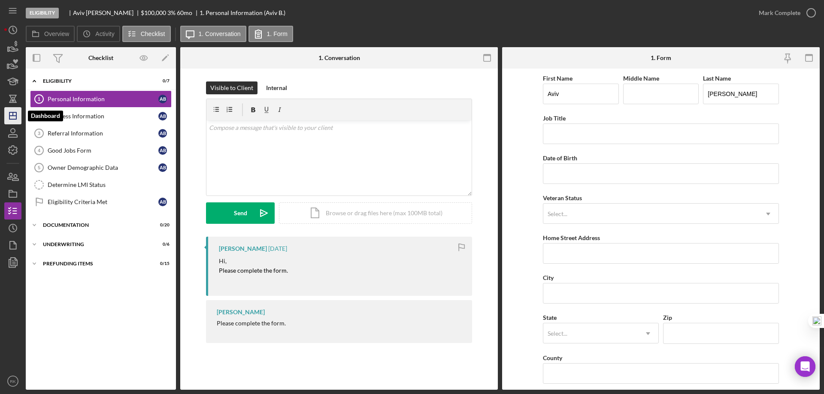
click at [14, 114] on icon "Icon/Dashboard" at bounding box center [12, 115] width 21 height 21
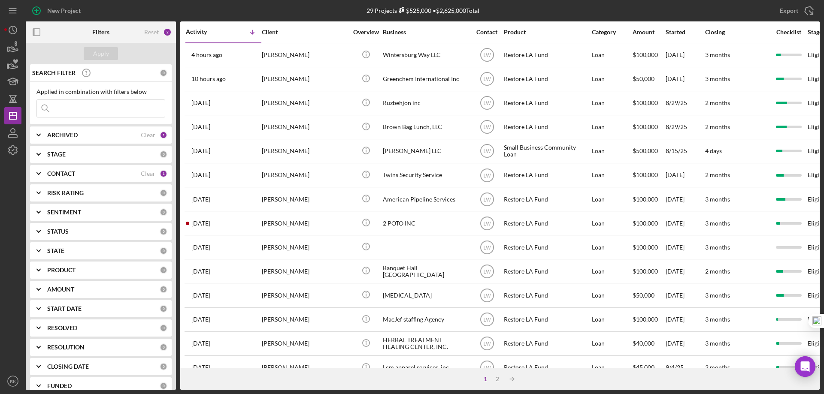
click at [53, 172] on b "CONTACT" at bounding box center [61, 173] width 28 height 7
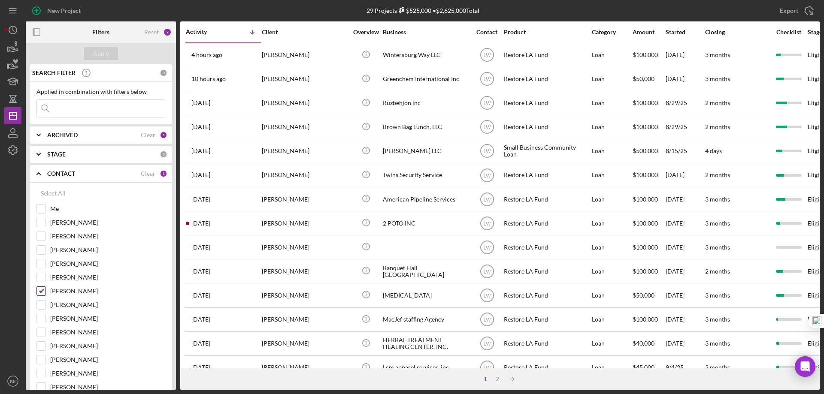
click at [42, 292] on input "[PERSON_NAME]" at bounding box center [41, 291] width 9 height 9
checkbox input "false"
click at [44, 321] on input "[PERSON_NAME]" at bounding box center [41, 318] width 9 height 9
checkbox input "true"
click at [97, 54] on div "Apply" at bounding box center [101, 53] width 16 height 13
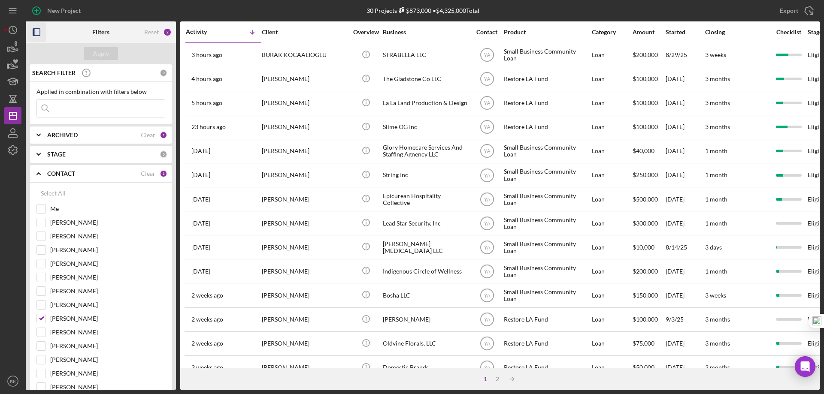
click at [39, 33] on icon "button" at bounding box center [36, 32] width 19 height 19
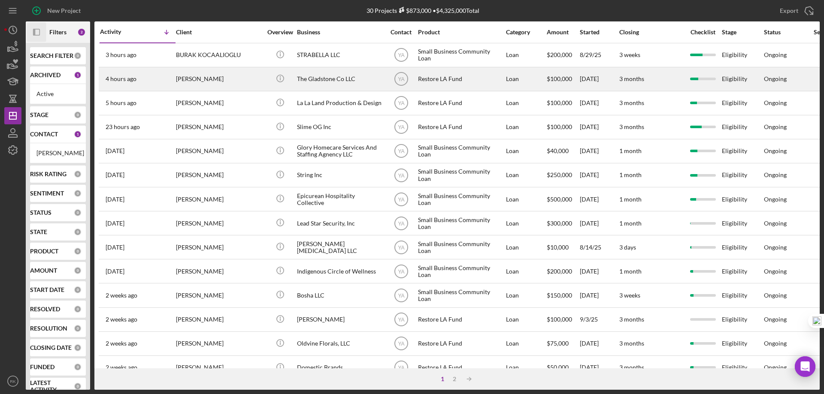
click at [315, 79] on div "The Gladstone Co LLC" at bounding box center [340, 79] width 86 height 23
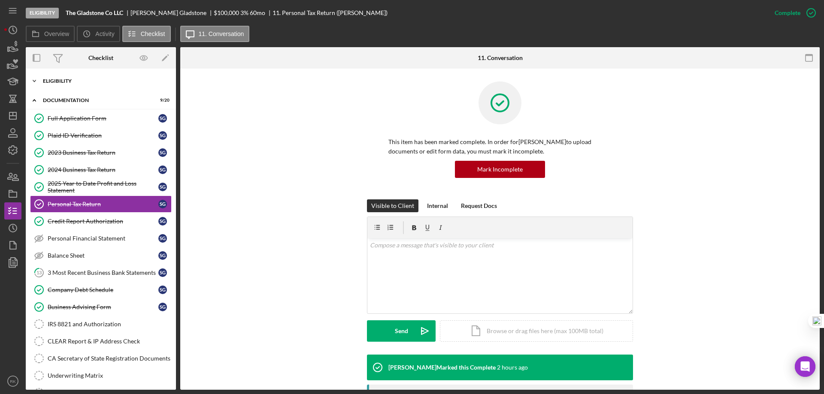
click at [60, 83] on div "Eligibility" at bounding box center [104, 81] width 122 height 5
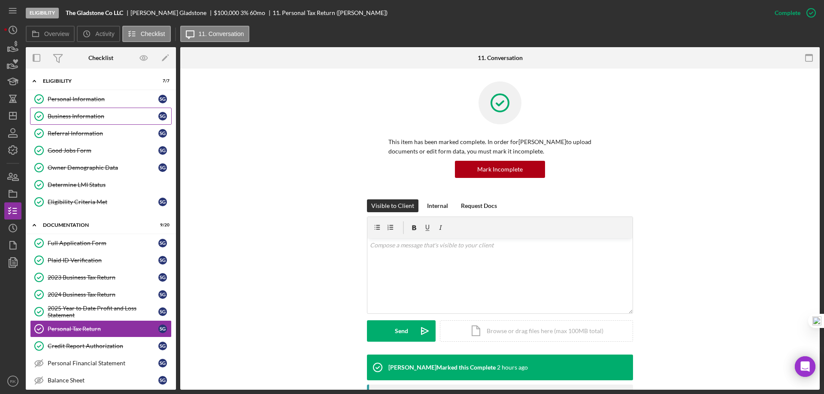
click at [85, 119] on div "Business Information" at bounding box center [103, 116] width 111 height 7
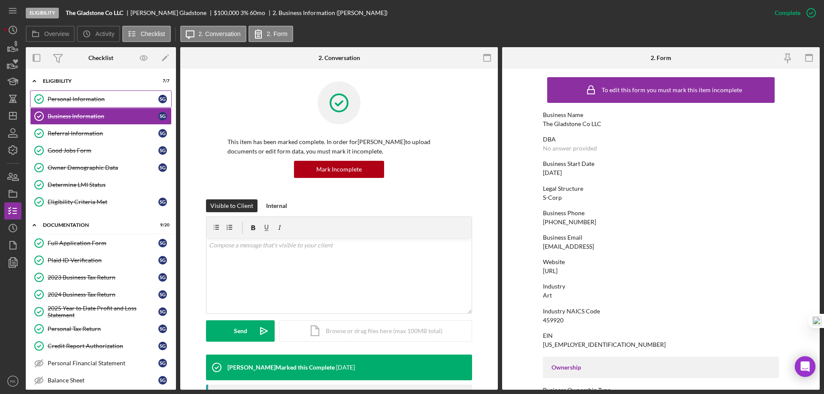
click at [83, 105] on link "Personal Information Personal Information S G" at bounding box center [101, 99] width 142 height 17
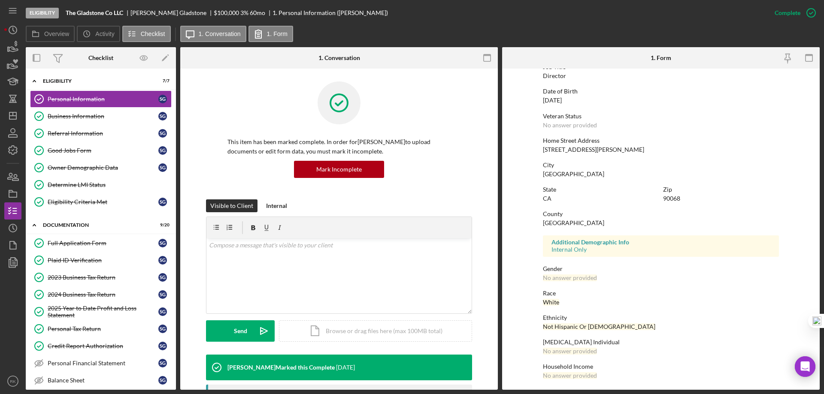
scroll to position [79, 0]
click at [91, 169] on div "Owner Demographic Data" at bounding box center [103, 167] width 111 height 7
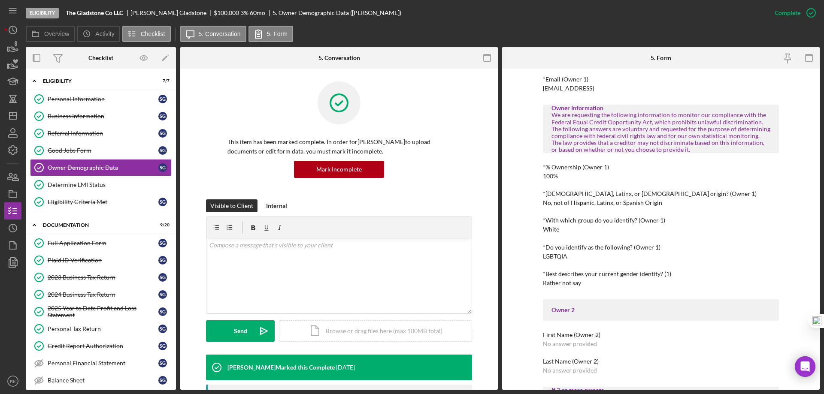
scroll to position [229, 0]
drag, startPoint x: 69, startPoint y: 185, endPoint x: 150, endPoint y: 190, distance: 80.8
click at [69, 185] on div "Determine LMI Status" at bounding box center [110, 184] width 124 height 7
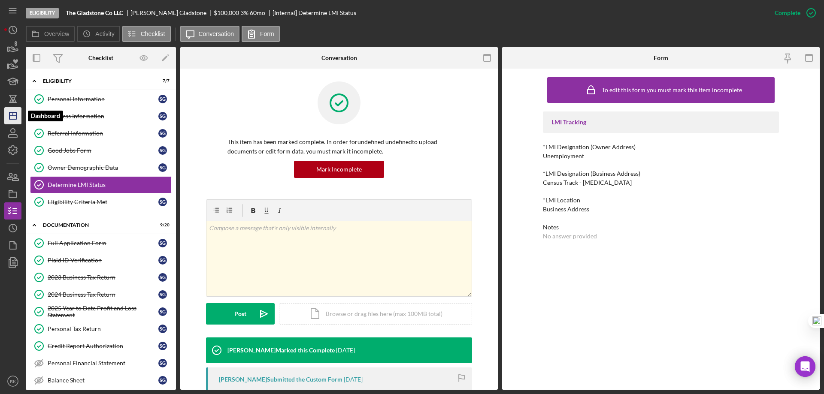
drag, startPoint x: 9, startPoint y: 112, endPoint x: 17, endPoint y: 117, distance: 8.7
click at [9, 112] on polygon "button" at bounding box center [12, 115] width 7 height 7
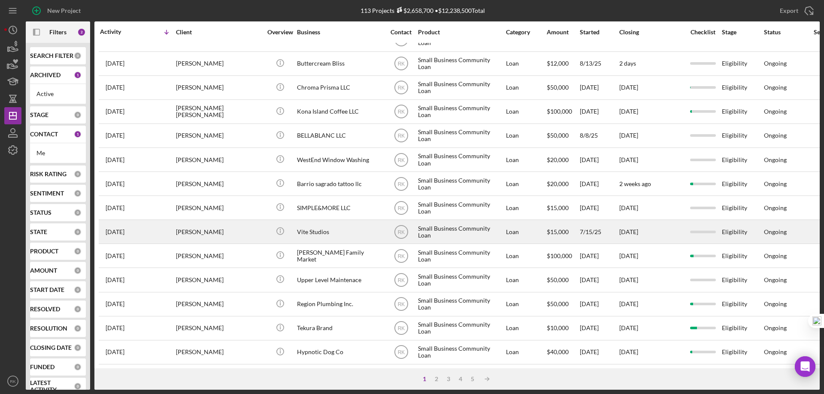
scroll to position [287, 0]
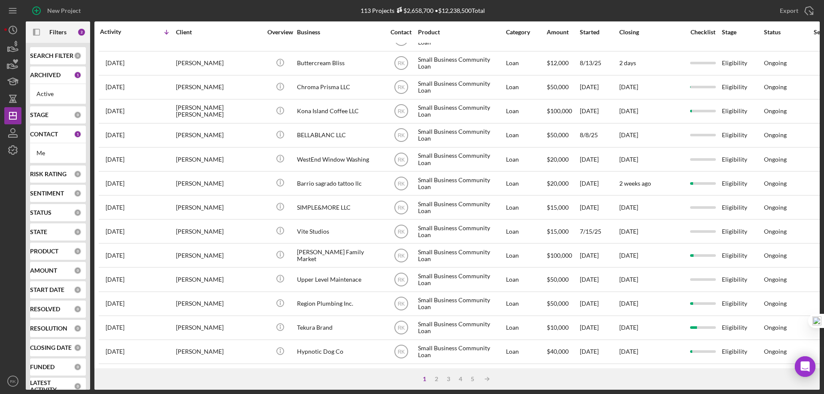
click at [45, 135] on b "CONTACT" at bounding box center [44, 134] width 28 height 7
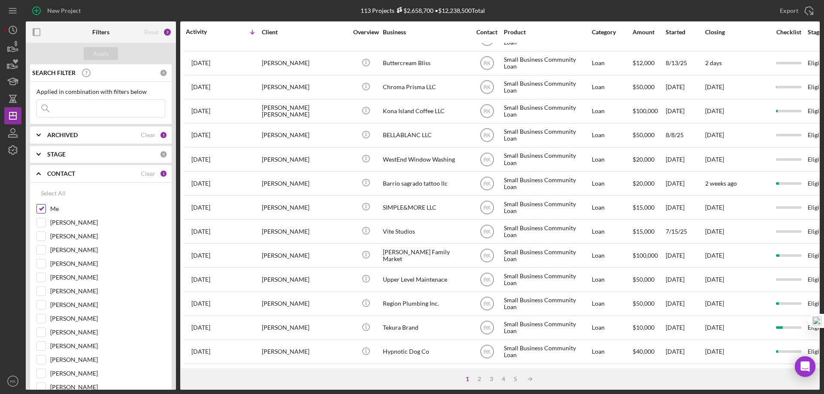
click at [43, 211] on input "Me" at bounding box center [41, 209] width 9 height 9
checkbox input "false"
click at [44, 317] on input "[PERSON_NAME]" at bounding box center [41, 318] width 9 height 9
checkbox input "true"
click at [99, 53] on div "Apply" at bounding box center [101, 53] width 16 height 13
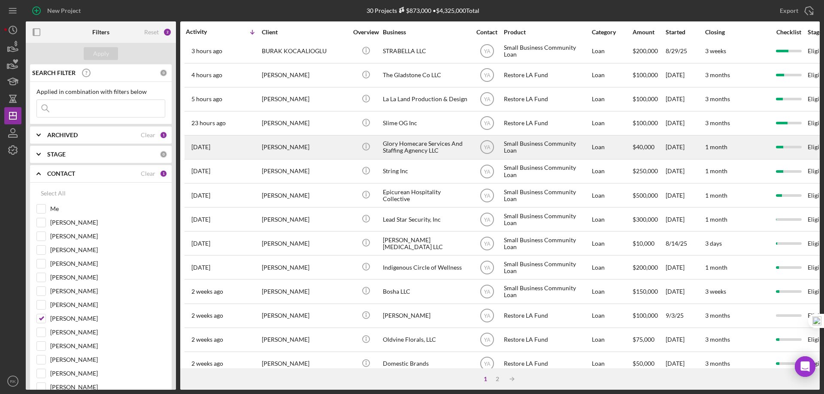
scroll to position [0, 0]
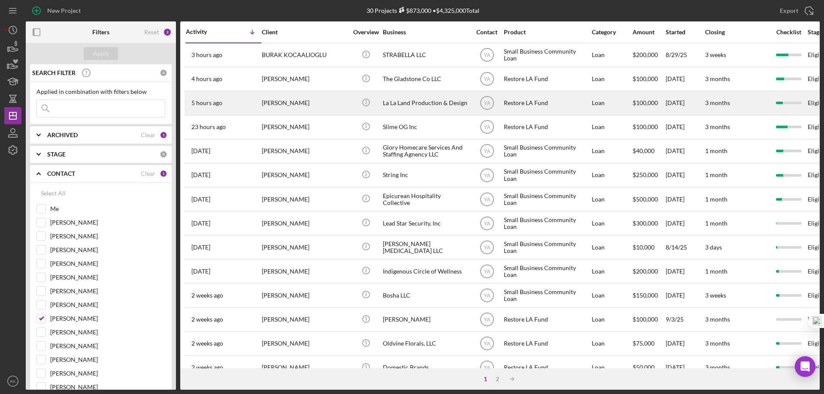
click at [414, 106] on div "La La Land Production & Design" at bounding box center [426, 103] width 86 height 23
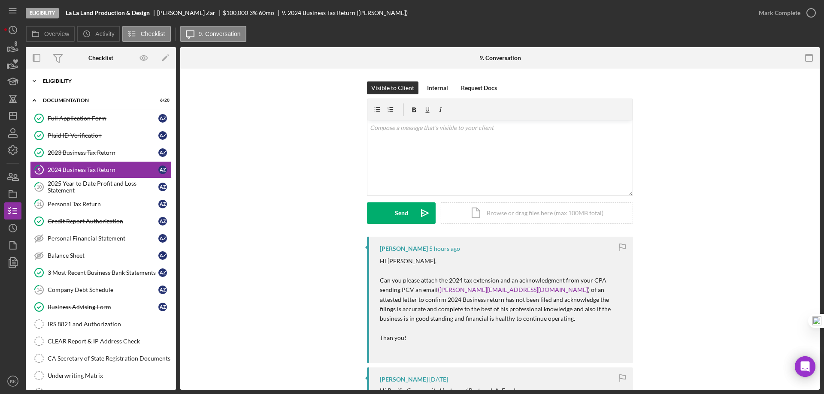
click at [58, 86] on div "Icon/Expander Eligibility 7 / 7" at bounding box center [101, 81] width 150 height 17
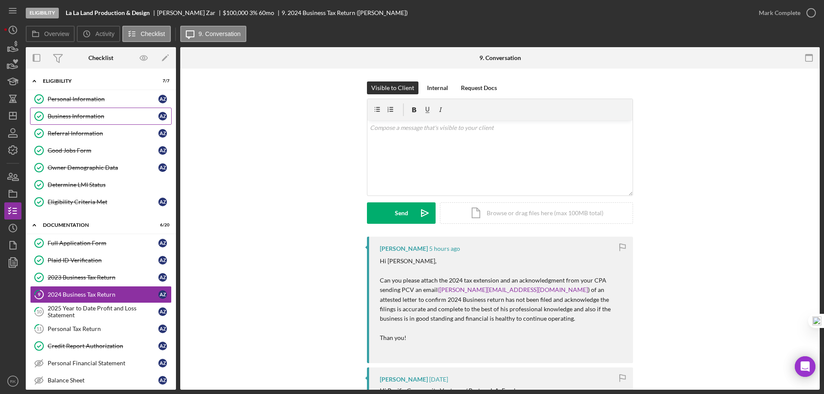
click at [81, 119] on div "Business Information" at bounding box center [103, 116] width 111 height 7
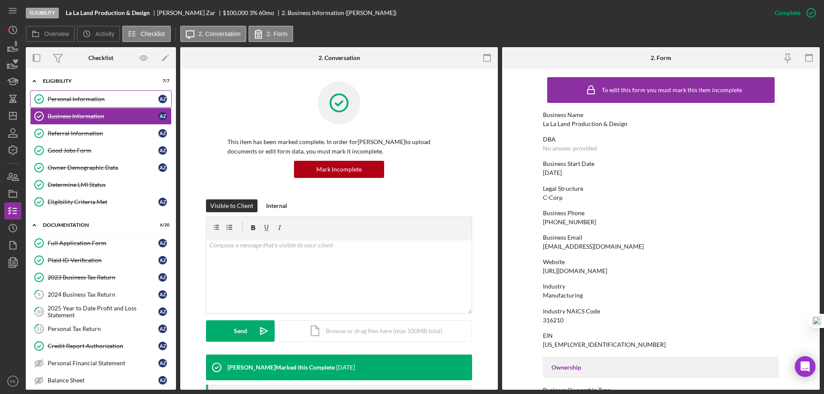
click at [76, 106] on link "Personal Information Personal Information A Z" at bounding box center [101, 99] width 142 height 17
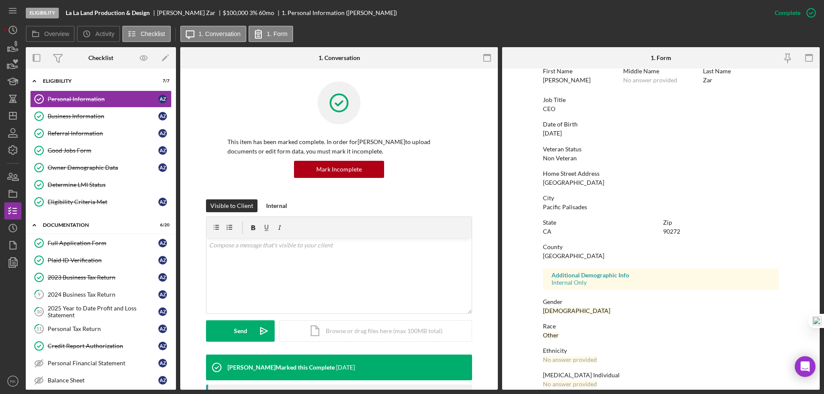
scroll to position [79, 0]
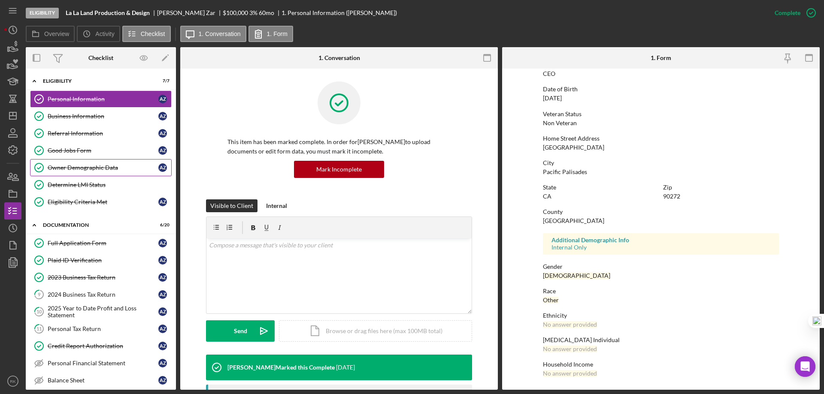
click at [71, 173] on link "Owner Demographic Data Owner Demographic Data A Z" at bounding box center [101, 167] width 142 height 17
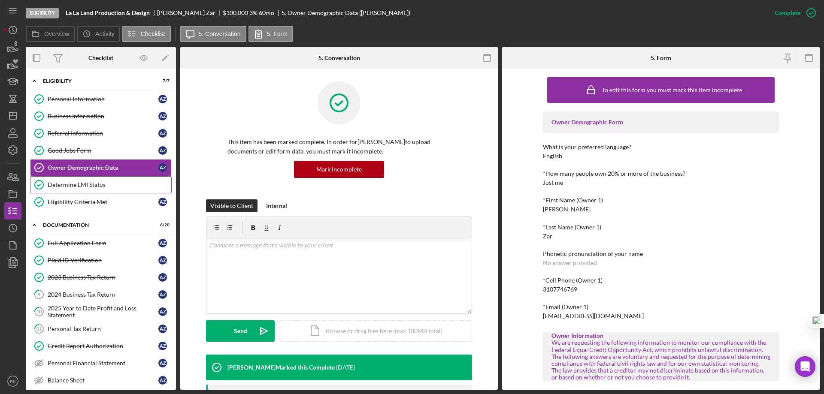
click at [75, 181] on div "Determine LMI Status" at bounding box center [110, 184] width 124 height 7
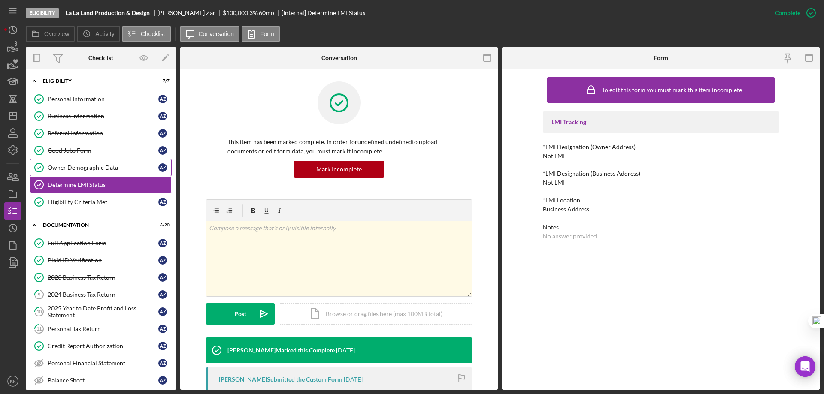
click at [105, 167] on div "Owner Demographic Data" at bounding box center [103, 167] width 111 height 7
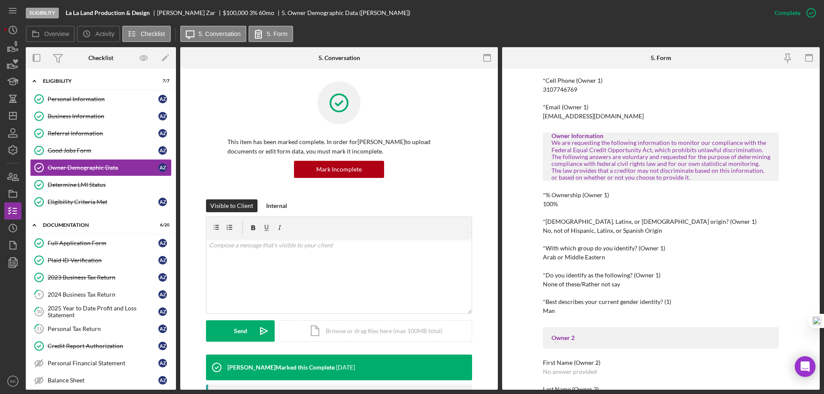
scroll to position [200, 0]
click at [86, 181] on link "Determine LMI Status Determine LMI Status" at bounding box center [101, 184] width 142 height 17
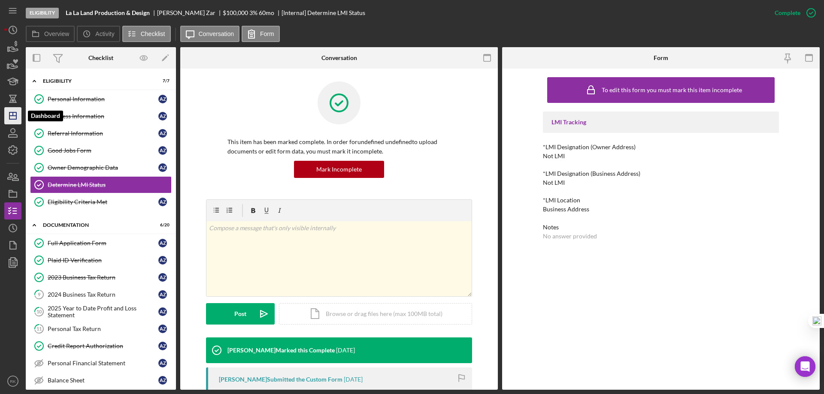
click at [13, 118] on icon "Icon/Dashboard" at bounding box center [12, 115] width 21 height 21
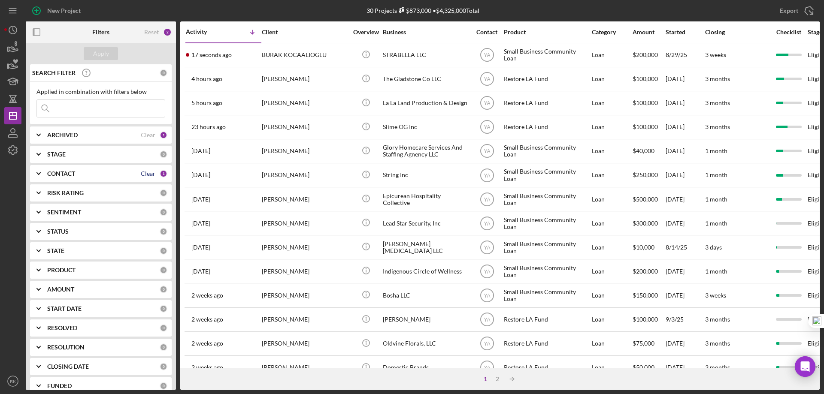
click at [148, 172] on div "Clear" at bounding box center [148, 173] width 15 height 7
click at [60, 175] on b "CONTACT" at bounding box center [61, 173] width 28 height 7
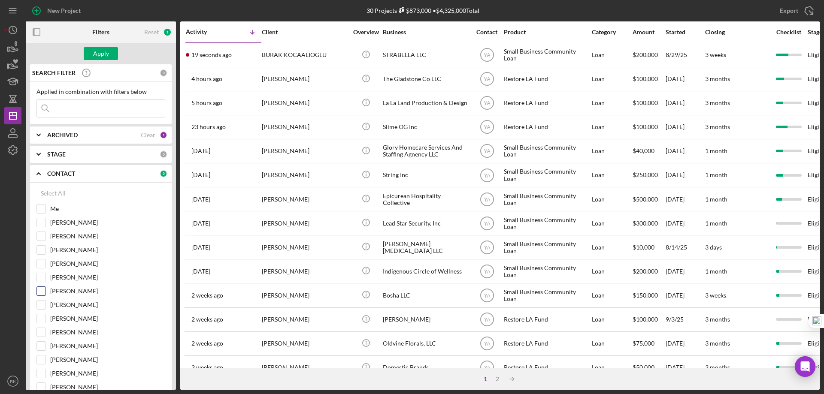
click at [39, 290] on input "[PERSON_NAME]" at bounding box center [41, 291] width 9 height 9
checkbox input "true"
click at [98, 55] on div "Apply" at bounding box center [101, 53] width 16 height 13
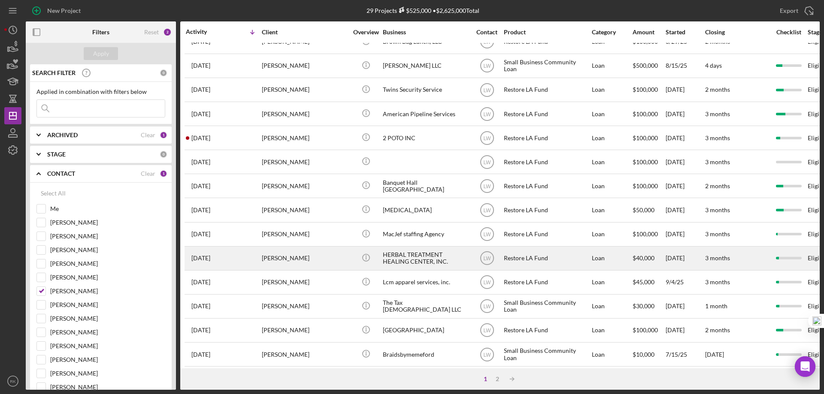
scroll to position [86, 0]
click at [415, 259] on div "HERBAL TREATMENT HEALING CENTER, INC." at bounding box center [426, 258] width 86 height 23
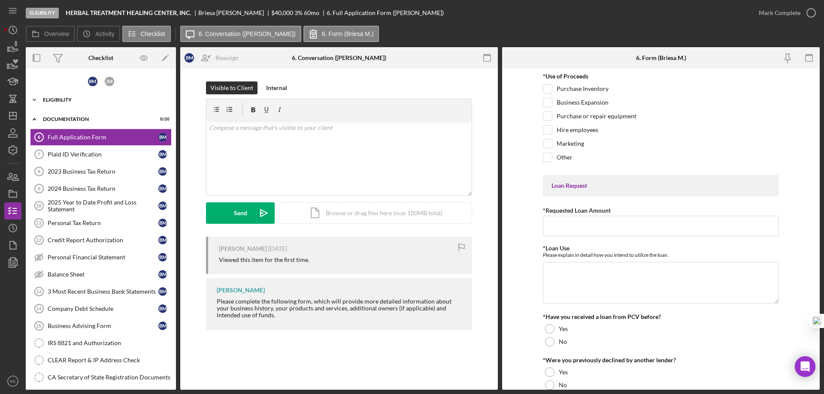
click at [55, 100] on div "Eligibility" at bounding box center [104, 99] width 122 height 5
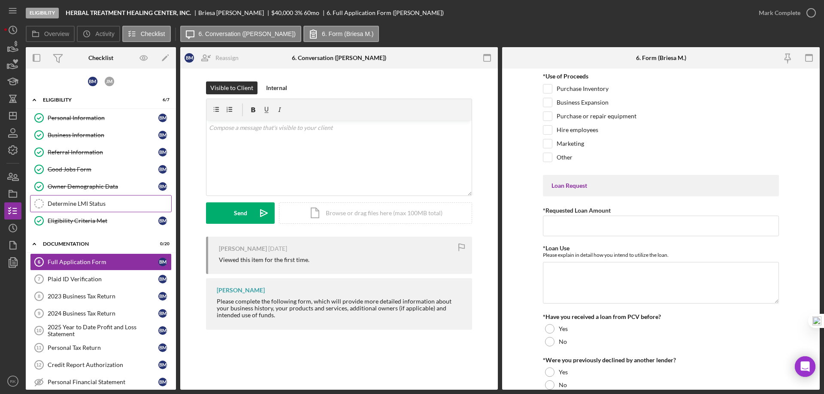
click at [76, 202] on div "Determine LMI Status" at bounding box center [110, 203] width 124 height 7
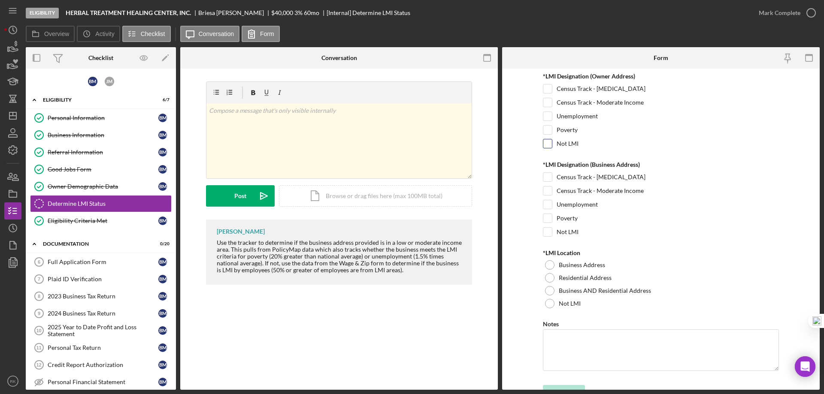
scroll to position [44, 0]
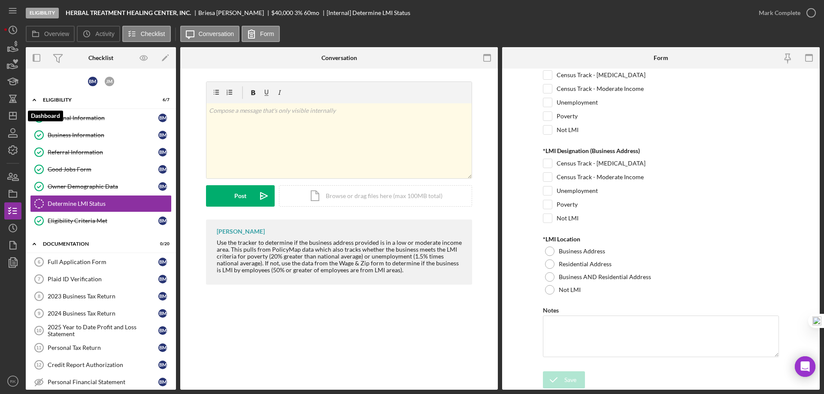
drag, startPoint x: 10, startPoint y: 117, endPoint x: 25, endPoint y: 123, distance: 15.8
click at [10, 117] on icon "Icon/Dashboard" at bounding box center [12, 115] width 21 height 21
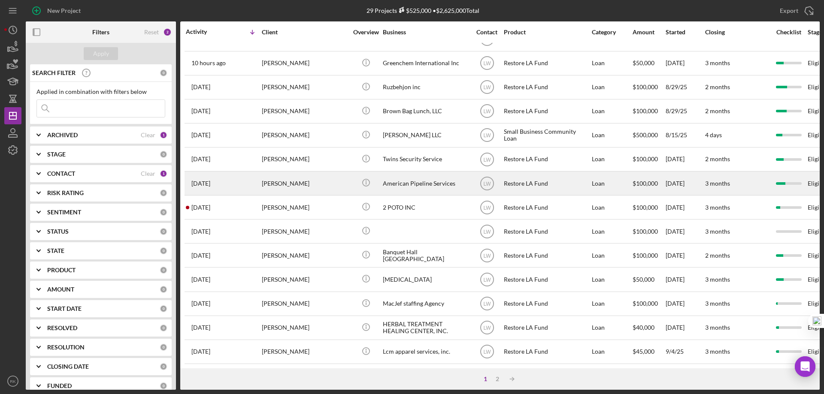
scroll to position [15, 0]
click at [413, 187] on div "American Pipeline Services" at bounding box center [426, 183] width 86 height 23
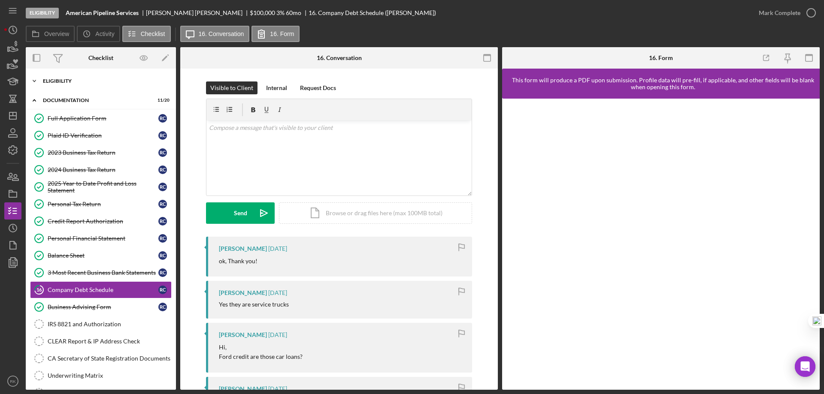
click at [59, 85] on div "Icon/Expander Eligibility 7 / 7" at bounding box center [101, 81] width 150 height 17
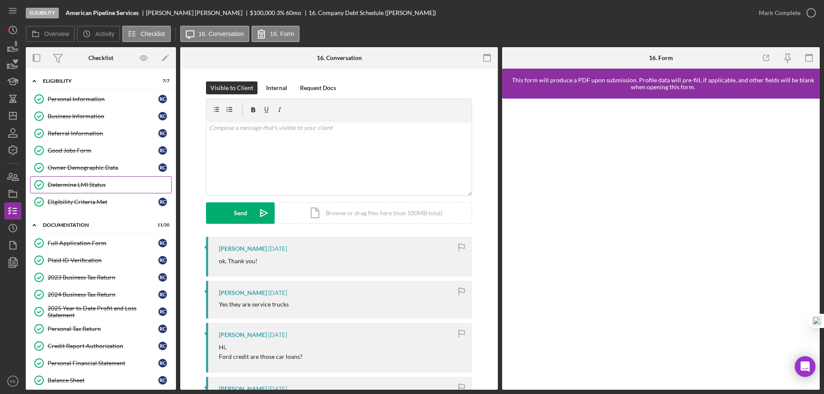
click at [97, 184] on div "Determine LMI Status" at bounding box center [110, 184] width 124 height 7
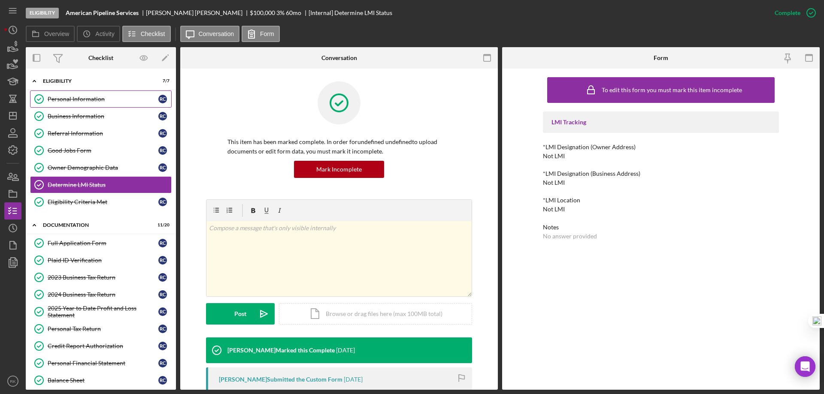
click at [86, 103] on div "Personal Information" at bounding box center [103, 99] width 111 height 7
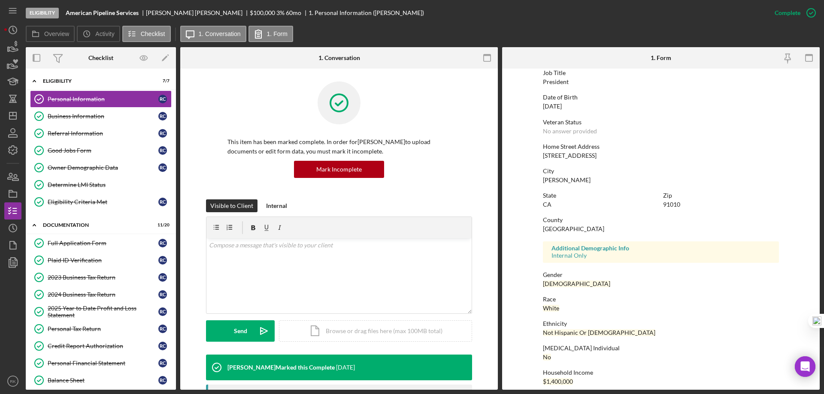
scroll to position [71, 0]
drag, startPoint x: 614, startPoint y: 156, endPoint x: 539, endPoint y: 157, distance: 74.2
click at [539, 157] on form "To edit this form you must mark this item incomplete First Name [PERSON_NAME] M…" at bounding box center [660, 229] width 317 height 321
copy div "[STREET_ADDRESS]"
click at [106, 116] on div "Business Information" at bounding box center [103, 116] width 111 height 7
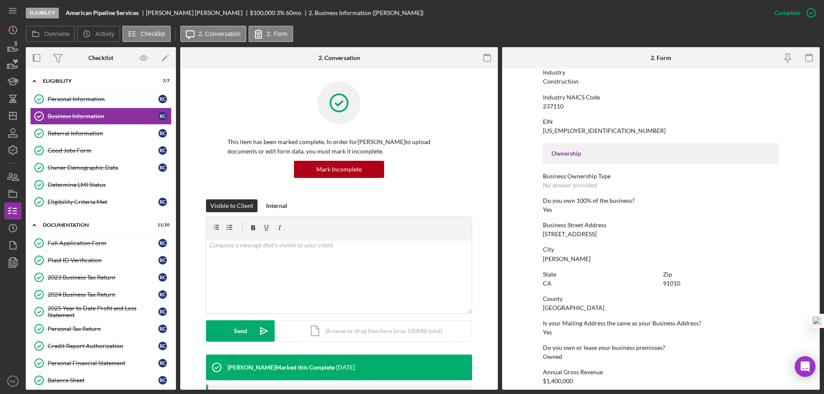
scroll to position [215, 0]
drag, startPoint x: 615, startPoint y: 233, endPoint x: 534, endPoint y: 235, distance: 80.7
click at [534, 235] on form "To edit this form you must mark this item incomplete Business Name American Pip…" at bounding box center [660, 229] width 317 height 321
copy div "[STREET_ADDRESS]"
click at [18, 117] on icon "Icon/Dashboard" at bounding box center [12, 115] width 21 height 21
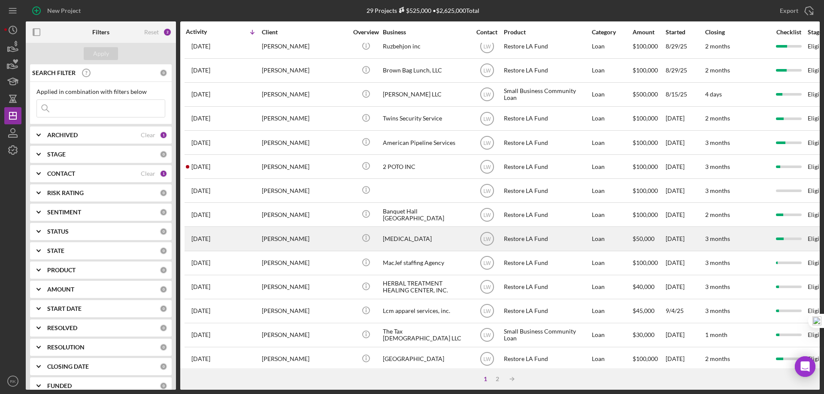
scroll to position [57, 0]
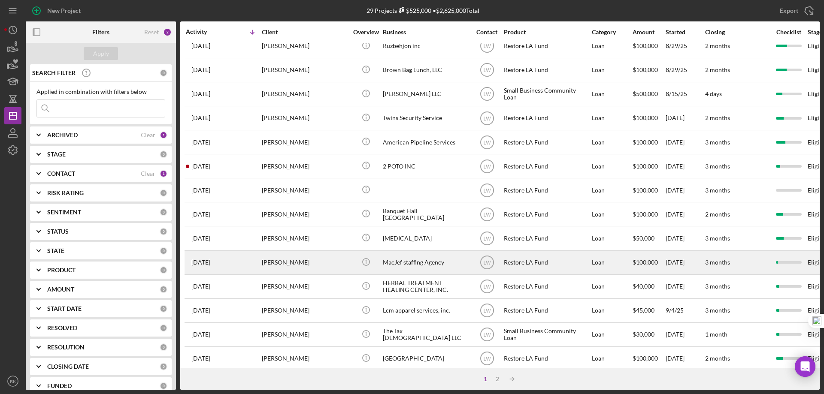
click at [417, 262] on div "MacJef staffing Agency" at bounding box center [426, 262] width 86 height 23
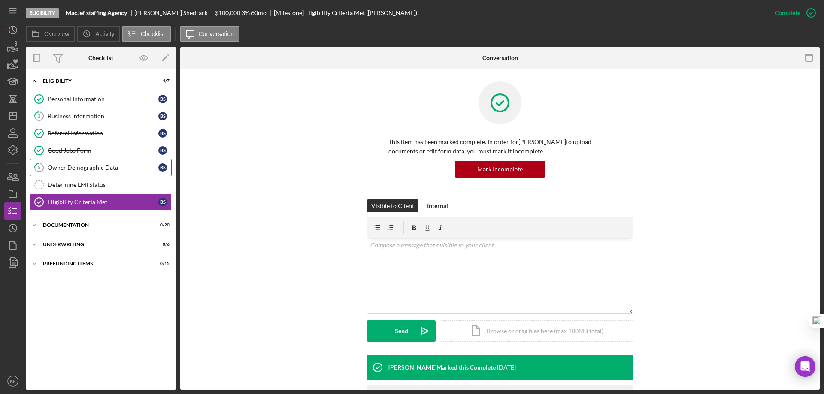
click at [86, 172] on link "5 Owner Demographic Data B S" at bounding box center [101, 167] width 142 height 17
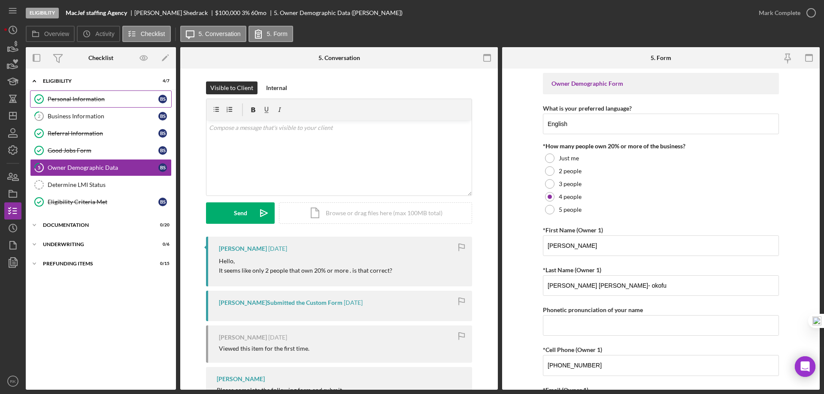
click at [68, 104] on link "Personal Information Personal Information B S" at bounding box center [101, 99] width 142 height 17
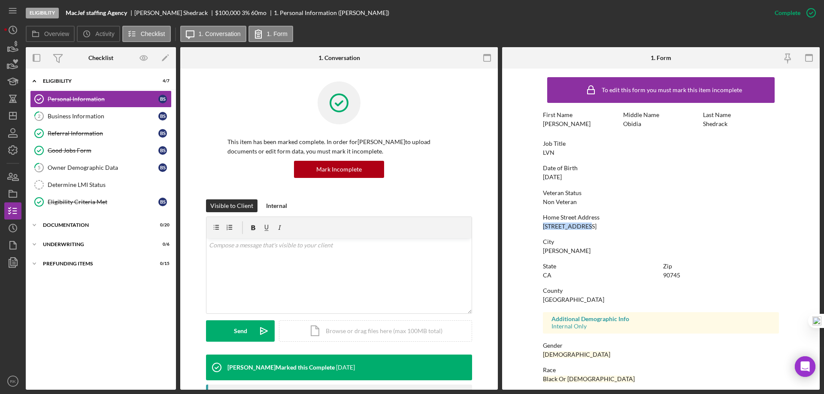
drag, startPoint x: 582, startPoint y: 225, endPoint x: 555, endPoint y: 223, distance: 26.7
click at [534, 224] on form "To edit this form you must mark this item incomplete First Name [PERSON_NAME] M…" at bounding box center [660, 229] width 317 height 321
copy div "[STREET_ADDRESS]"
click at [79, 115] on div "Business Information" at bounding box center [103, 116] width 111 height 7
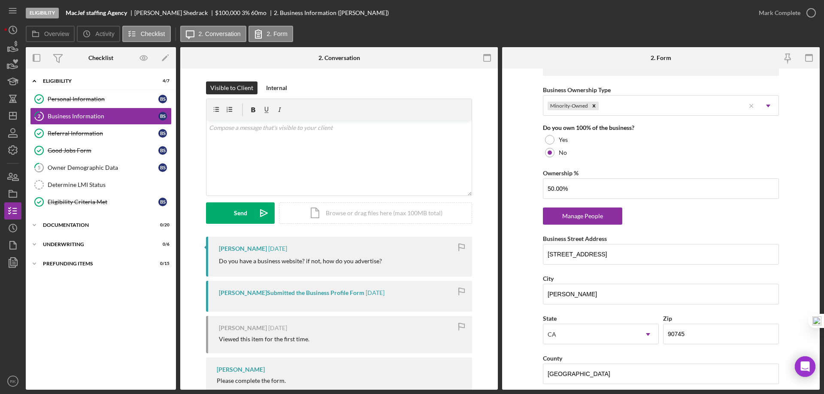
scroll to position [415, 0]
click at [88, 181] on link "Determine LMI Status Determine LMI Status" at bounding box center [101, 184] width 142 height 17
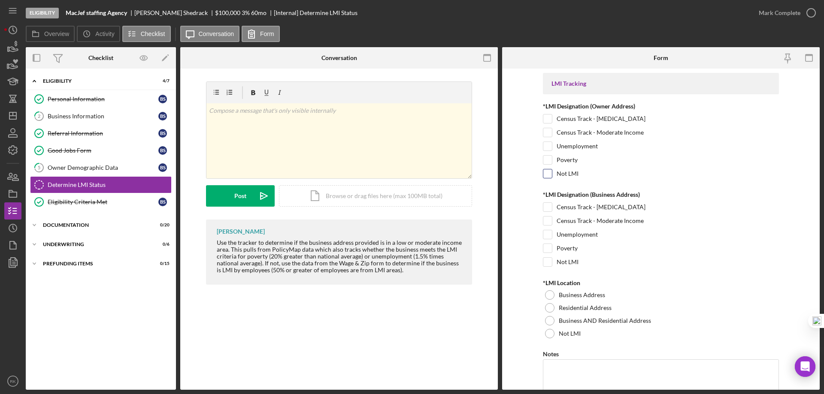
click at [545, 178] on input "Not LMI" at bounding box center [547, 173] width 9 height 9
checkbox input "true"
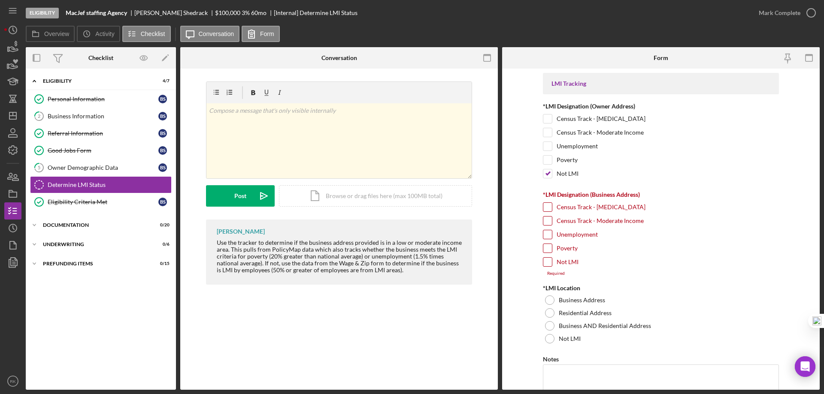
click at [546, 266] on input "Not LMI" at bounding box center [547, 262] width 9 height 9
checkbox input "true"
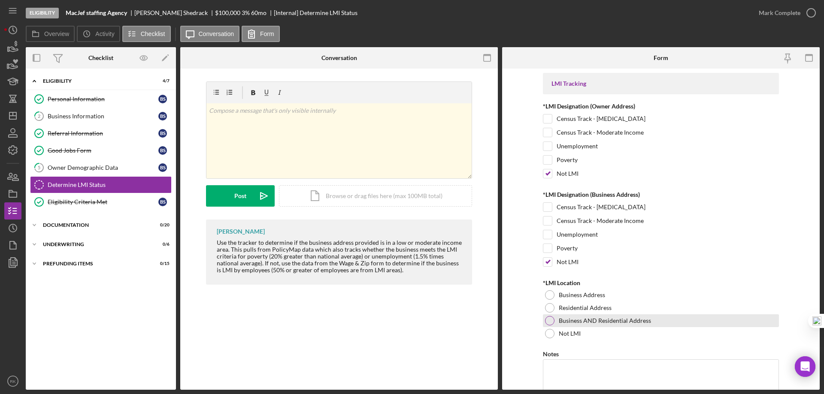
click at [550, 322] on div at bounding box center [549, 320] width 9 height 9
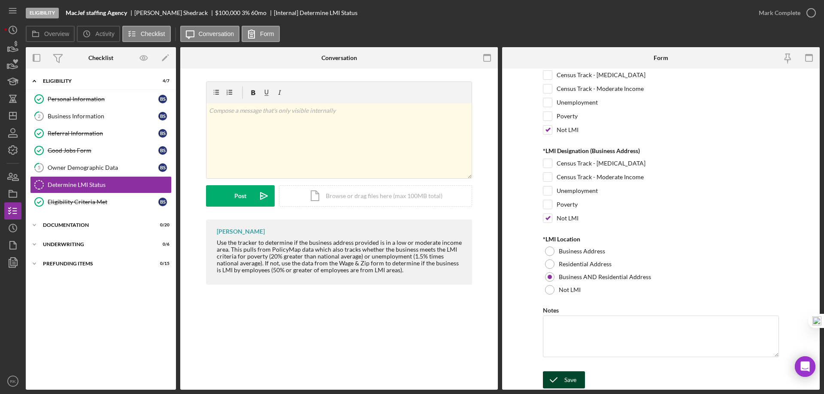
click at [578, 383] on button "Save" at bounding box center [564, 380] width 42 height 17
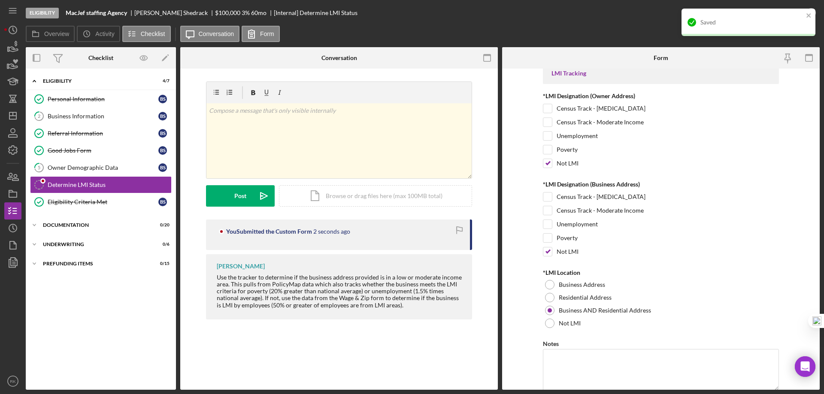
scroll to position [0, 0]
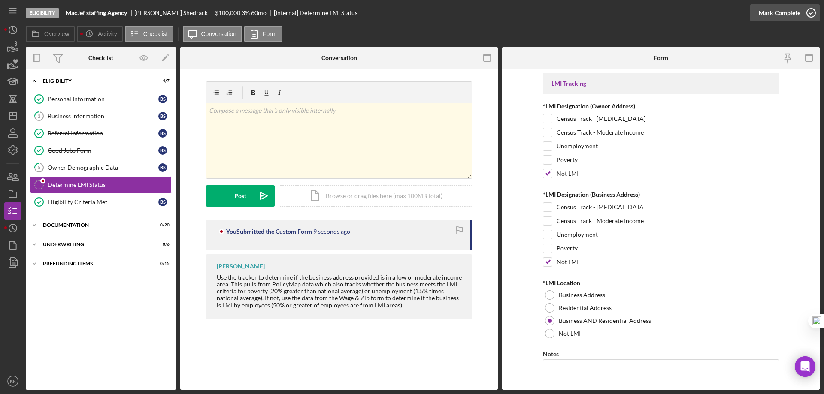
click at [809, 14] on icon "button" at bounding box center [810, 12] width 21 height 21
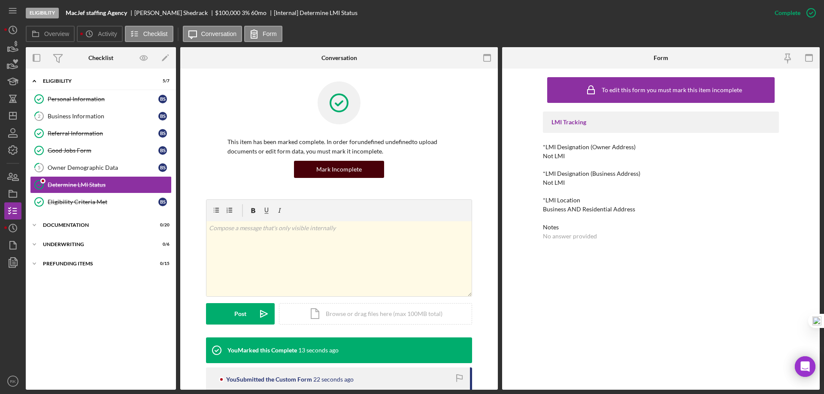
click at [336, 170] on div "Mark Incomplete" at bounding box center [338, 169] width 45 height 17
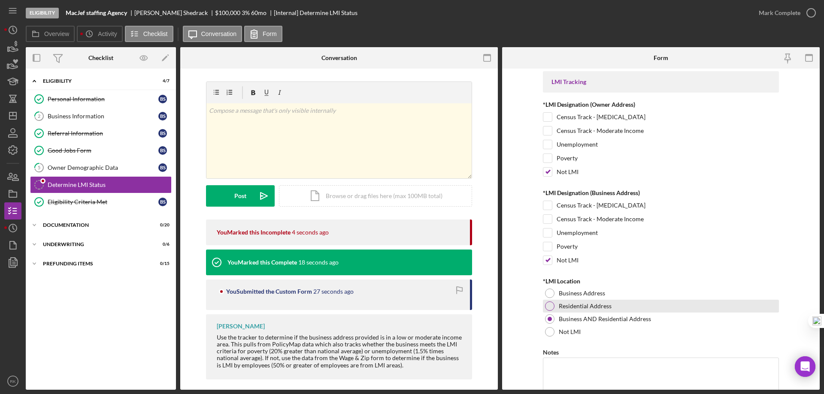
scroll to position [1, 0]
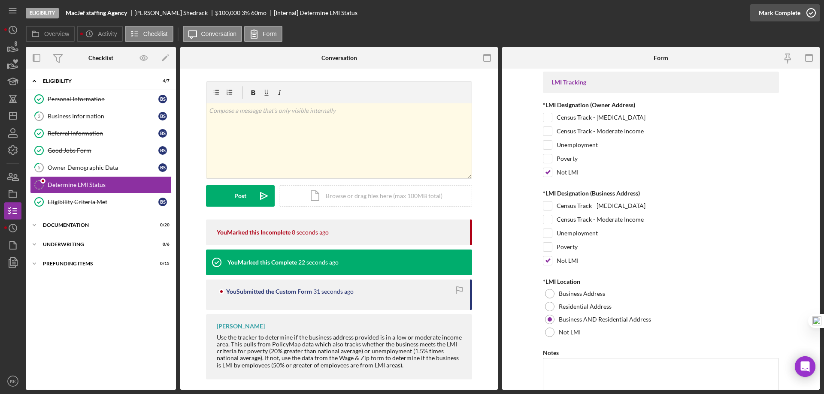
click at [812, 12] on icon "button" at bounding box center [810, 12] width 21 height 21
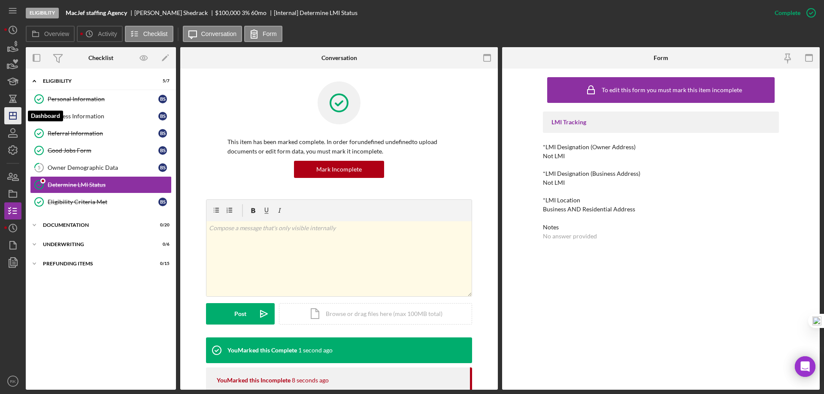
click at [11, 121] on icon "Icon/Dashboard" at bounding box center [12, 115] width 21 height 21
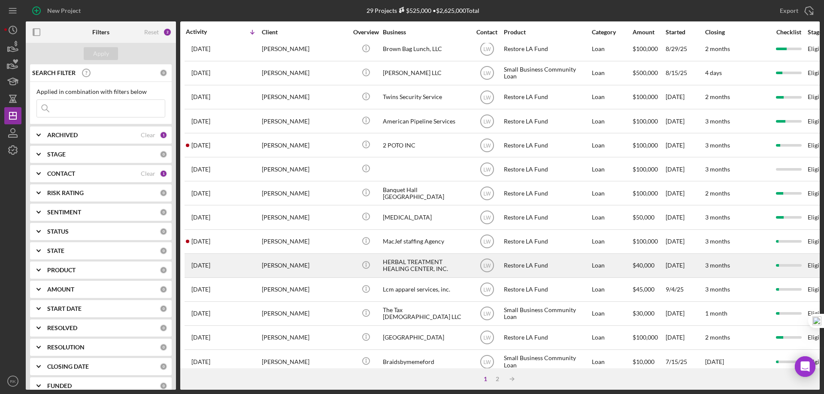
scroll to position [80, 0]
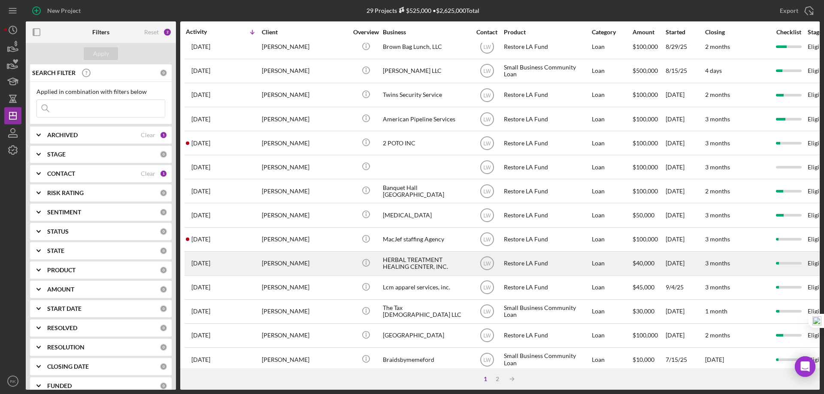
click at [418, 266] on div "HERBAL TREATMENT HEALING CENTER, INC." at bounding box center [426, 263] width 86 height 23
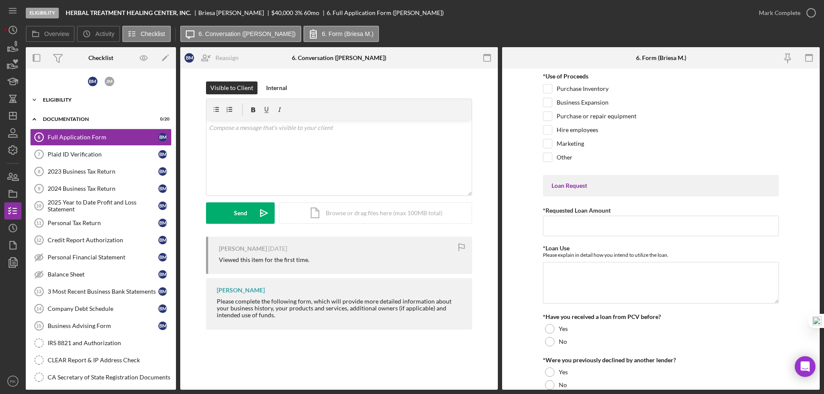
click at [52, 103] on div "Icon/Expander Eligibility 6 / 7" at bounding box center [101, 99] width 150 height 17
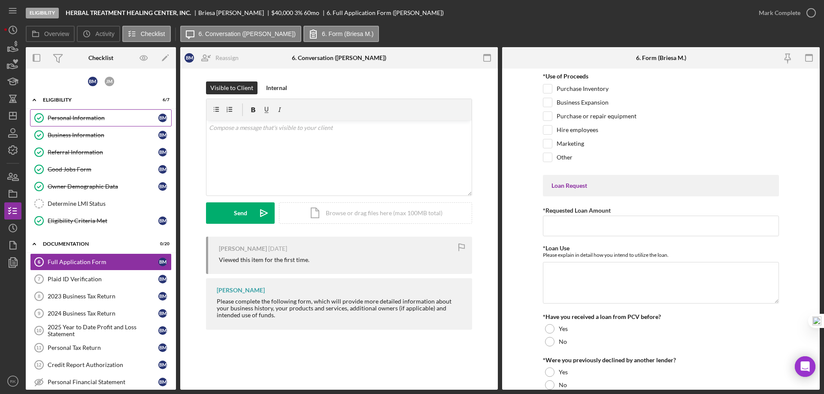
click at [68, 117] on div "Personal Information" at bounding box center [103, 118] width 111 height 7
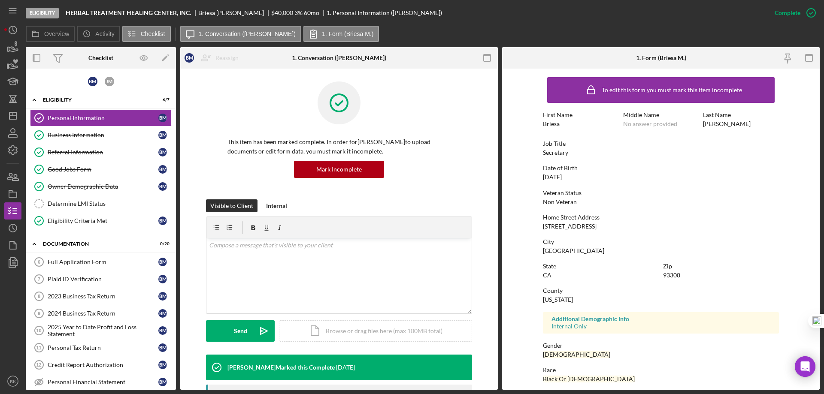
drag, startPoint x: 539, startPoint y: 227, endPoint x: 617, endPoint y: 227, distance: 77.7
click at [617, 227] on form "To edit this form you must mark this item incomplete First Name [PERSON_NAME] M…" at bounding box center [660, 229] width 317 height 321
copy div "[STREET_ADDRESS]"
click at [82, 134] on div "Business Information" at bounding box center [103, 135] width 111 height 7
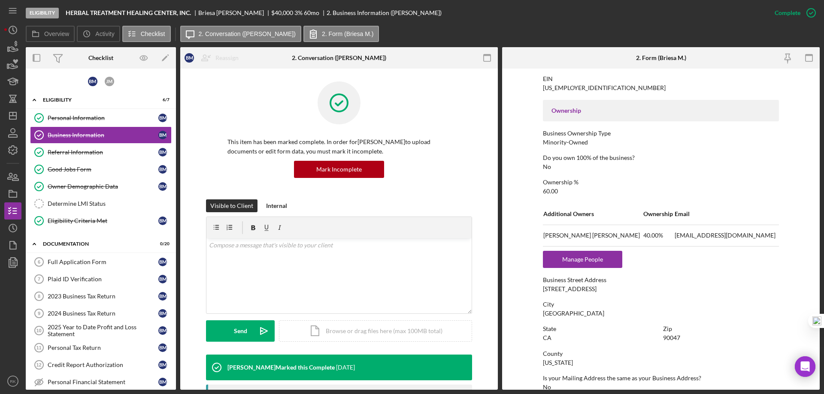
scroll to position [257, 0]
drag, startPoint x: 594, startPoint y: 287, endPoint x: 561, endPoint y: 288, distance: 33.1
click at [538, 290] on form "To edit this form you must mark this item incomplete Business Name HERBAL TREAT…" at bounding box center [660, 229] width 317 height 321
click at [115, 206] on div "Determine LMI Status" at bounding box center [110, 203] width 124 height 7
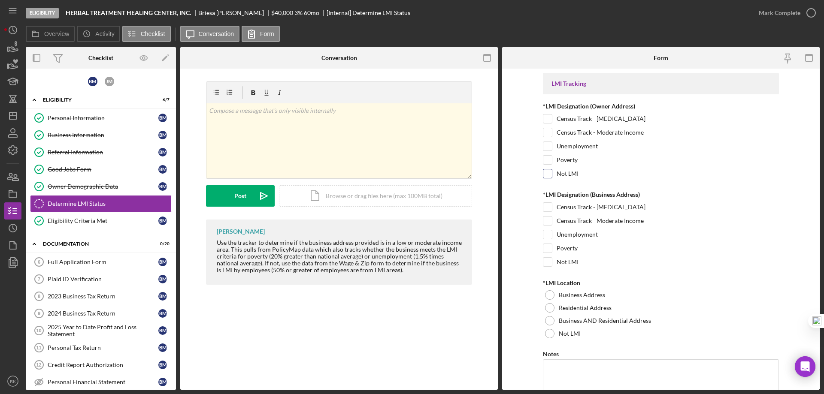
click at [548, 174] on input "Not LMI" at bounding box center [547, 173] width 9 height 9
checkbox input "true"
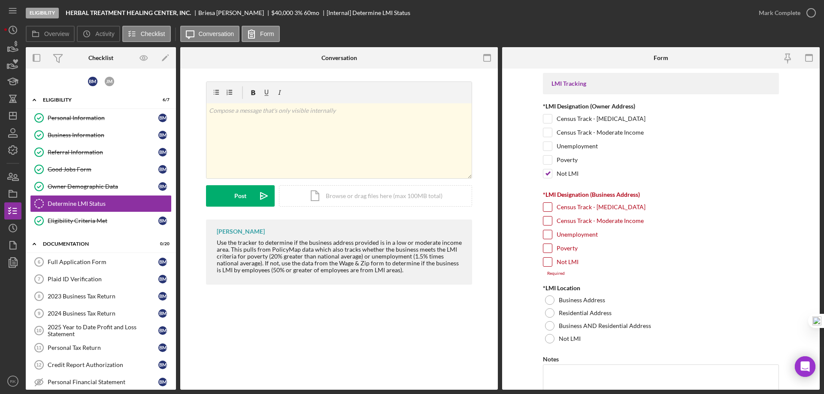
click at [545, 223] on input "Census Track - Moderate Income" at bounding box center [547, 221] width 9 height 9
checkbox input "true"
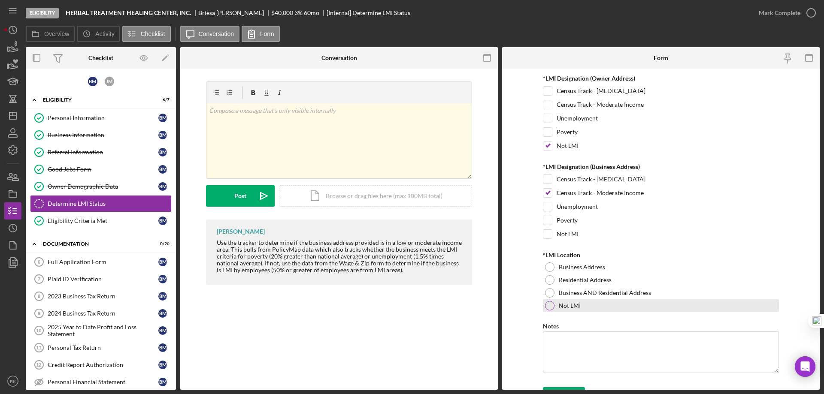
scroll to position [28, 0]
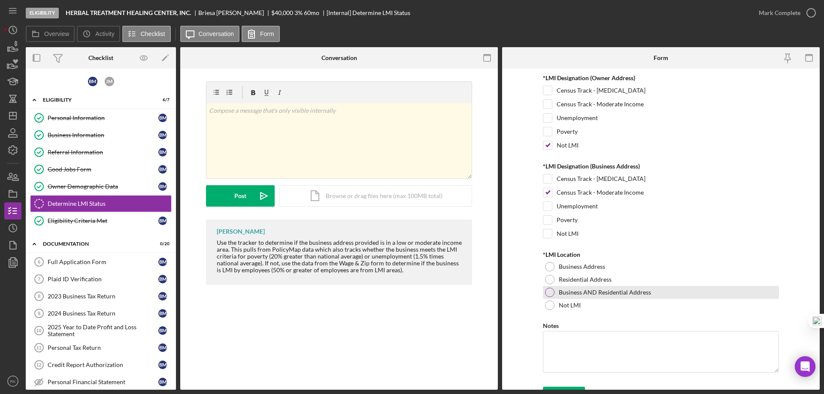
click at [552, 293] on div at bounding box center [549, 292] width 9 height 9
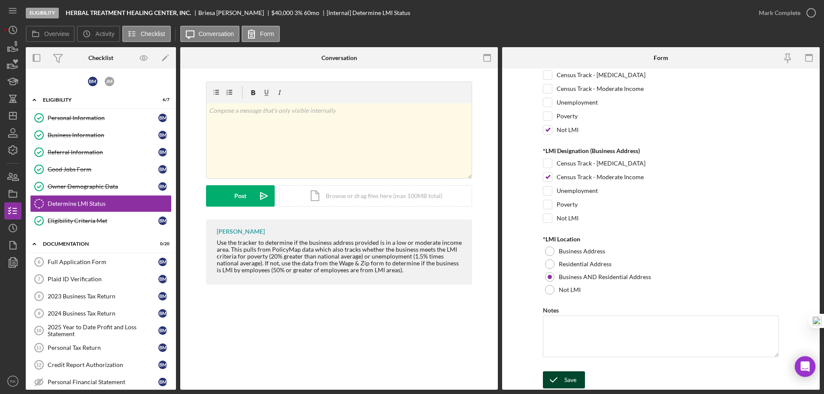
click at [570, 377] on div "Save" at bounding box center [570, 380] width 12 height 17
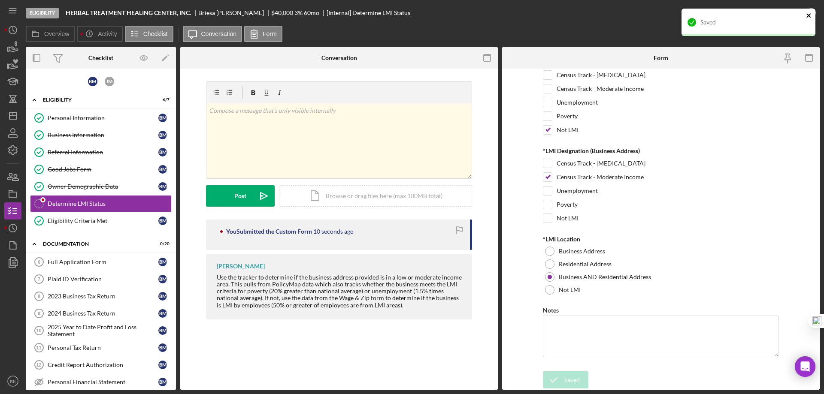
drag, startPoint x: 807, startPoint y: 15, endPoint x: 798, endPoint y: 25, distance: 13.7
click at [807, 15] on icon "close" at bounding box center [808, 15] width 4 height 4
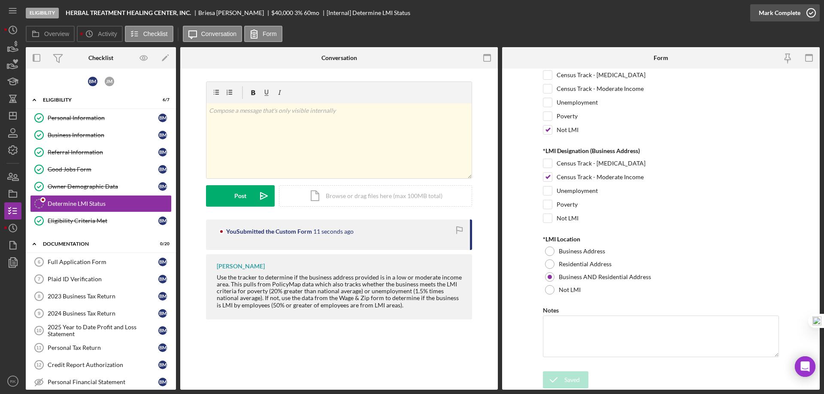
click at [810, 12] on icon "button" at bounding box center [810, 12] width 21 height 21
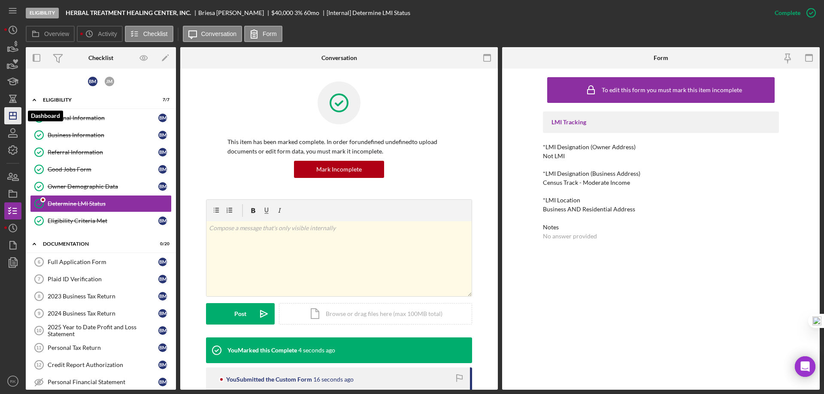
click at [6, 116] on icon "Icon/Dashboard" at bounding box center [12, 115] width 21 height 21
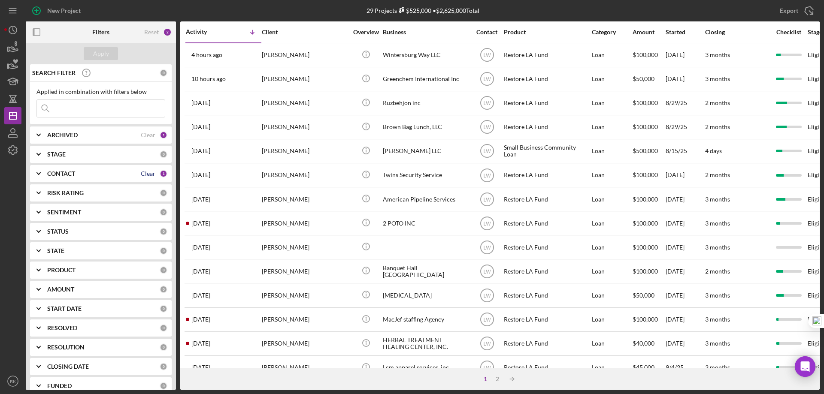
drag, startPoint x: 142, startPoint y: 174, endPoint x: 136, endPoint y: 174, distance: 6.4
click at [142, 173] on div "Clear" at bounding box center [148, 173] width 15 height 7
click at [73, 174] on b "CONTACT" at bounding box center [61, 173] width 28 height 7
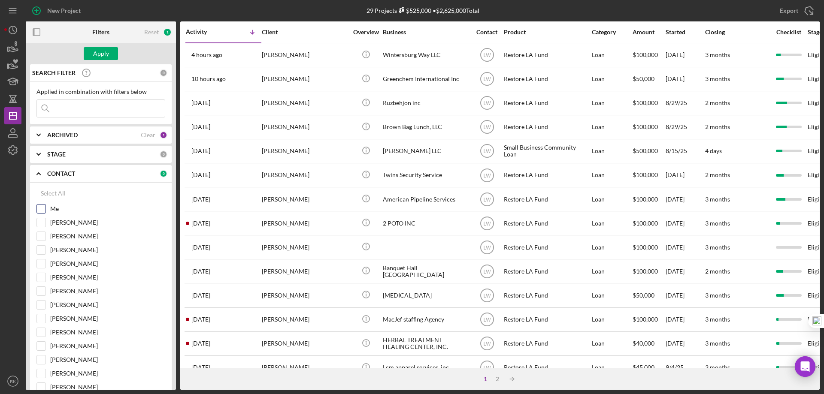
click at [44, 209] on input "Me" at bounding box center [41, 209] width 9 height 9
checkbox input "true"
click at [101, 55] on div "Apply" at bounding box center [101, 53] width 16 height 13
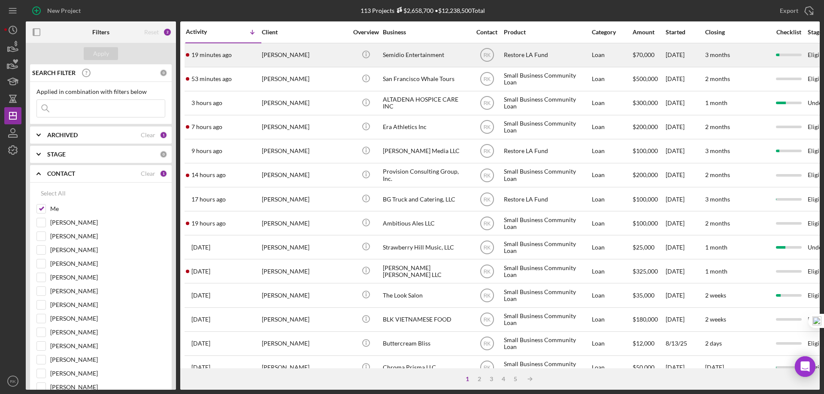
click at [402, 55] on div "Semidio Entertainment" at bounding box center [426, 55] width 86 height 23
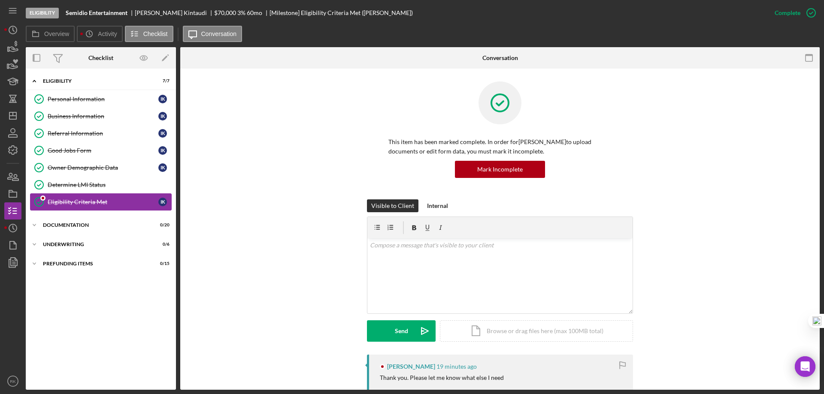
click at [72, 204] on div "Eligibility Criteria Met" at bounding box center [103, 202] width 111 height 7
click at [64, 222] on div "Icon/Expander Documentation 0 / 20" at bounding box center [101, 225] width 150 height 17
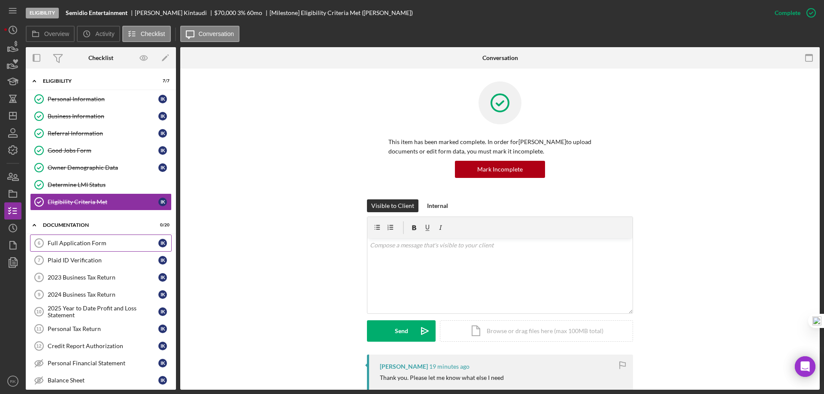
click at [81, 245] on div "Full Application Form" at bounding box center [103, 243] width 111 height 7
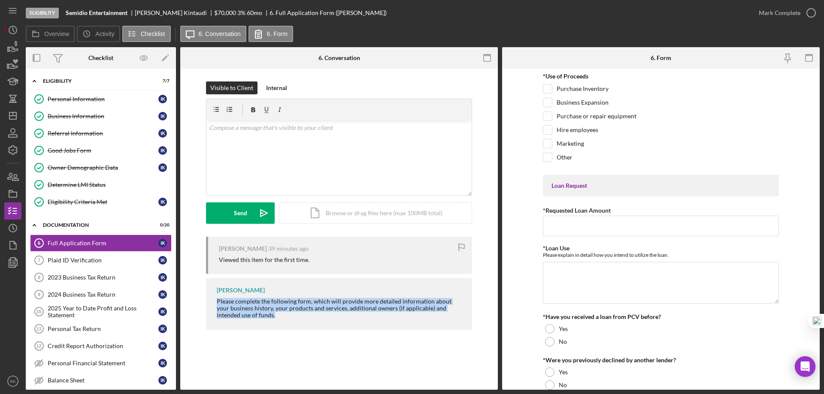
drag, startPoint x: 217, startPoint y: 303, endPoint x: 250, endPoint y: 316, distance: 35.2
click at [250, 316] on div "Please complete the following form, which will provide more detailed informatio…" at bounding box center [340, 308] width 247 height 21
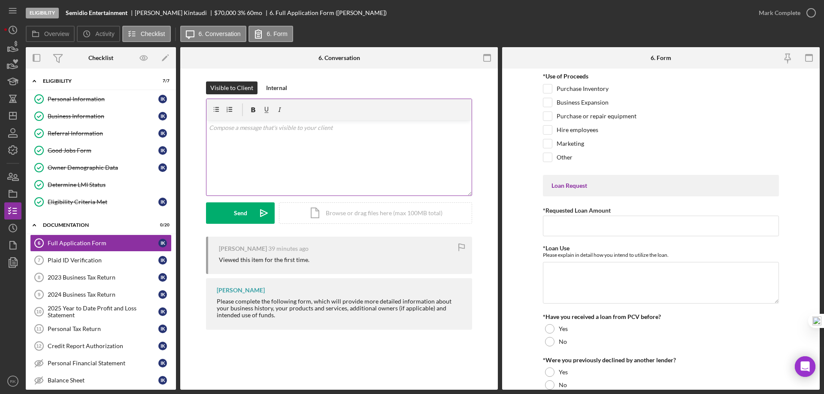
click at [247, 139] on div "v Color teal Color pink Remove color Add row above Add row below Add column bef…" at bounding box center [338, 158] width 265 height 75
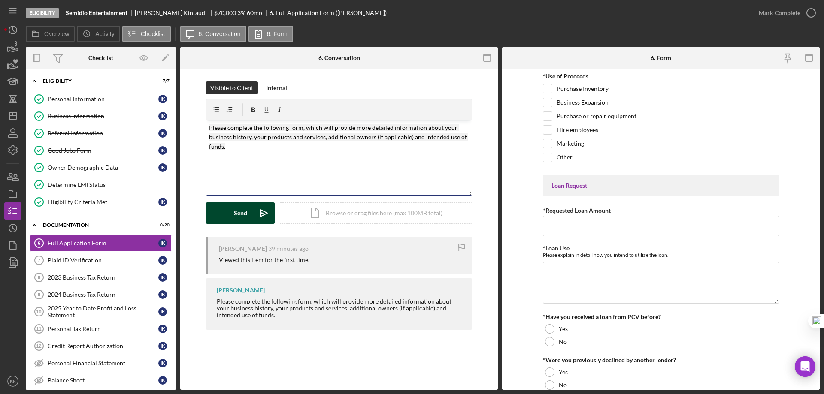
click at [241, 216] on div "Send" at bounding box center [240, 213] width 13 height 21
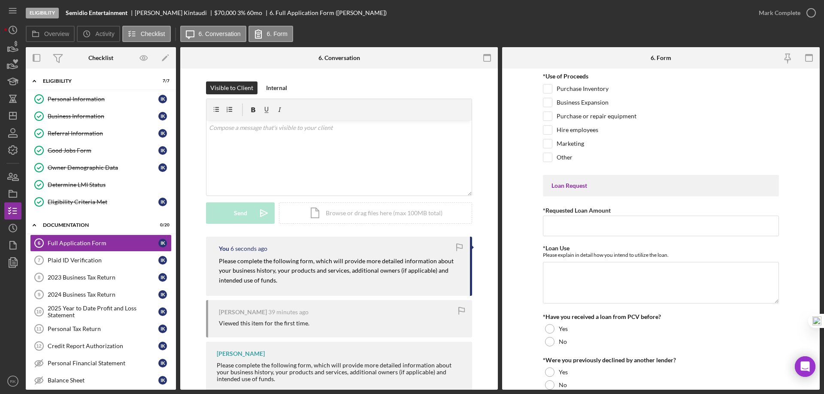
drag, startPoint x: 135, startPoint y: 12, endPoint x: 172, endPoint y: 12, distance: 36.5
click at [172, 12] on div "Semidio Entertainment [PERSON_NAME] $70,000 $14,000 3 % 60 mo 6. Full Applicati…" at bounding box center [226, 12] width 321 height 7
click at [97, 260] on div "Plaid ID Verification" at bounding box center [103, 260] width 111 height 7
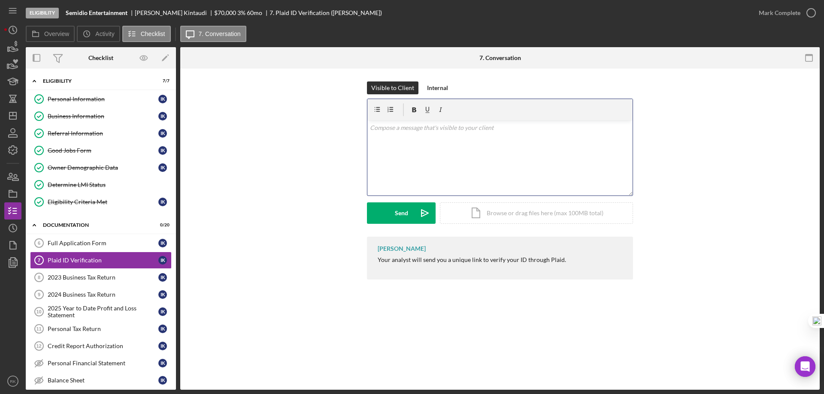
click at [398, 132] on p at bounding box center [500, 127] width 260 height 9
click at [408, 217] on div "Send" at bounding box center [401, 213] width 13 height 21
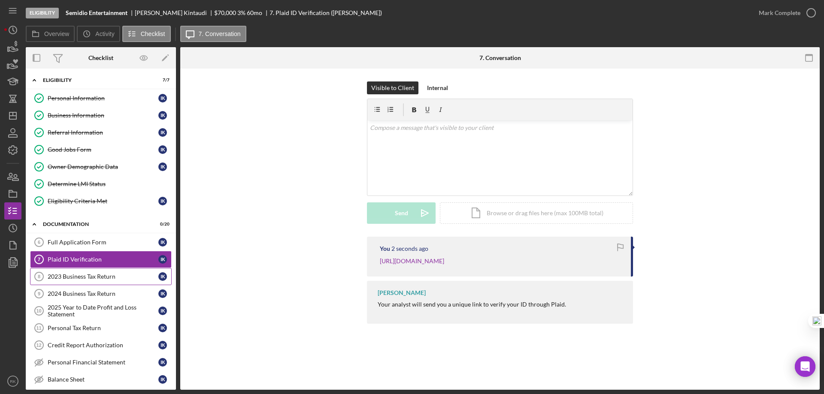
scroll to position [1, 0]
click at [70, 278] on div "2023 Business Tax Return" at bounding box center [103, 276] width 111 height 7
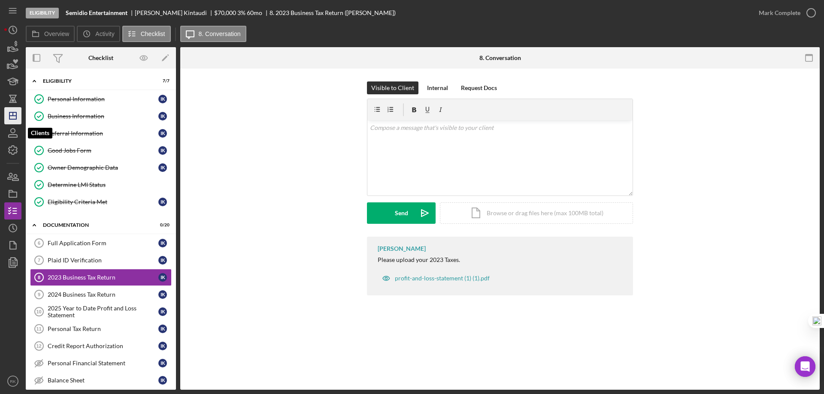
click at [10, 120] on icon "Icon/Dashboard" at bounding box center [12, 115] width 21 height 21
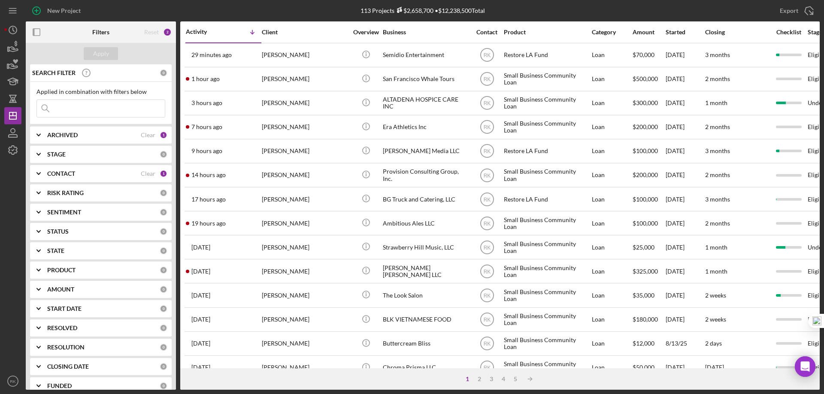
click at [37, 33] on icon "button" at bounding box center [36, 32] width 19 height 19
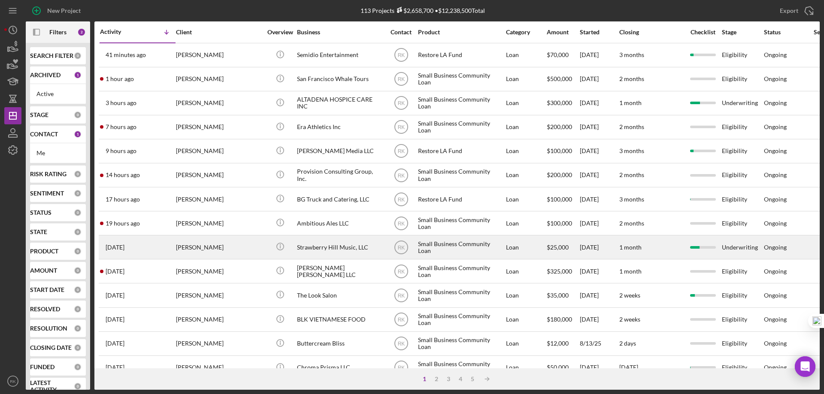
click at [311, 251] on div "Strawberry Hill Music, LLC" at bounding box center [340, 247] width 86 height 23
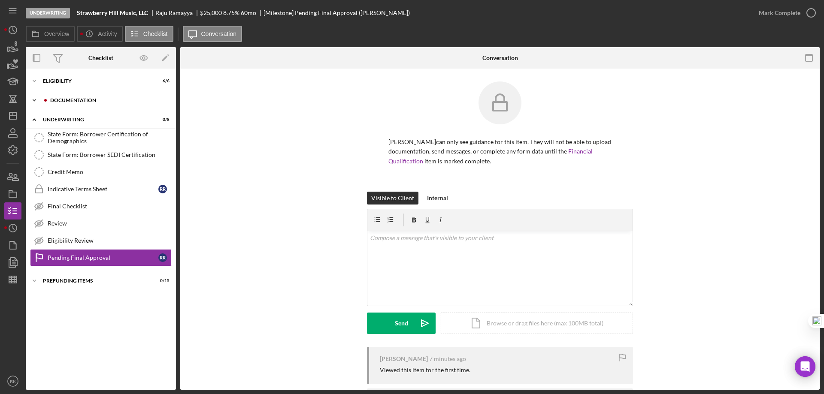
click at [65, 101] on div "Documentation" at bounding box center [107, 100] width 115 height 5
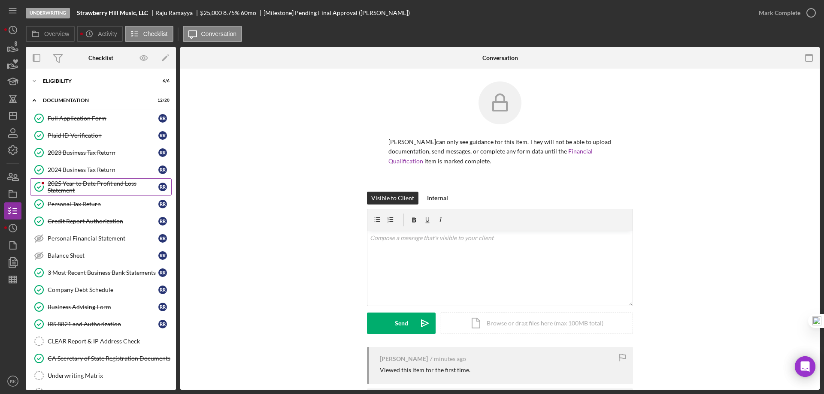
drag, startPoint x: 72, startPoint y: 187, endPoint x: 109, endPoint y: 187, distance: 36.9
click at [73, 187] on div "2025 Year to Date Profit and Loss Statement" at bounding box center [103, 187] width 111 height 14
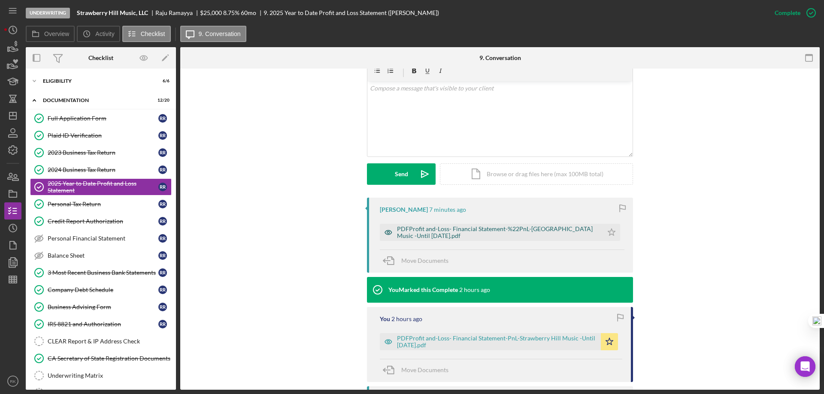
scroll to position [157, 0]
click at [481, 231] on div "PDFProfit and-Loss- Financial Statement-%22PnL-[GEOGRAPHIC_DATA] Music -Until […" at bounding box center [498, 232] width 202 height 14
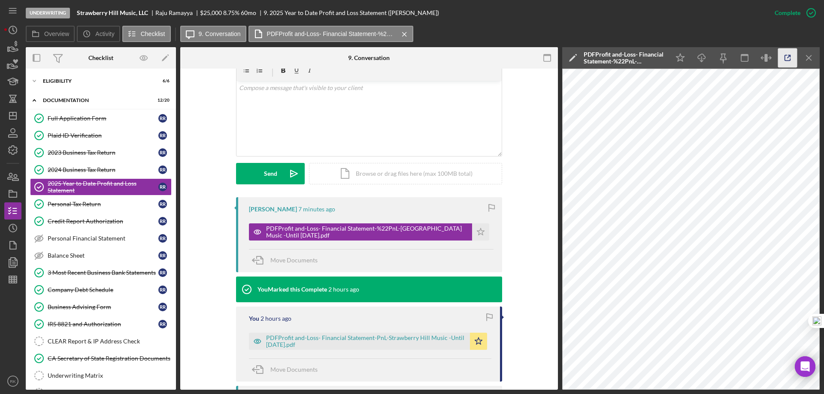
click at [785, 56] on icon "button" at bounding box center [788, 58] width 6 height 6
click at [12, 121] on icon "Icon/Dashboard" at bounding box center [12, 115] width 21 height 21
